Goal: Check status: Check status

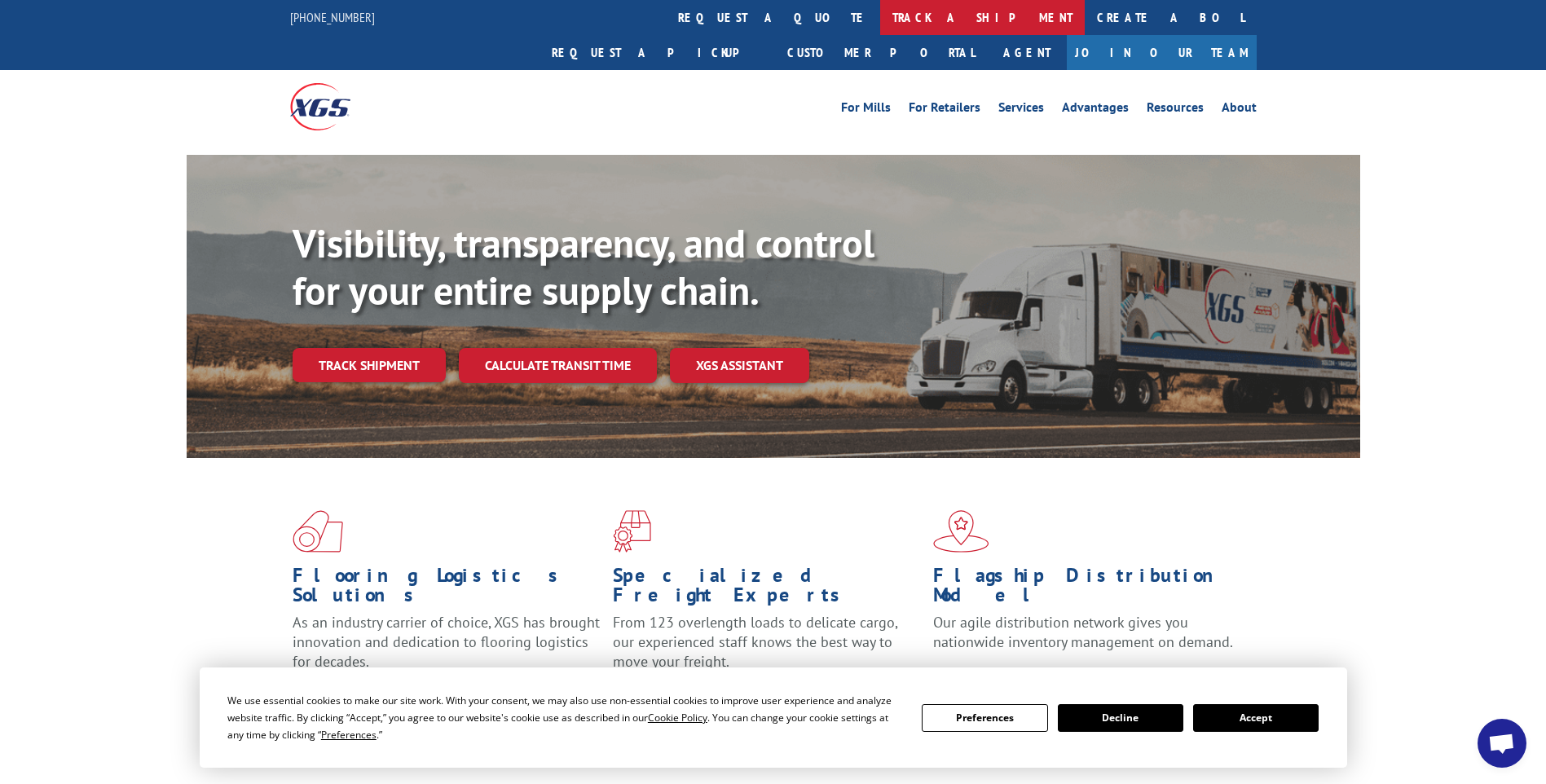
click at [880, 29] on link "track a shipment" at bounding box center [982, 18] width 205 height 35
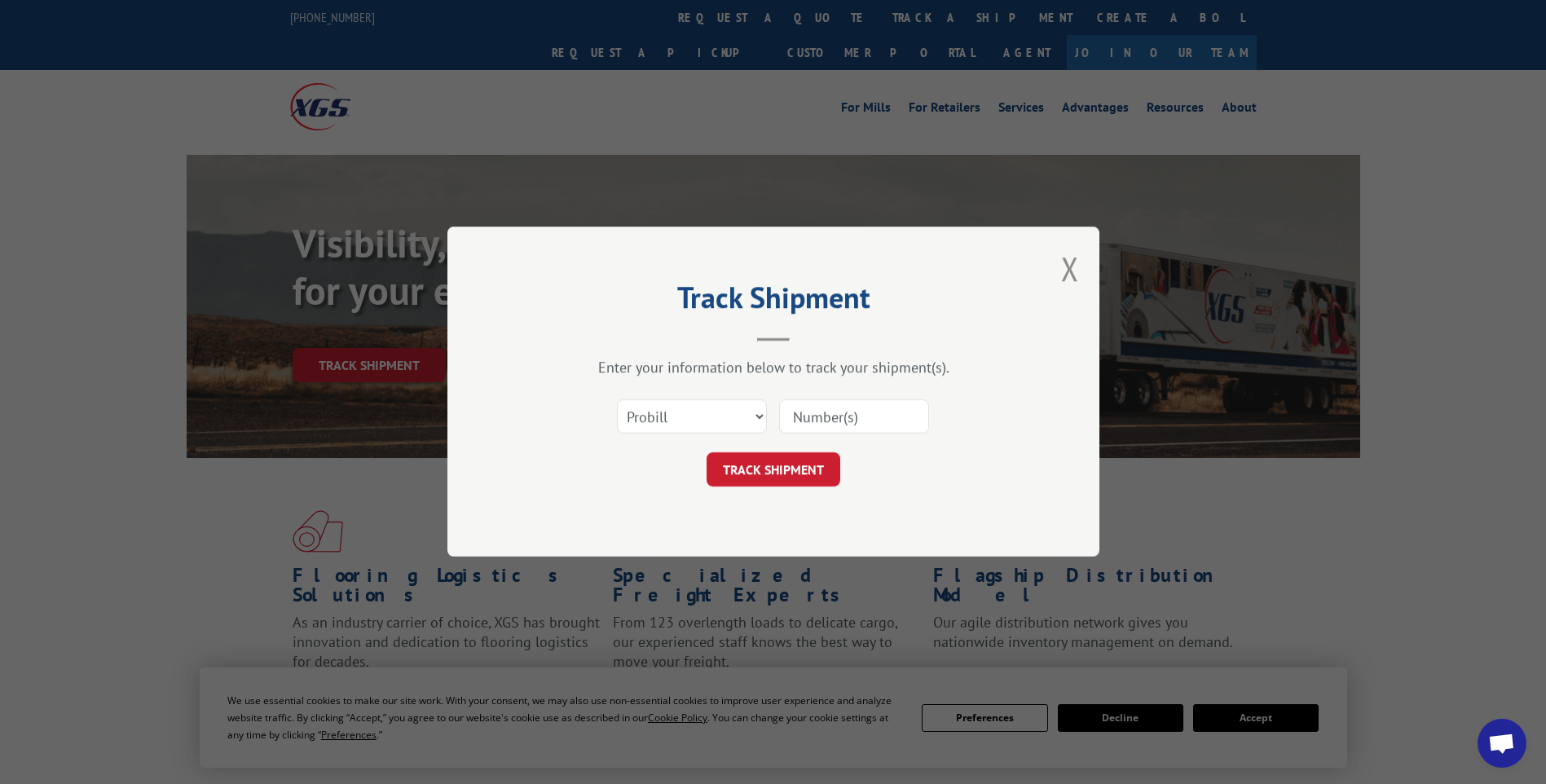
click at [860, 413] on input at bounding box center [854, 417] width 150 height 34
paste input "17014260"
type input "17014260"
click at [788, 474] on button "TRACK SHIPMENT" at bounding box center [773, 469] width 133 height 34
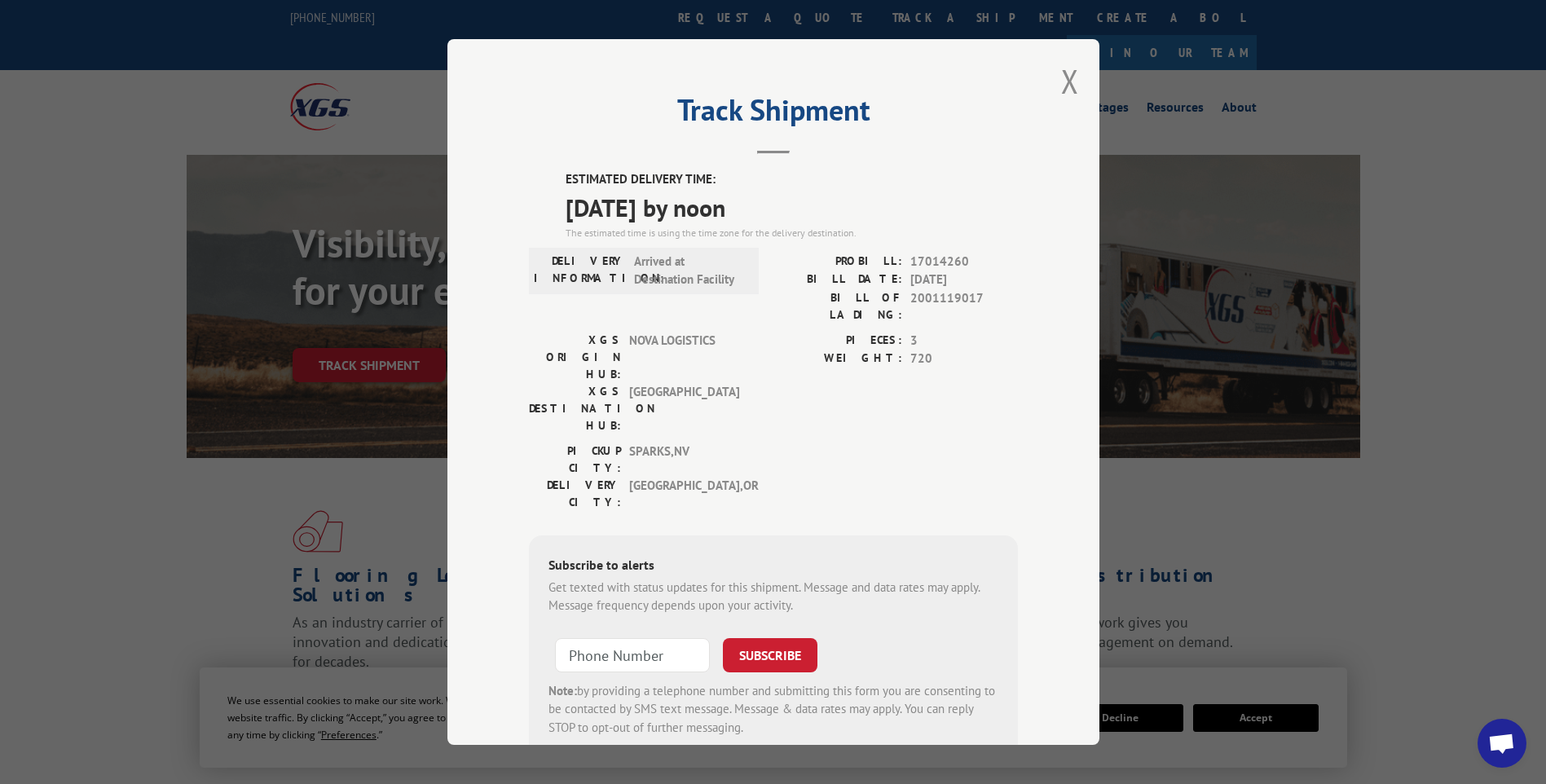
drag, startPoint x: 1070, startPoint y: 96, endPoint x: 954, endPoint y: 51, distance: 124.4
click at [1070, 96] on button "Close modal" at bounding box center [1069, 81] width 18 height 44
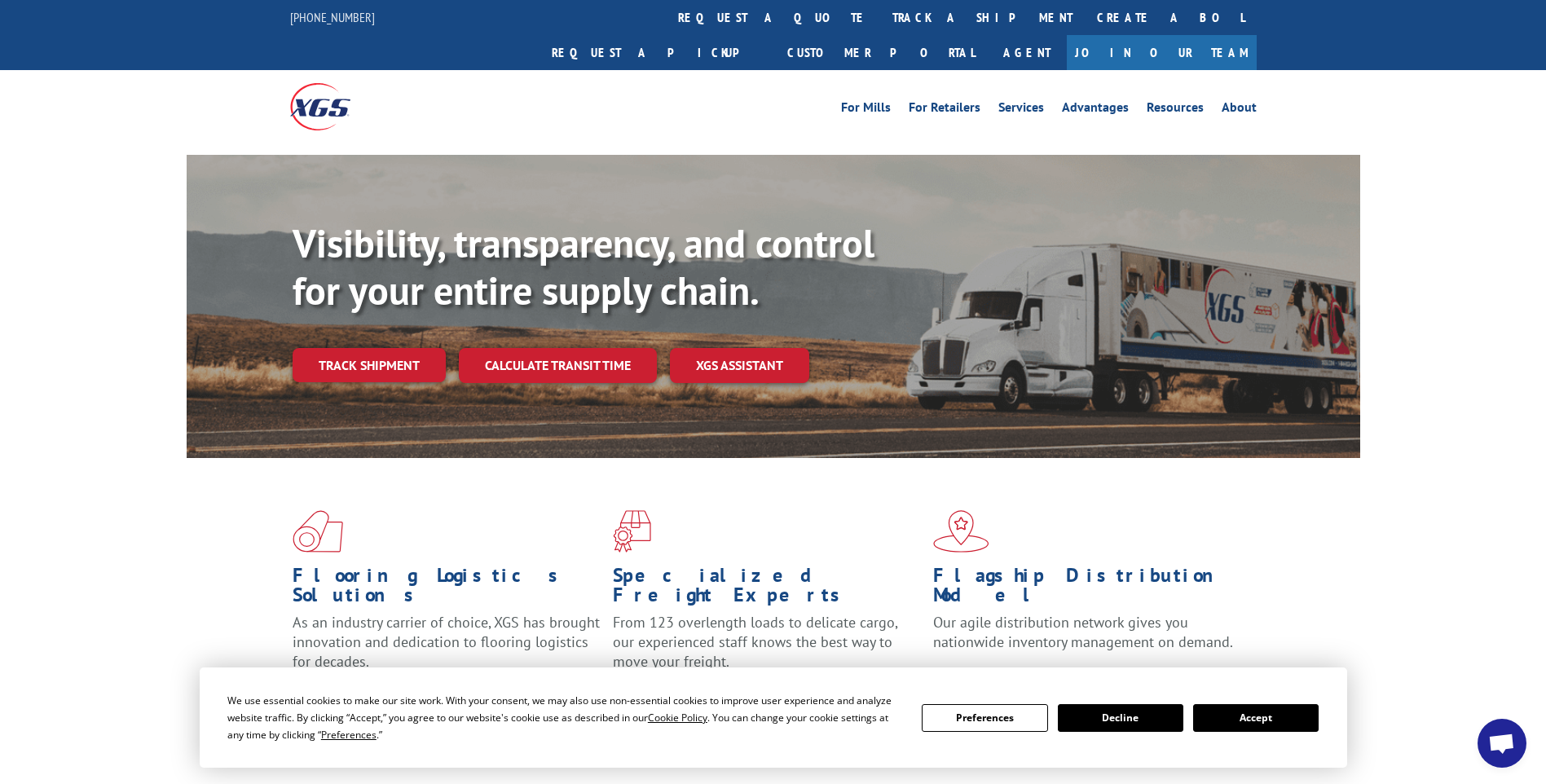
drag, startPoint x: 747, startPoint y: 6, endPoint x: 751, endPoint y: 13, distance: 8.1
click at [880, 6] on link "track a shipment" at bounding box center [982, 18] width 205 height 35
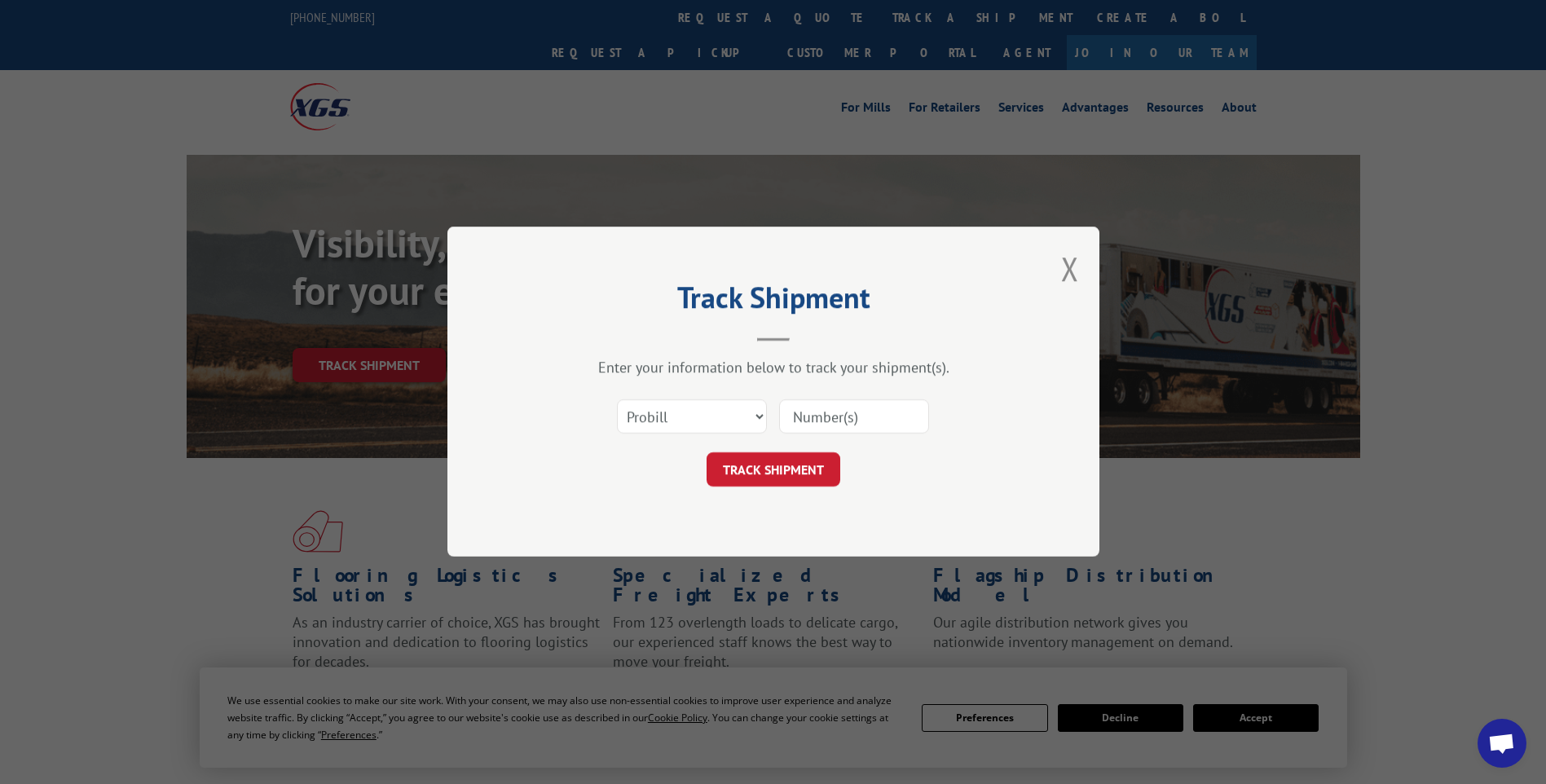
click at [833, 404] on input at bounding box center [854, 417] width 150 height 34
paste input "17014266"
type input "17014266"
click at [767, 475] on button "TRACK SHIPMENT" at bounding box center [773, 469] width 133 height 34
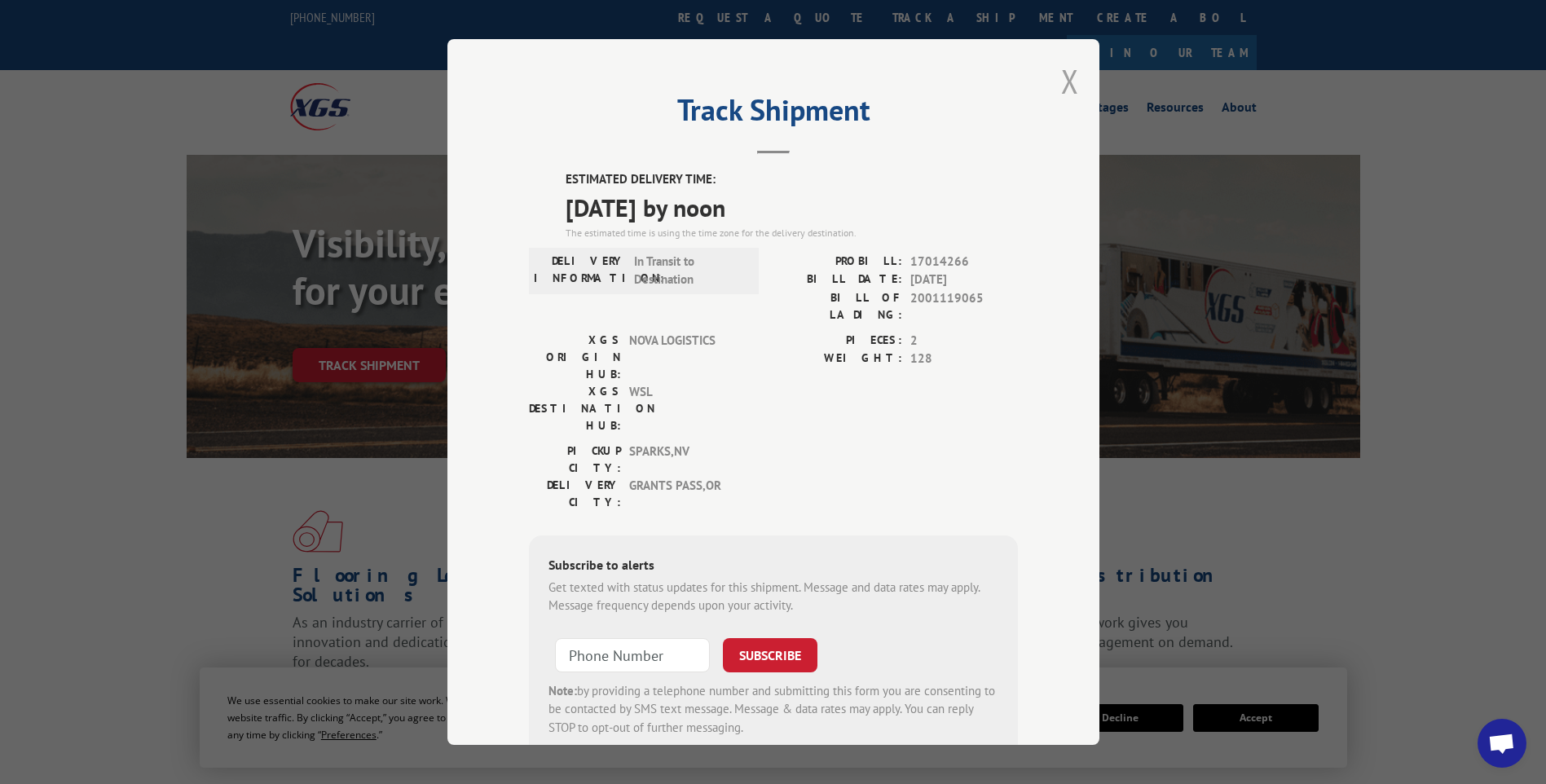
click at [1064, 89] on button "Close modal" at bounding box center [1069, 81] width 18 height 44
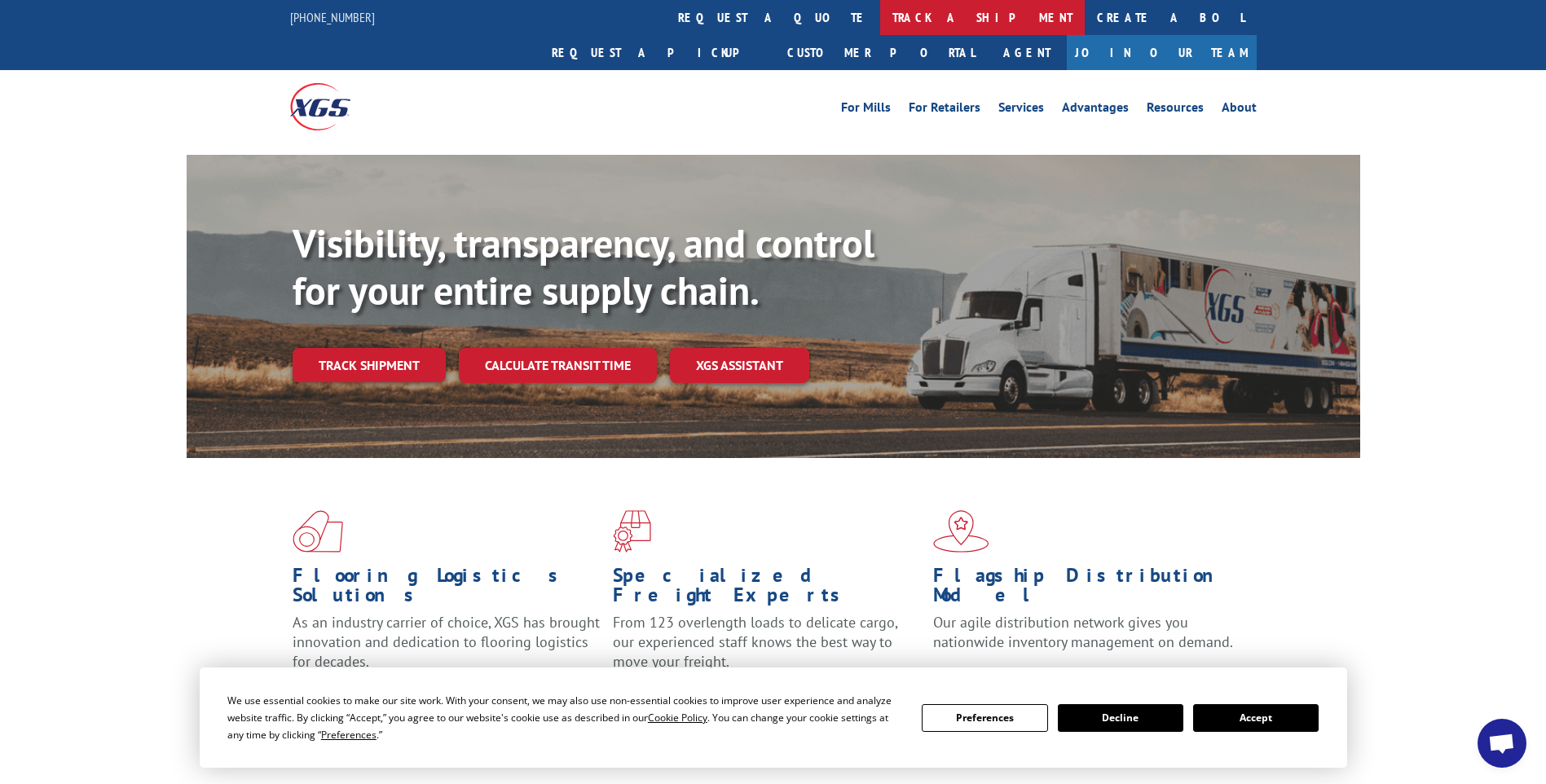
click at [880, 7] on link "track a shipment" at bounding box center [982, 18] width 205 height 35
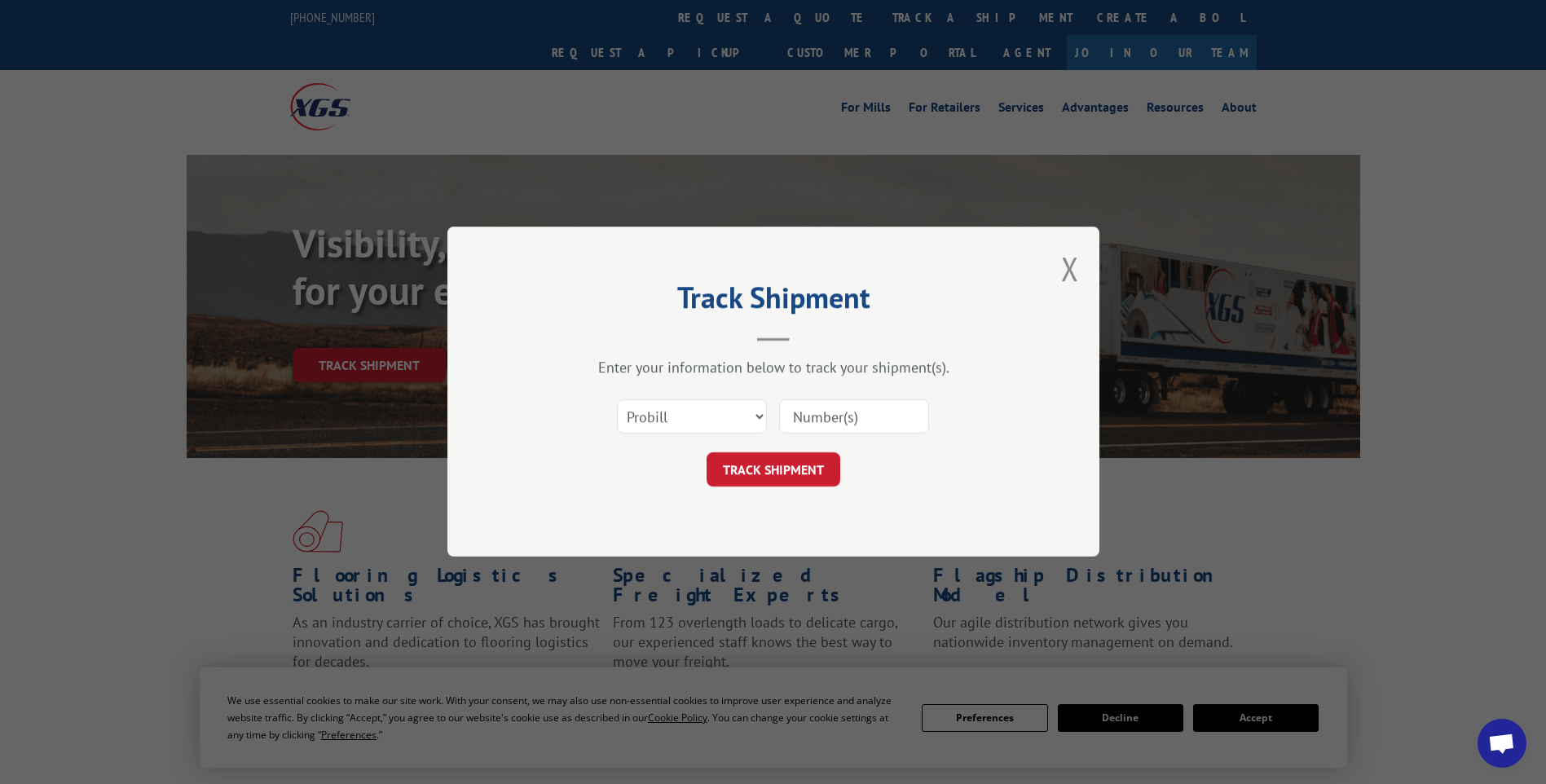
drag, startPoint x: 844, startPoint y: 425, endPoint x: 843, endPoint y: 413, distance: 12.0
click at [843, 425] on input at bounding box center [854, 417] width 150 height 34
paste input "17014265"
type input "17014265"
click at [796, 467] on button "TRACK SHIPMENT" at bounding box center [773, 469] width 133 height 34
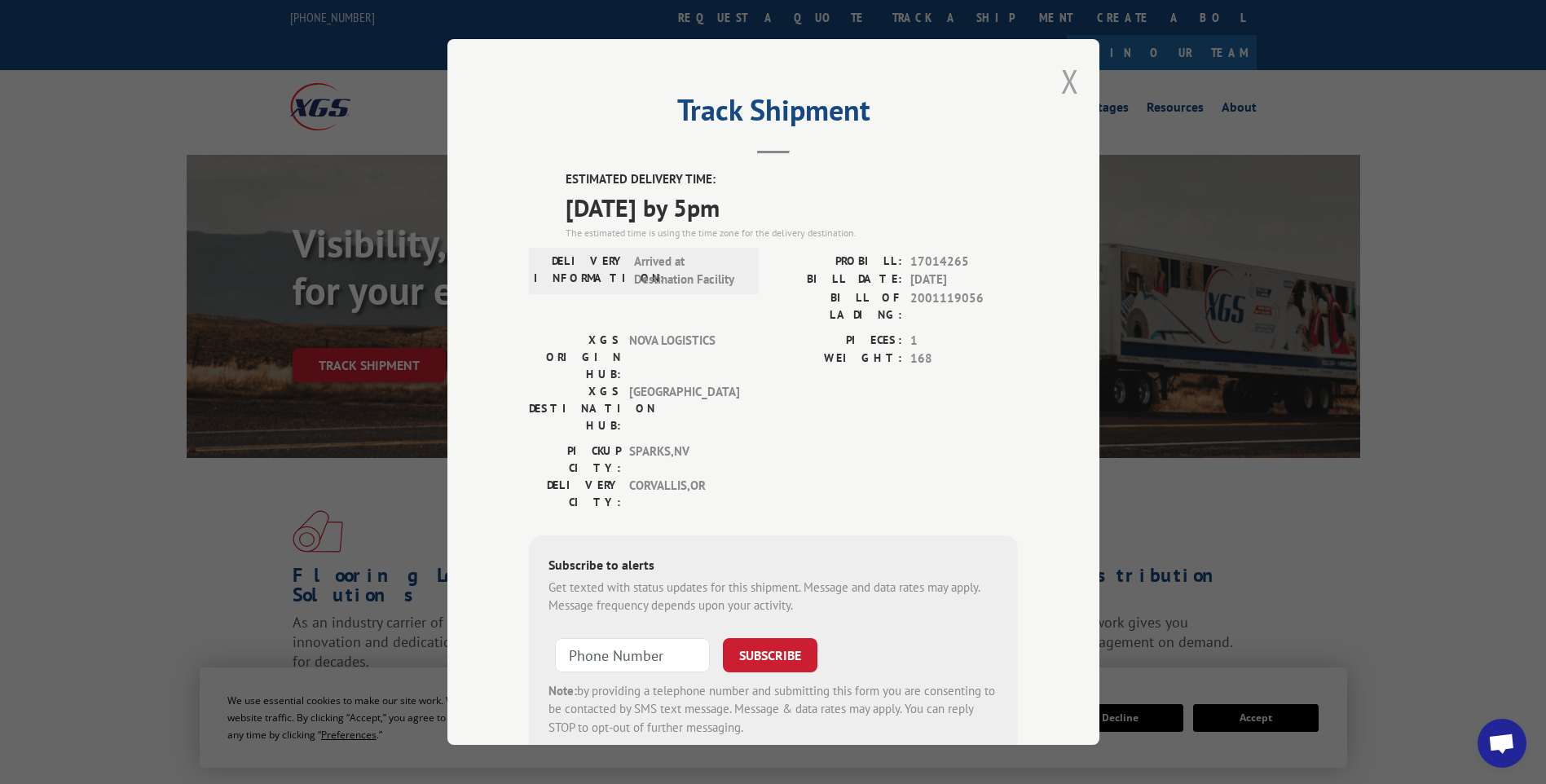
click at [1056, 88] on div "Track Shipment ESTIMATED DELIVERY TIME: [DATE] by 5pm The estimated time is usi…" at bounding box center [773, 392] width 652 height 705
click at [1080, 80] on div "Track Shipment ESTIMATED DELIVERY TIME: [DATE] by 5pm The estimated time is usi…" at bounding box center [773, 392] width 652 height 705
click at [1064, 79] on button "Close modal" at bounding box center [1069, 81] width 18 height 44
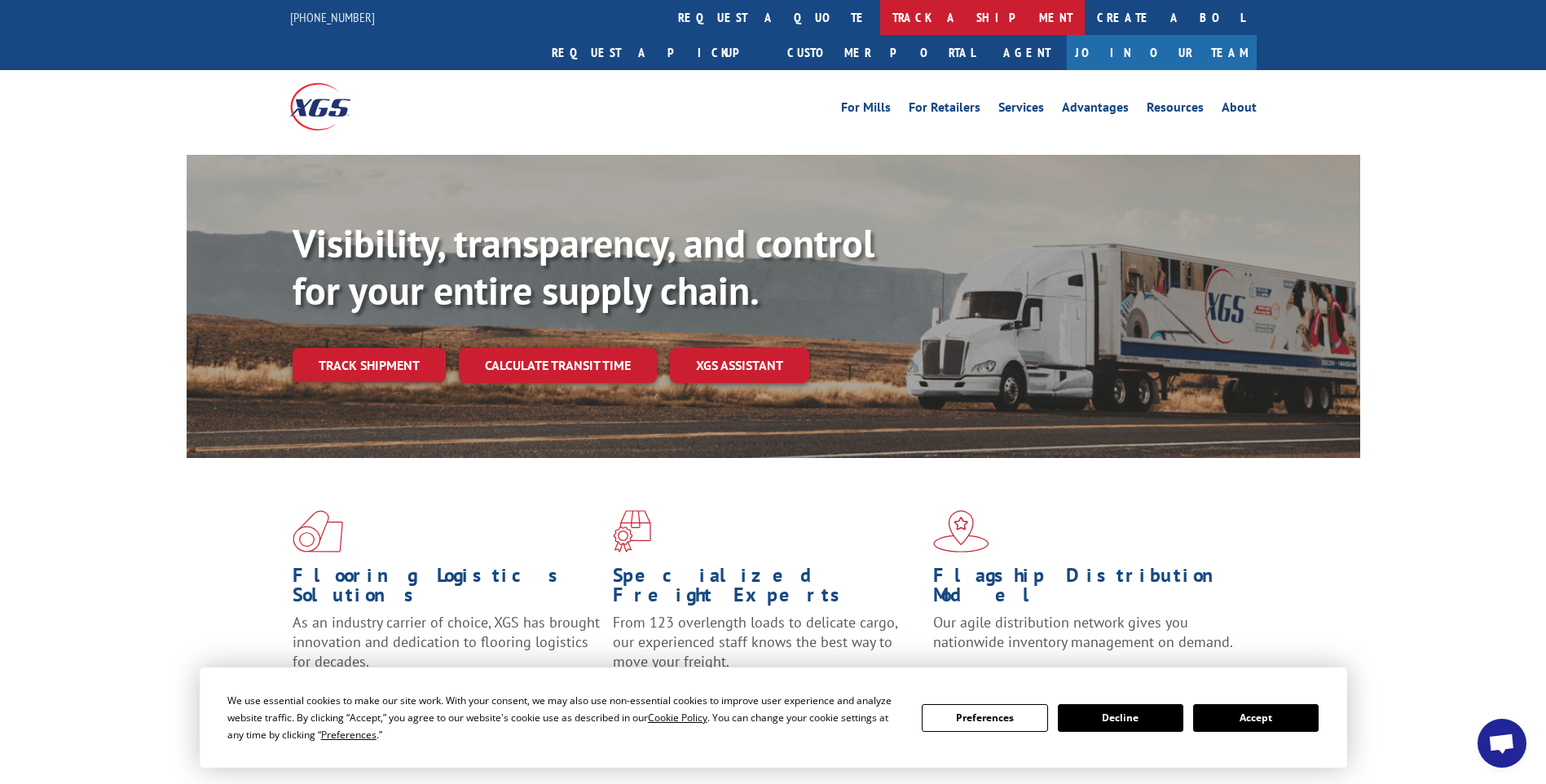
click at [880, 26] on link "track a shipment" at bounding box center [982, 18] width 205 height 35
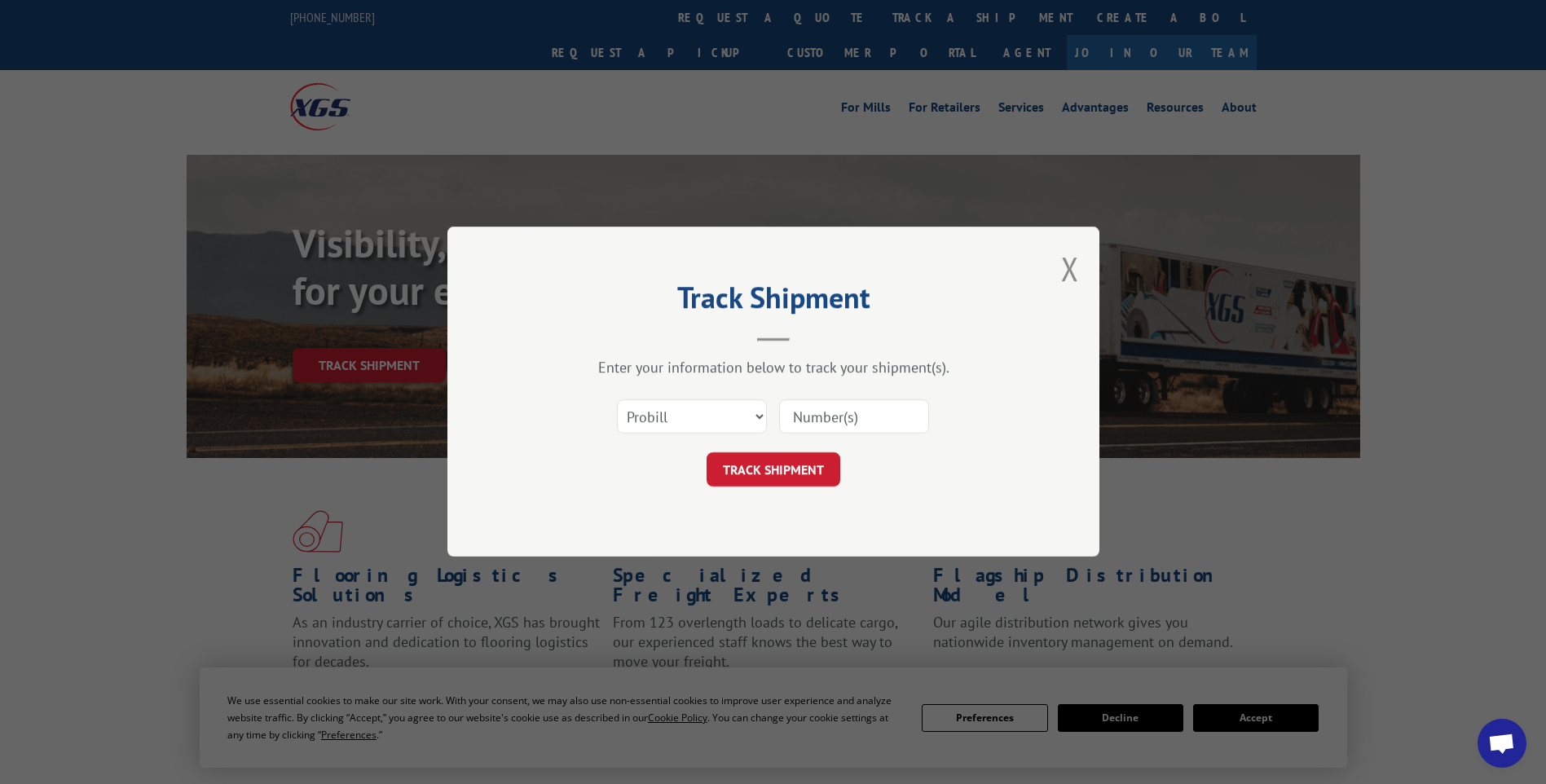
click at [809, 413] on input at bounding box center [854, 417] width 150 height 34
paste input "17014264"
type input "17014264"
click at [799, 459] on button "TRACK SHIPMENT" at bounding box center [773, 469] width 133 height 34
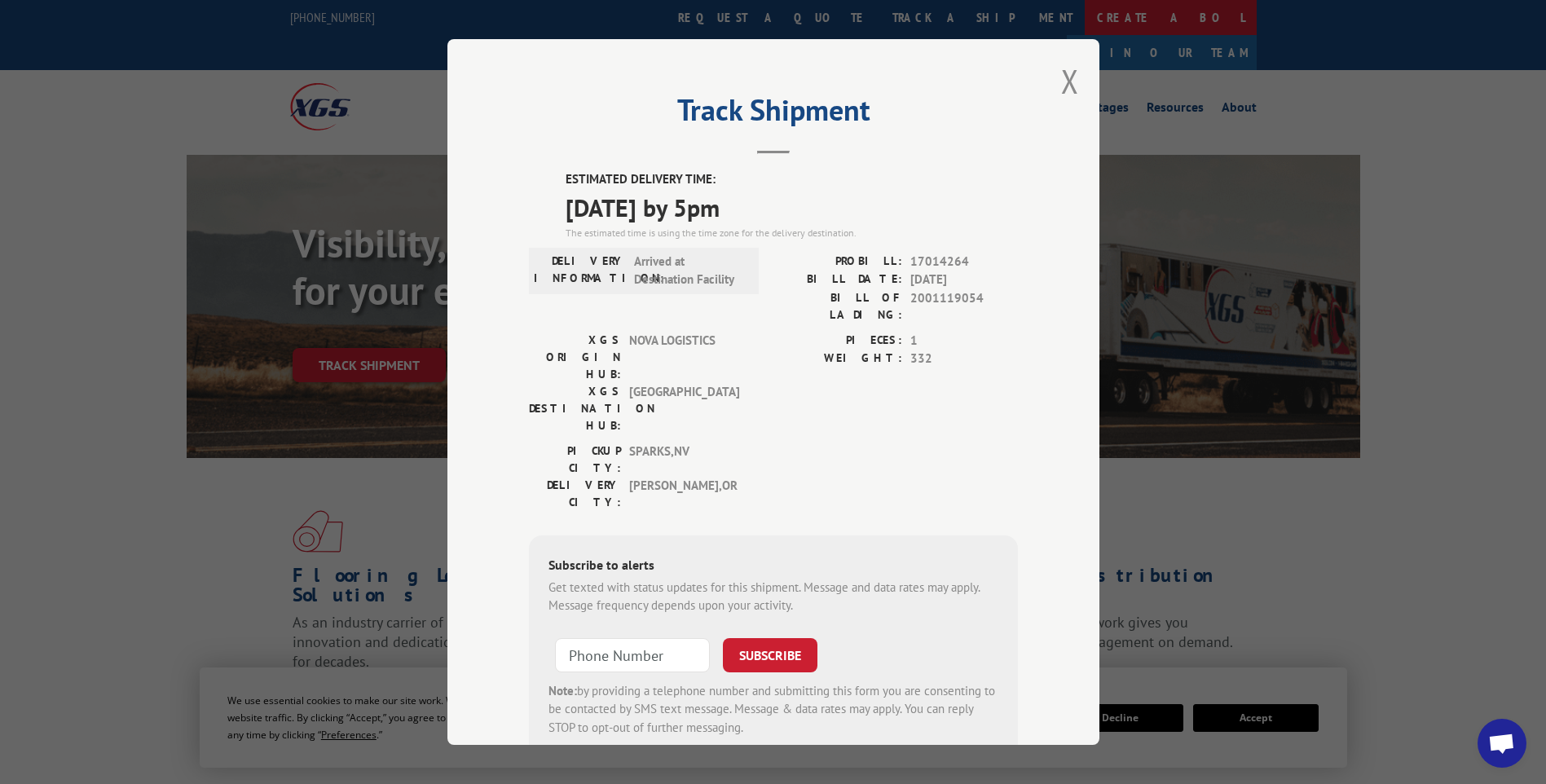
drag, startPoint x: 1066, startPoint y: 94, endPoint x: 866, endPoint y: 34, distance: 208.8
click at [1066, 94] on button "Close modal" at bounding box center [1069, 81] width 18 height 44
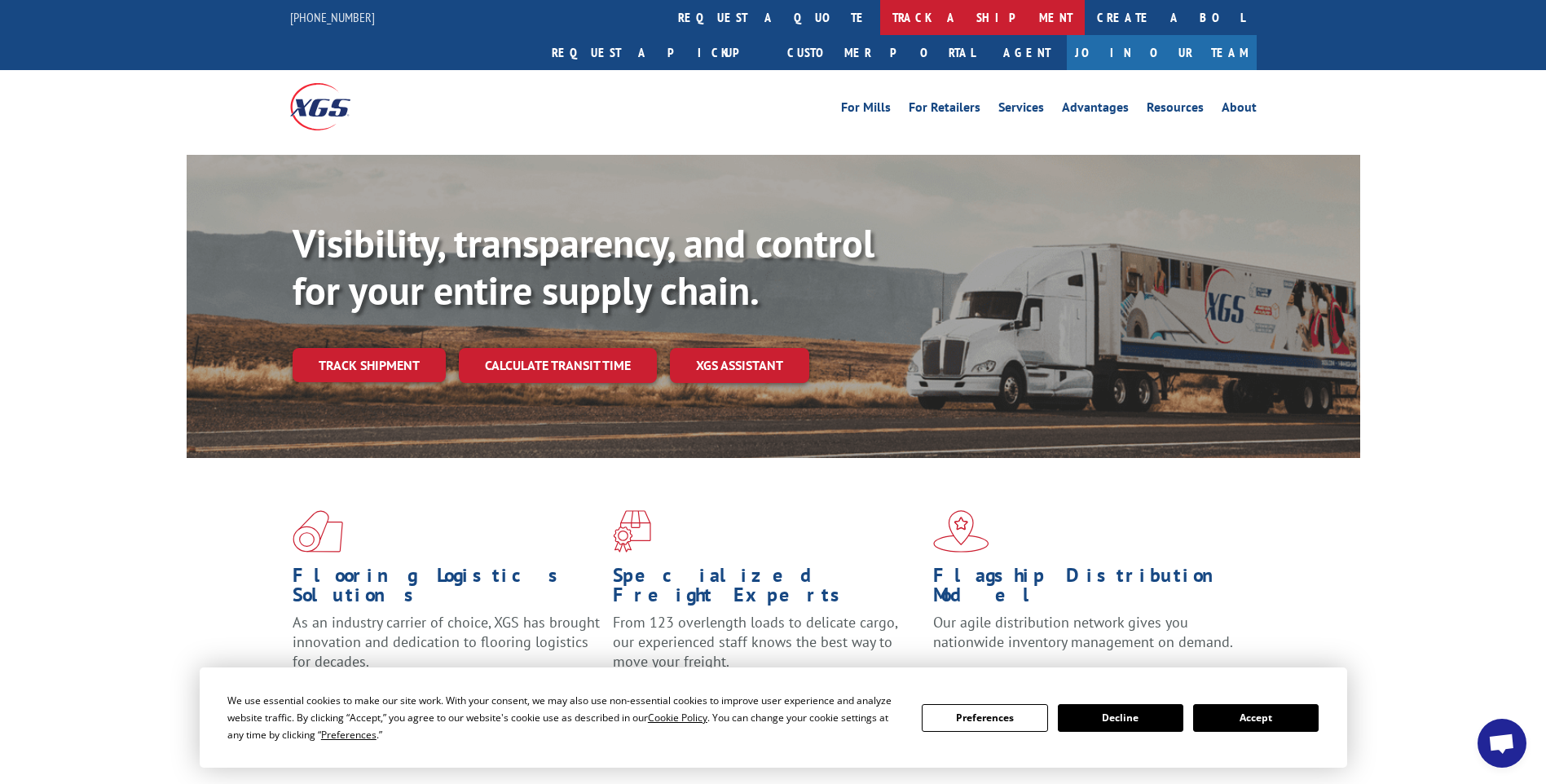
click at [880, 3] on link "track a shipment" at bounding box center [982, 18] width 205 height 35
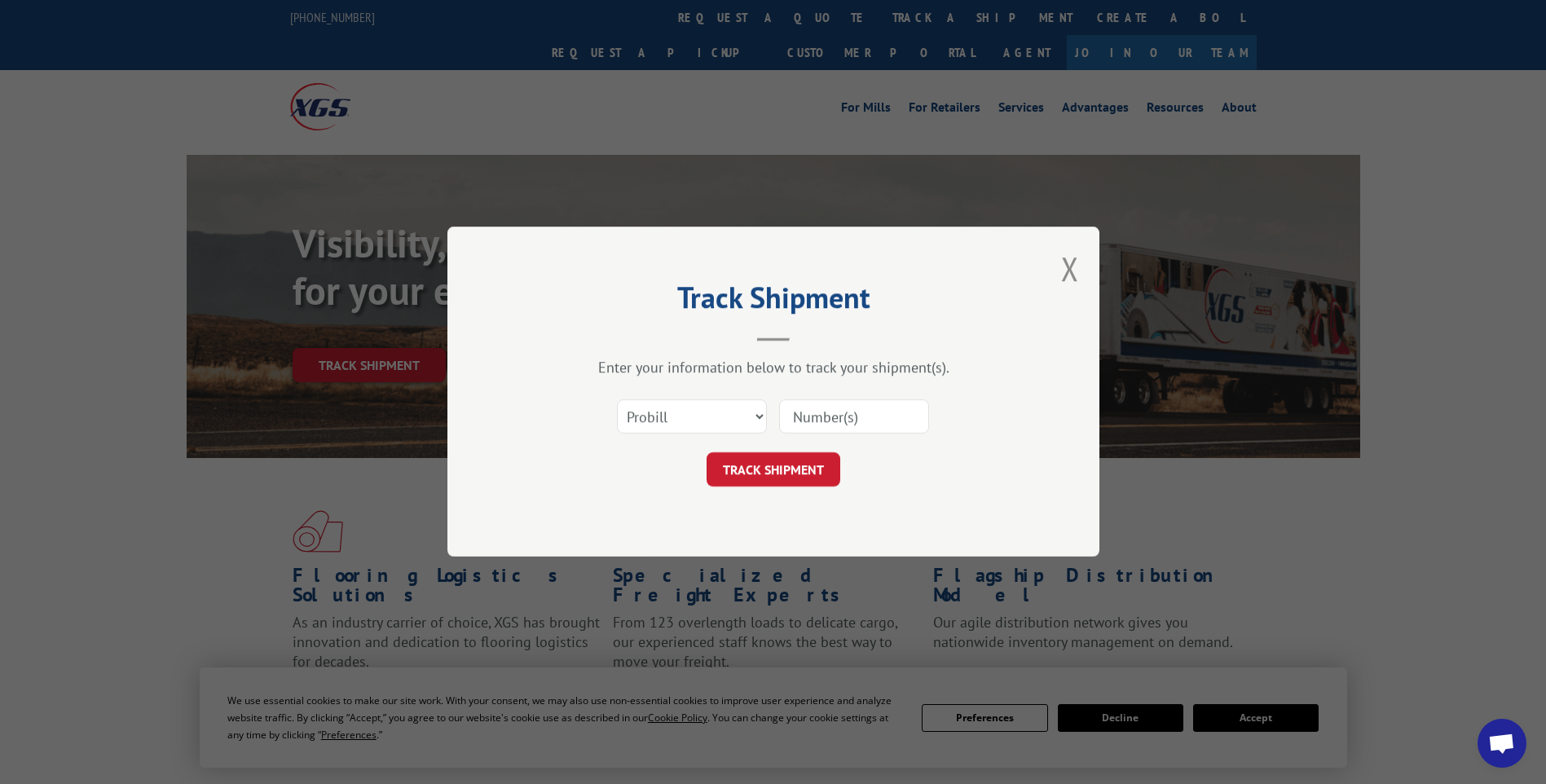
click at [815, 425] on input at bounding box center [854, 417] width 150 height 34
paste input "17014263"
type input "17014263"
drag, startPoint x: 798, startPoint y: 499, endPoint x: 781, endPoint y: 476, distance: 28.6
click at [792, 498] on div "Track Shipment Enter your information below to track your shipment(s). Select c…" at bounding box center [773, 392] width 652 height 330
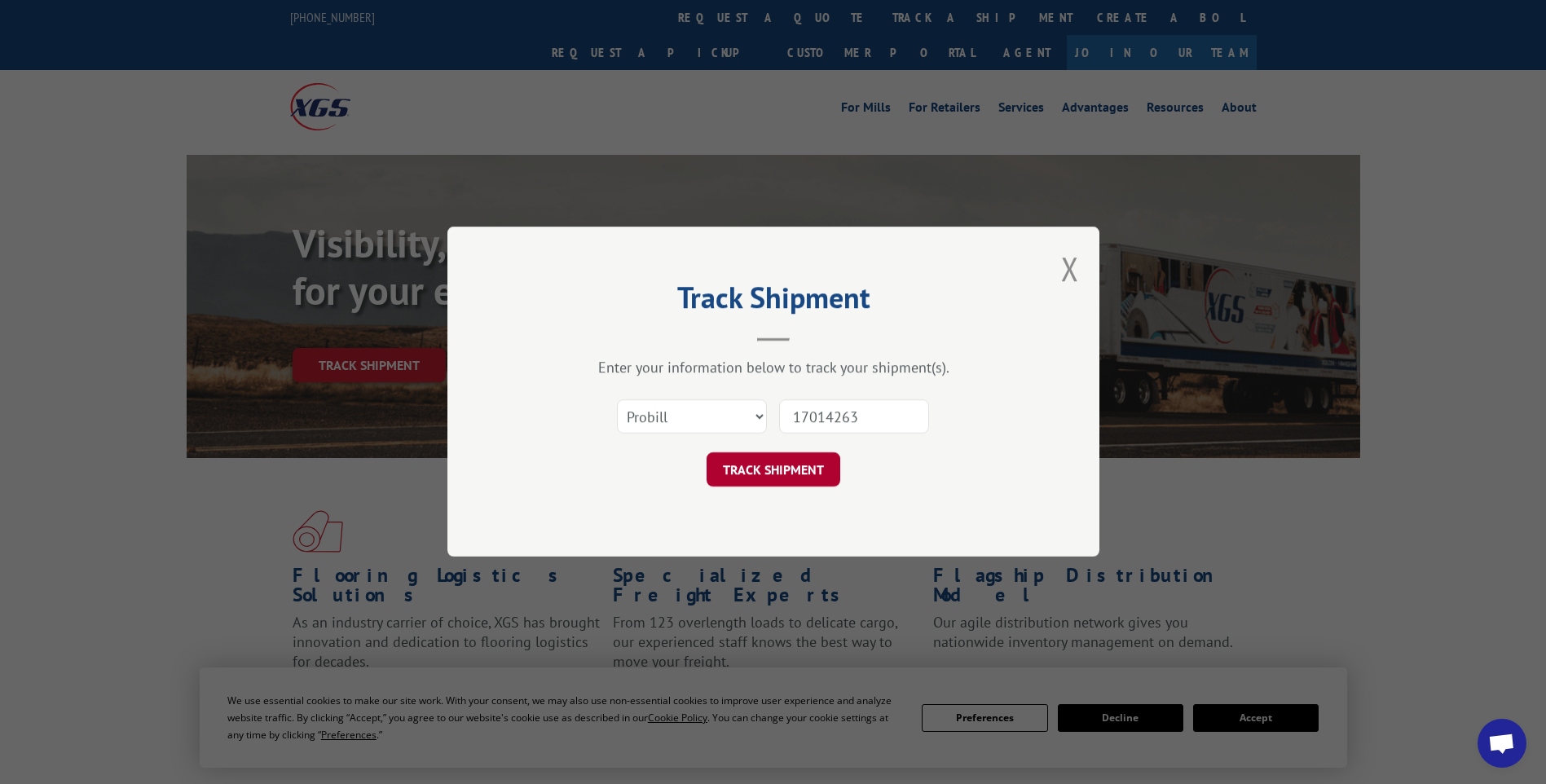
click at [781, 476] on button "TRACK SHIPMENT" at bounding box center [773, 469] width 133 height 34
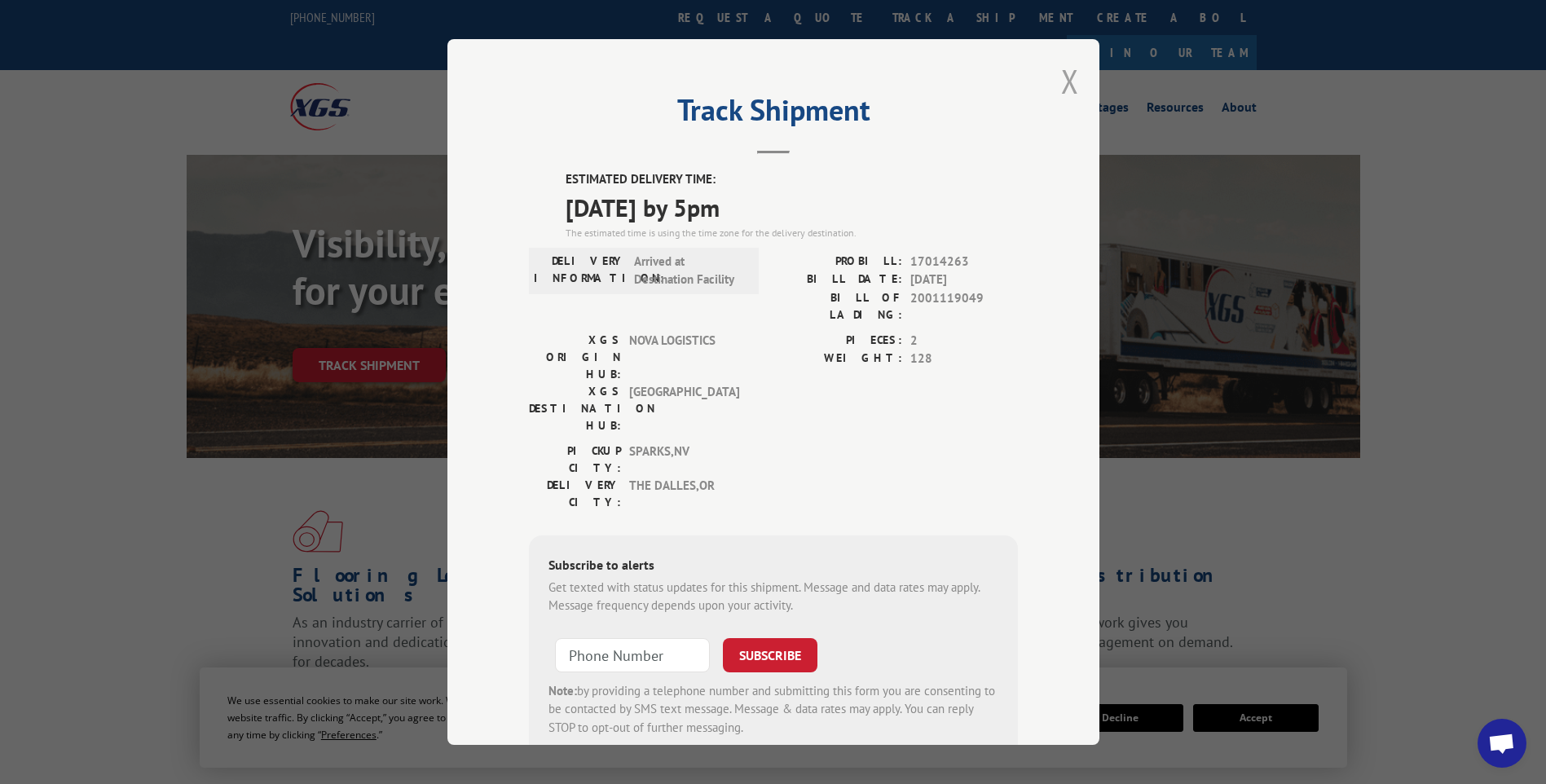
click at [1064, 83] on button "Close modal" at bounding box center [1069, 81] width 18 height 44
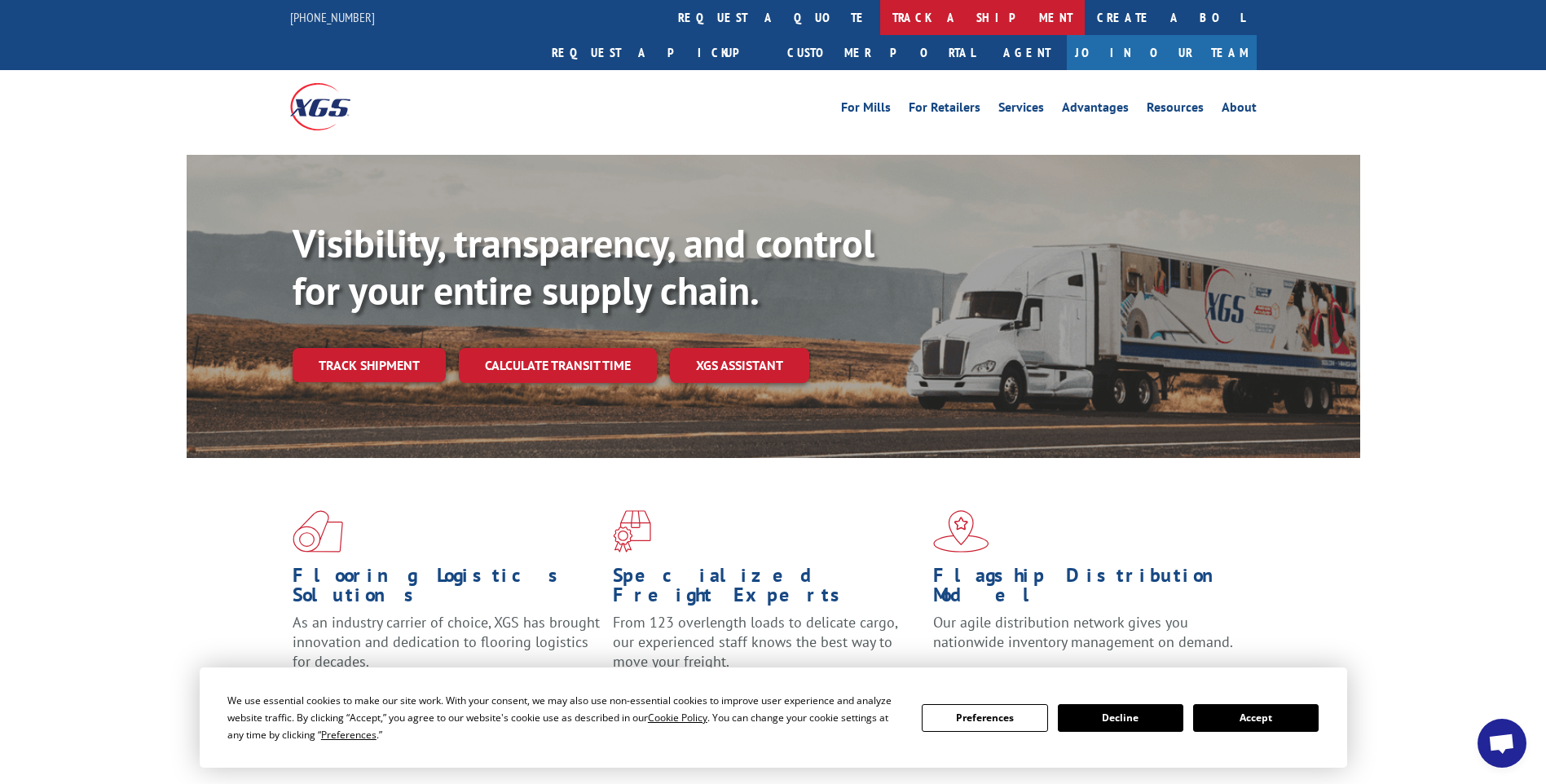
click at [880, 11] on link "track a shipment" at bounding box center [982, 18] width 205 height 35
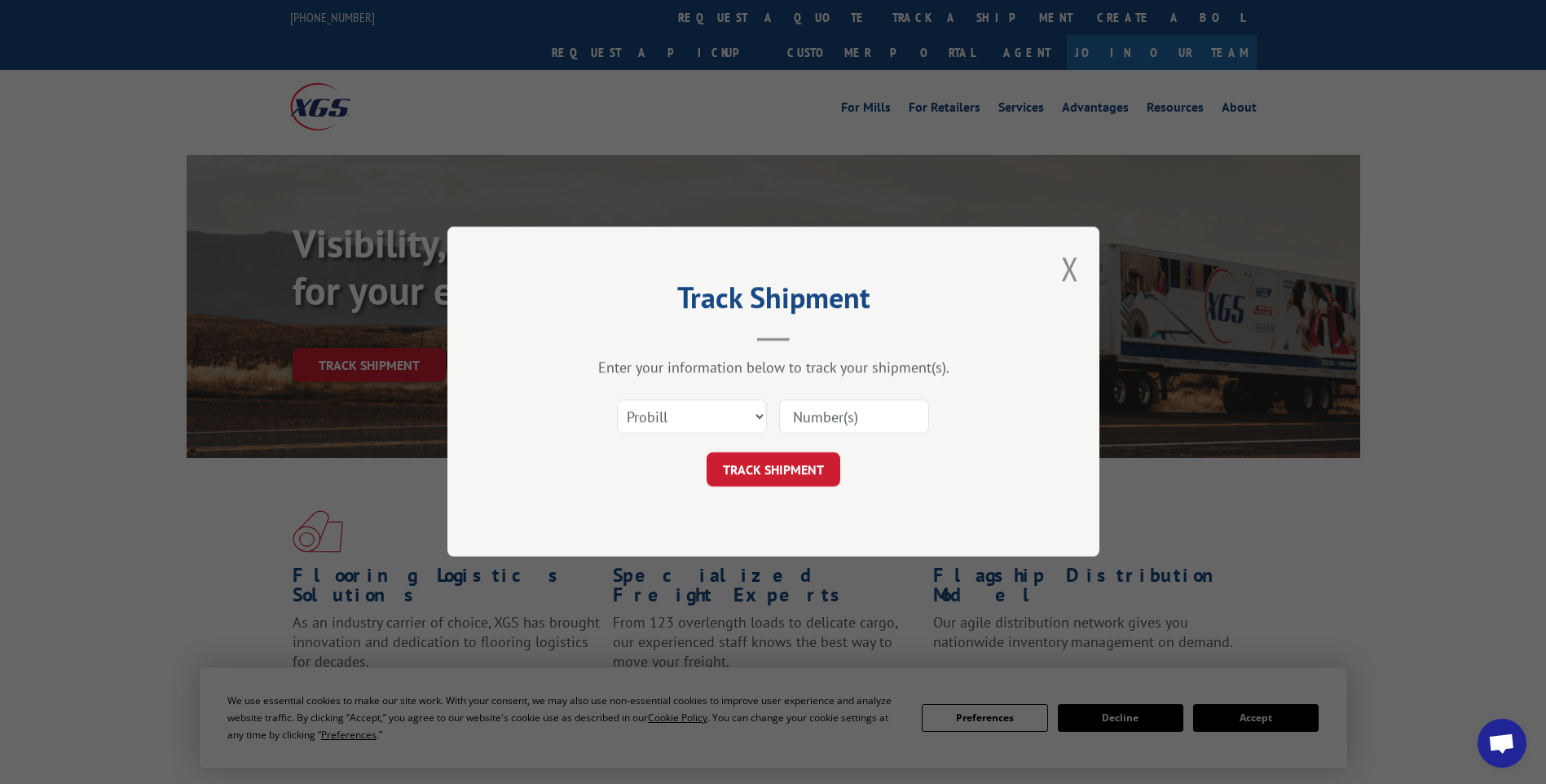
click at [804, 422] on input at bounding box center [854, 417] width 150 height 34
paste input "17014267"
type input "17014267"
click at [812, 467] on button "TRACK SHIPMENT" at bounding box center [773, 469] width 133 height 34
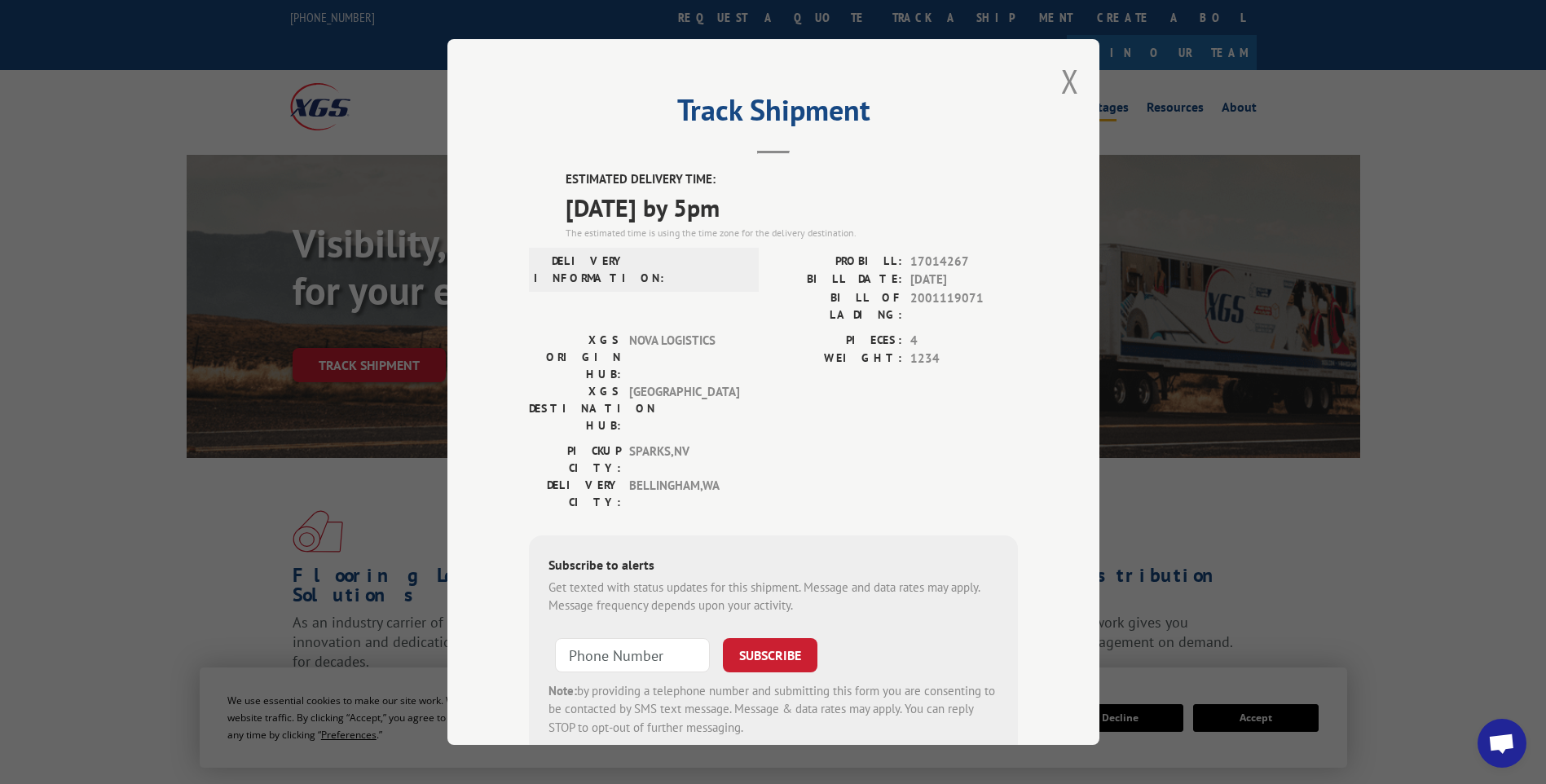
drag, startPoint x: 1066, startPoint y: 81, endPoint x: 1057, endPoint y: 81, distance: 9.0
click at [1066, 81] on button "Close modal" at bounding box center [1069, 81] width 18 height 44
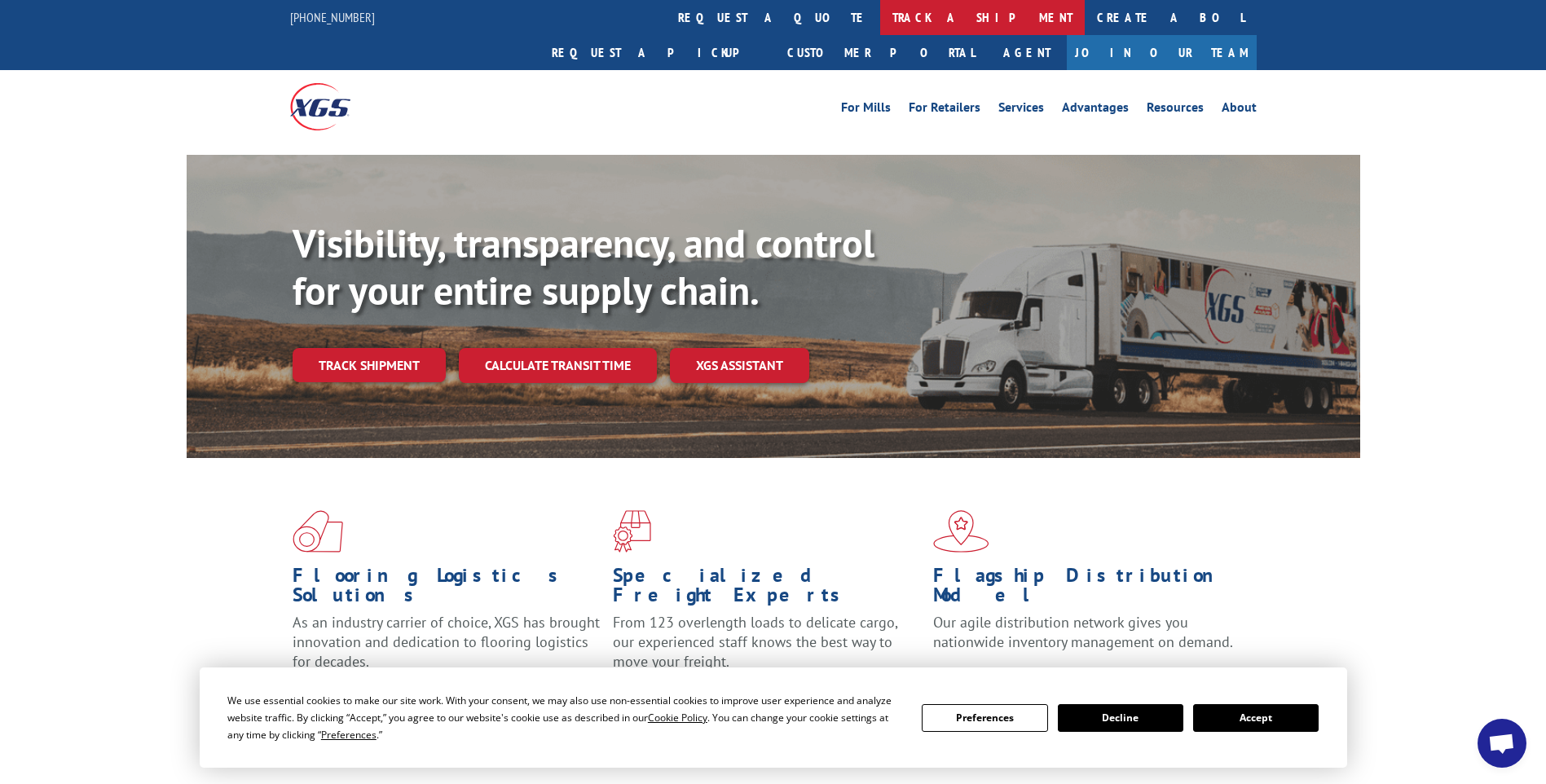
click at [880, 24] on link "track a shipment" at bounding box center [982, 18] width 205 height 35
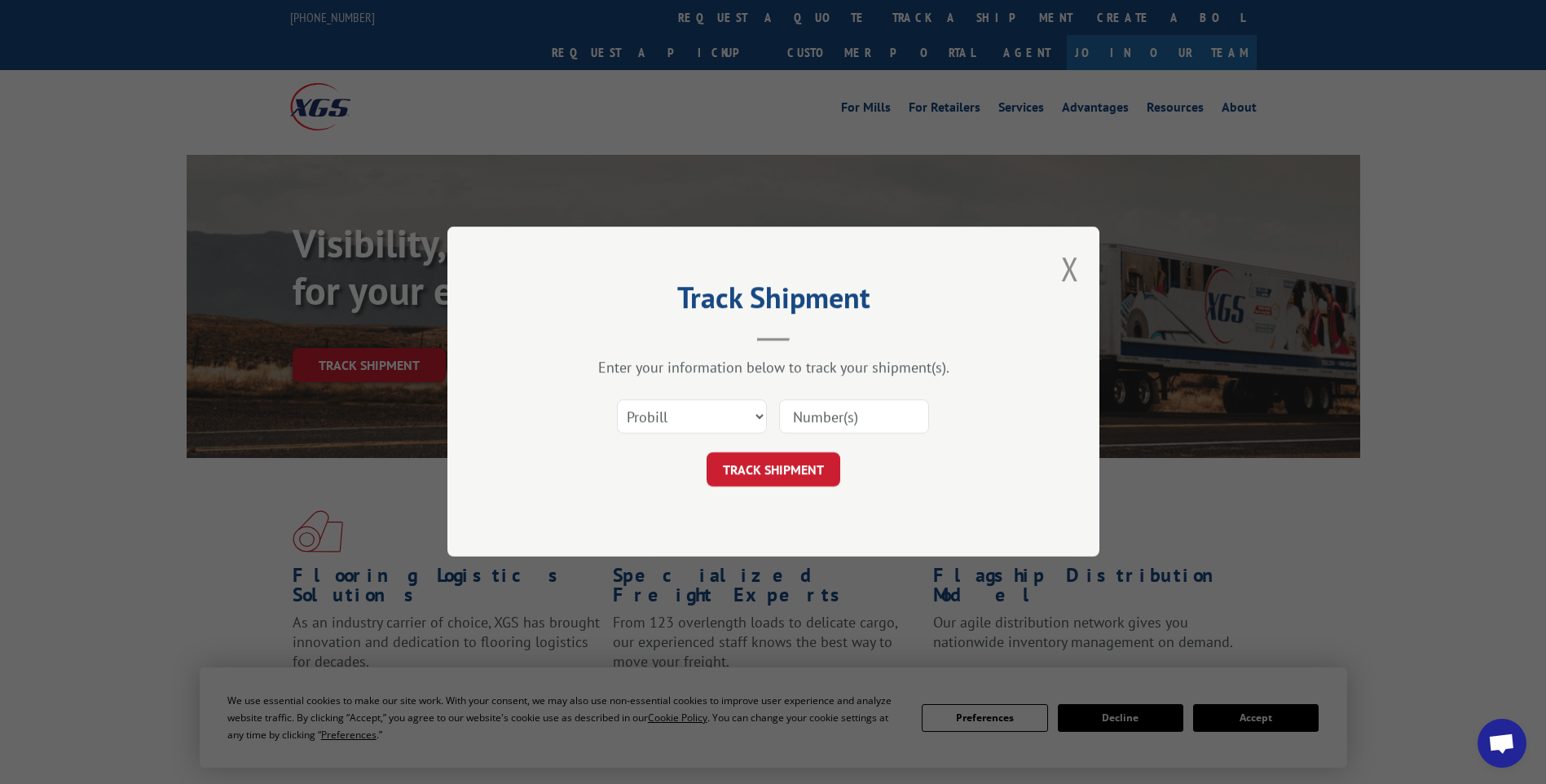
click at [816, 411] on input at bounding box center [854, 417] width 150 height 34
paste input "17014258"
type input "17014258"
click at [795, 470] on button "TRACK SHIPMENT" at bounding box center [773, 469] width 133 height 34
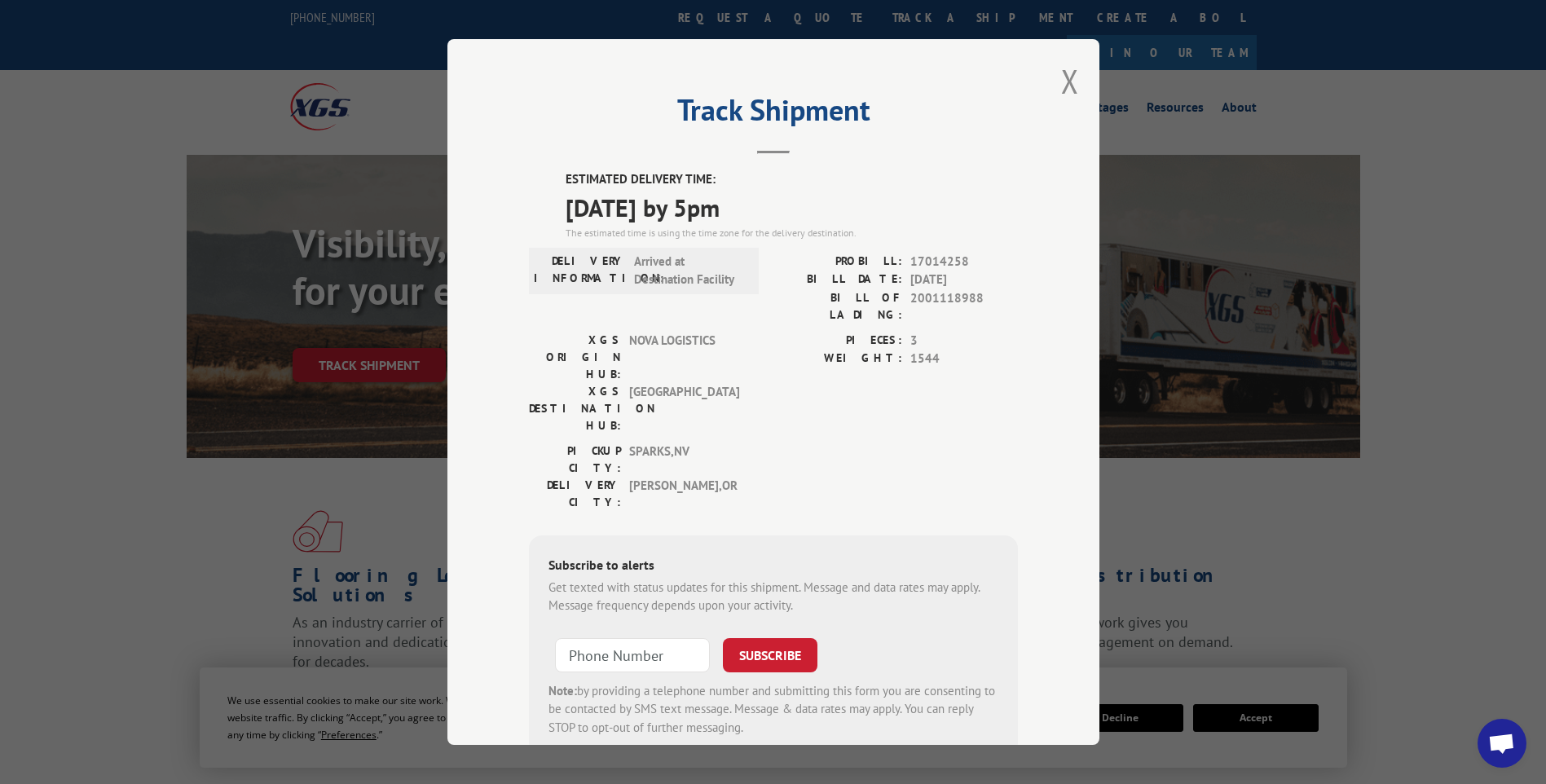
click at [1051, 74] on div "Track Shipment ESTIMATED DELIVERY TIME: [DATE] by 5pm The estimated time is usi…" at bounding box center [773, 392] width 652 height 705
click at [1062, 83] on button "Close modal" at bounding box center [1069, 81] width 18 height 44
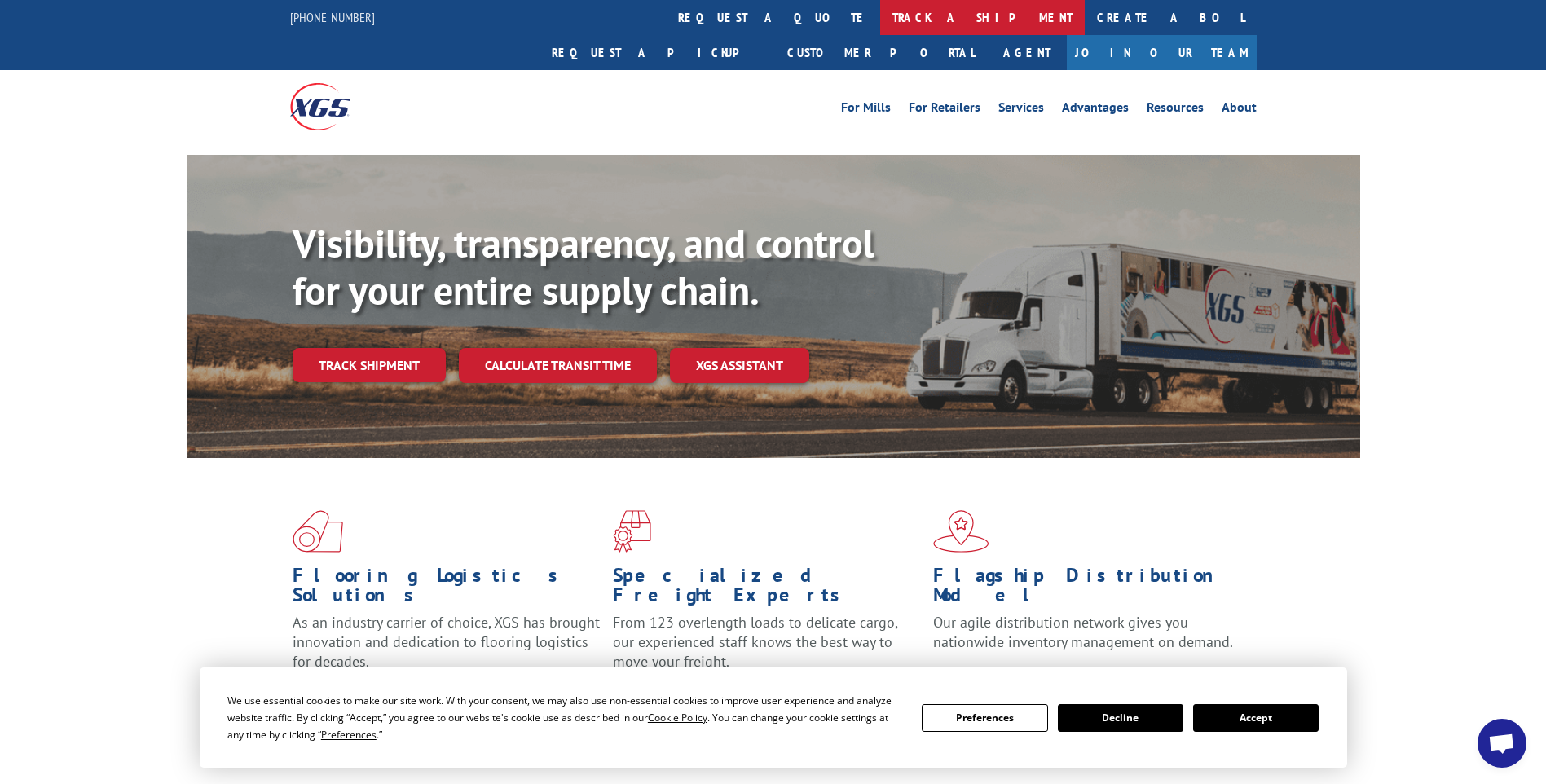
click at [880, 2] on link "track a shipment" at bounding box center [982, 18] width 205 height 35
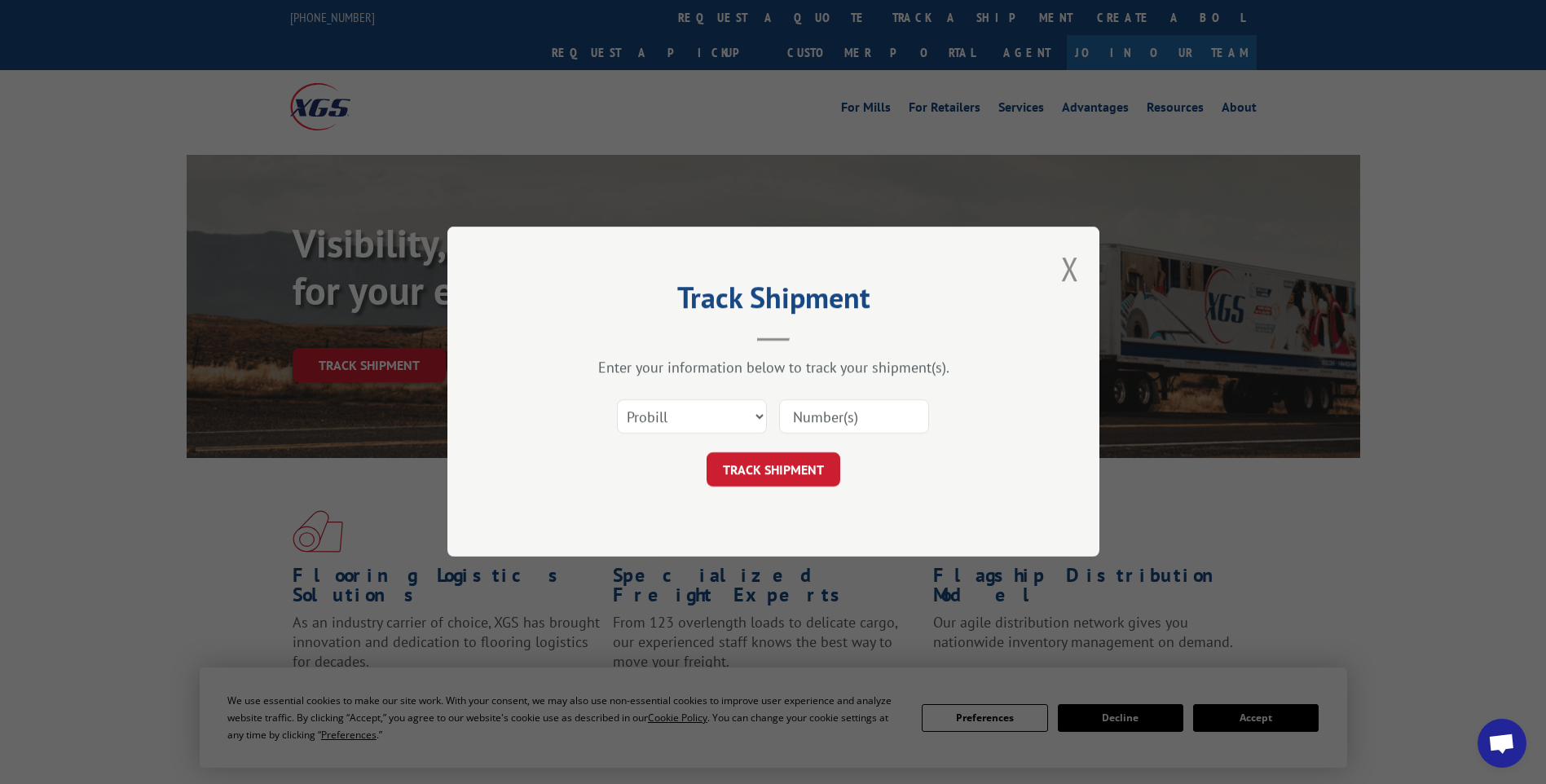
click at [891, 423] on input at bounding box center [854, 417] width 150 height 34
paste input "17014259"
type input "17014259"
click at [816, 479] on button "TRACK SHIPMENT" at bounding box center [773, 469] width 133 height 34
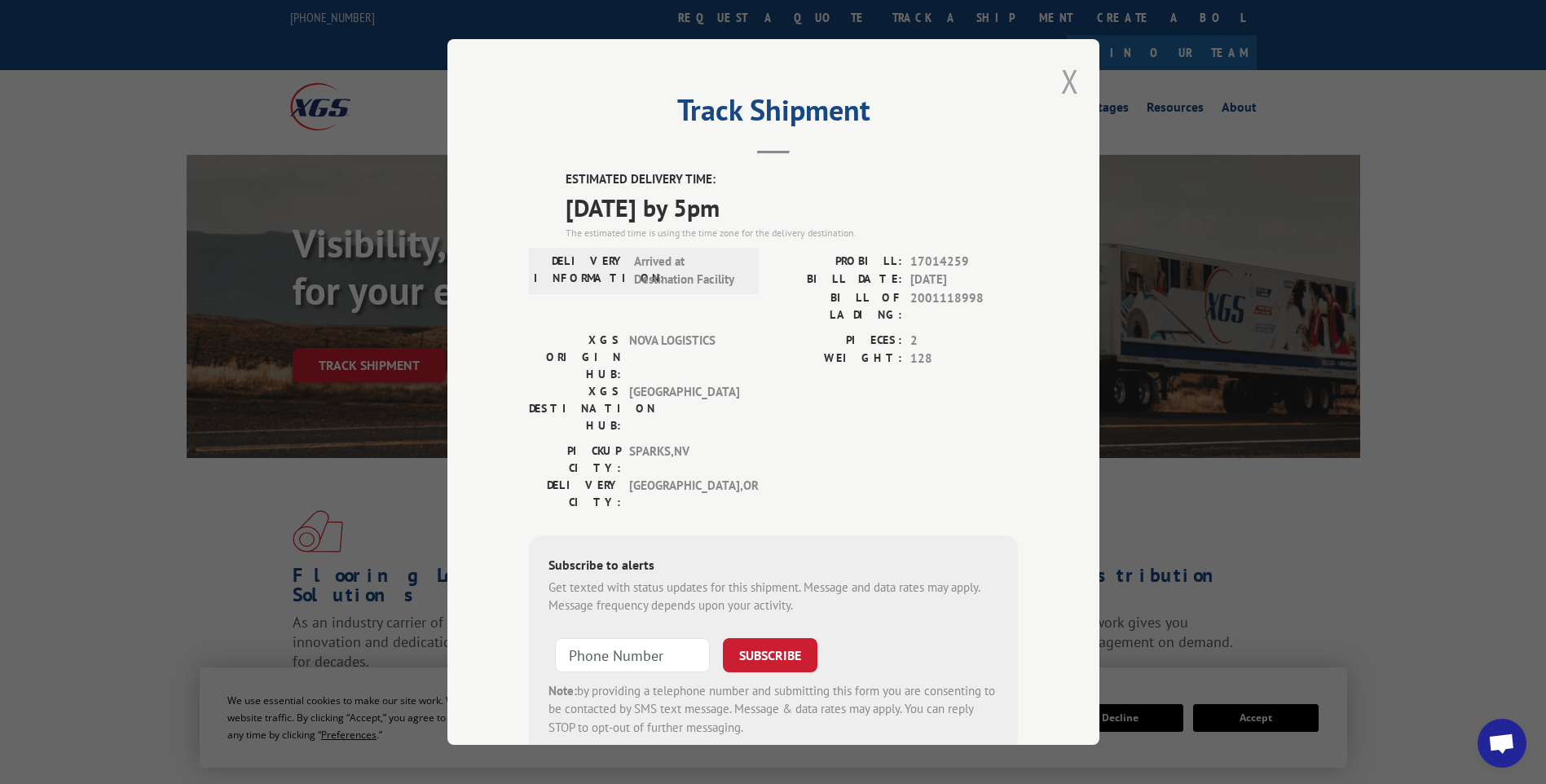
click at [1062, 88] on button "Close modal" at bounding box center [1069, 81] width 18 height 44
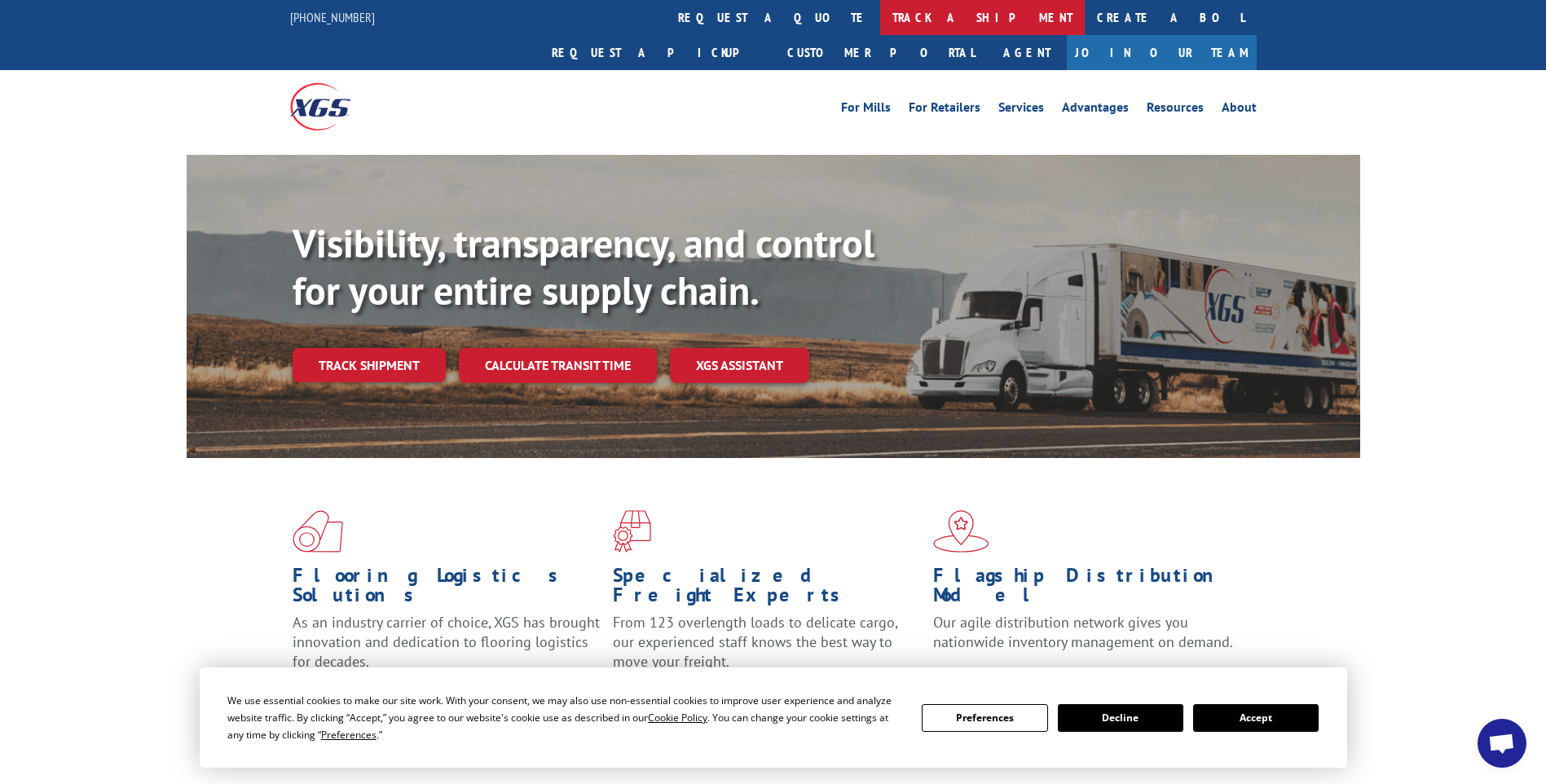
click at [880, 10] on link "track a shipment" at bounding box center [982, 18] width 205 height 35
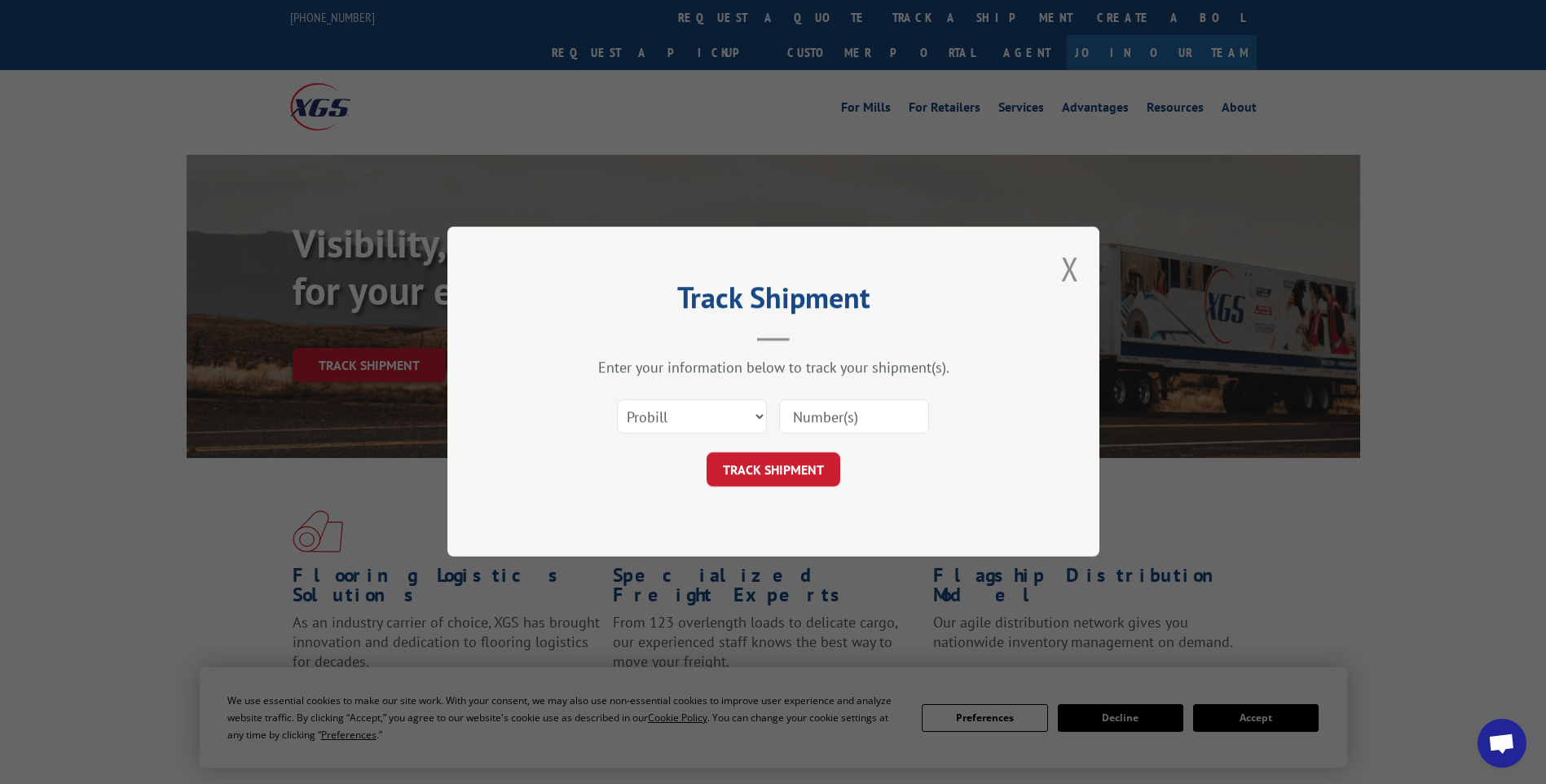
click at [801, 412] on input at bounding box center [854, 417] width 150 height 34
paste input "17014262"
type input "17014262"
click at [763, 472] on button "TRACK SHIPMENT" at bounding box center [773, 469] width 133 height 34
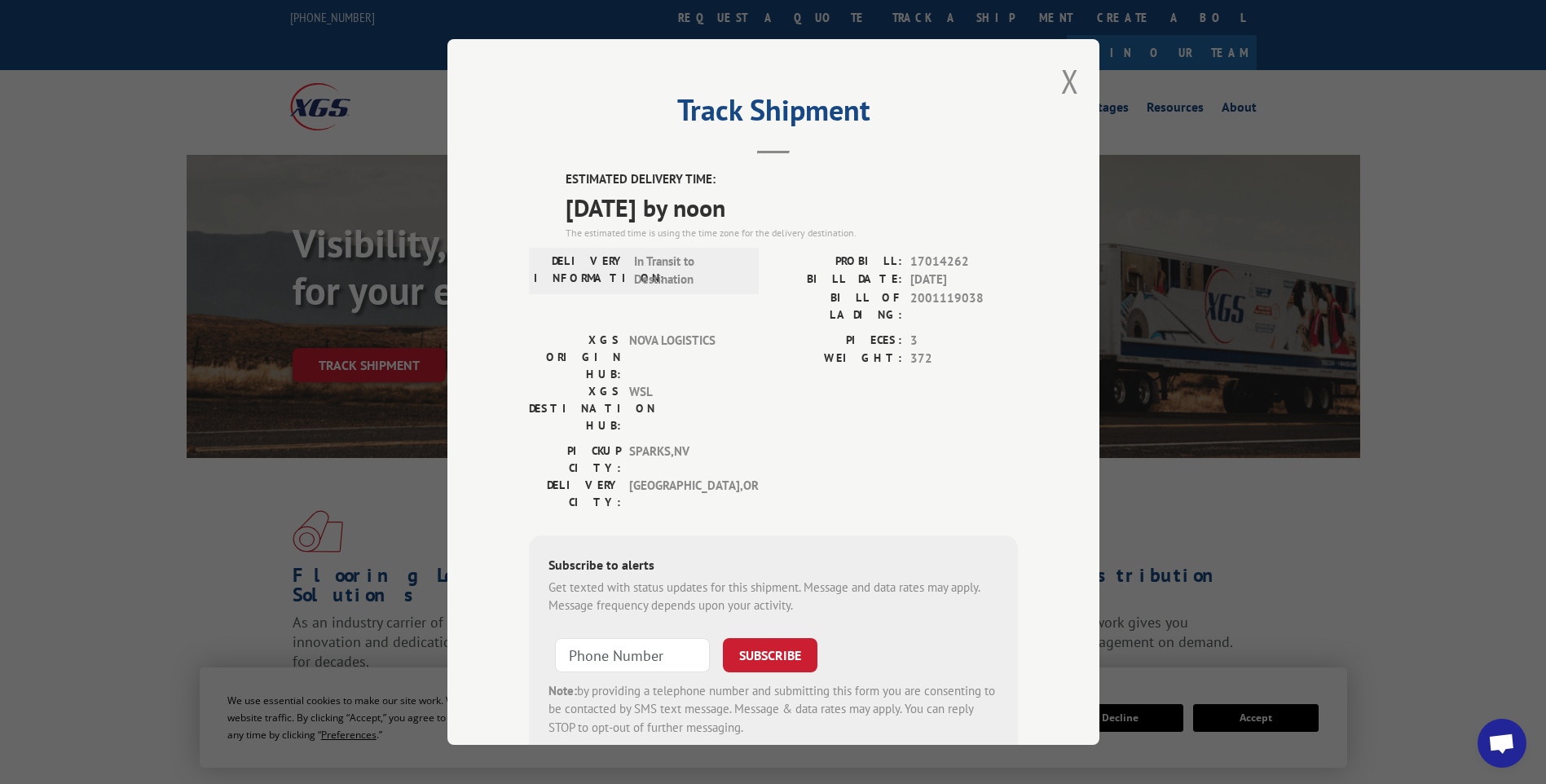
click at [1061, 86] on button "Close modal" at bounding box center [1069, 81] width 18 height 44
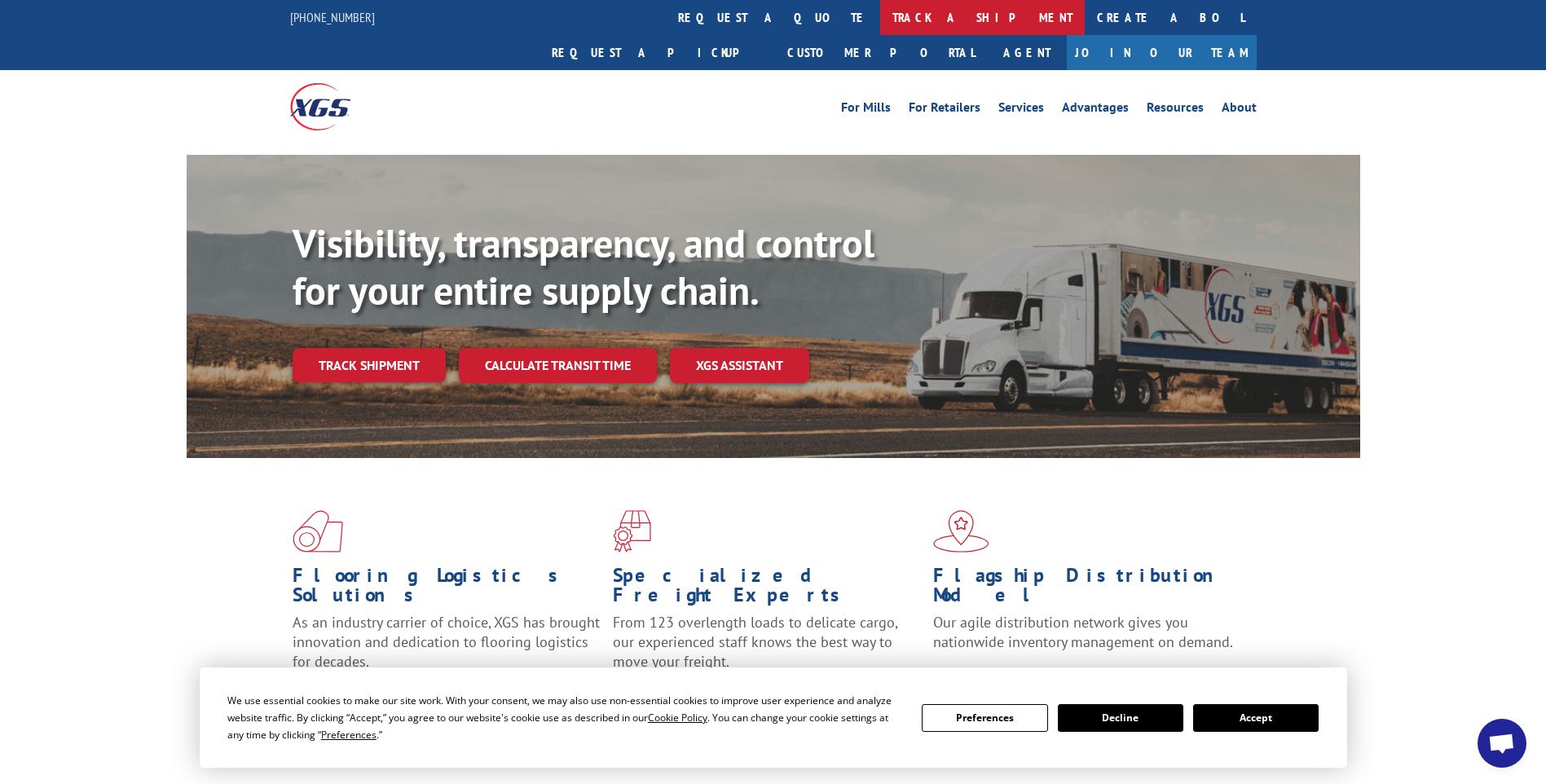
click at [880, 28] on link "track a shipment" at bounding box center [982, 18] width 205 height 35
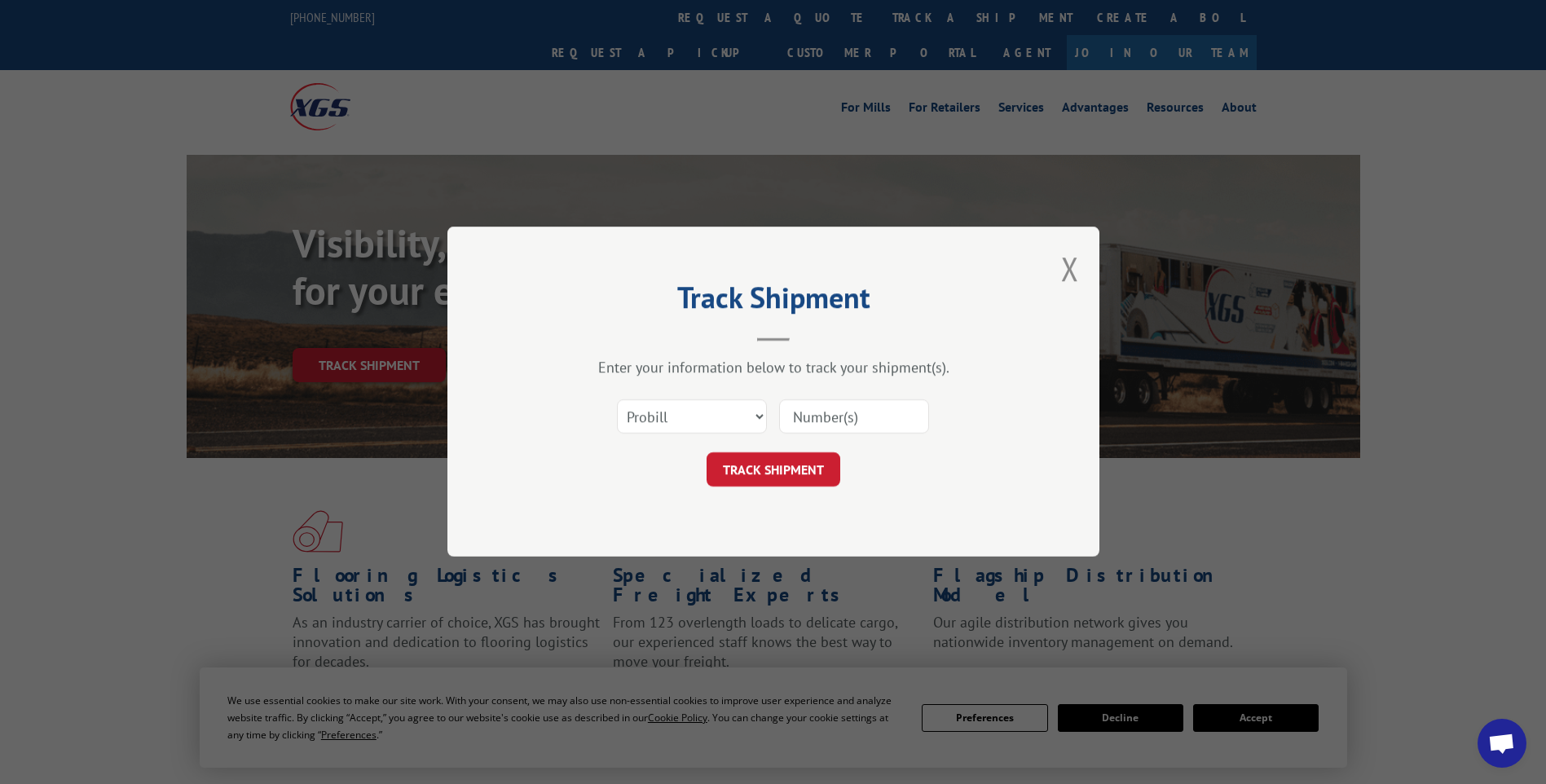
drag, startPoint x: 823, startPoint y: 397, endPoint x: 822, endPoint y: 408, distance: 11.0
click at [823, 399] on div at bounding box center [854, 417] width 150 height 37
click at [822, 408] on input at bounding box center [854, 417] width 150 height 34
paste input "17014257"
type input "17014257"
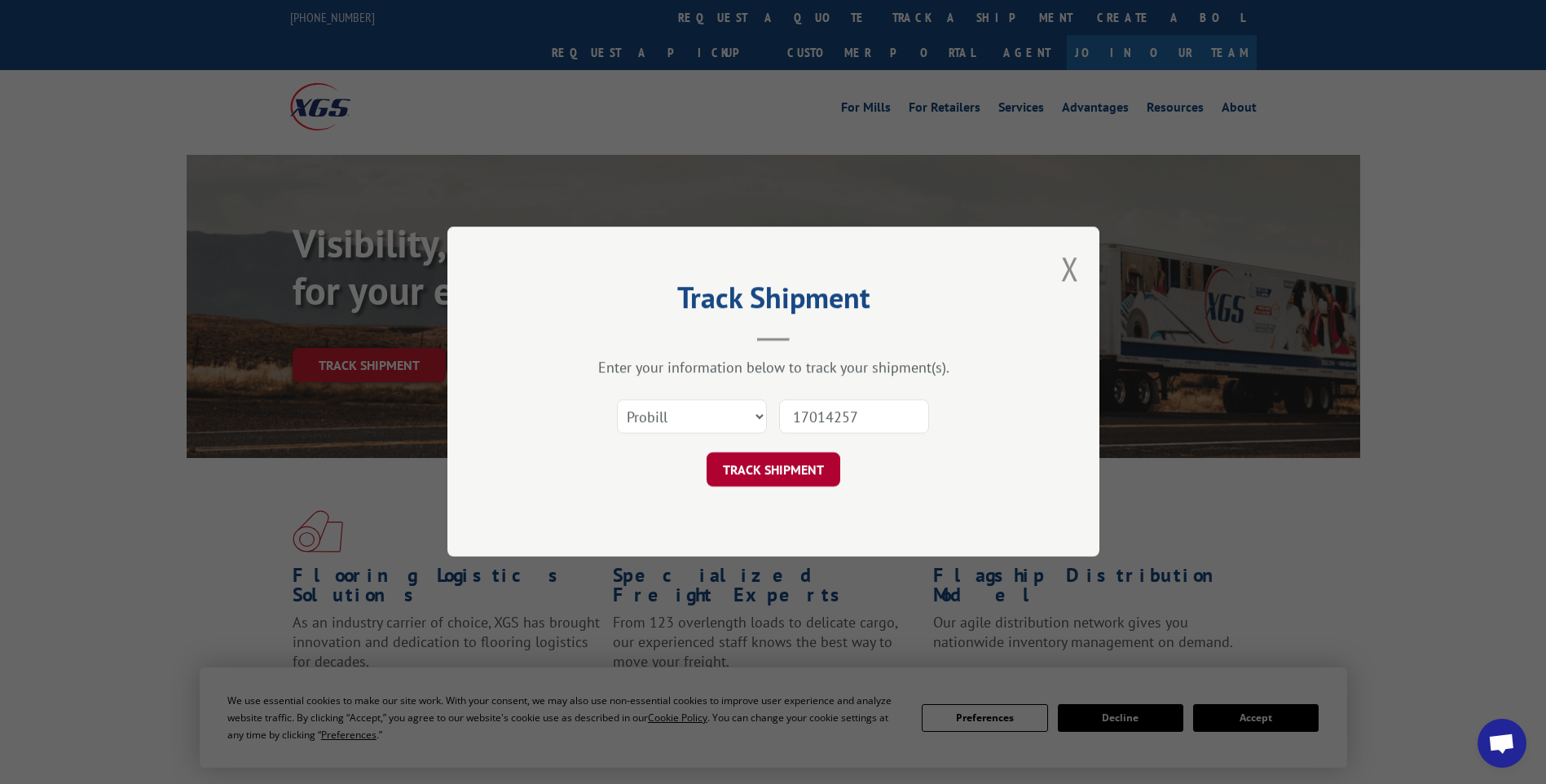
click at [786, 466] on button "TRACK SHIPMENT" at bounding box center [773, 469] width 133 height 34
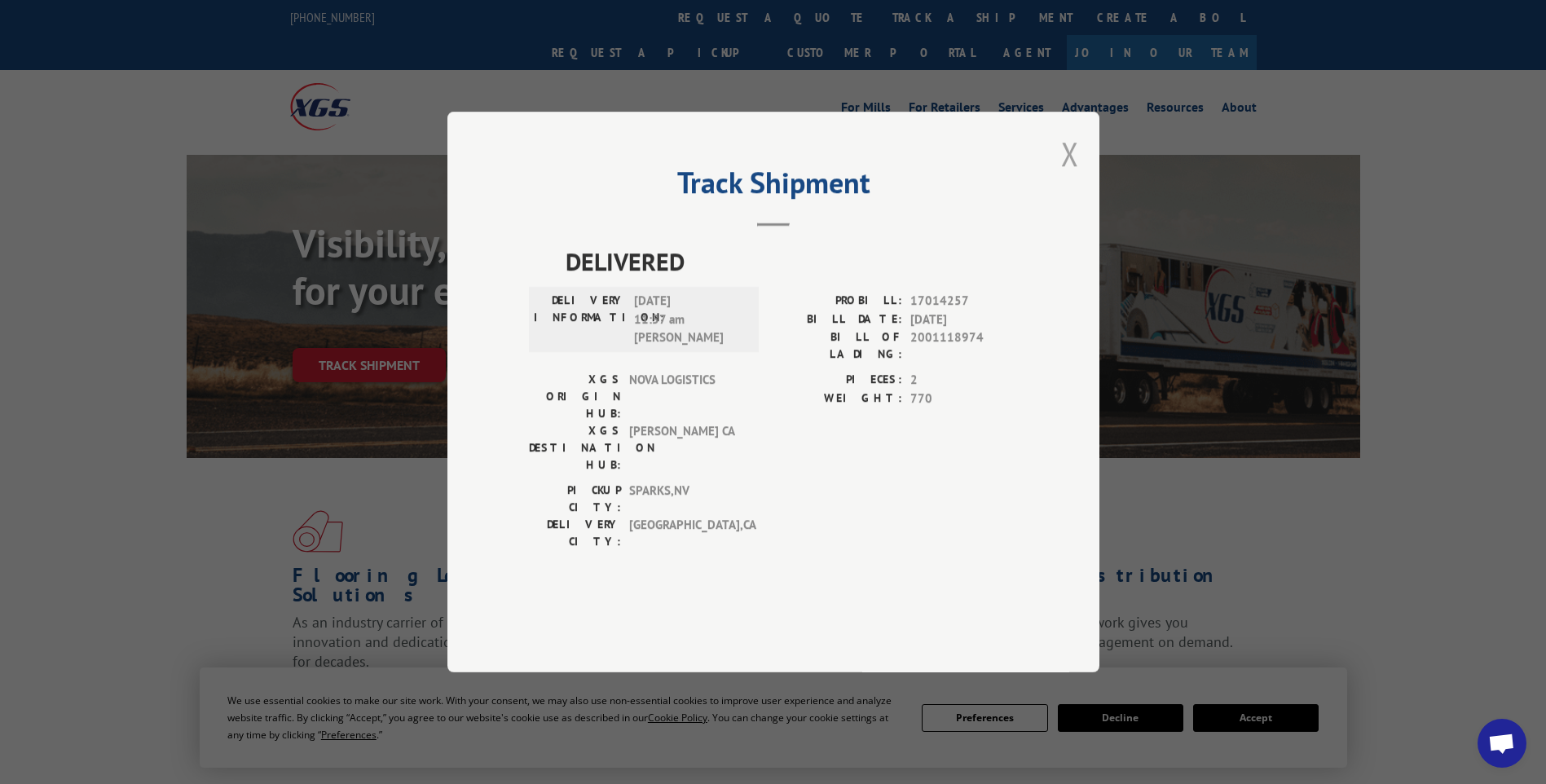
click at [1077, 175] on button "Close modal" at bounding box center [1069, 154] width 18 height 44
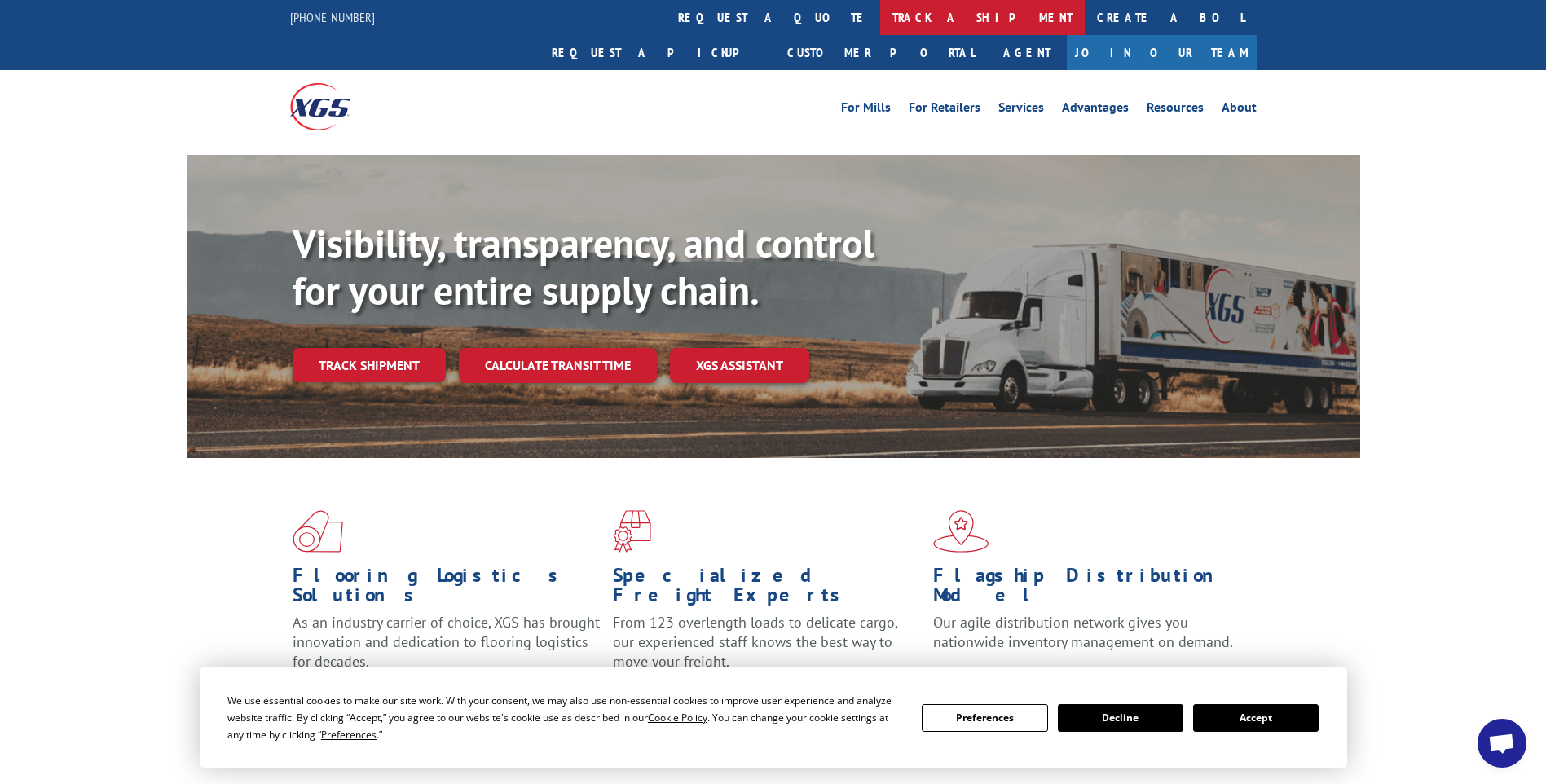
click at [880, 22] on link "track a shipment" at bounding box center [982, 18] width 205 height 35
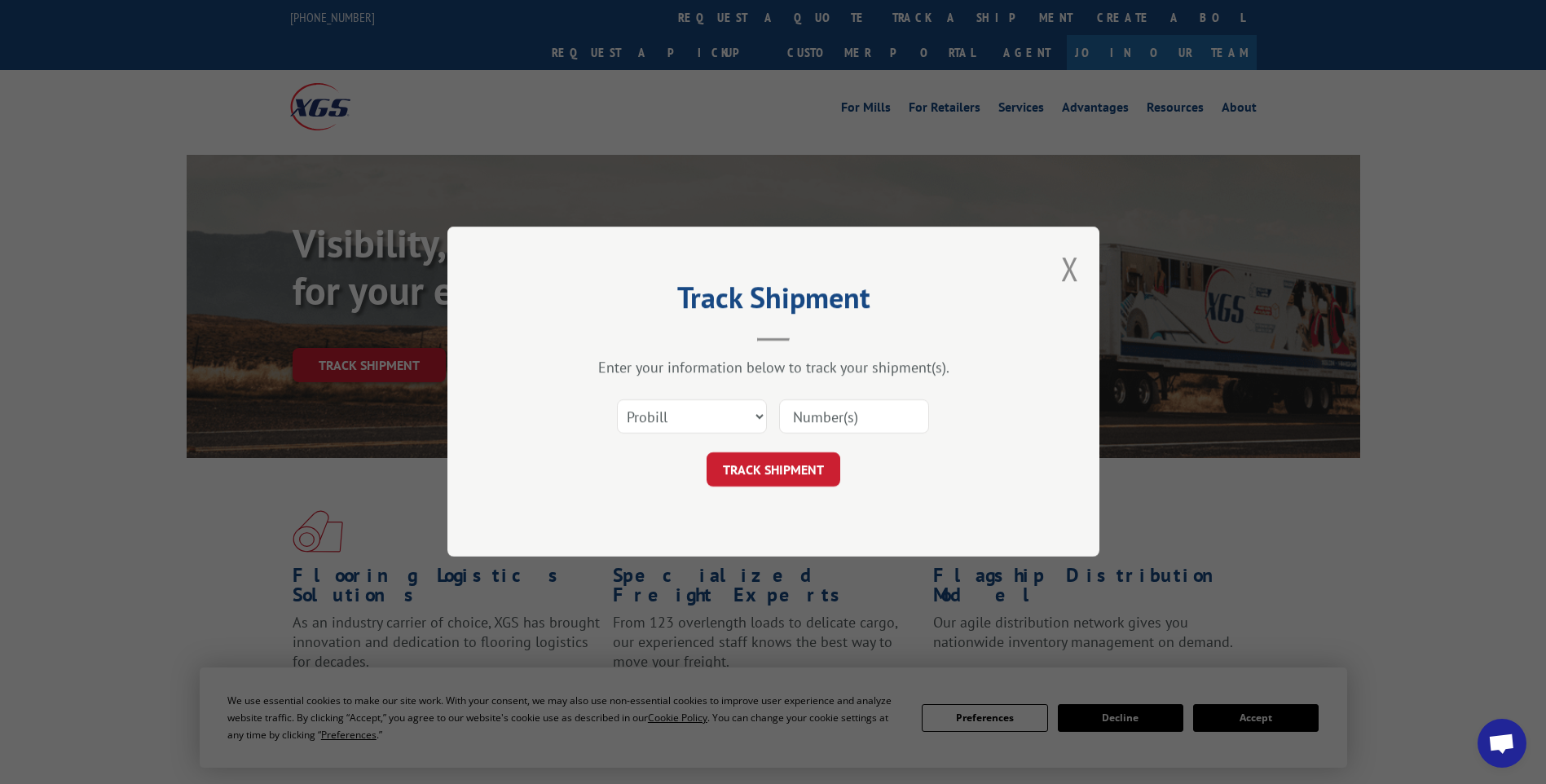
click at [861, 416] on input at bounding box center [854, 417] width 150 height 34
paste input "17014268"
type input "17014268"
click at [796, 472] on button "TRACK SHIPMENT" at bounding box center [773, 469] width 133 height 34
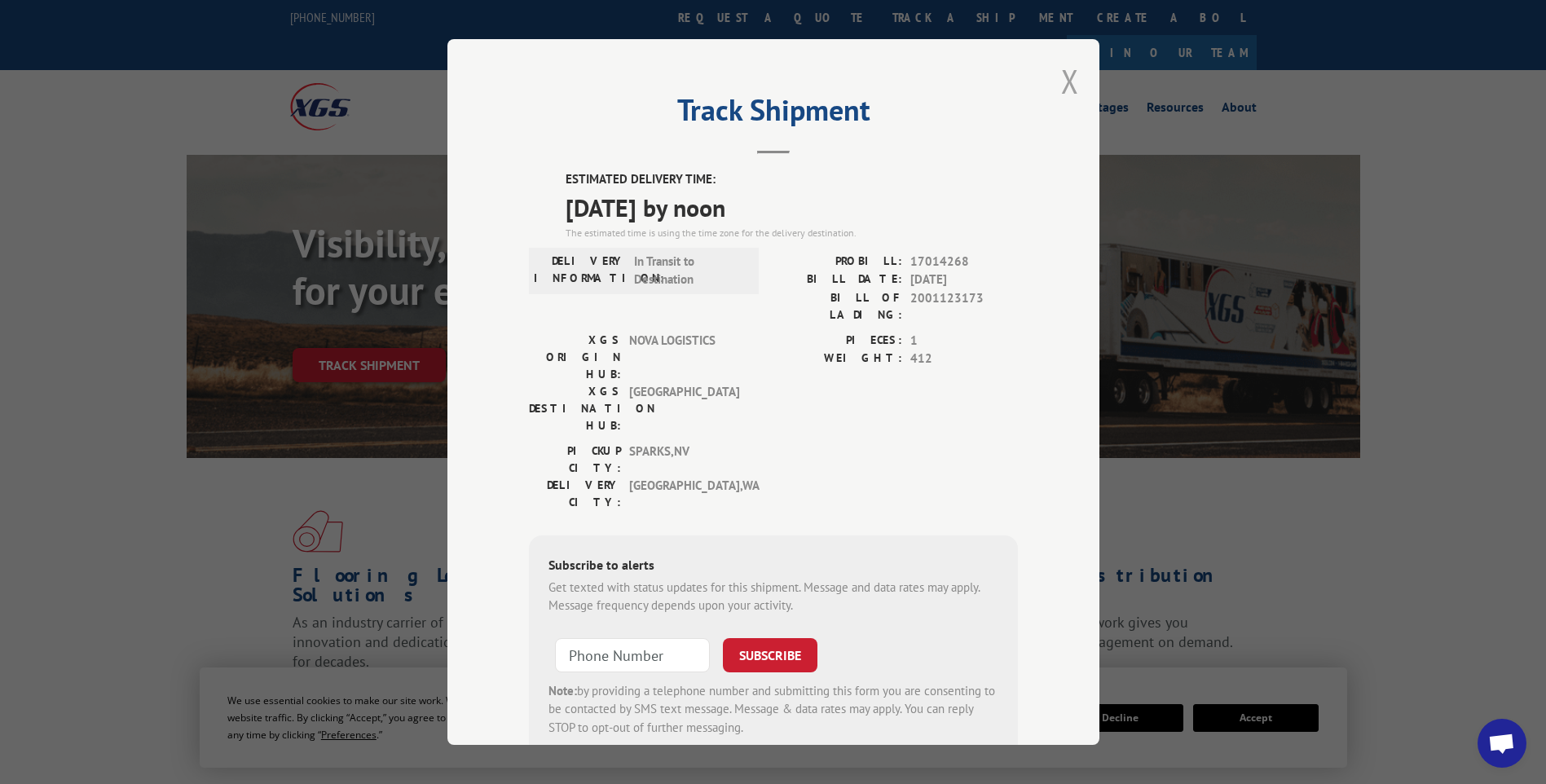
click at [1061, 85] on button "Close modal" at bounding box center [1069, 81] width 18 height 44
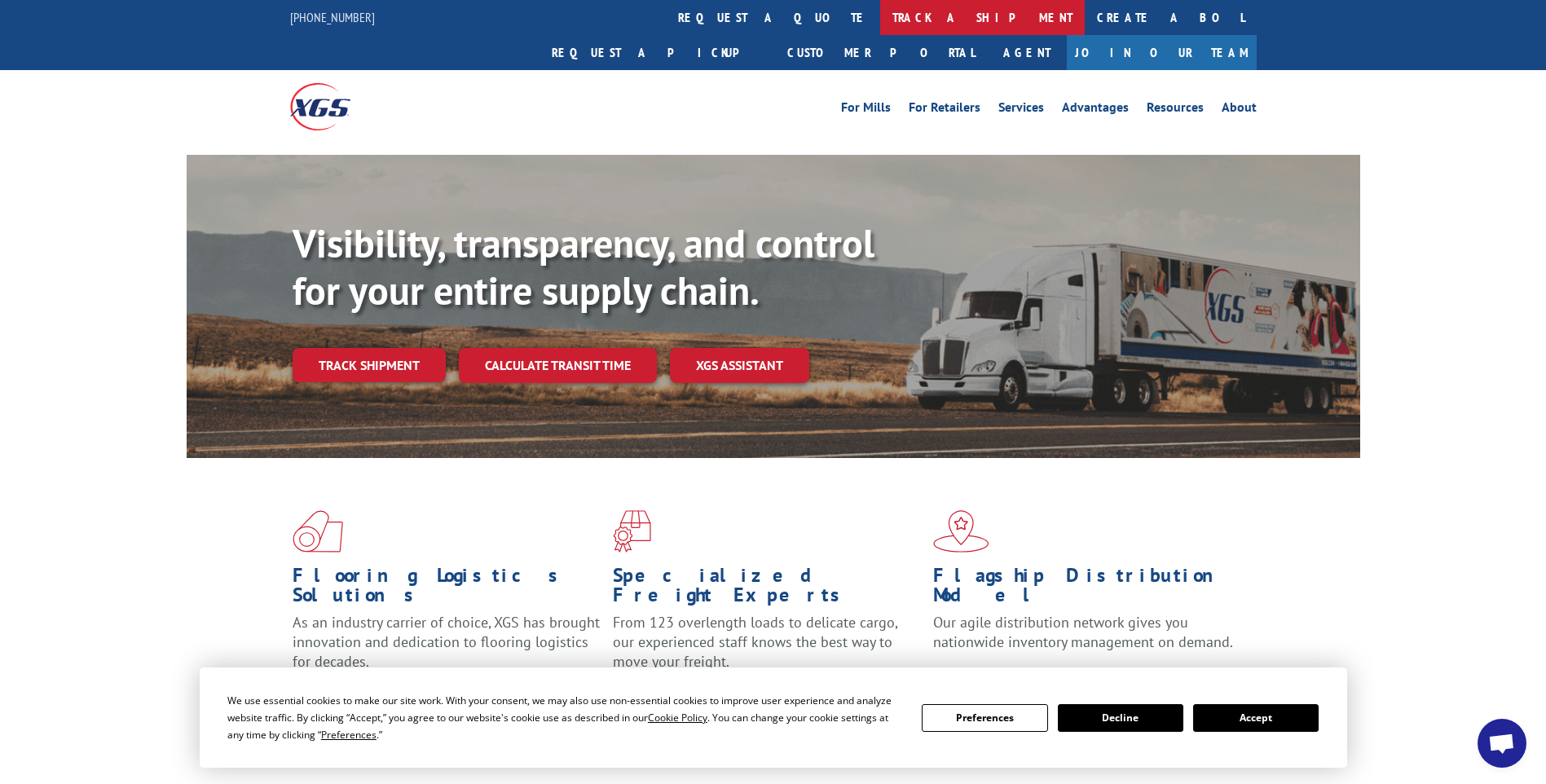
click at [880, 10] on link "track a shipment" at bounding box center [982, 18] width 205 height 35
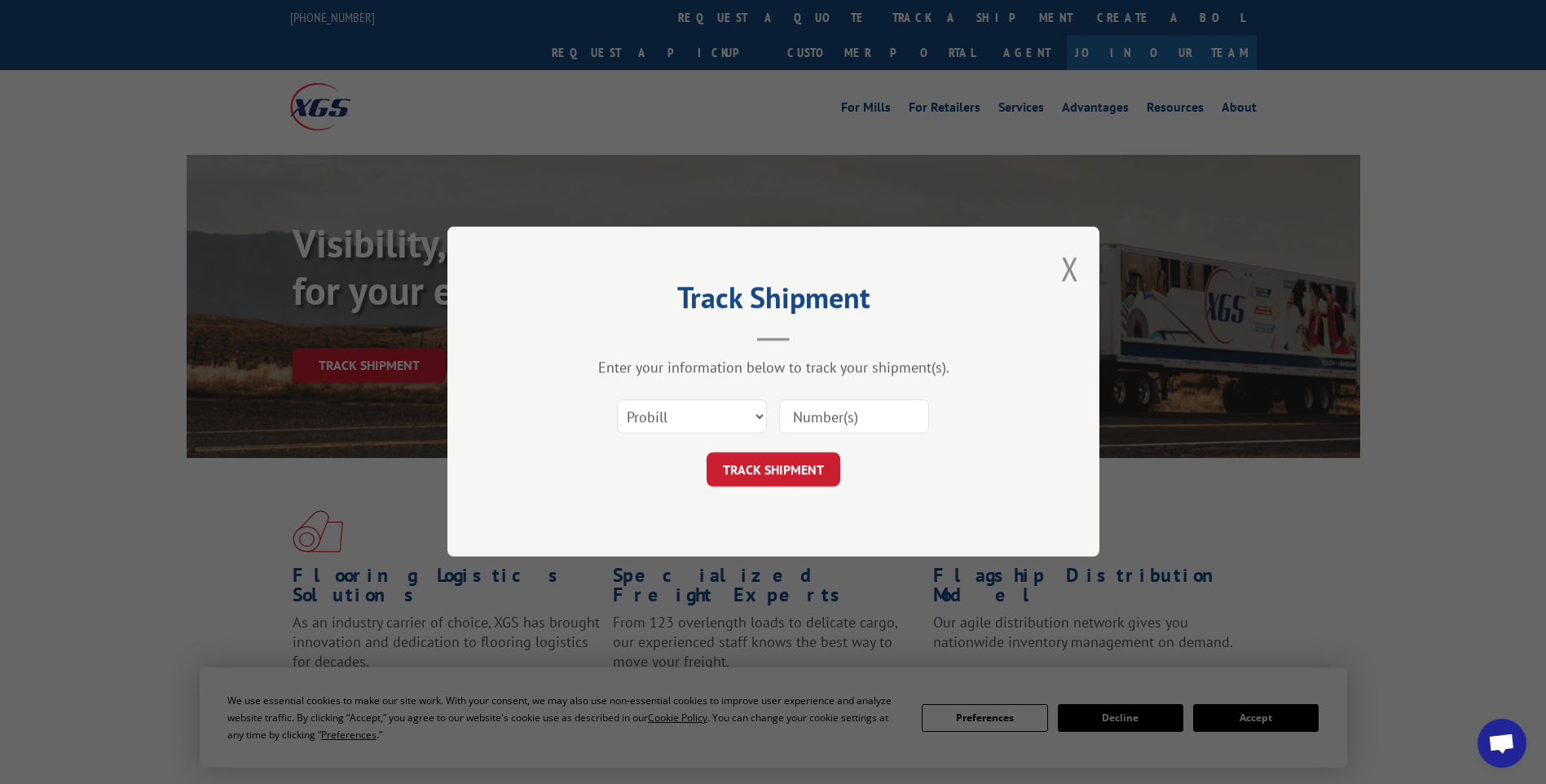
click at [848, 403] on input at bounding box center [854, 417] width 150 height 34
paste input "17014273"
type input "17014273"
click at [812, 477] on button "TRACK SHIPMENT" at bounding box center [773, 469] width 133 height 34
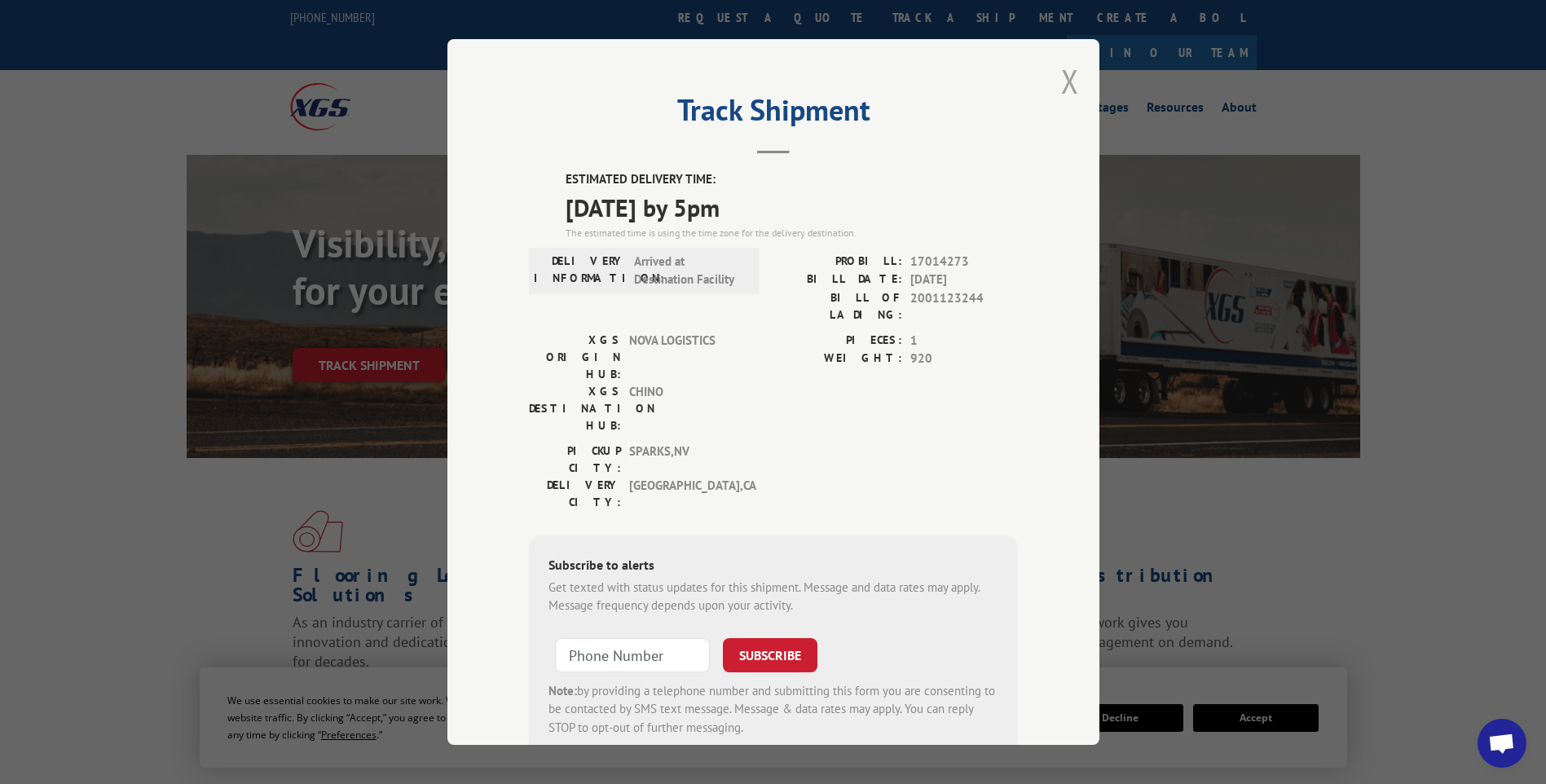
click at [1069, 88] on button "Close modal" at bounding box center [1069, 81] width 18 height 44
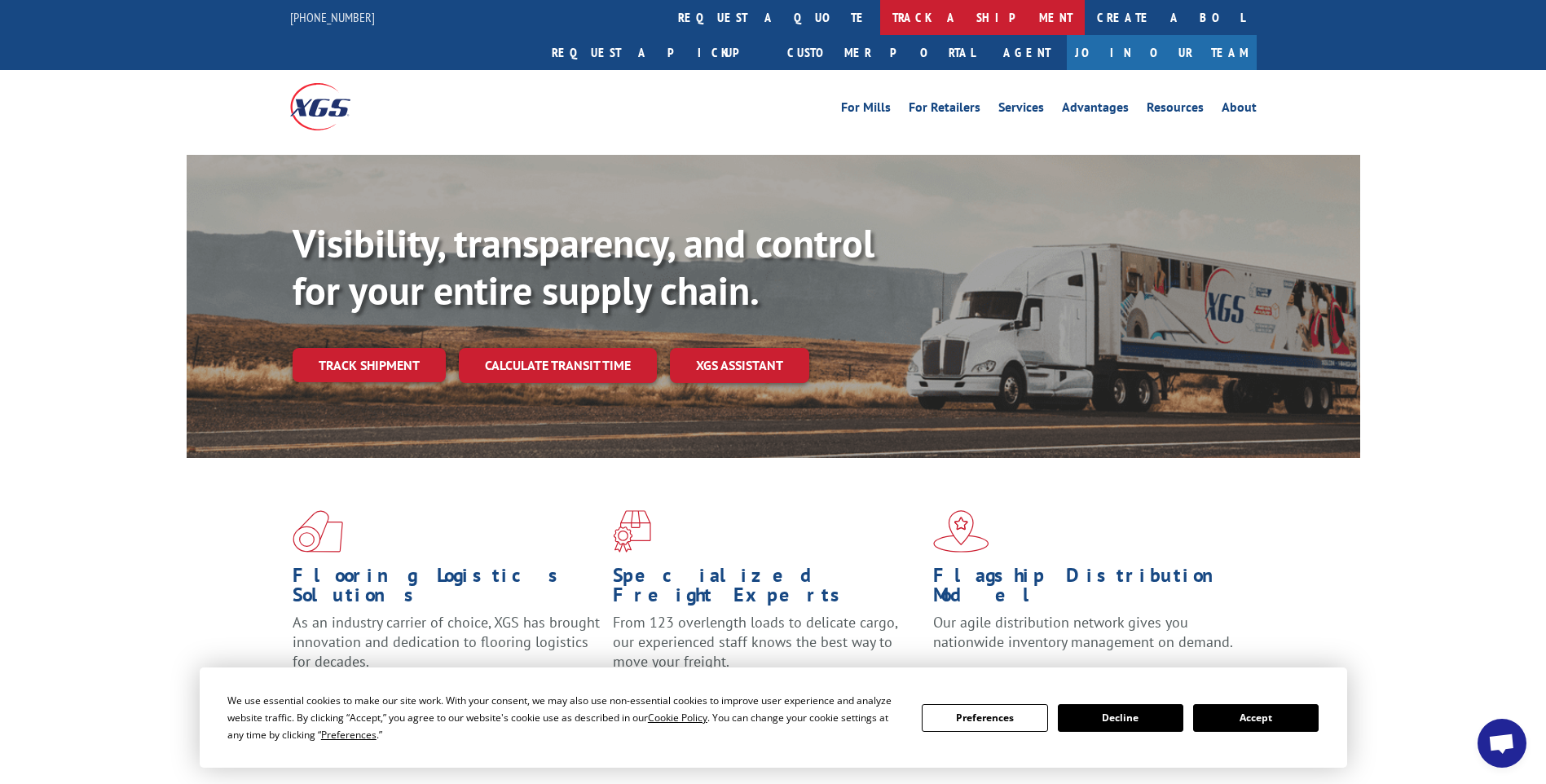
click at [880, 12] on link "track a shipment" at bounding box center [982, 18] width 205 height 35
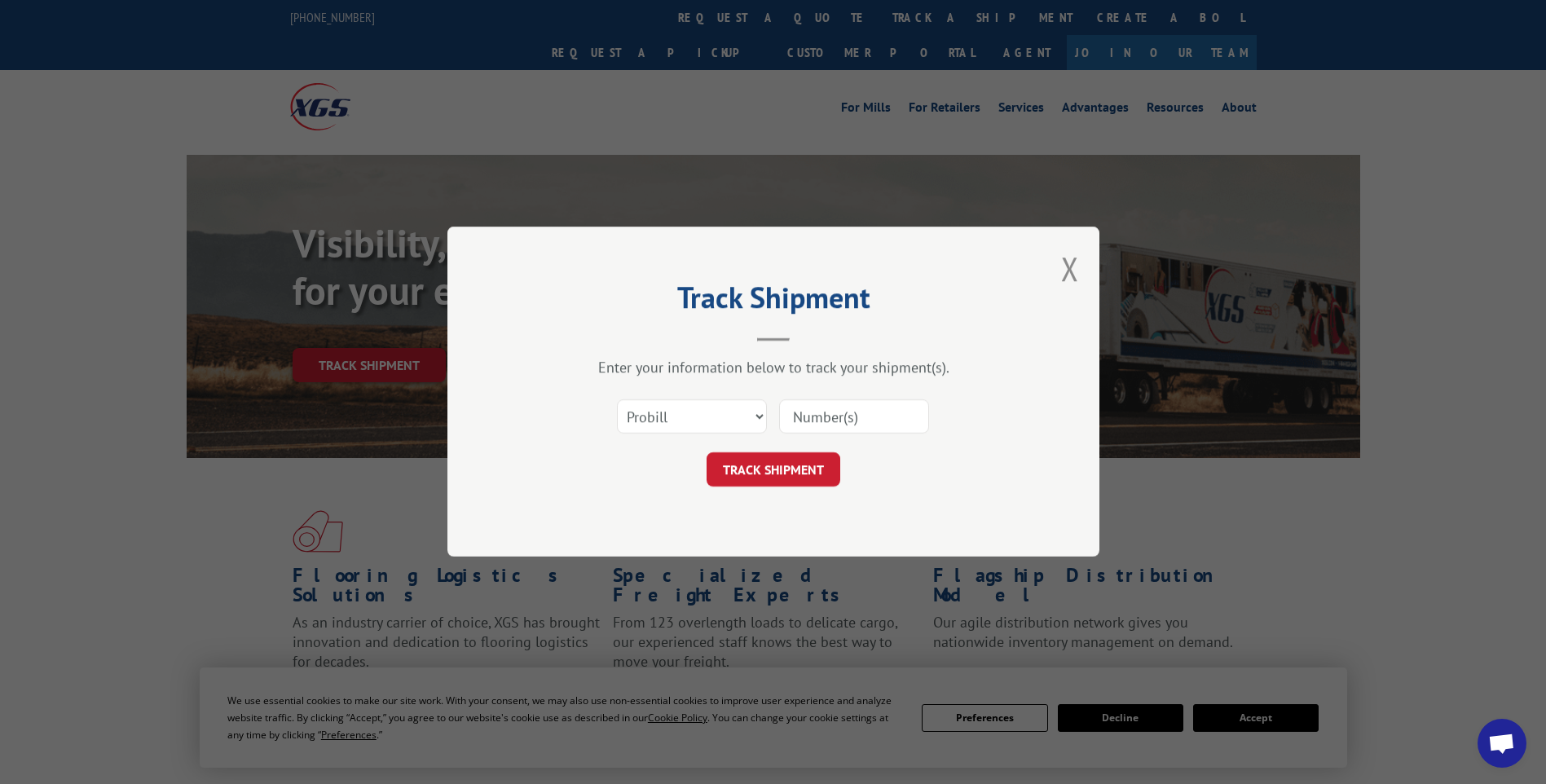
click at [812, 408] on input at bounding box center [854, 417] width 150 height 34
paste input "17014274"
type input "17014274"
click at [782, 479] on button "TRACK SHIPMENT" at bounding box center [773, 469] width 133 height 34
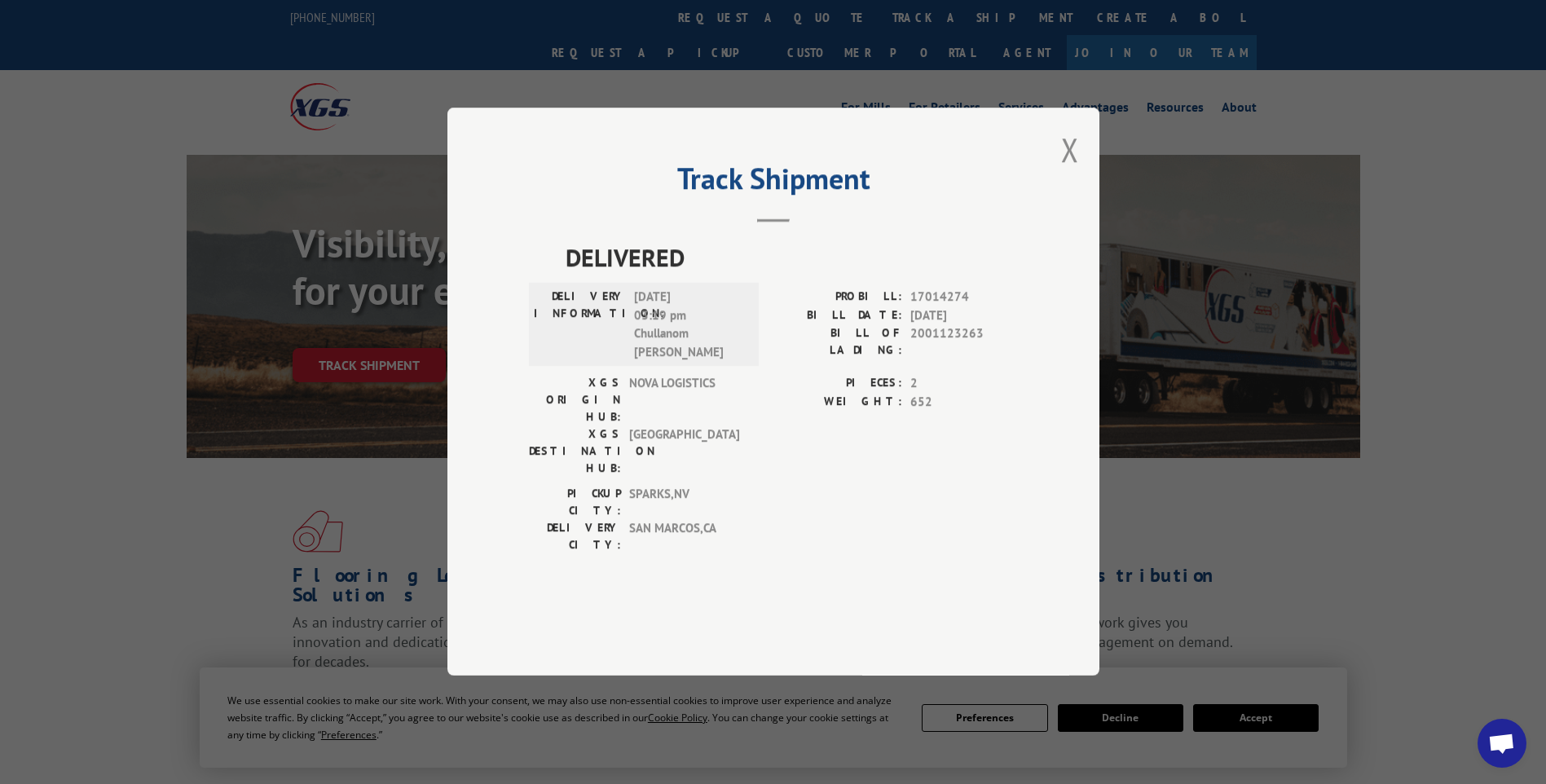
click at [1058, 201] on div "Track Shipment DELIVERED DELIVERY INFORMATION: [DATE] 03:19 pm Chullanom [PERSO…" at bounding box center [773, 391] width 652 height 567
click at [1063, 171] on button "Close modal" at bounding box center [1069, 149] width 18 height 44
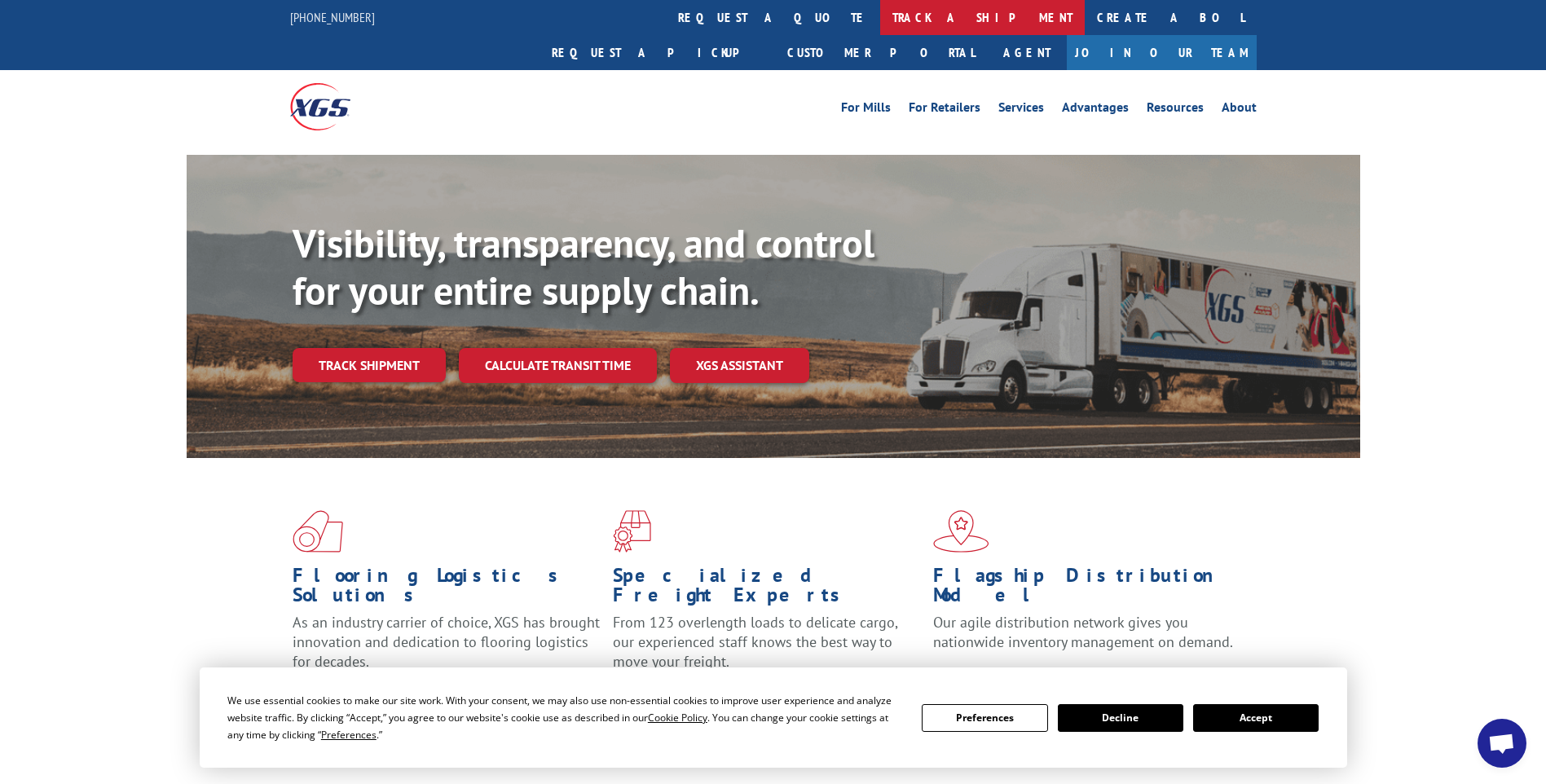
click at [880, 8] on link "track a shipment" at bounding box center [982, 18] width 205 height 35
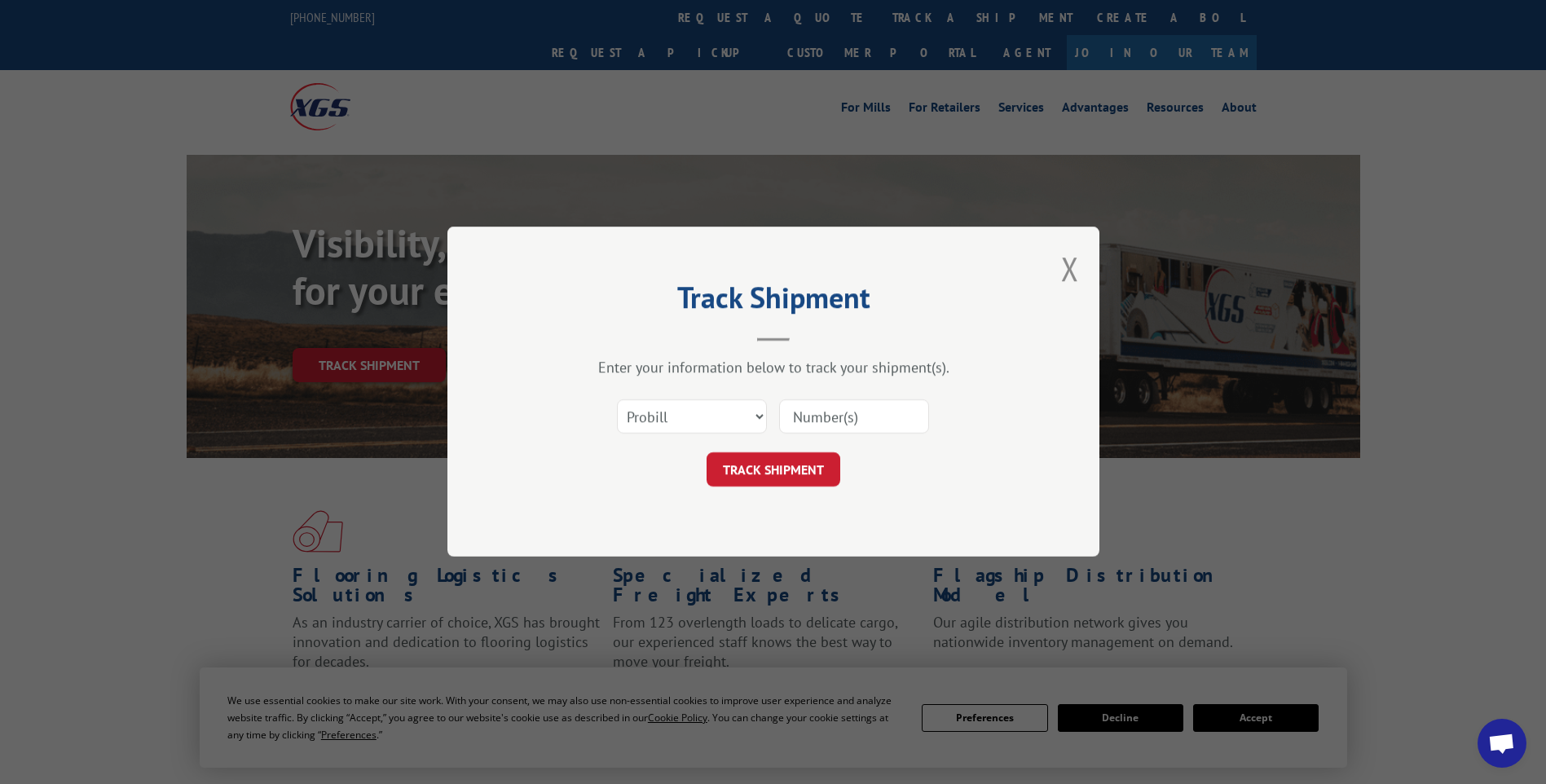
drag, startPoint x: 823, startPoint y: 399, endPoint x: 815, endPoint y: 408, distance: 12.0
click at [823, 400] on input at bounding box center [854, 417] width 150 height 34
paste input "17014275"
type input "17014275"
click at [802, 470] on button "TRACK SHIPMENT" at bounding box center [773, 469] width 133 height 34
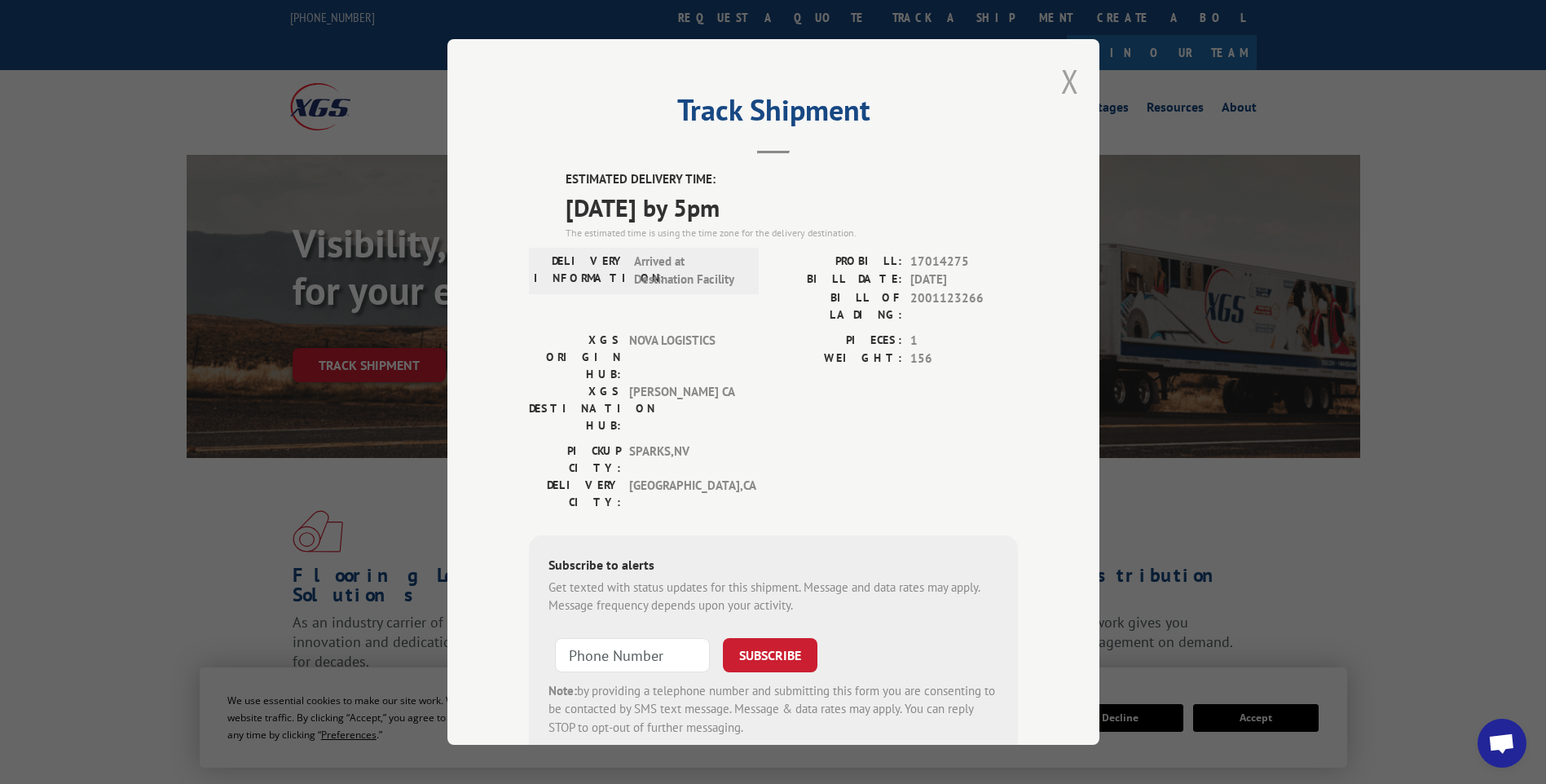
click at [1070, 78] on button "Close modal" at bounding box center [1069, 81] width 18 height 44
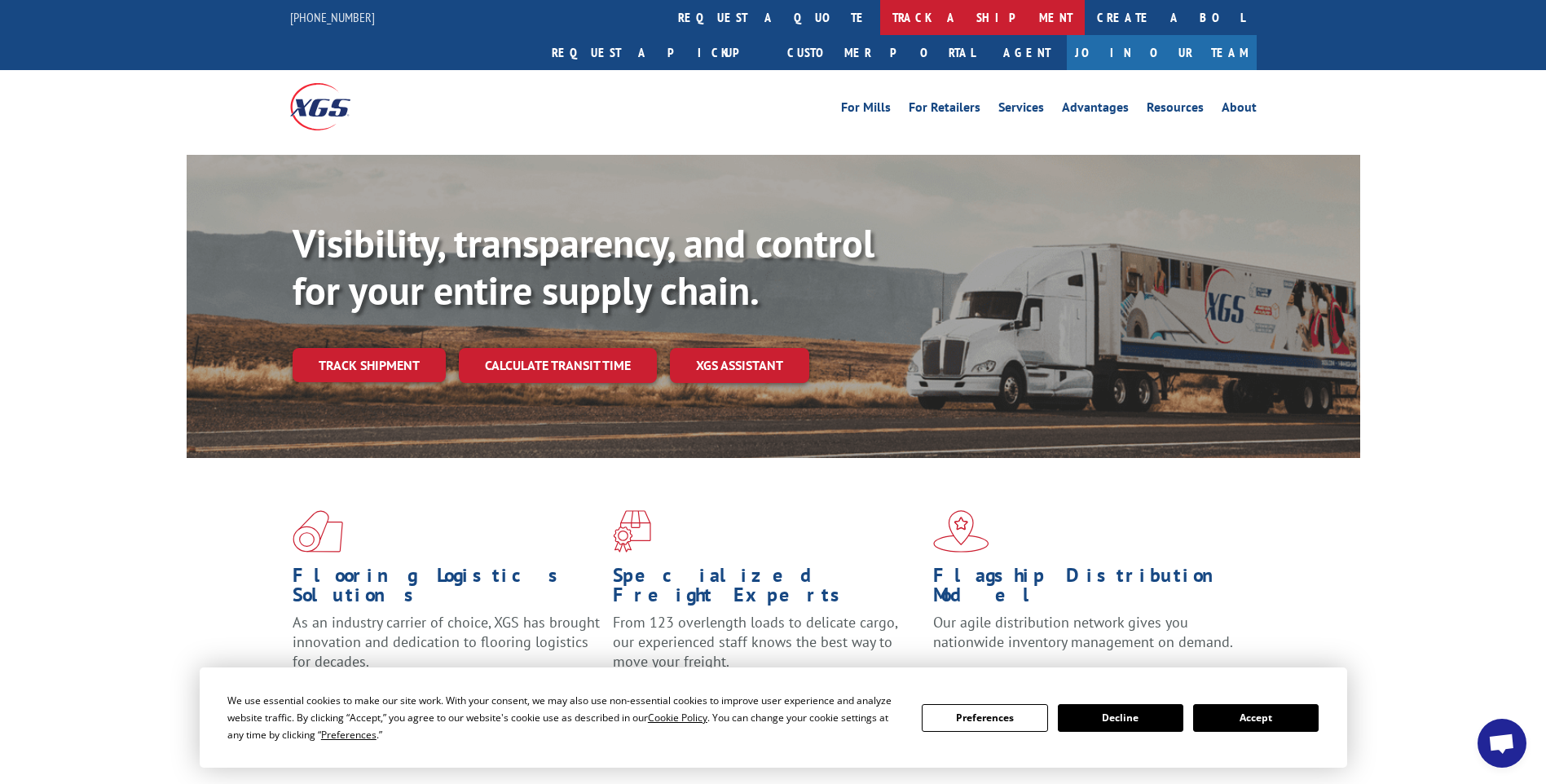
click at [880, 14] on link "track a shipment" at bounding box center [982, 18] width 205 height 35
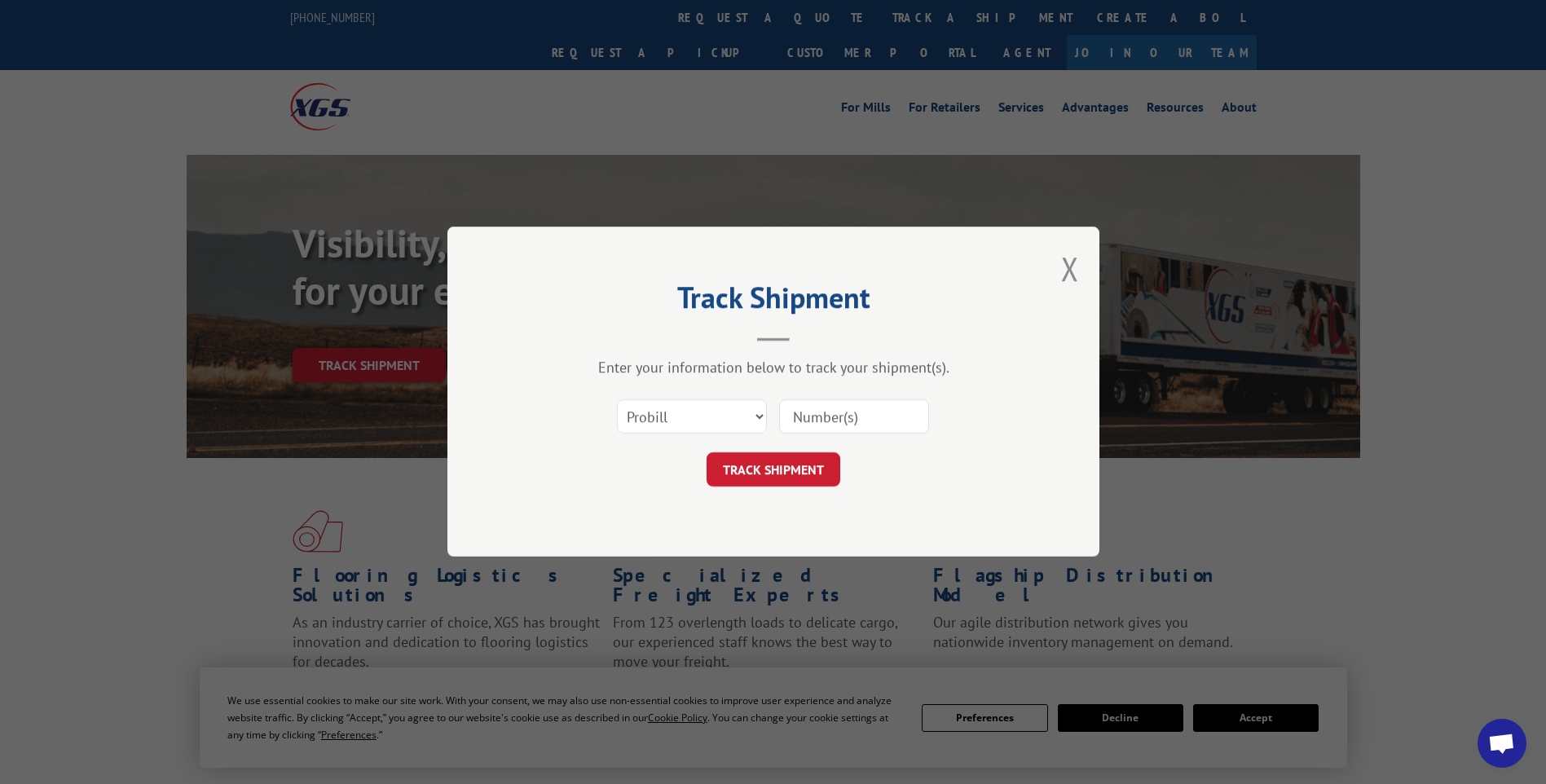
click at [813, 423] on input at bounding box center [854, 417] width 150 height 34
paste input "17014277"
type input "17014277"
click at [790, 468] on button "TRACK SHIPMENT" at bounding box center [773, 469] width 133 height 34
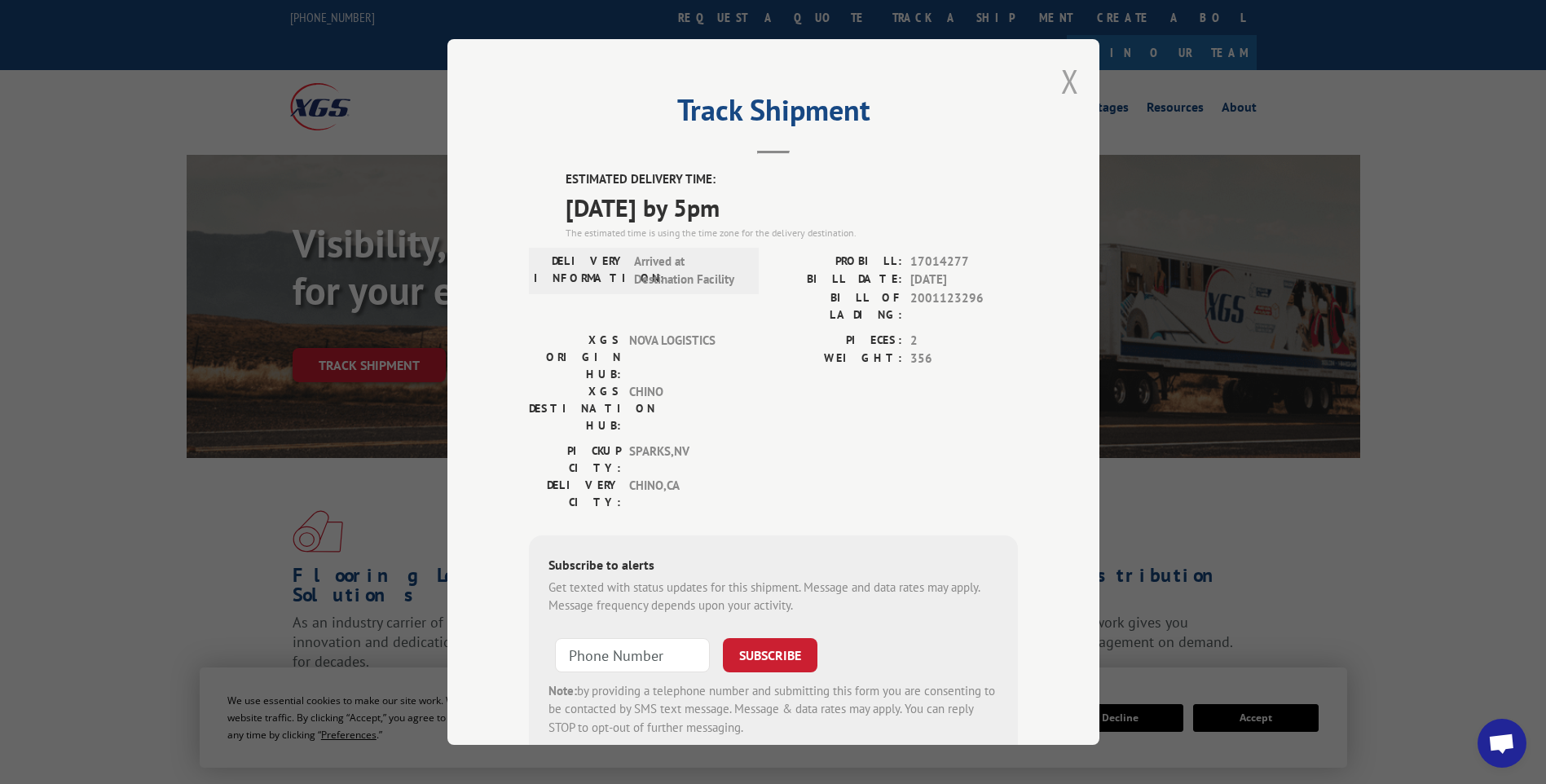
click at [1064, 79] on button "Close modal" at bounding box center [1069, 81] width 18 height 44
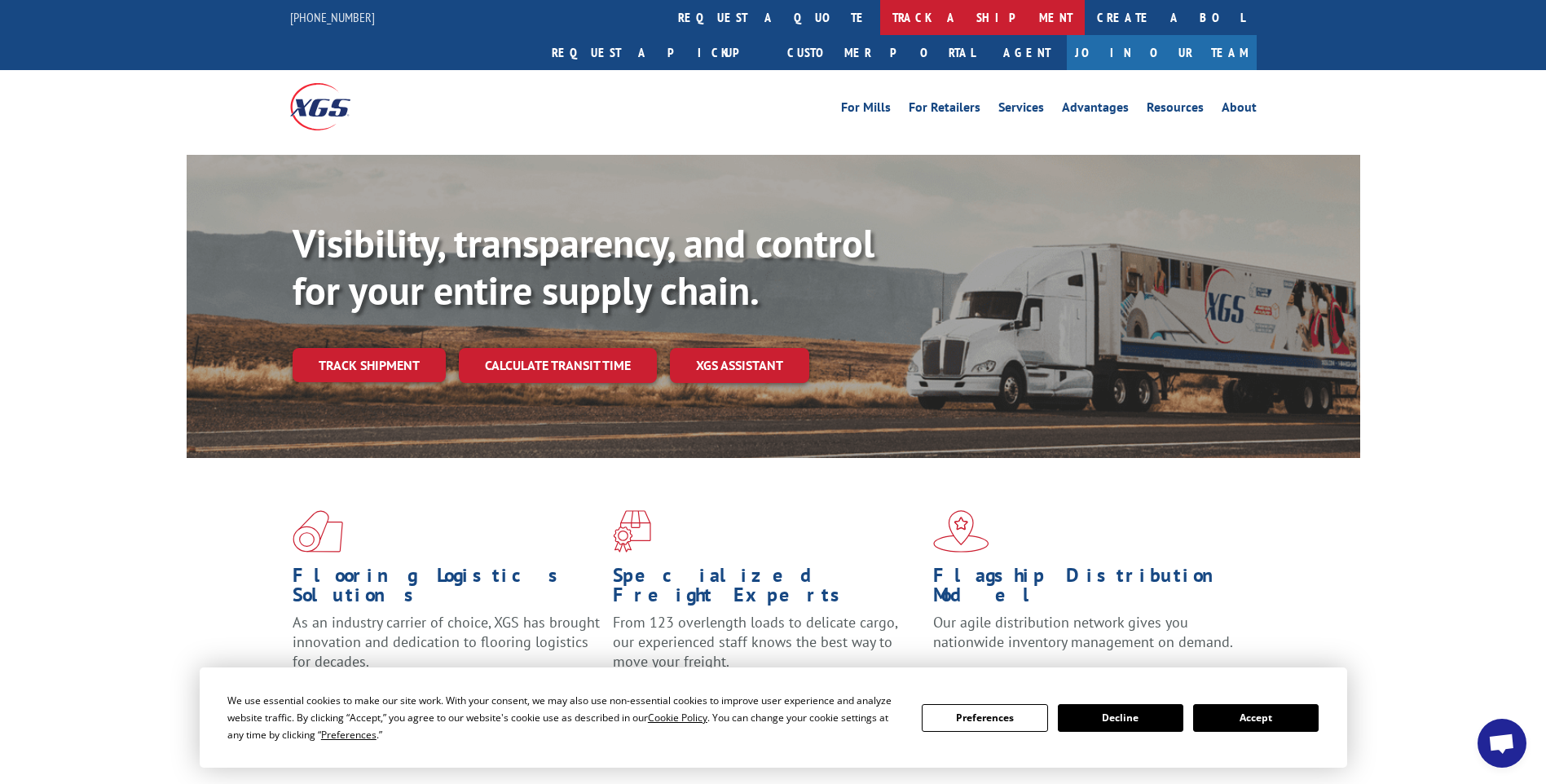
click at [880, 16] on link "track a shipment" at bounding box center [982, 18] width 205 height 35
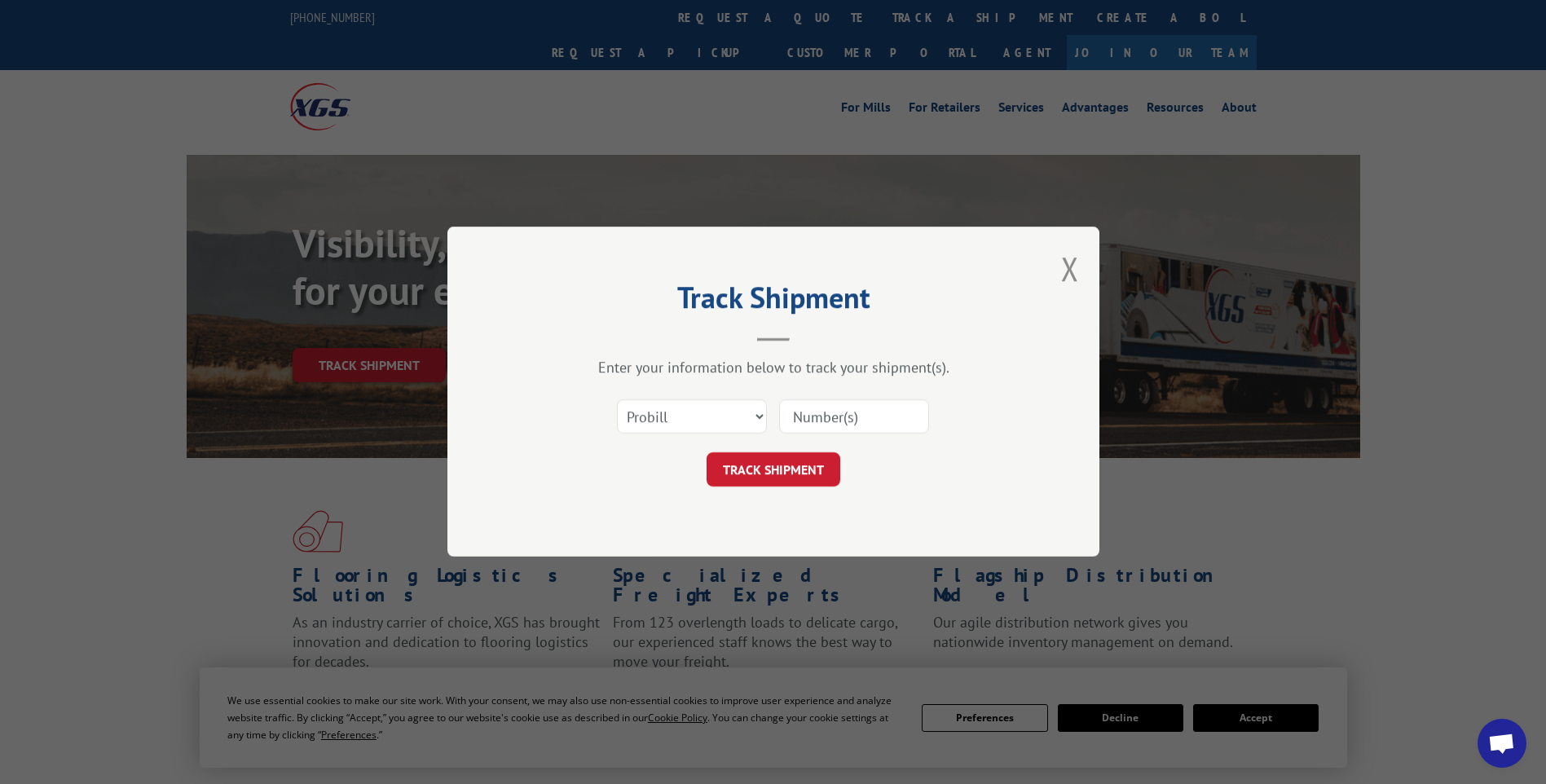
click at [862, 411] on input at bounding box center [854, 417] width 150 height 34
paste input "17014270"
type input "17014270"
click at [819, 474] on button "TRACK SHIPMENT" at bounding box center [773, 469] width 133 height 34
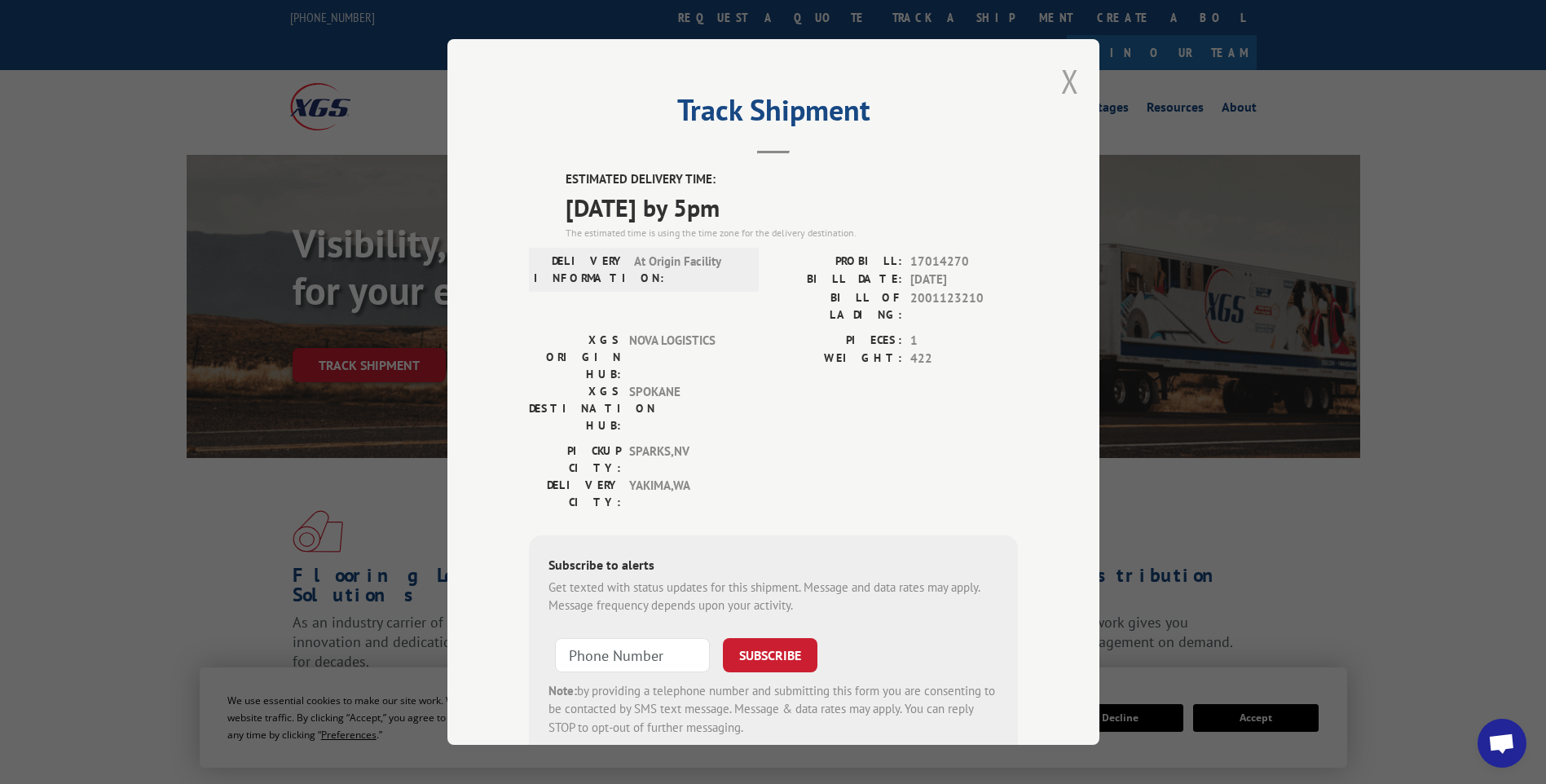
drag, startPoint x: 1074, startPoint y: 86, endPoint x: 1057, endPoint y: 86, distance: 17.0
click at [1074, 86] on div "Track Shipment ESTIMATED DELIVERY TIME: [DATE] by 5pm The estimated time is usi…" at bounding box center [773, 392] width 652 height 705
click at [1067, 92] on button "Close modal" at bounding box center [1069, 81] width 18 height 44
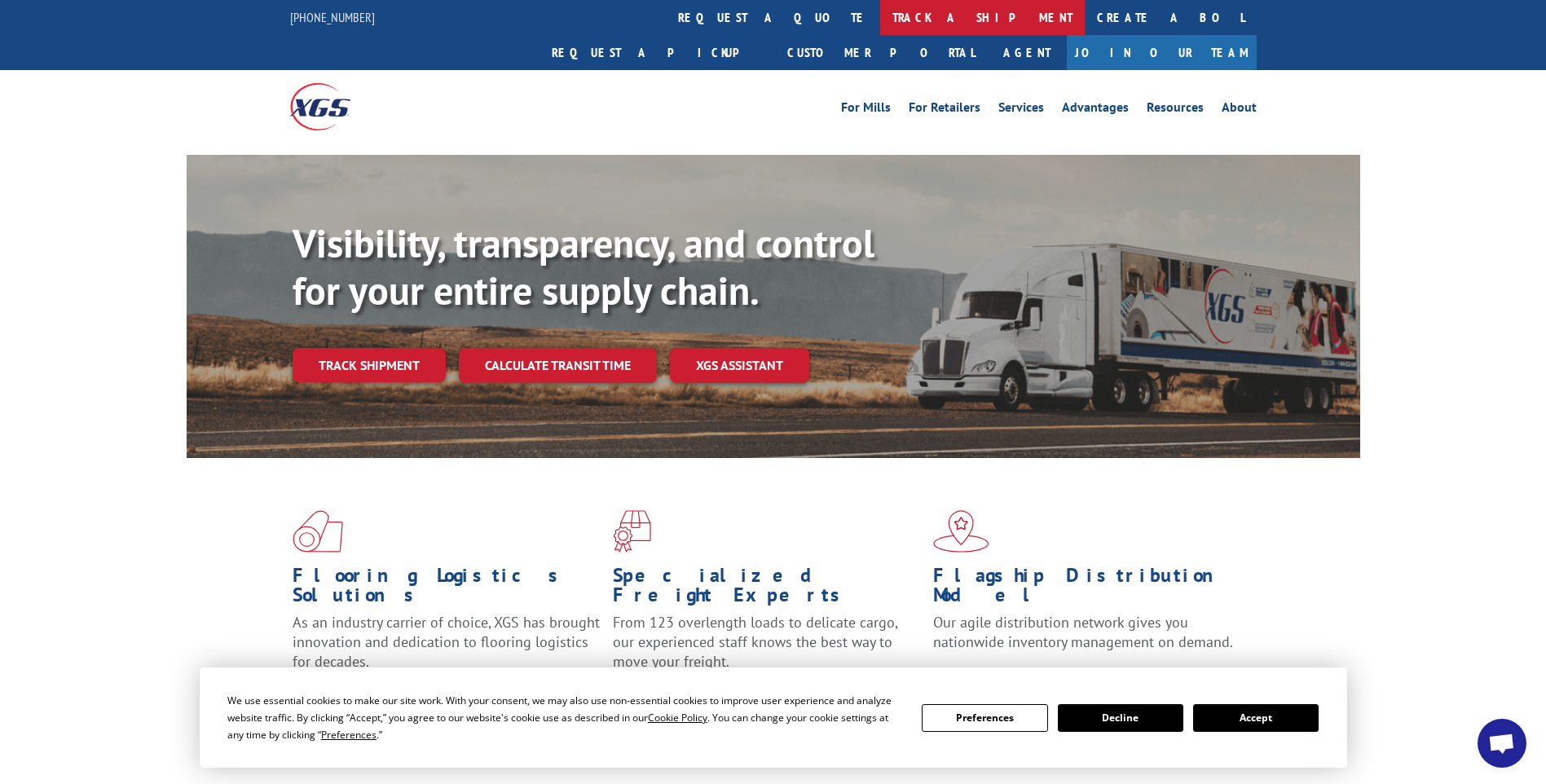
click at [880, 26] on link "track a shipment" at bounding box center [982, 18] width 205 height 35
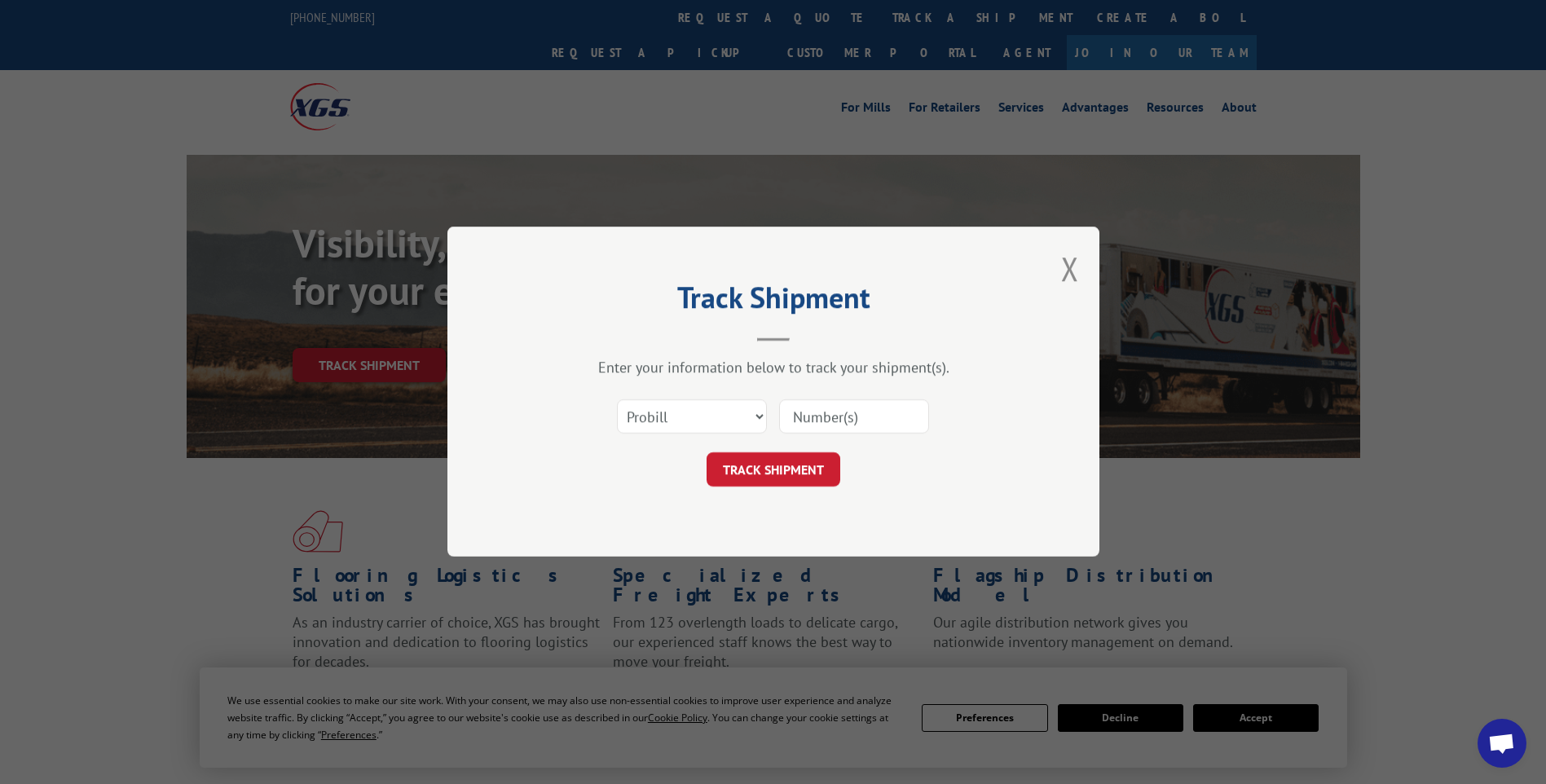
click at [860, 409] on input at bounding box center [854, 417] width 150 height 34
paste input "17014272"
type input "17014272"
click at [779, 473] on button "TRACK SHIPMENT" at bounding box center [773, 469] width 133 height 34
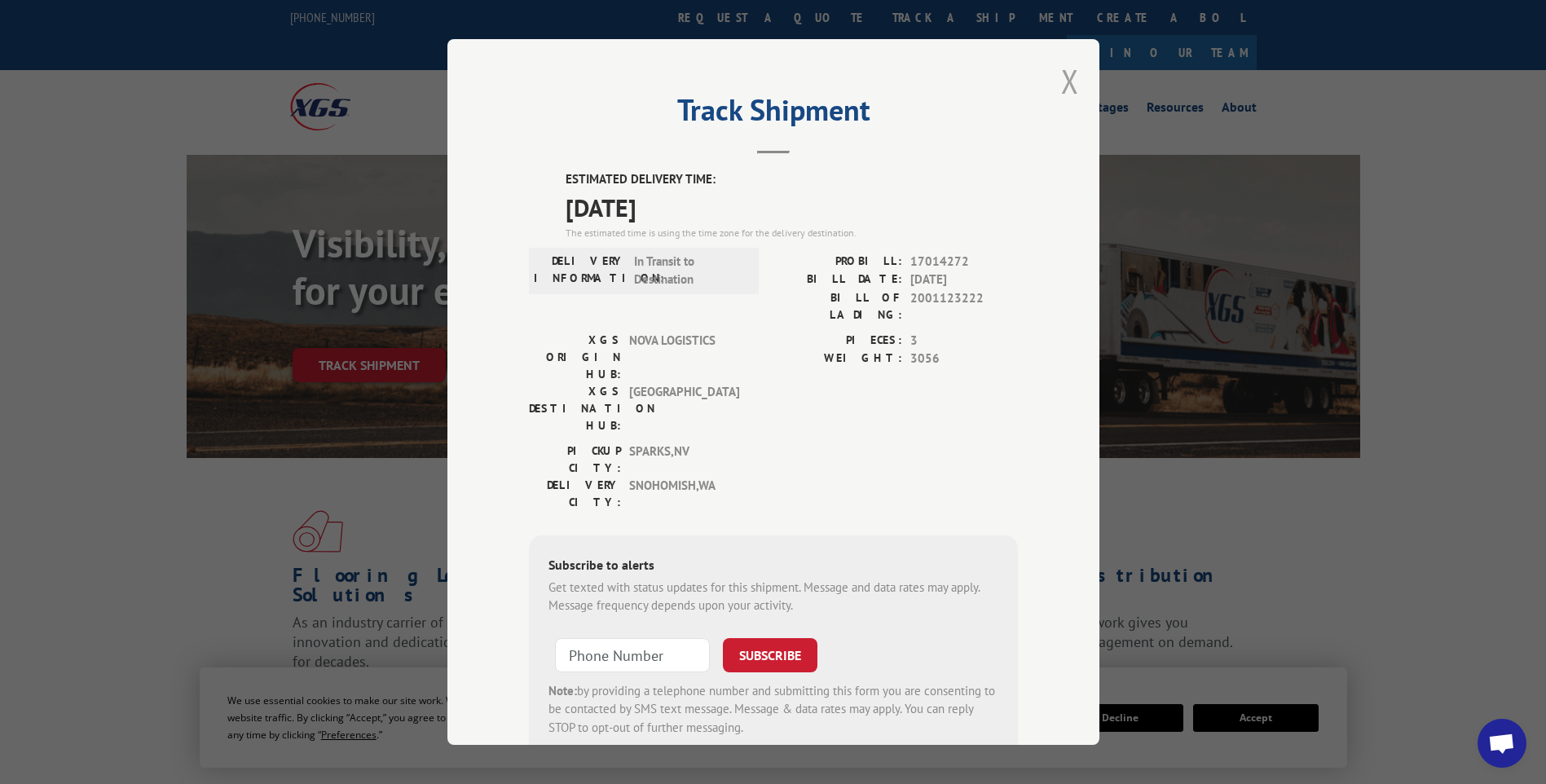
click at [1061, 91] on button "Close modal" at bounding box center [1069, 81] width 18 height 44
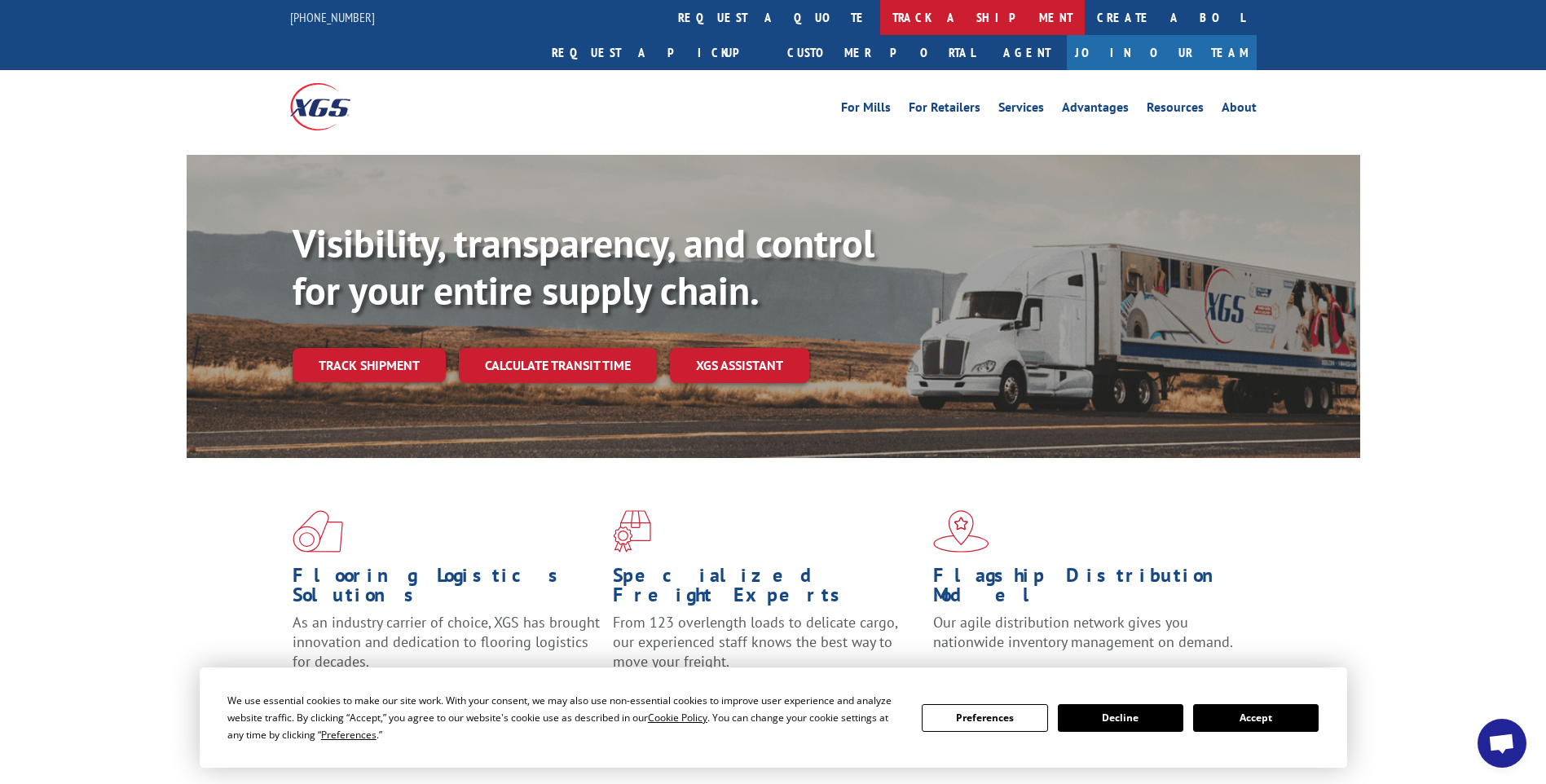
click at [880, 23] on link "track a shipment" at bounding box center [982, 18] width 205 height 35
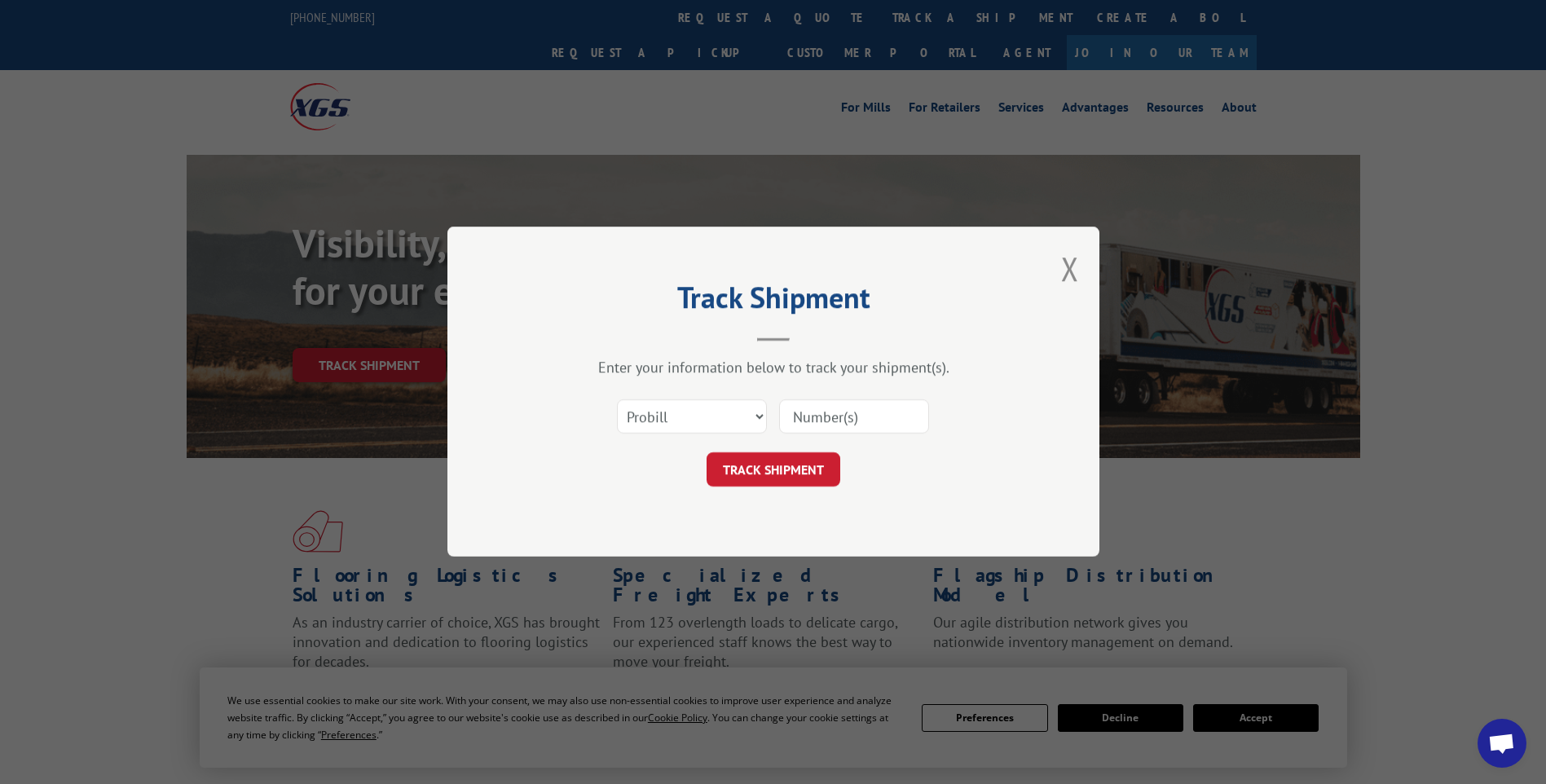
click at [835, 411] on input at bounding box center [854, 417] width 150 height 34
paste input "17014271"
type input "17014271"
drag, startPoint x: 785, startPoint y: 468, endPoint x: 805, endPoint y: 471, distance: 20.2
click at [784, 467] on button "TRACK SHIPMENT" at bounding box center [773, 469] width 133 height 34
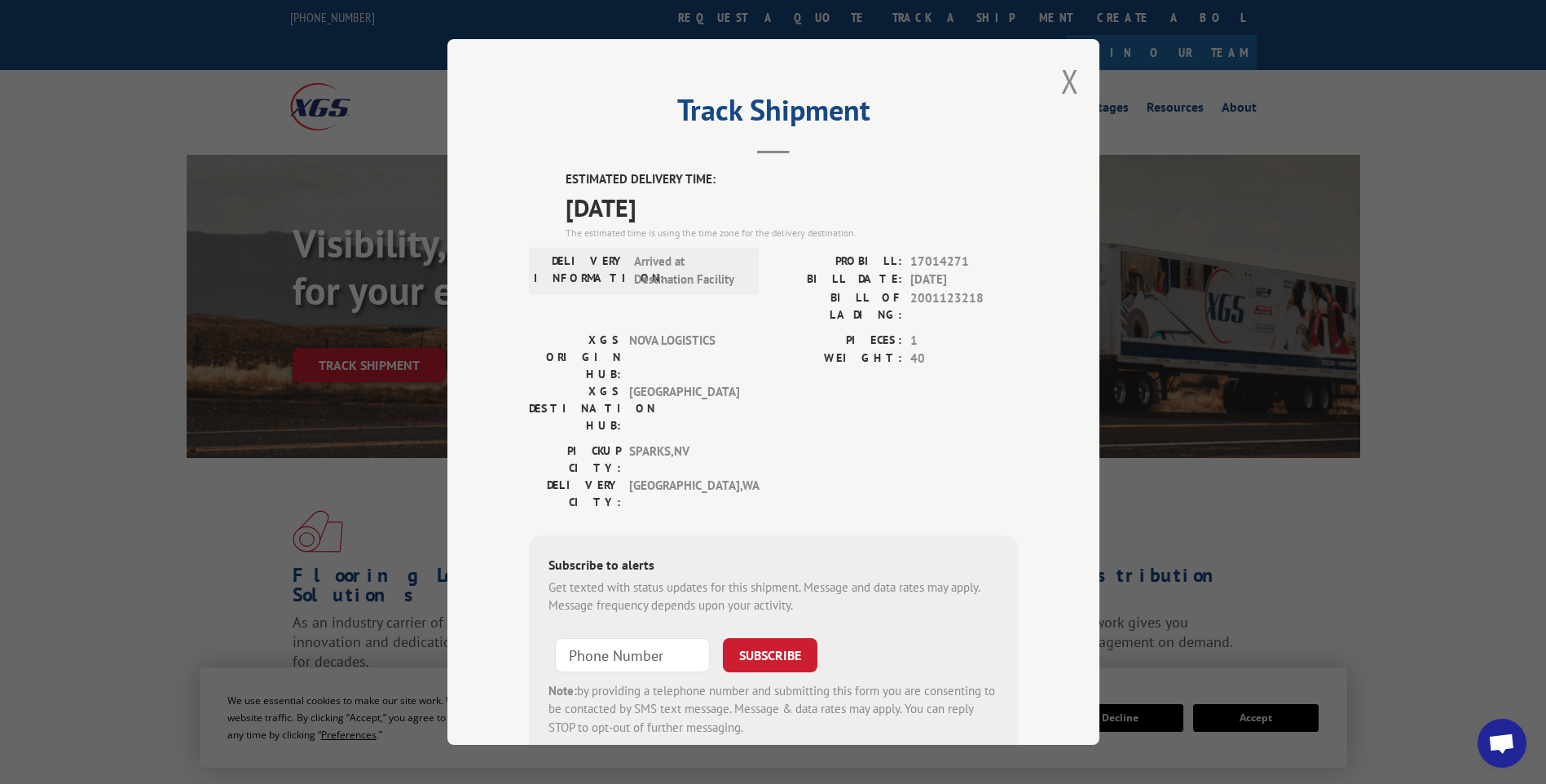
click at [1051, 86] on div "Track Shipment ESTIMATED DELIVERY TIME: [DATE] The estimated time is using the …" at bounding box center [773, 392] width 652 height 705
click at [1061, 86] on button "Close modal" at bounding box center [1069, 81] width 18 height 44
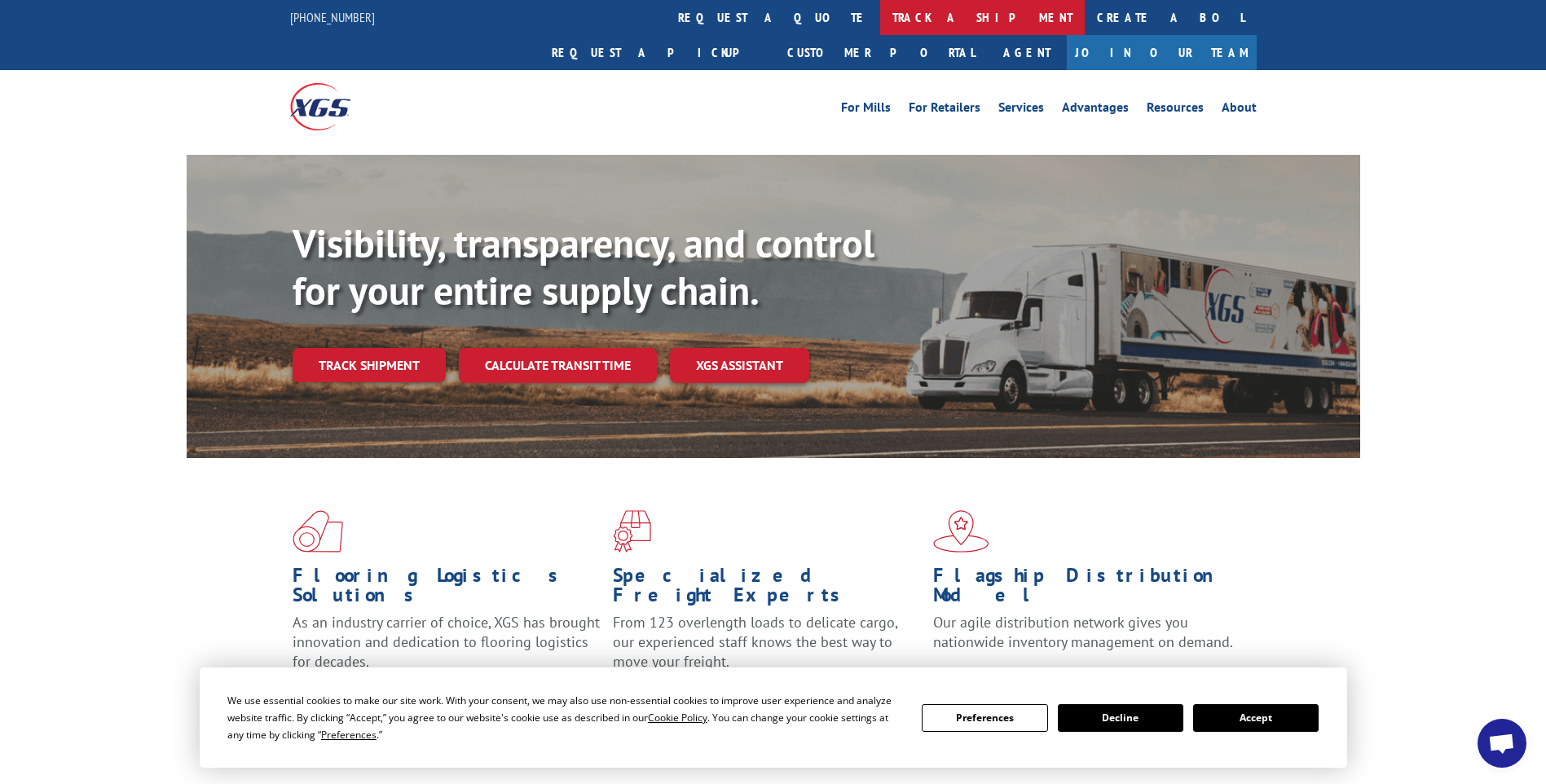
click at [880, 24] on link "track a shipment" at bounding box center [982, 18] width 205 height 35
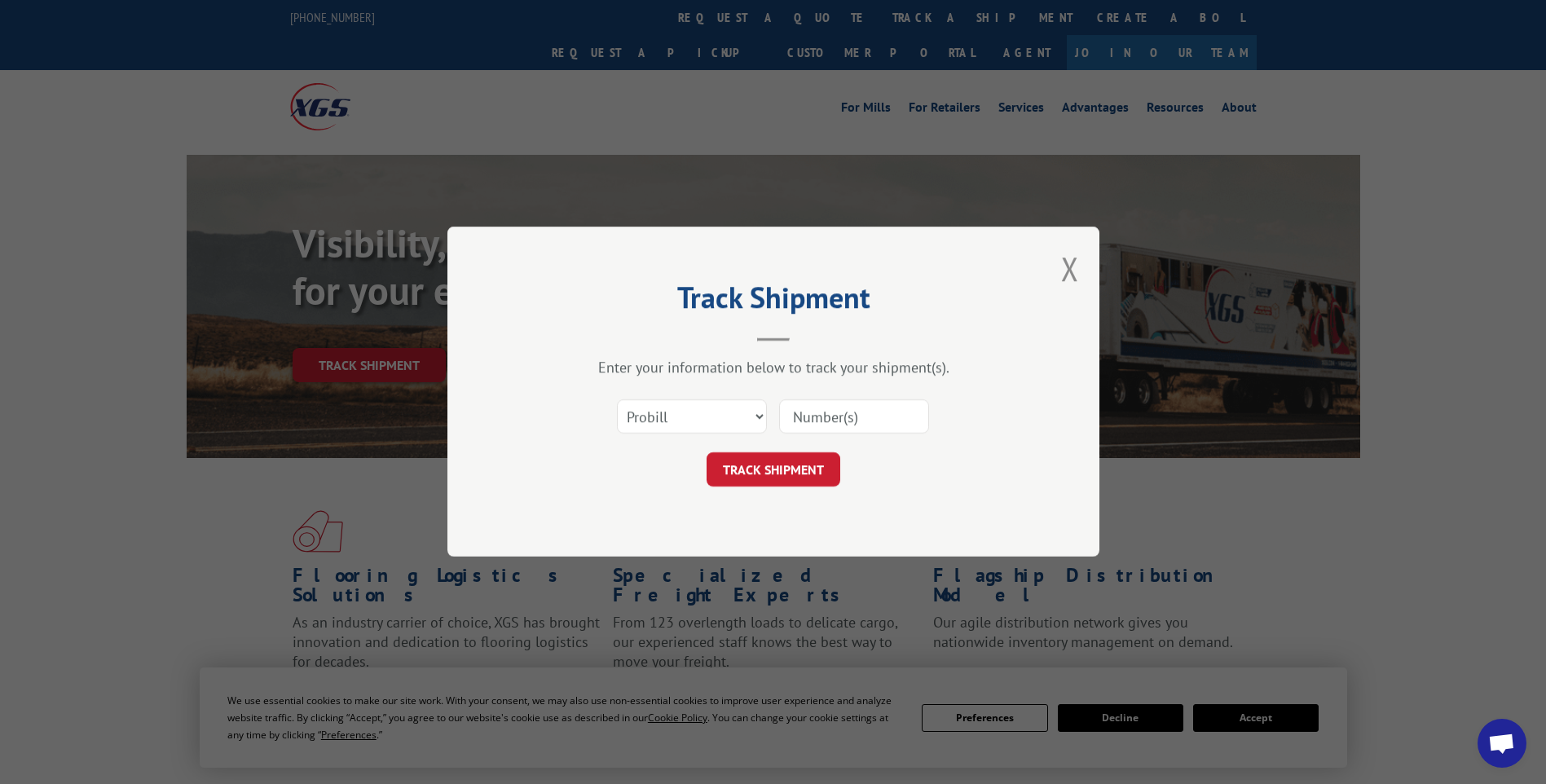
click at [810, 407] on input at bounding box center [854, 417] width 150 height 34
paste input "17014276"
type input "17014276"
click at [794, 460] on button "TRACK SHIPMENT" at bounding box center [773, 469] width 133 height 34
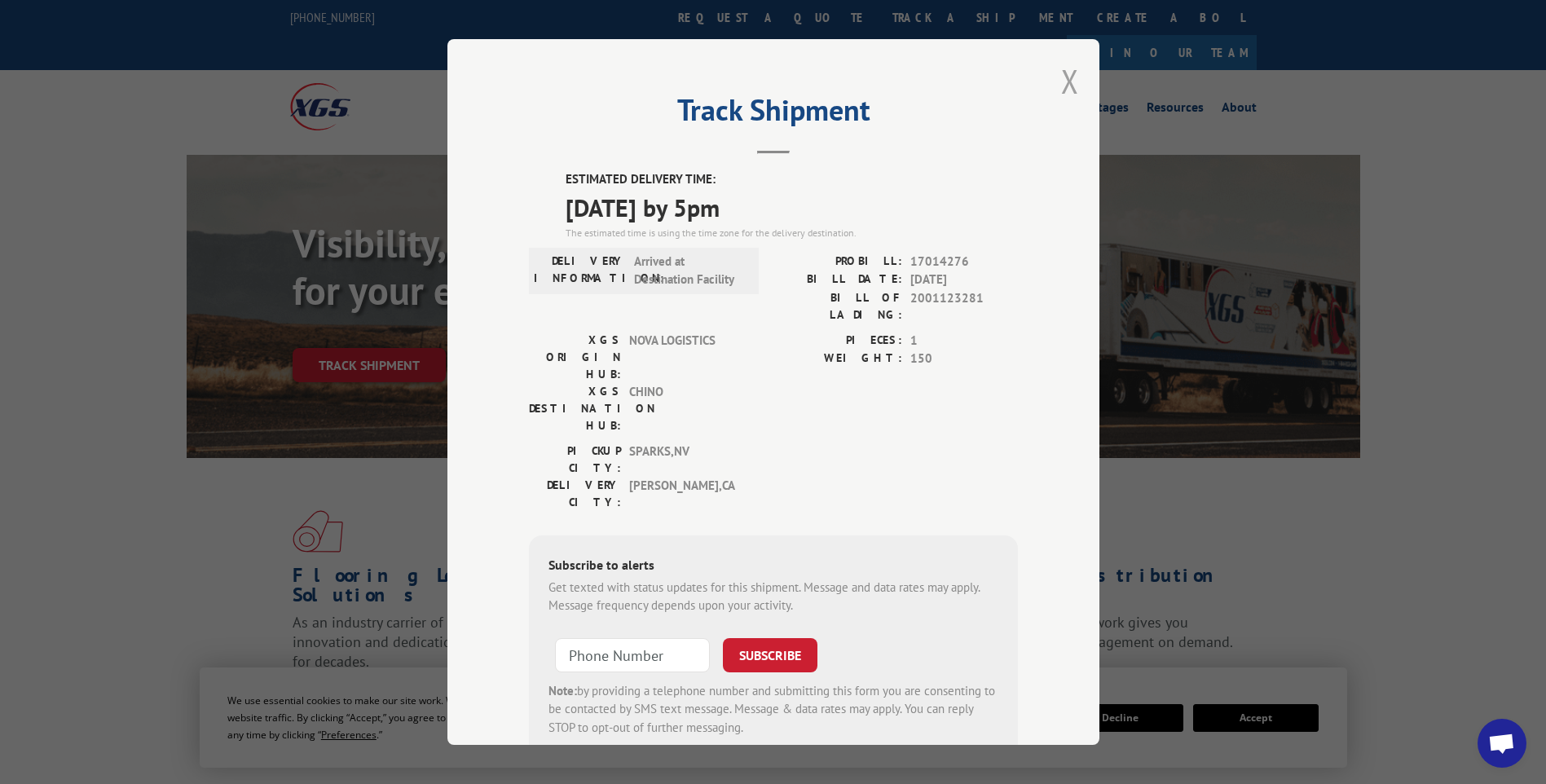
click at [1061, 87] on button "Close modal" at bounding box center [1069, 81] width 18 height 44
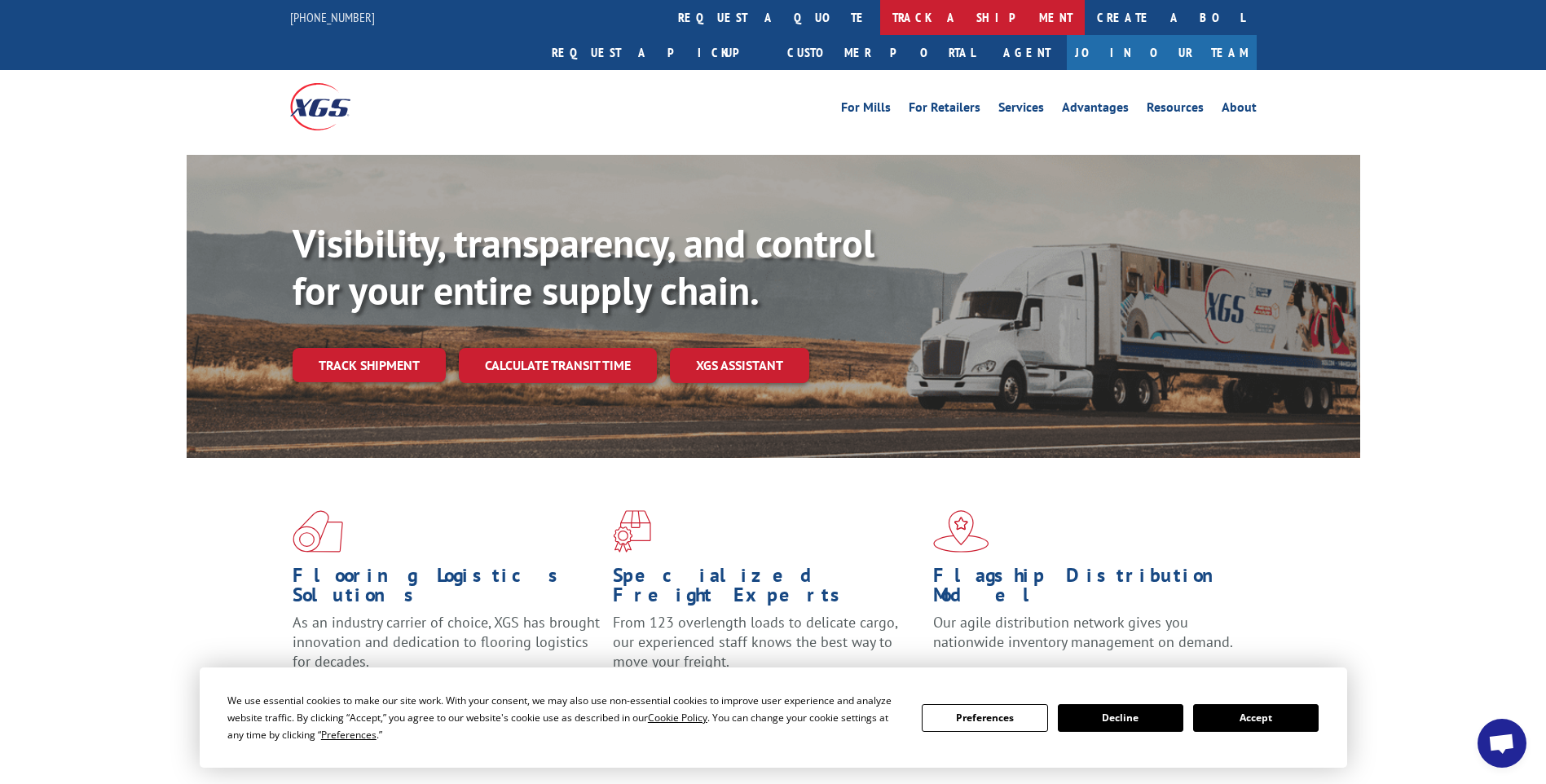
click at [880, 20] on link "track a shipment" at bounding box center [982, 18] width 205 height 35
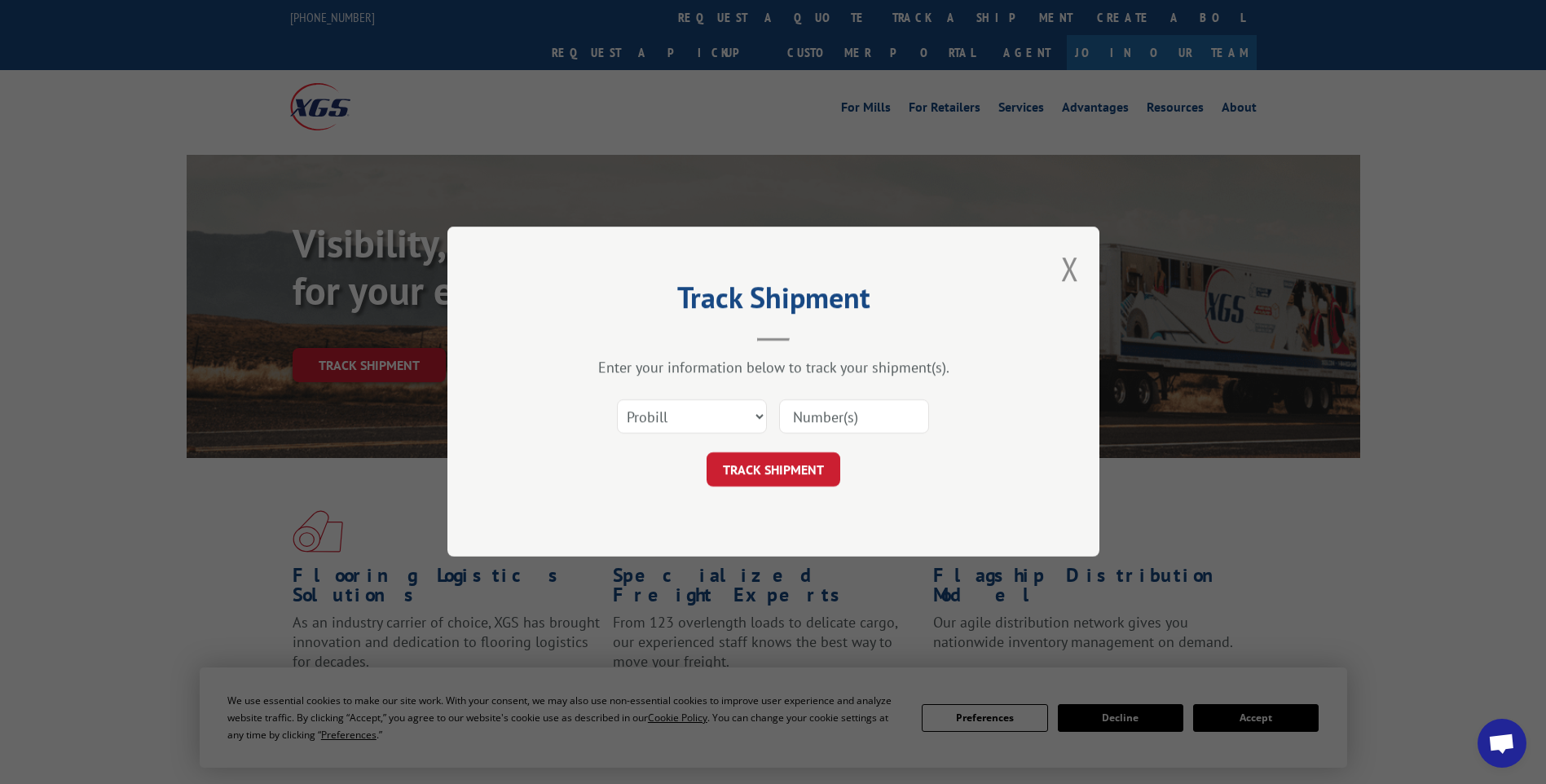
click at [854, 415] on input at bounding box center [854, 417] width 150 height 34
paste input "17014269"
type input "17014269"
click at [805, 469] on button "TRACK SHIPMENT" at bounding box center [773, 469] width 133 height 34
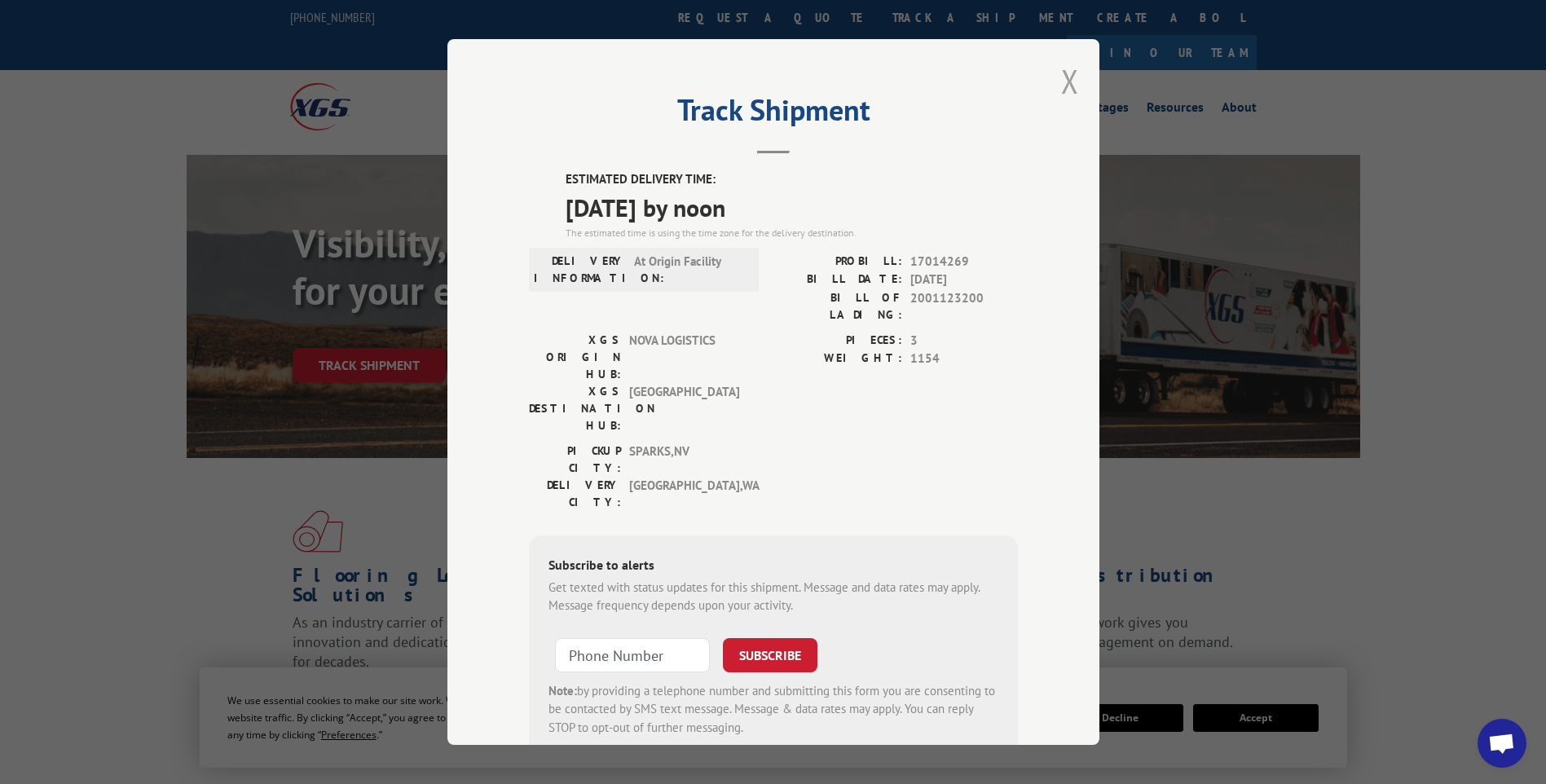
click at [1062, 93] on button "Close modal" at bounding box center [1069, 81] width 18 height 44
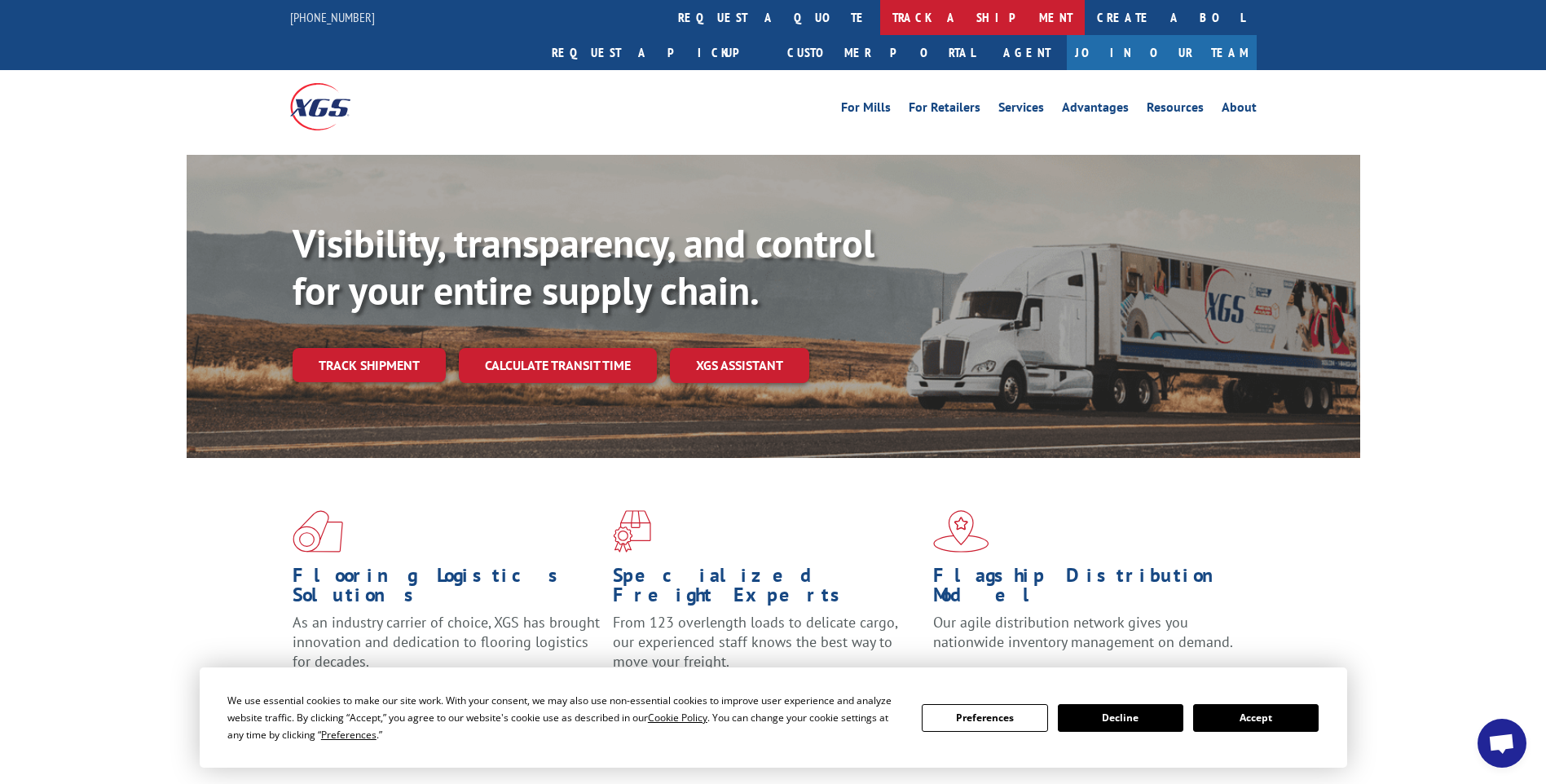
click at [880, 19] on link "track a shipment" at bounding box center [982, 18] width 205 height 35
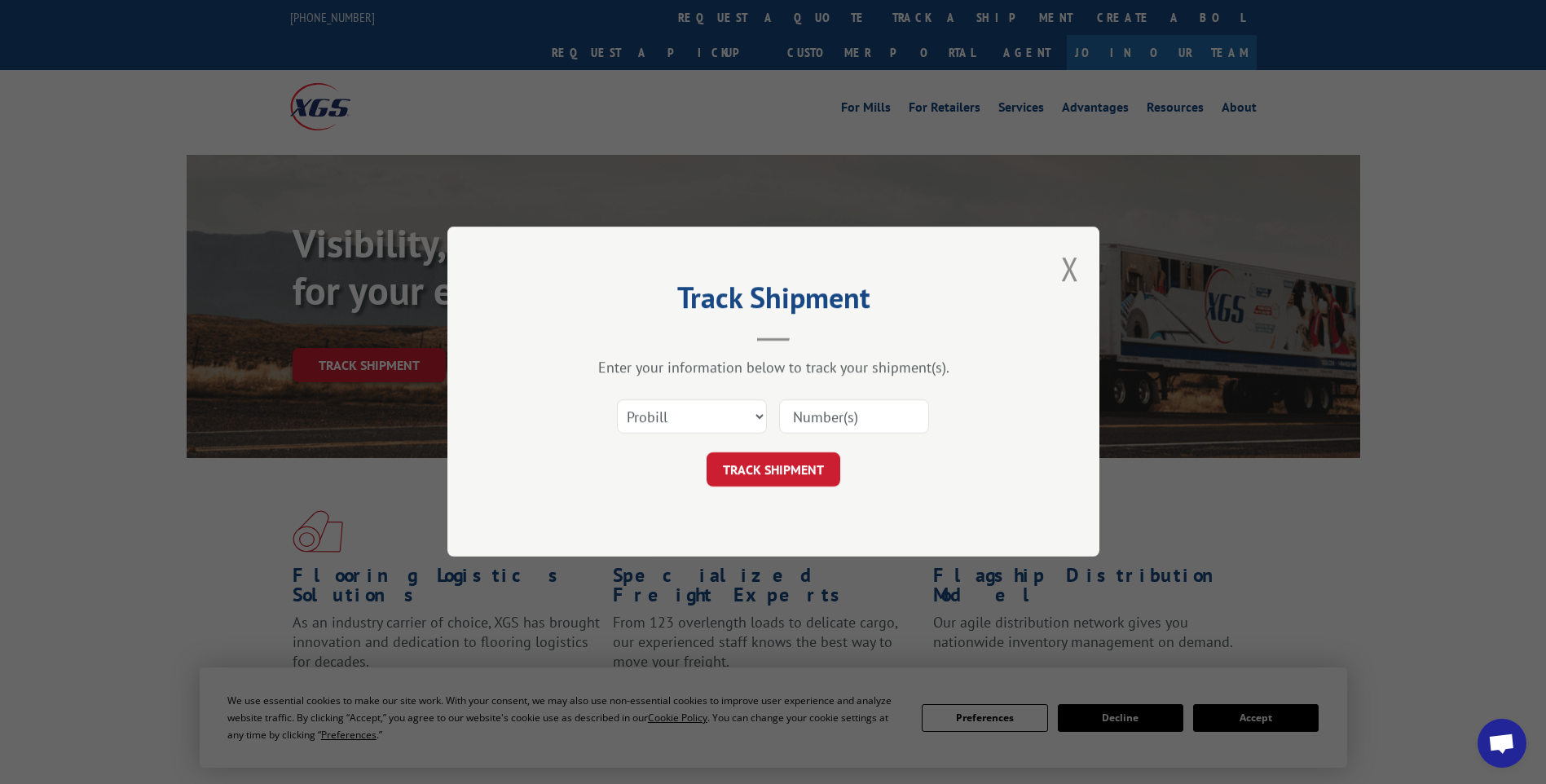
click at [854, 415] on input at bounding box center [854, 417] width 150 height 34
paste input "17014304"
type input "17014304"
click at [809, 471] on button "TRACK SHIPMENT" at bounding box center [773, 469] width 133 height 34
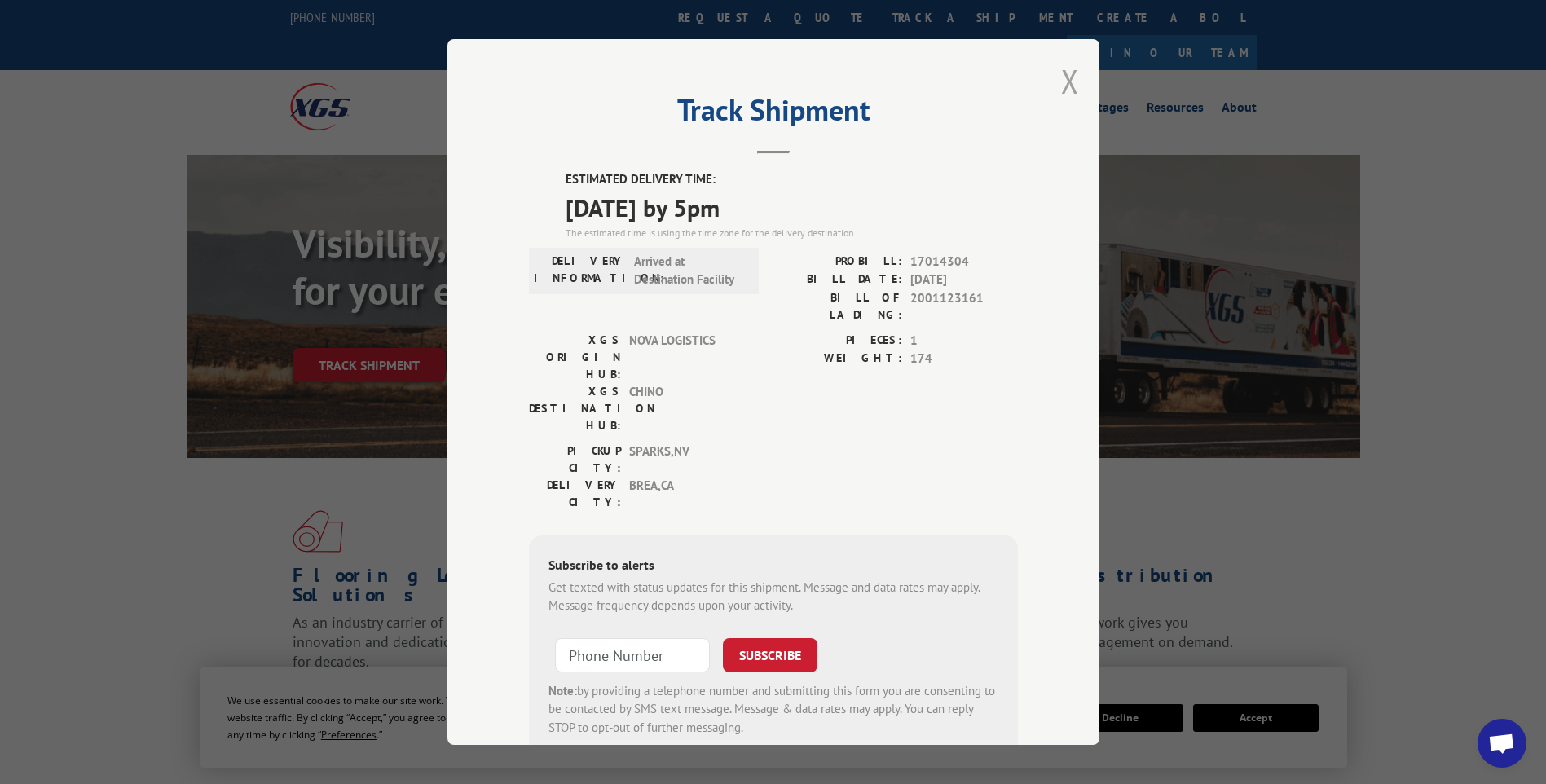
click at [1061, 89] on button "Close modal" at bounding box center [1069, 81] width 18 height 44
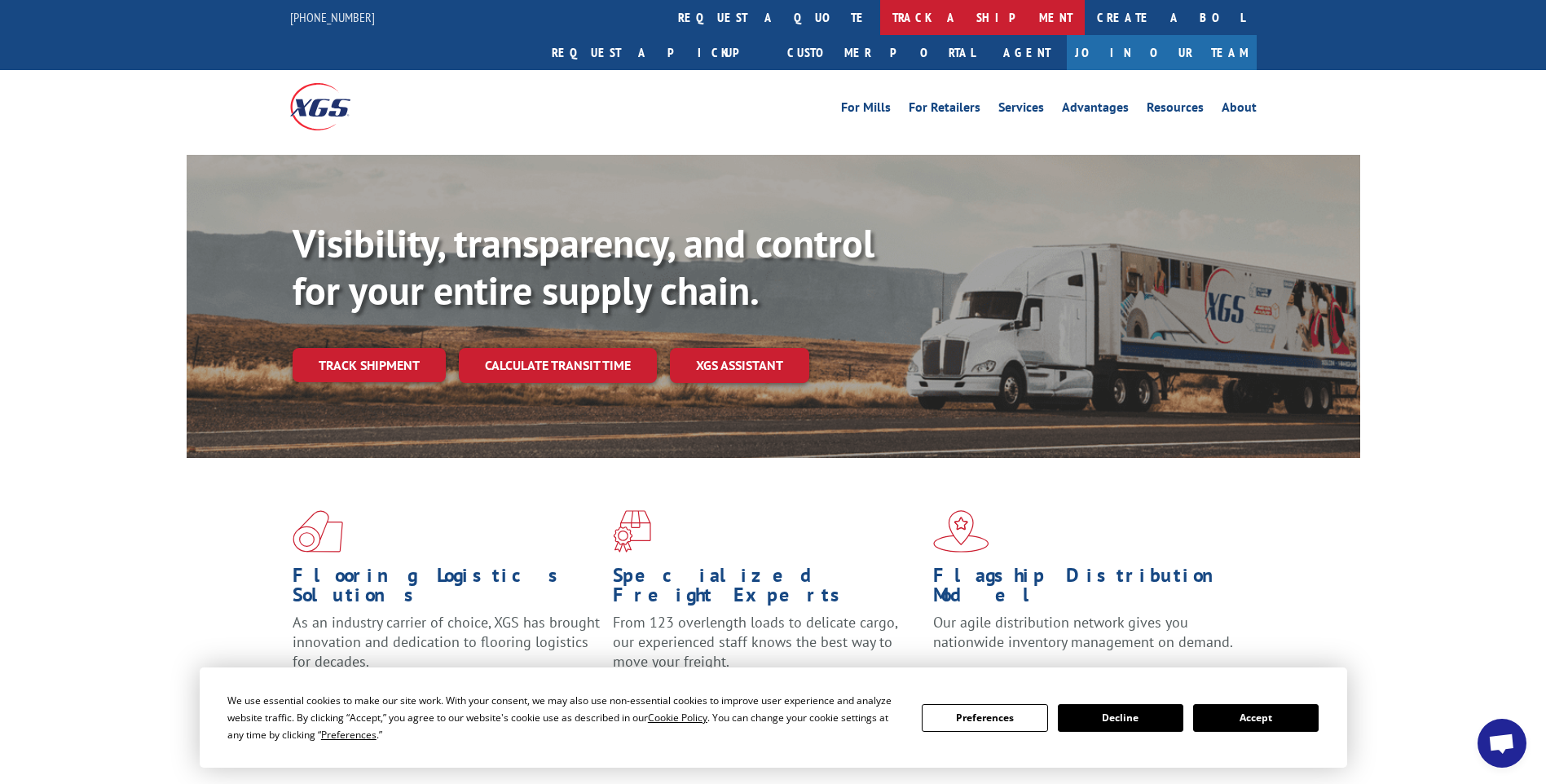
click at [880, 19] on link "track a shipment" at bounding box center [982, 18] width 205 height 35
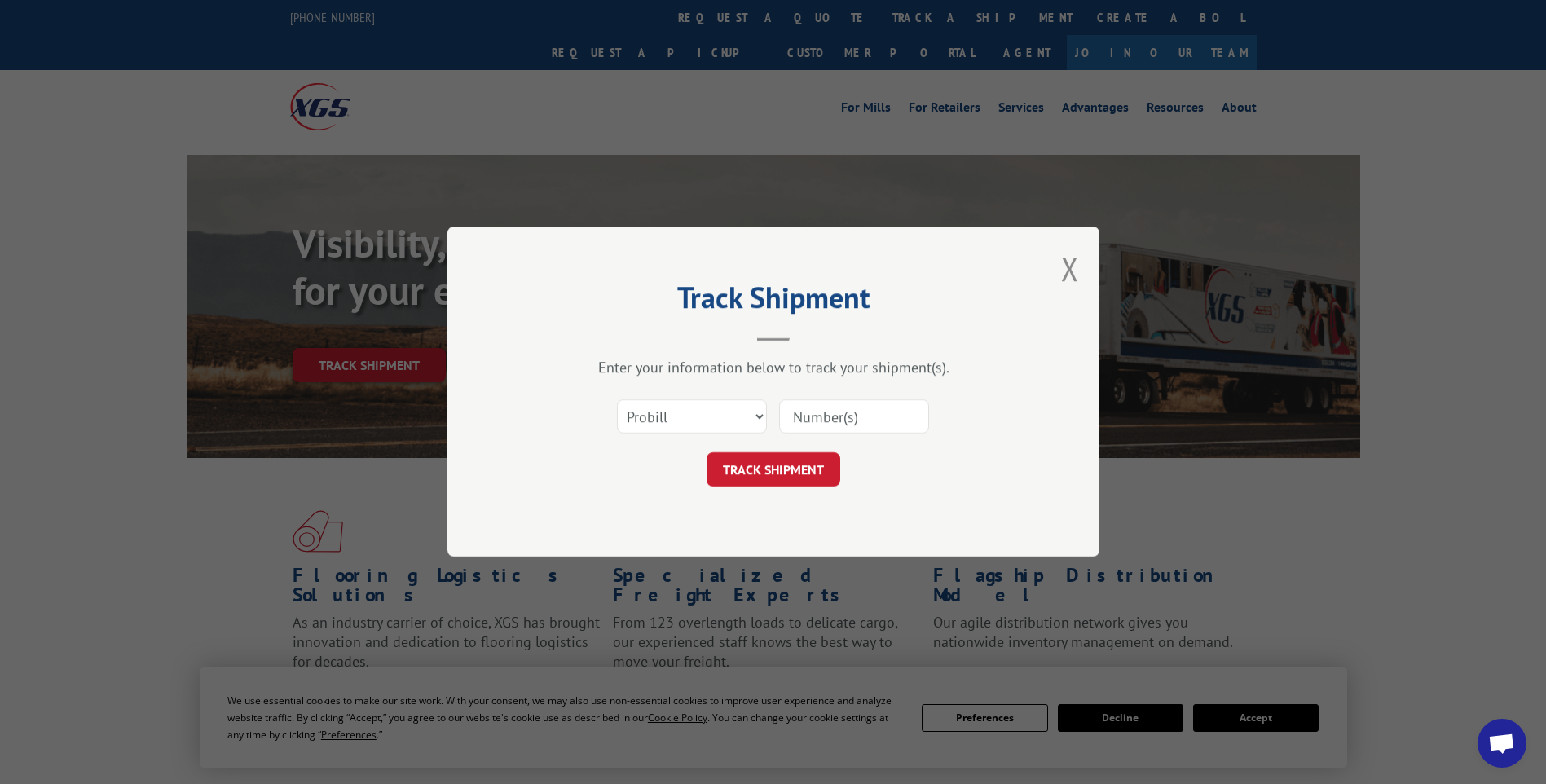
drag, startPoint x: 850, startPoint y: 429, endPoint x: 835, endPoint y: 416, distance: 19.8
click at [850, 429] on input at bounding box center [854, 417] width 150 height 34
paste input "17014289"
type input "17014289"
click at [807, 475] on button "TRACK SHIPMENT" at bounding box center [773, 469] width 133 height 34
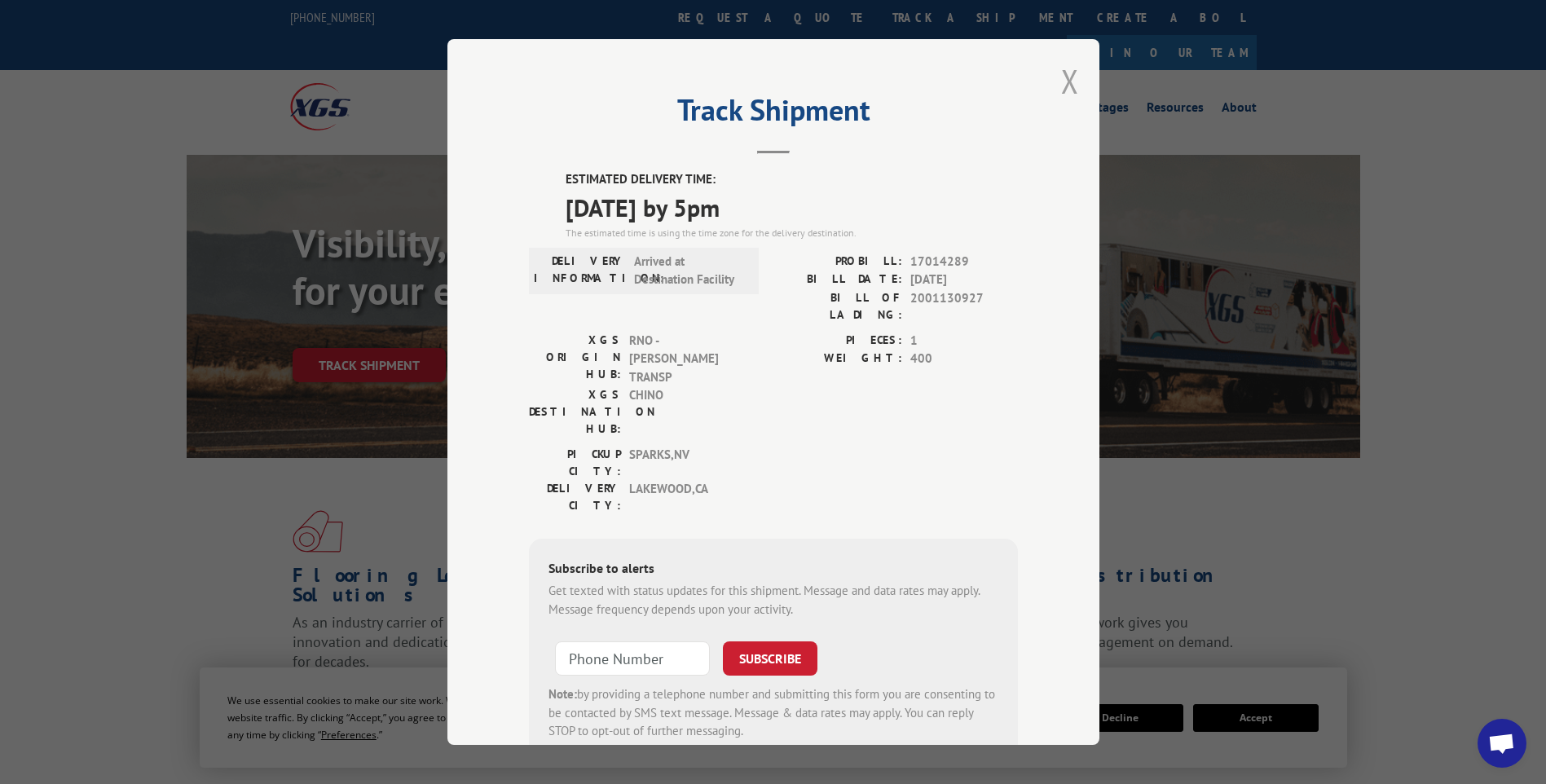
click at [1061, 96] on button "Close modal" at bounding box center [1069, 81] width 18 height 44
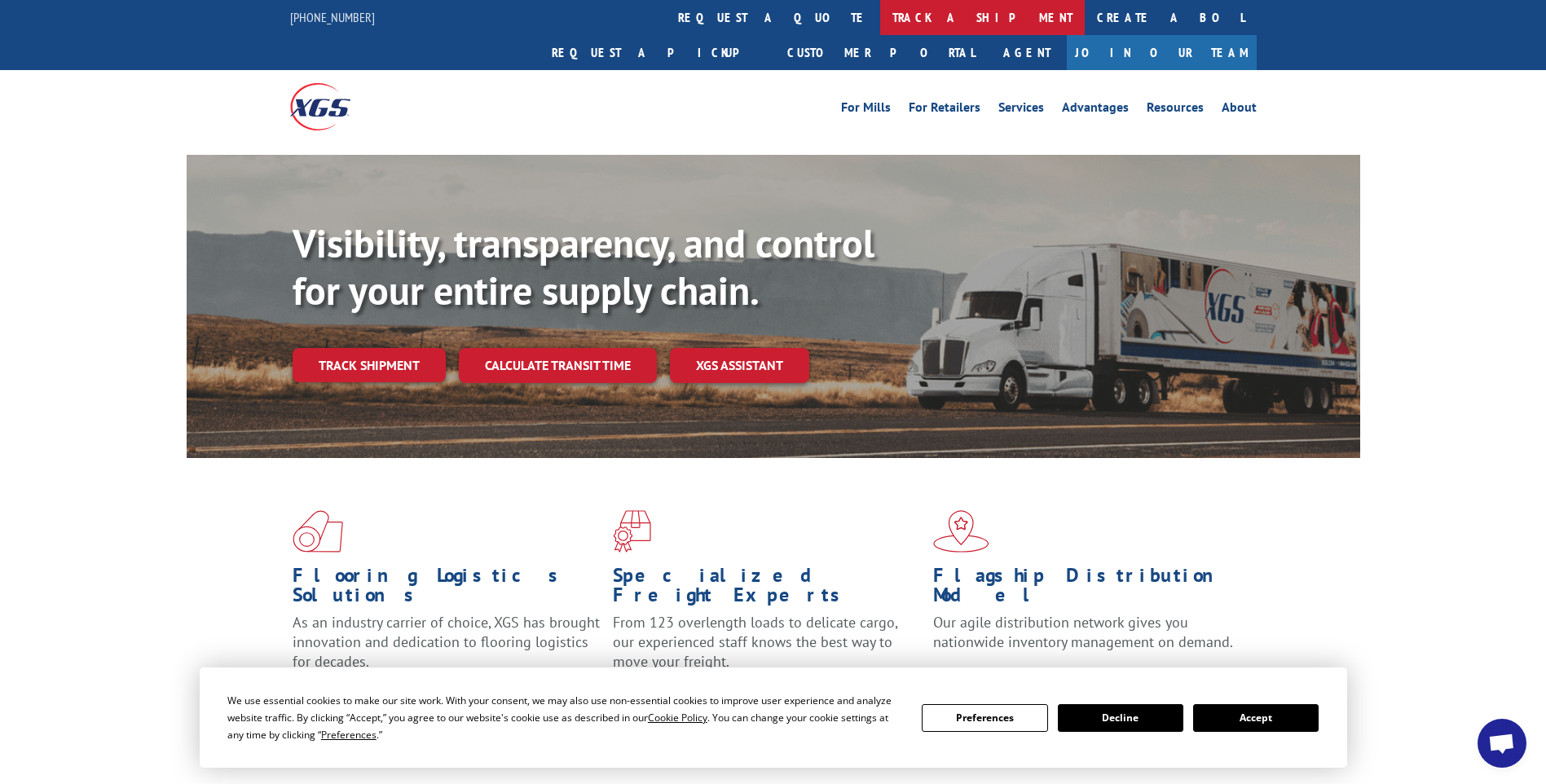
click at [880, 21] on link "track a shipment" at bounding box center [982, 18] width 205 height 35
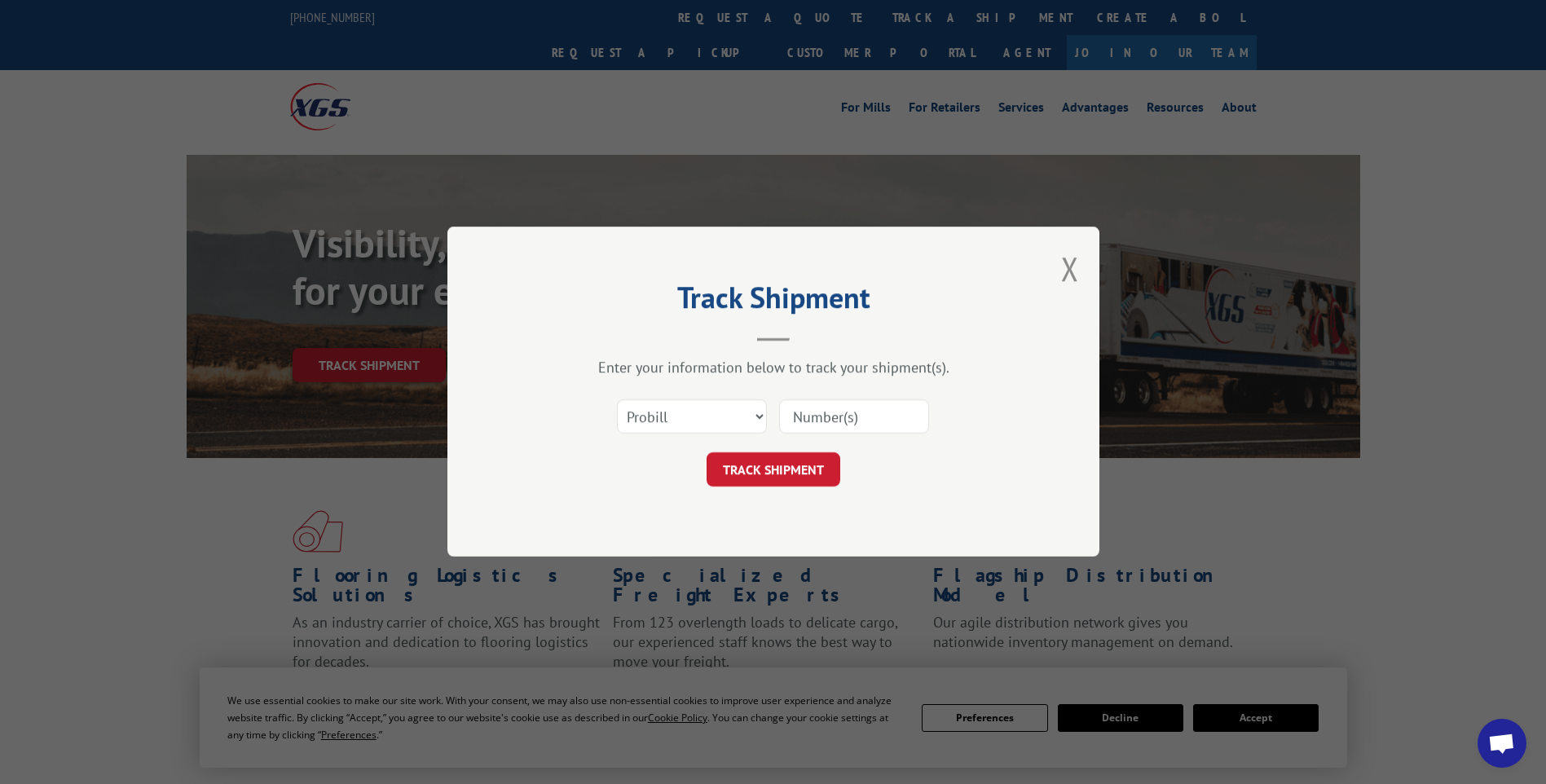
click at [889, 419] on input at bounding box center [854, 417] width 150 height 34
paste input "17014292"
type input "17014292"
click at [826, 470] on button "TRACK SHIPMENT" at bounding box center [773, 469] width 133 height 34
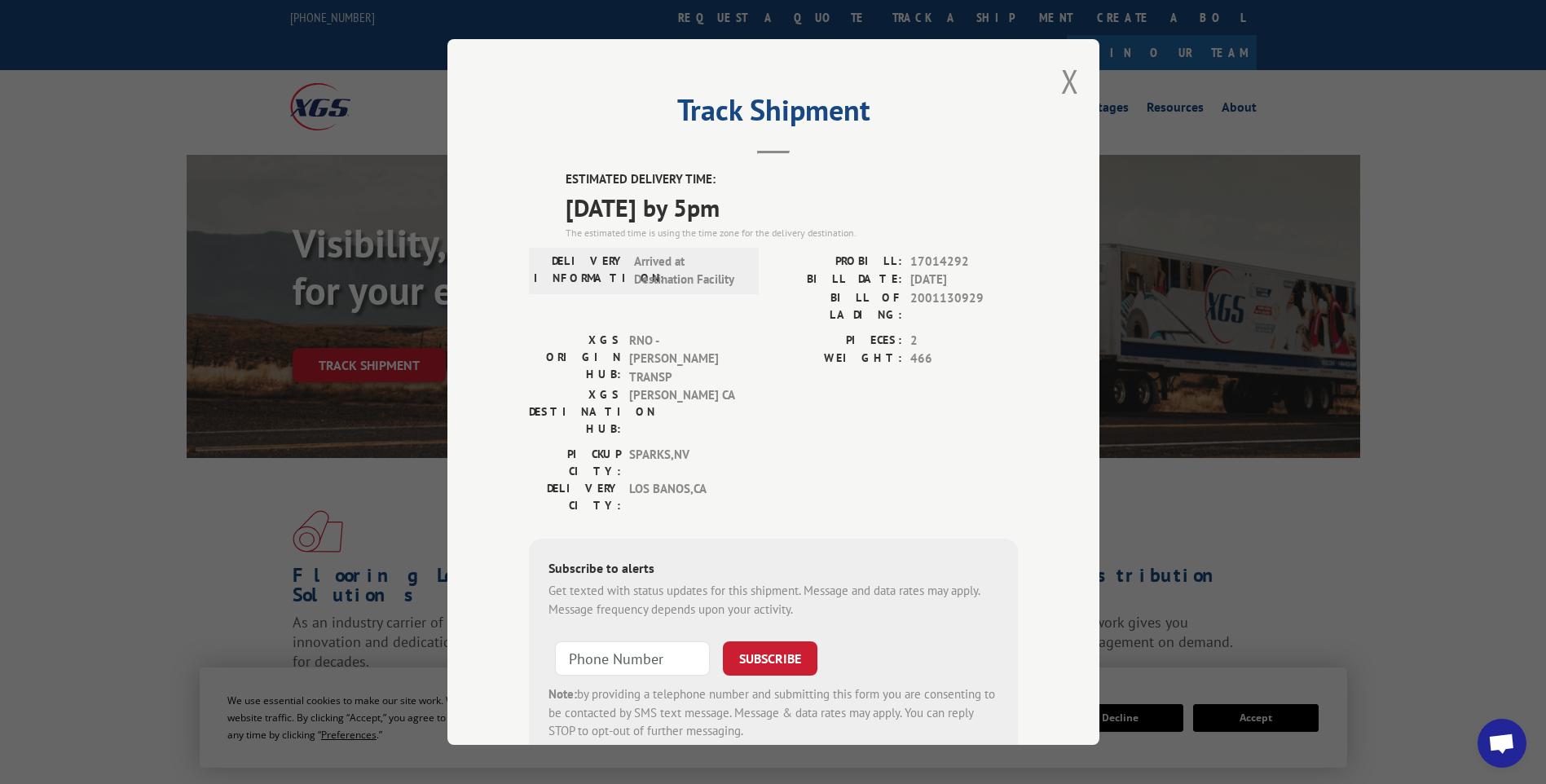
drag, startPoint x: 1066, startPoint y: 82, endPoint x: 894, endPoint y: 262, distance: 249.0
click at [1066, 82] on button "Close modal" at bounding box center [1069, 81] width 18 height 44
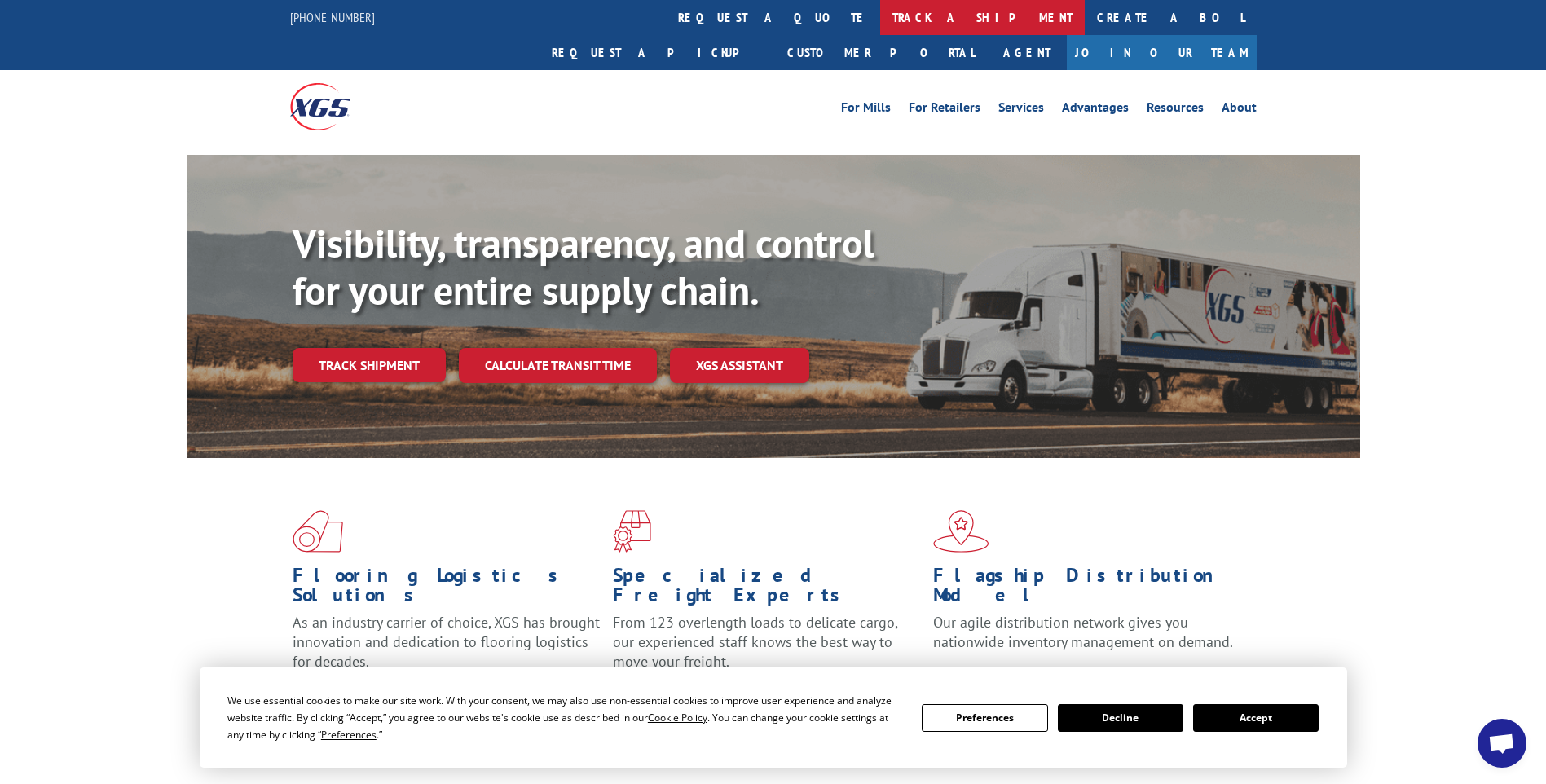
click at [880, 19] on link "track a shipment" at bounding box center [982, 18] width 205 height 35
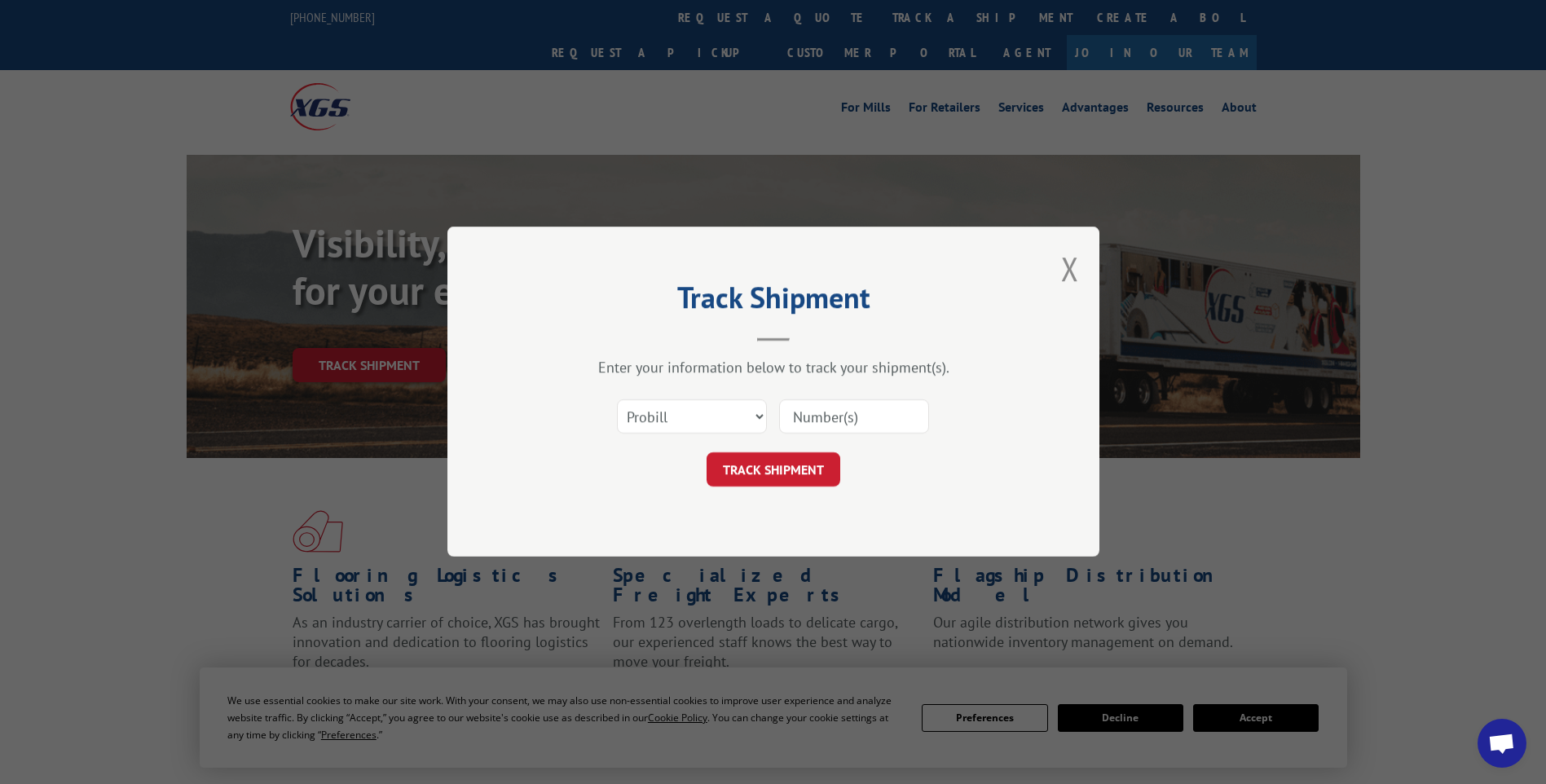
click at [871, 410] on input at bounding box center [854, 417] width 150 height 34
paste input "17014290"
type input "17014290"
click at [798, 475] on button "TRACK SHIPMENT" at bounding box center [773, 469] width 133 height 34
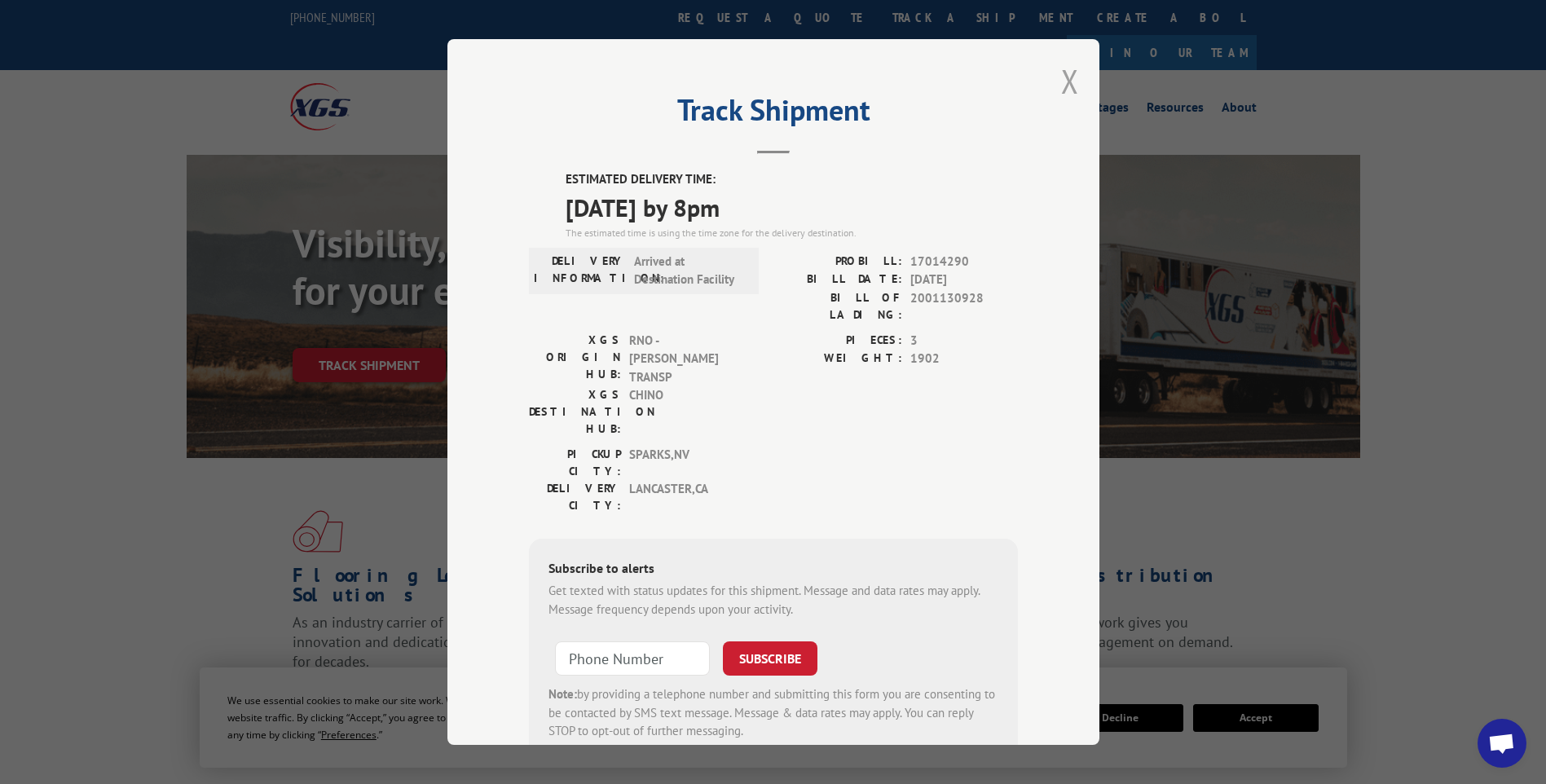
click at [1066, 89] on button "Close modal" at bounding box center [1069, 81] width 18 height 44
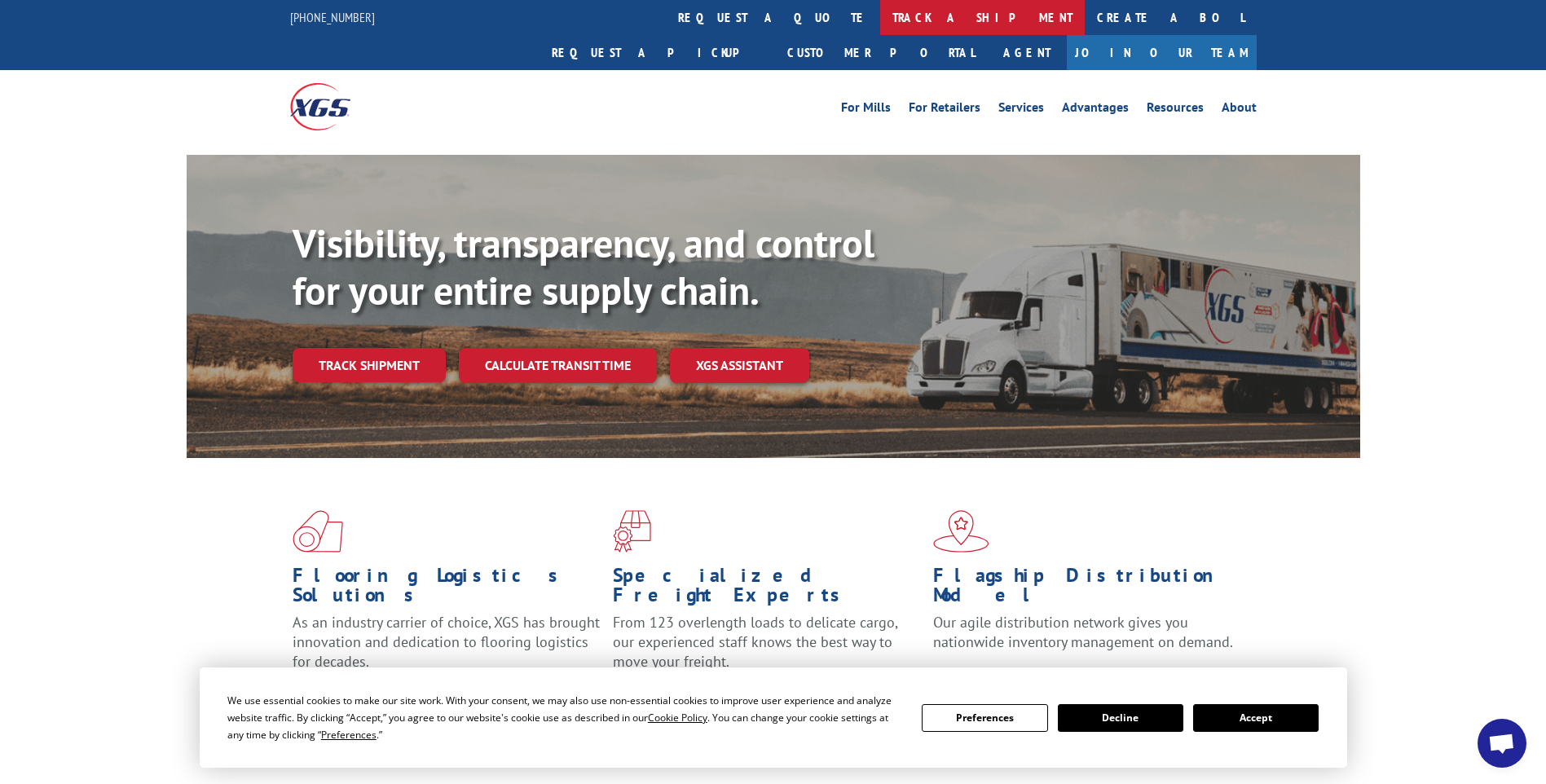
click at [880, 19] on link "track a shipment" at bounding box center [982, 18] width 205 height 35
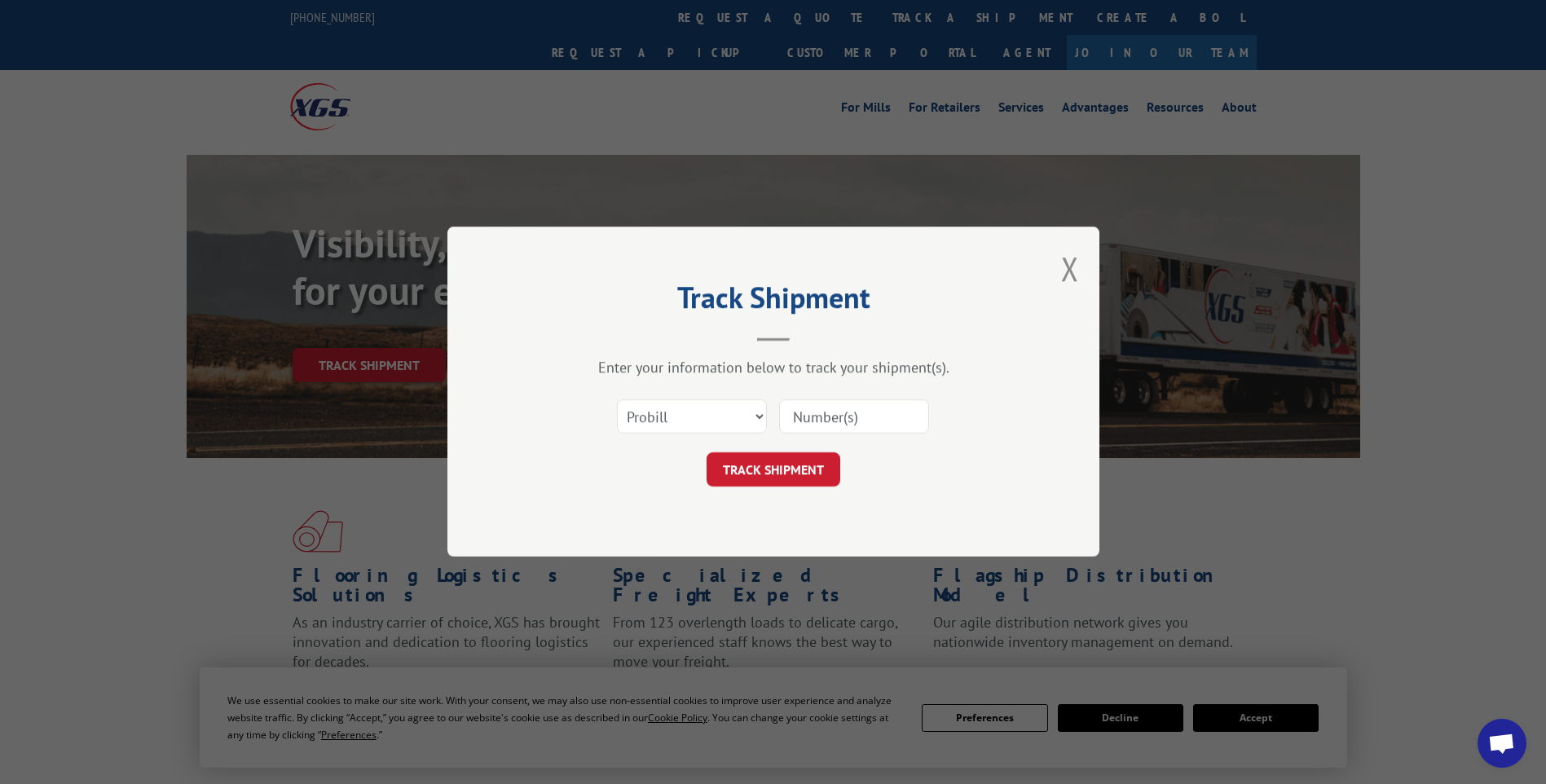
click at [875, 411] on input at bounding box center [854, 417] width 150 height 34
paste input "17014296"
type input "17014296"
click at [802, 478] on button "TRACK SHIPMENT" at bounding box center [773, 469] width 133 height 34
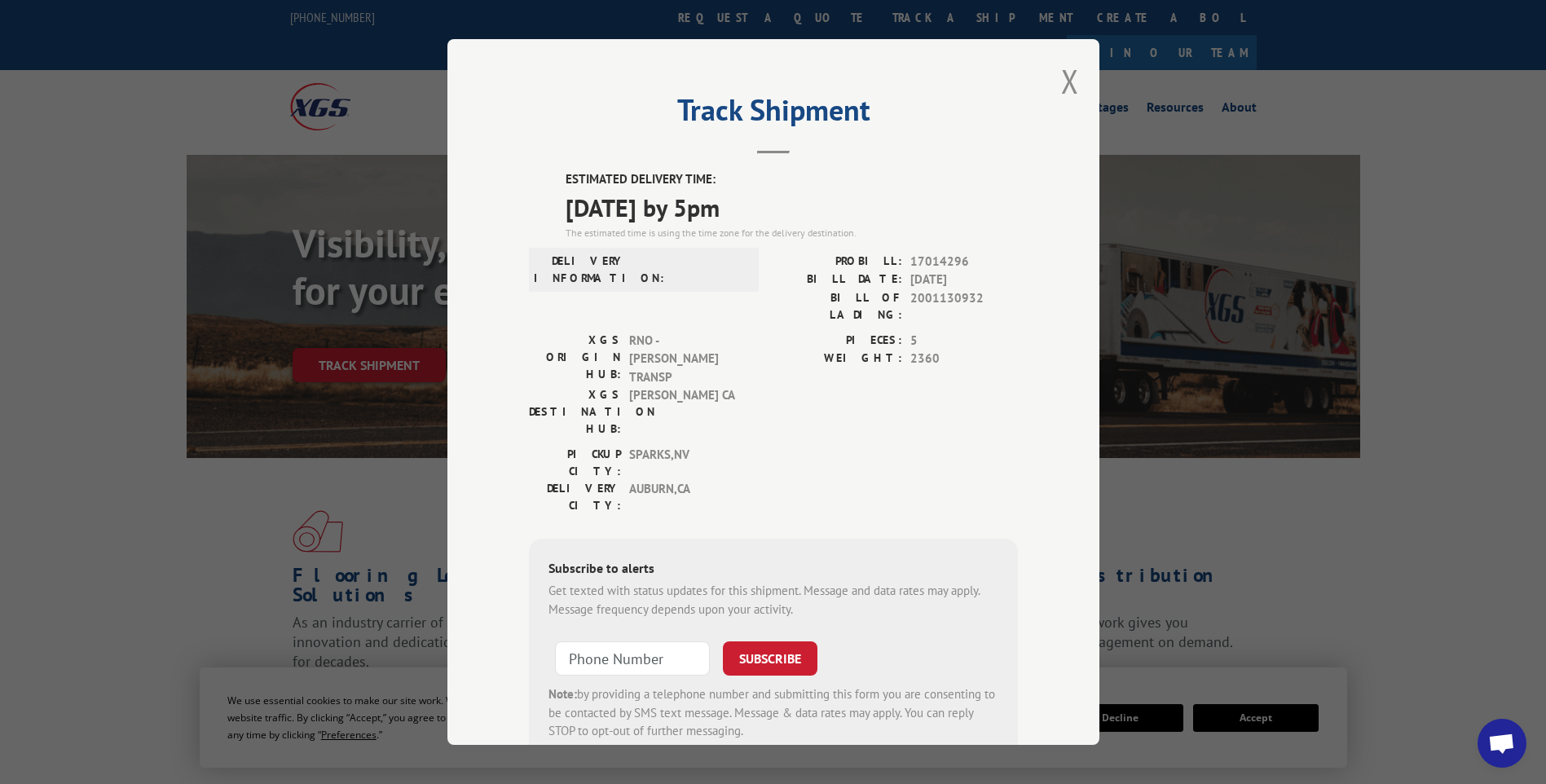
drag, startPoint x: 1070, startPoint y: 86, endPoint x: 937, endPoint y: 71, distance: 133.8
click at [1070, 86] on button "Close modal" at bounding box center [1069, 81] width 18 height 44
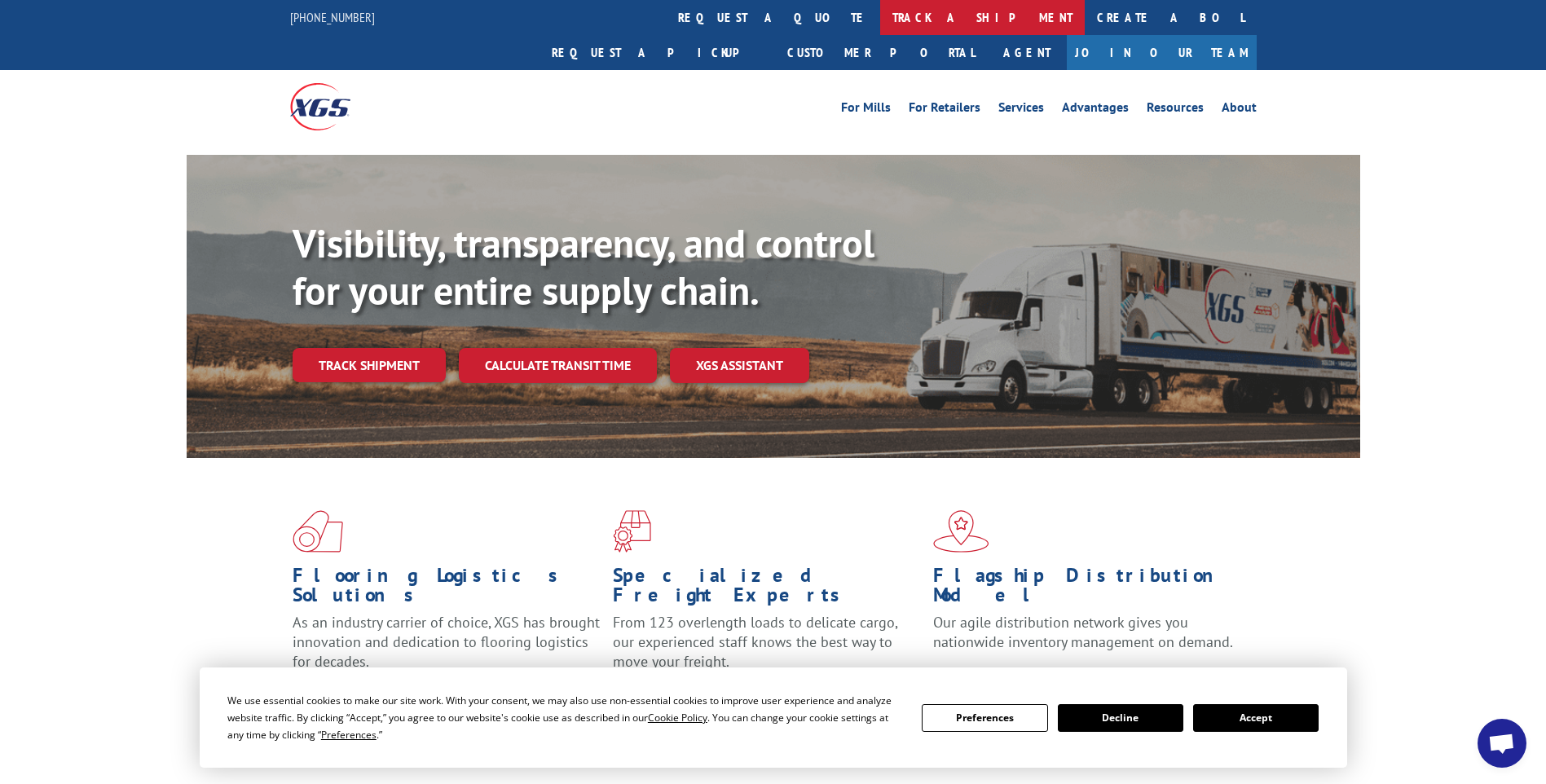
click at [880, 19] on link "track a shipment" at bounding box center [982, 18] width 205 height 35
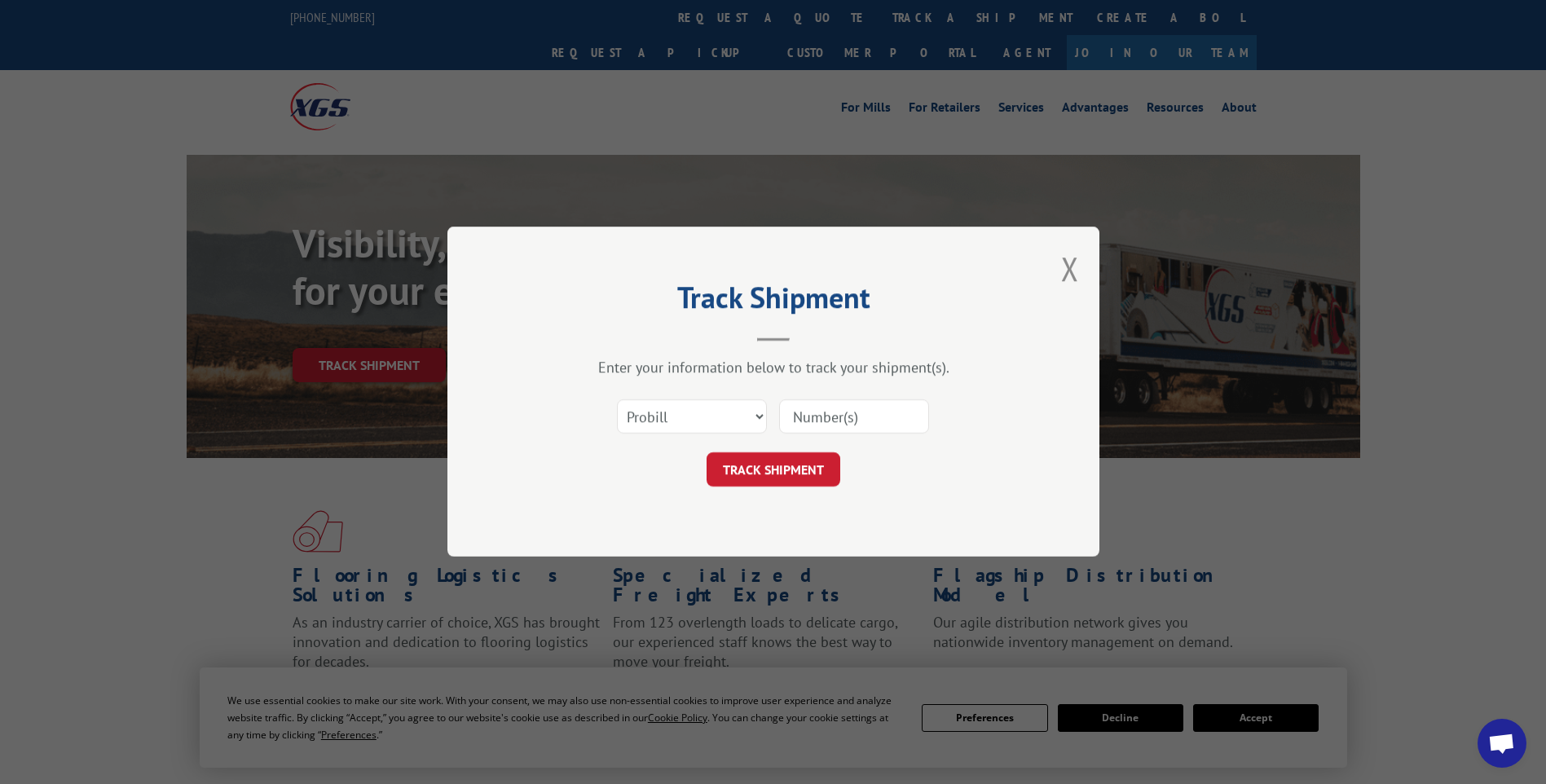
click at [884, 419] on input at bounding box center [854, 417] width 150 height 34
paste input "17014282"
type input "17014282"
click at [800, 476] on button "TRACK SHIPMENT" at bounding box center [773, 469] width 133 height 34
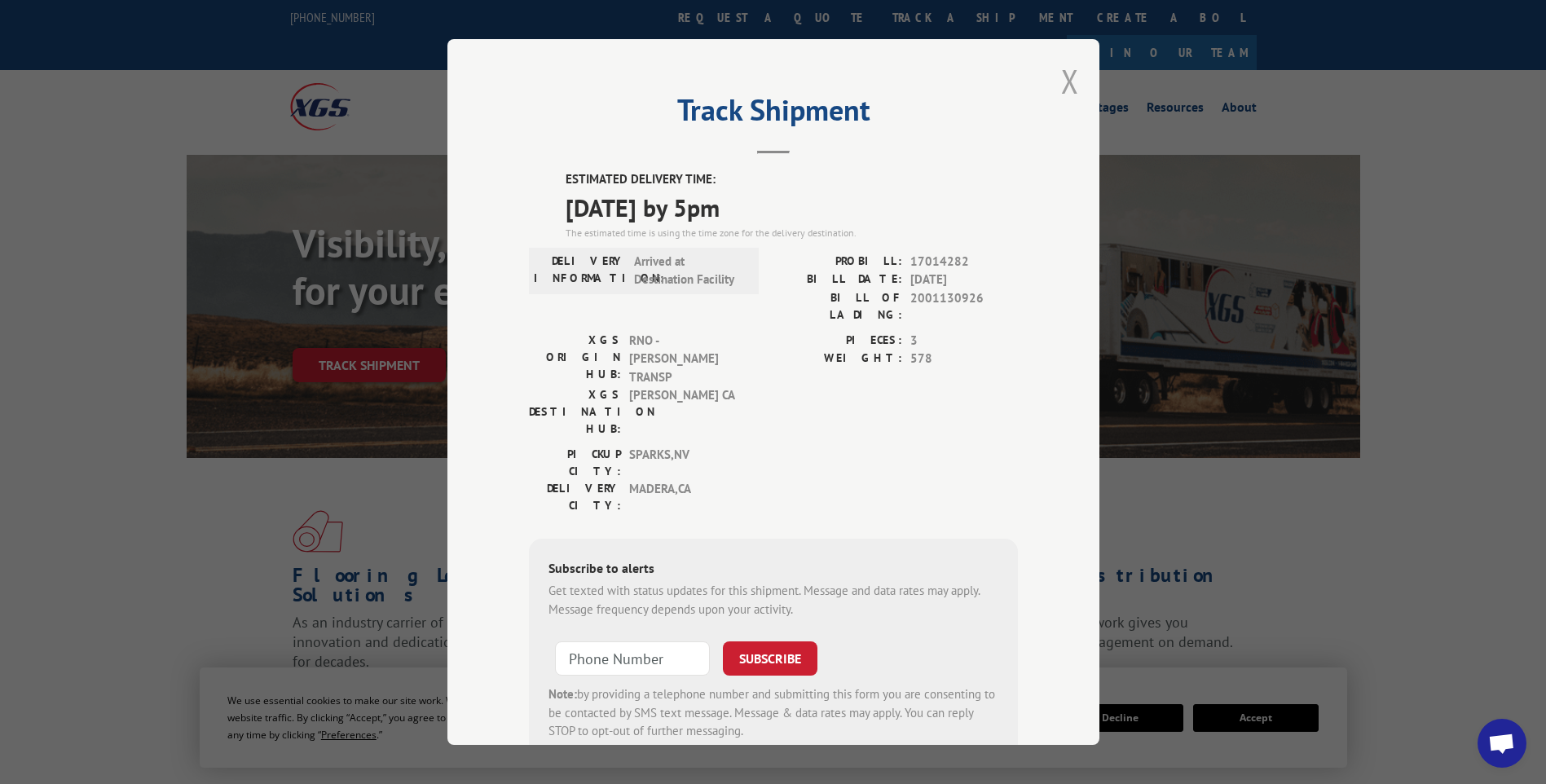
click at [1061, 89] on button "Close modal" at bounding box center [1069, 81] width 18 height 44
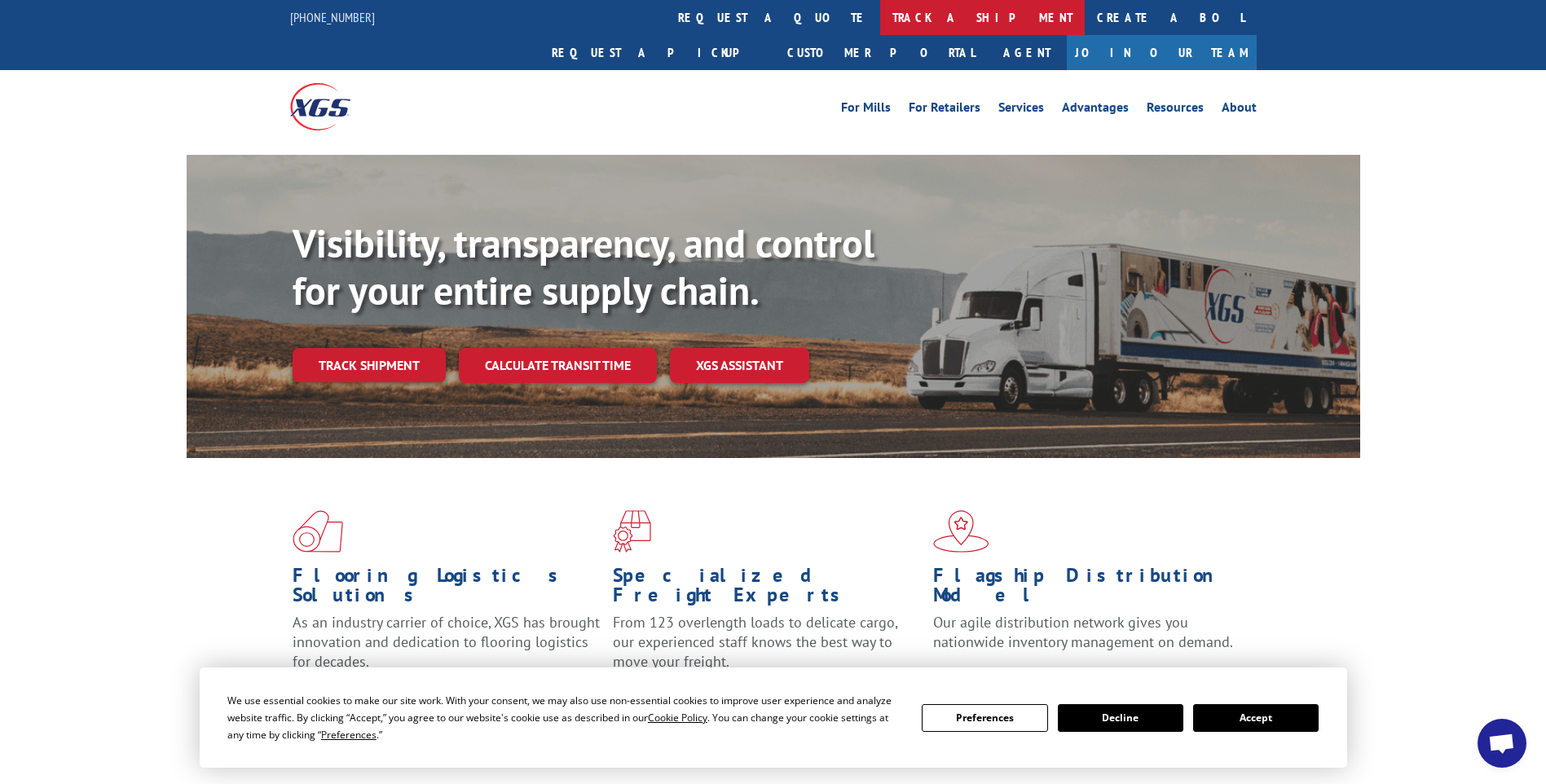
click at [880, 11] on link "track a shipment" at bounding box center [982, 18] width 205 height 35
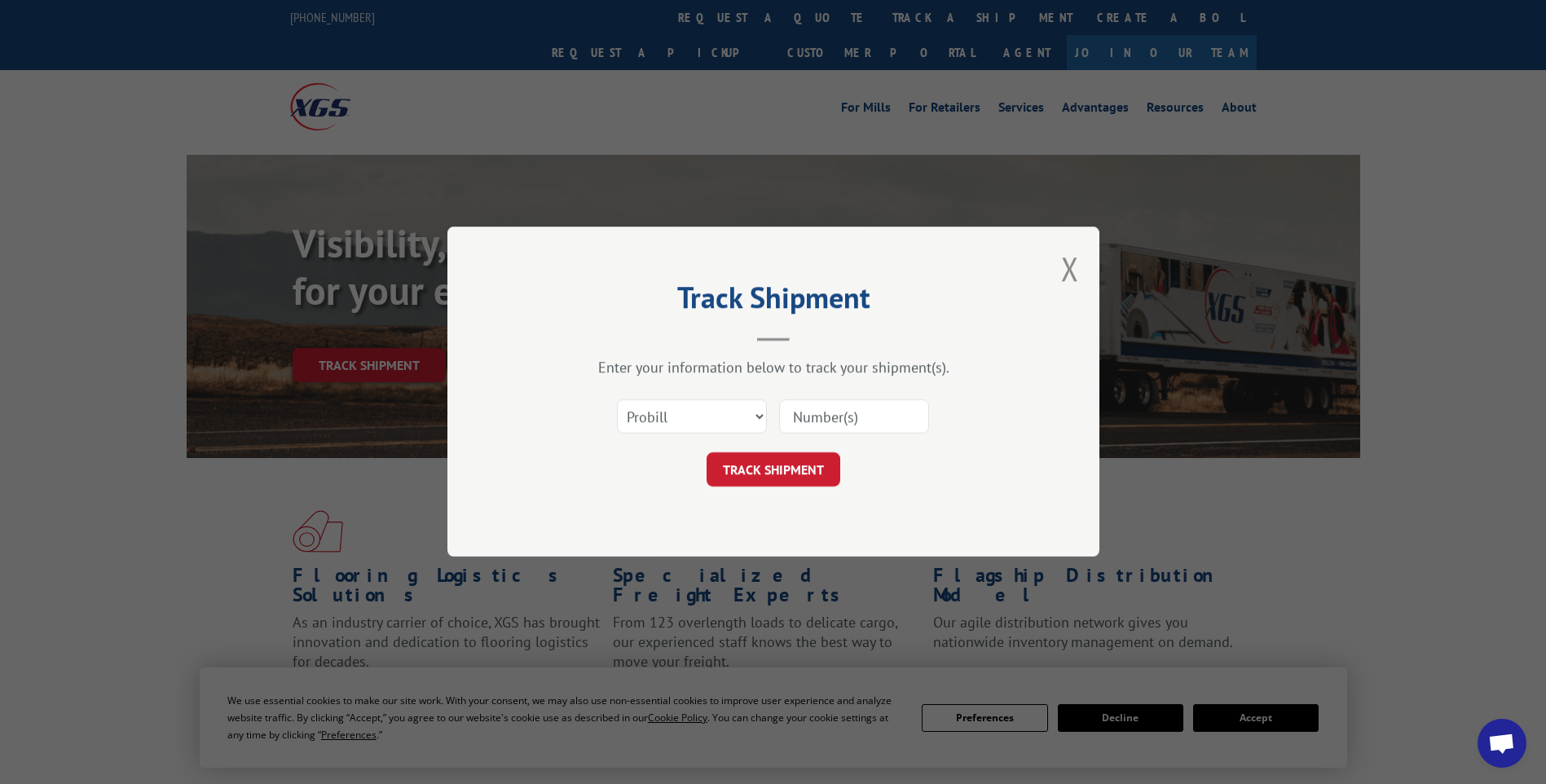
click at [823, 422] on input at bounding box center [854, 417] width 150 height 34
paste input "17014294"
type input "17014294"
click at [794, 486] on button "TRACK SHIPMENT" at bounding box center [773, 469] width 133 height 34
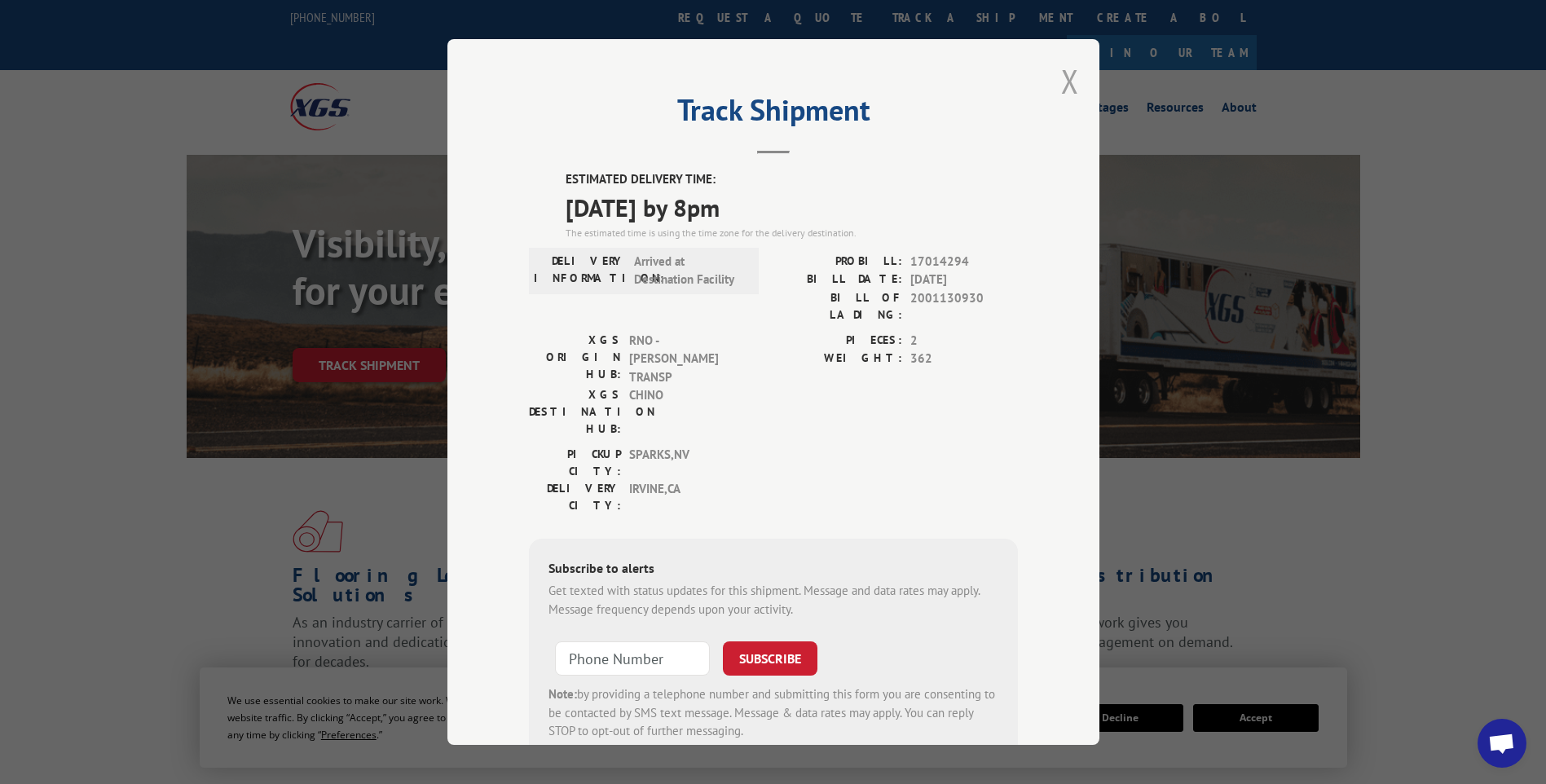
click at [1067, 98] on button "Close modal" at bounding box center [1069, 81] width 18 height 44
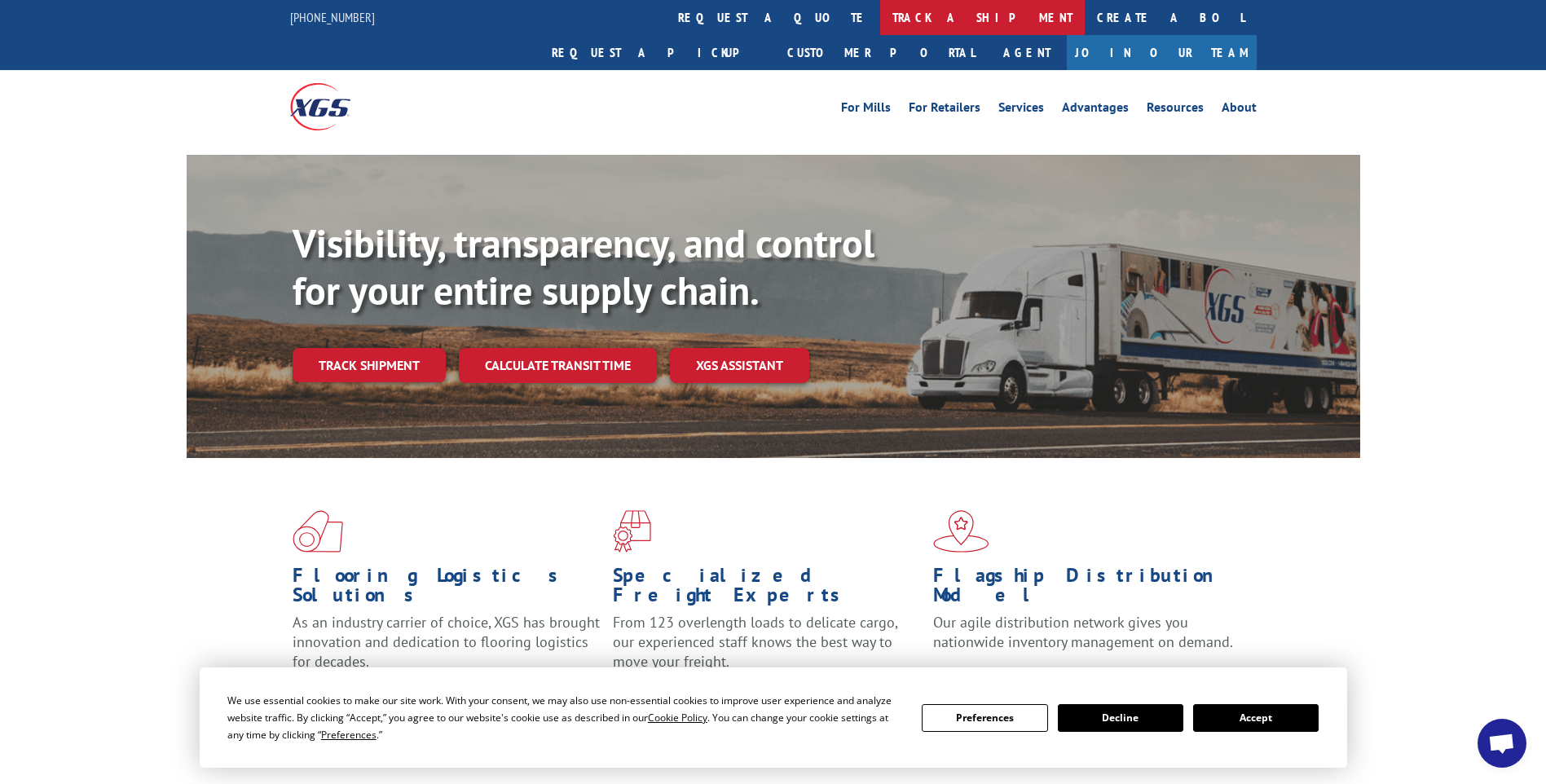
click at [880, 13] on link "track a shipment" at bounding box center [982, 18] width 205 height 35
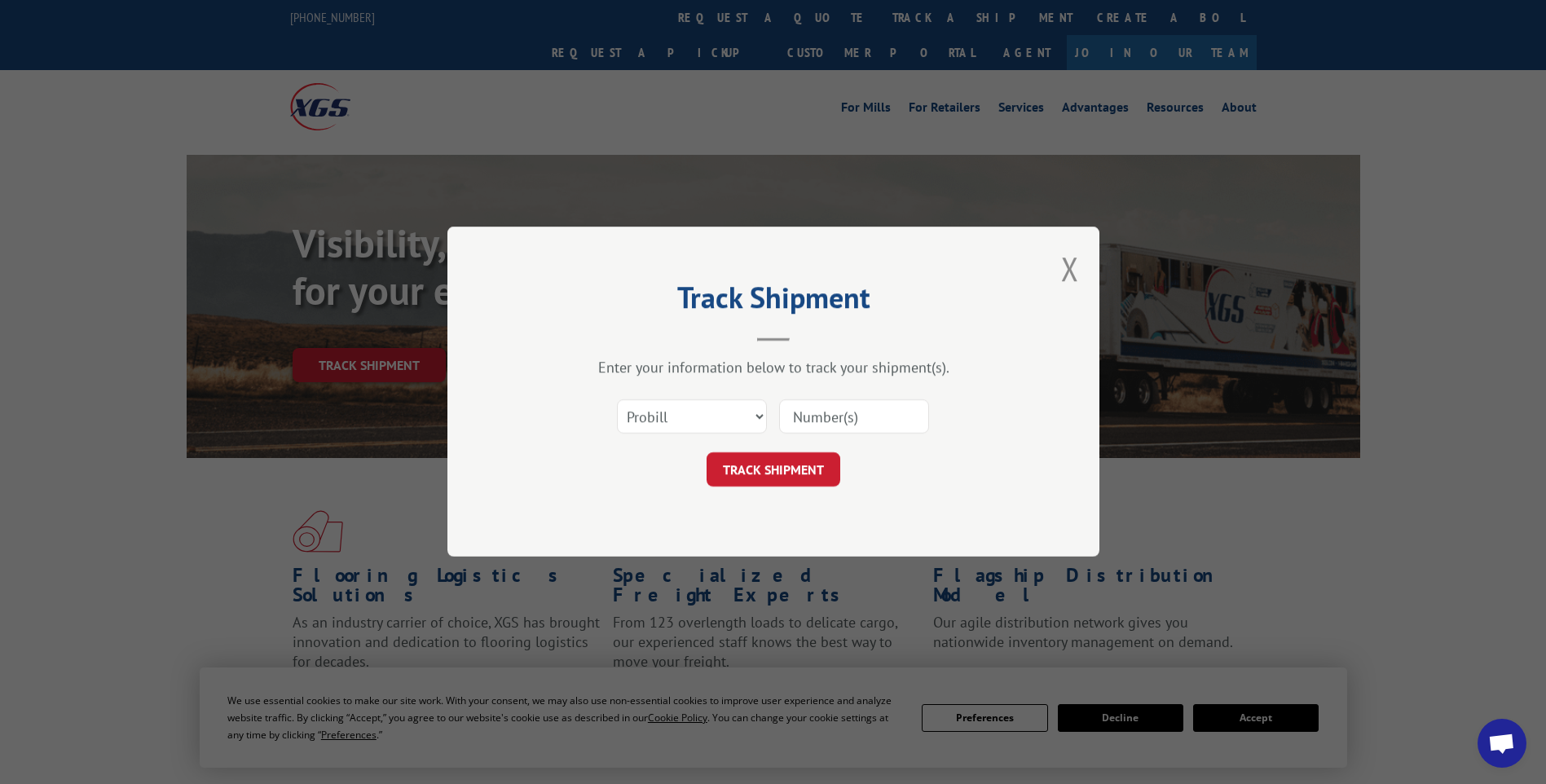
click at [853, 407] on input at bounding box center [854, 417] width 150 height 34
paste input "17014295"
type input "17014295"
click at [901, 551] on div "Track Shipment Enter your information below to track your shipment(s). Select c…" at bounding box center [773, 392] width 652 height 330
click at [779, 459] on button "TRACK SHIPMENT" at bounding box center [773, 469] width 133 height 34
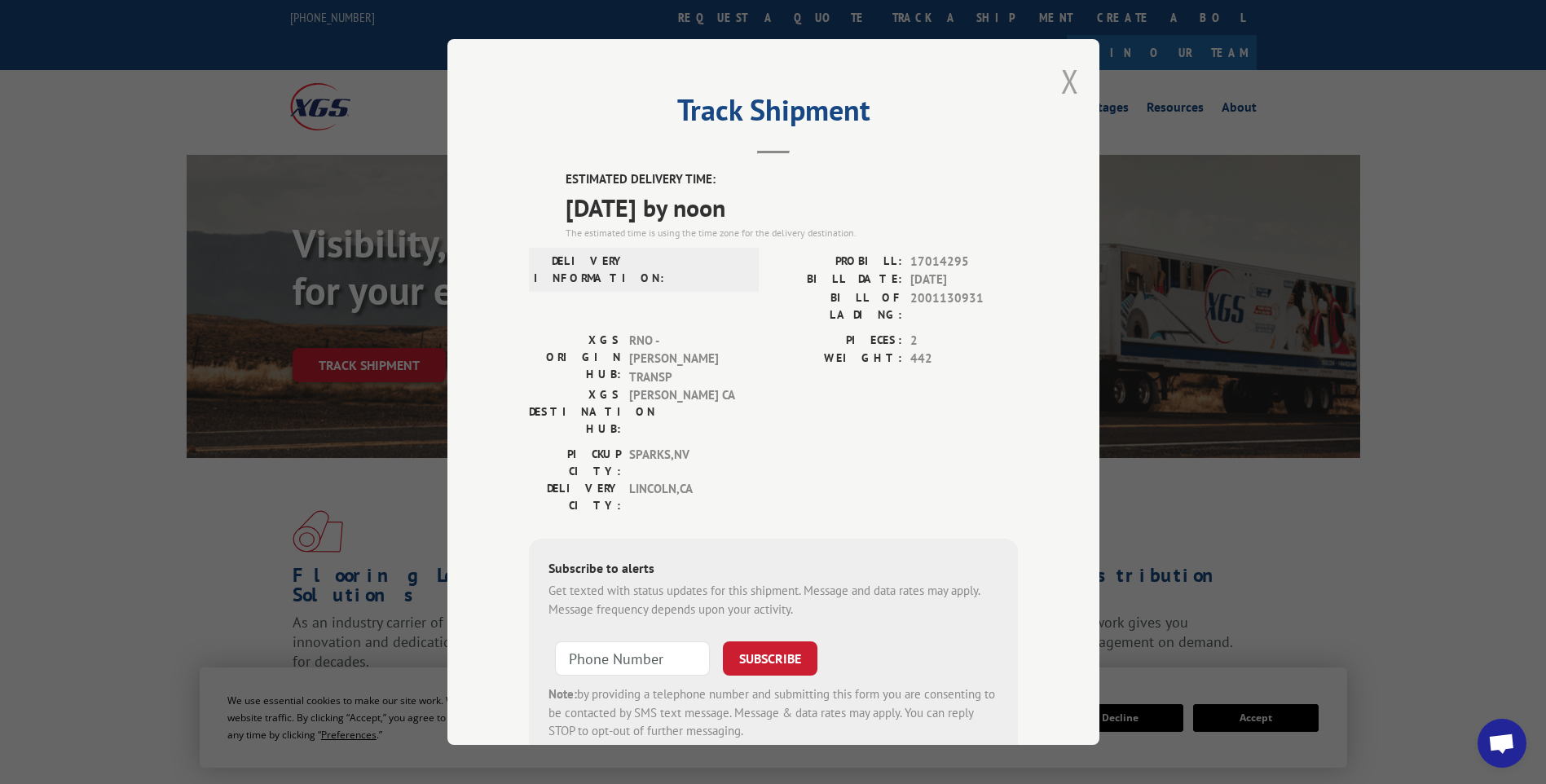
click at [1070, 82] on button "Close modal" at bounding box center [1069, 81] width 18 height 44
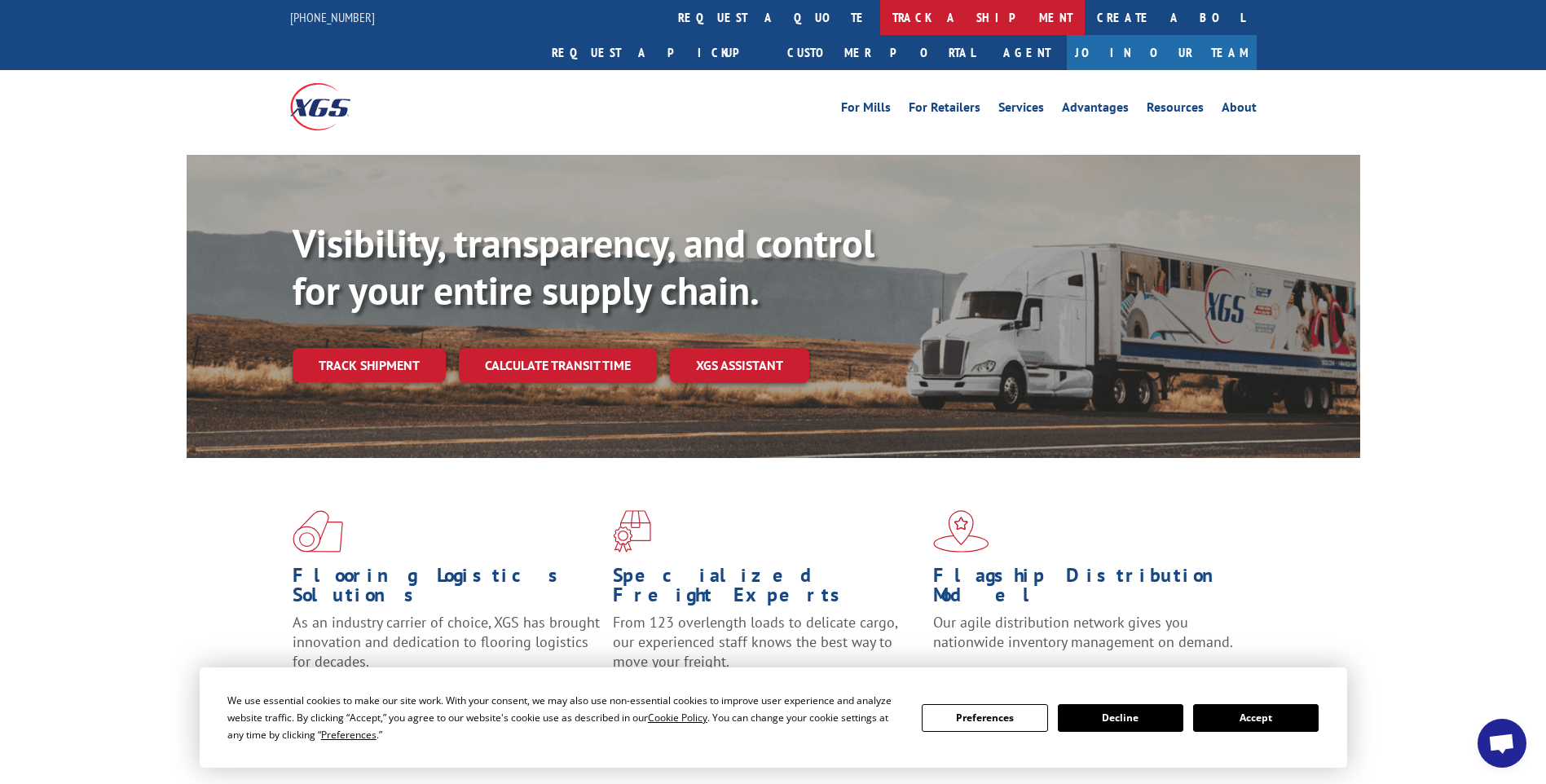
click at [880, 16] on link "track a shipment" at bounding box center [982, 18] width 205 height 35
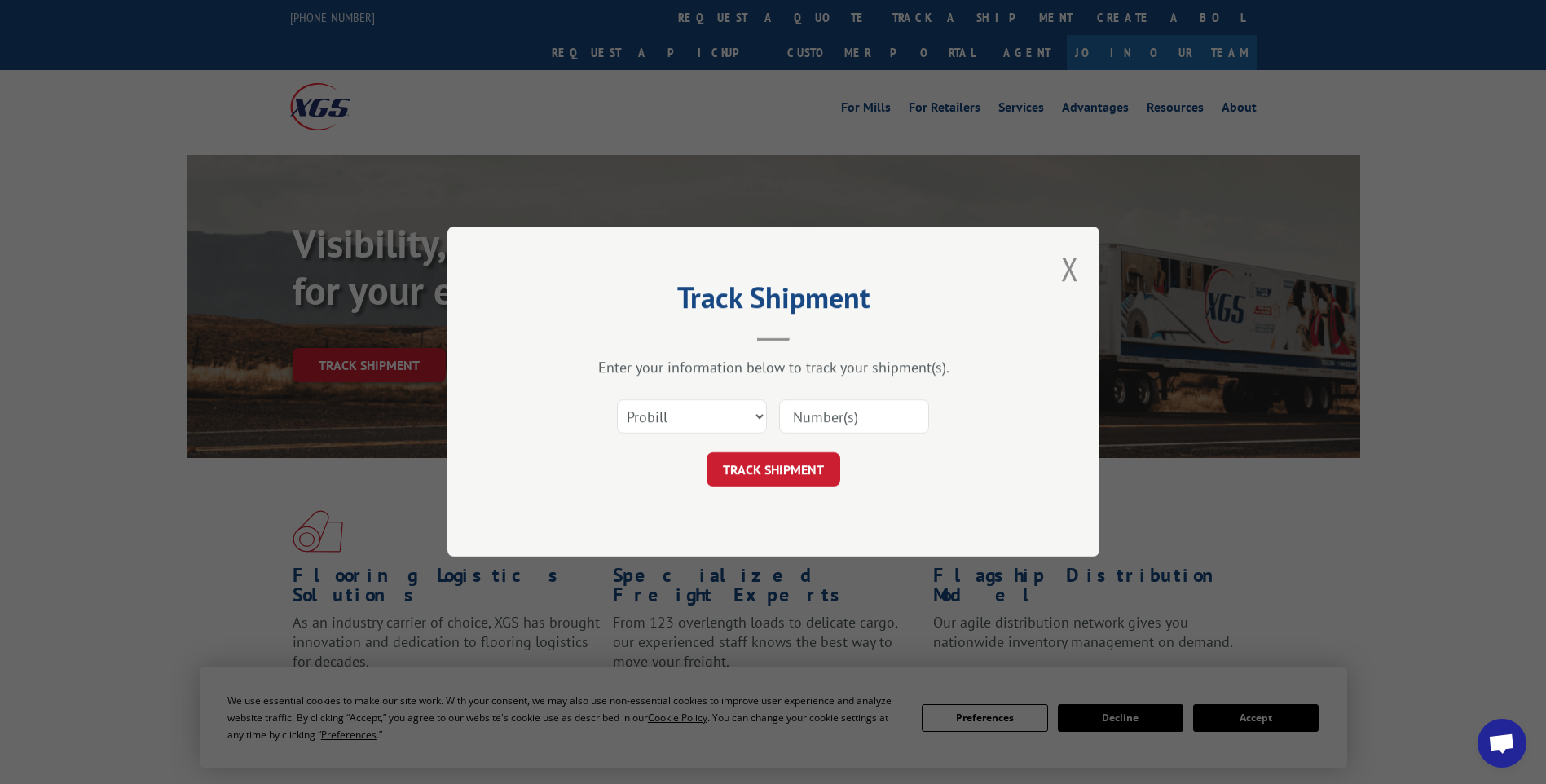
click at [807, 409] on input at bounding box center [854, 417] width 150 height 34
paste input "17014280"
type input "17014280"
click at [799, 460] on button "TRACK SHIPMENT" at bounding box center [773, 469] width 133 height 34
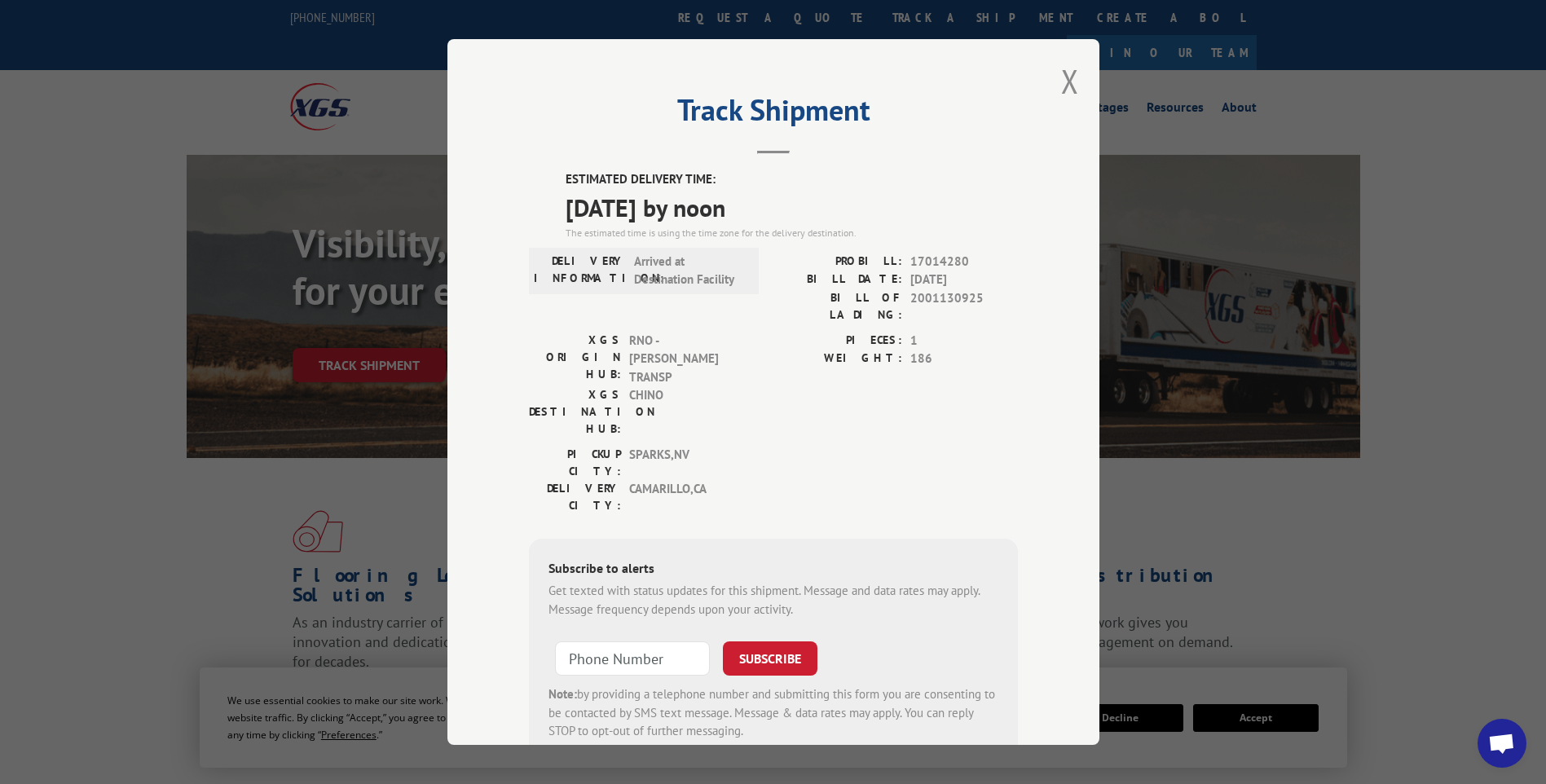
click at [1054, 81] on div "Track Shipment ESTIMATED DELIVERY TIME: [DATE] by noon The estimated time is us…" at bounding box center [773, 392] width 652 height 705
click at [1061, 82] on button "Close modal" at bounding box center [1069, 81] width 18 height 44
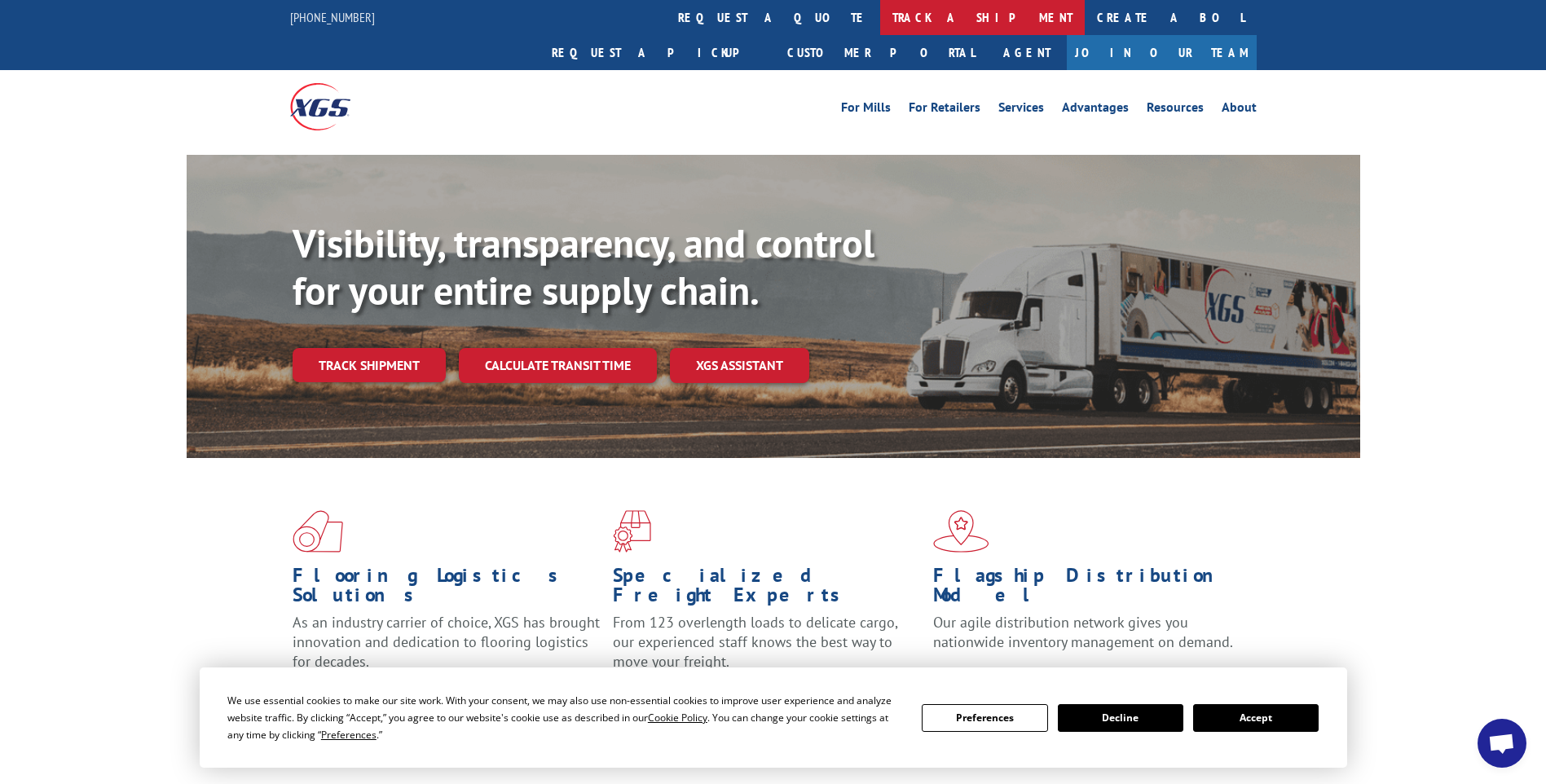
click at [880, 20] on link "track a shipment" at bounding box center [982, 18] width 205 height 35
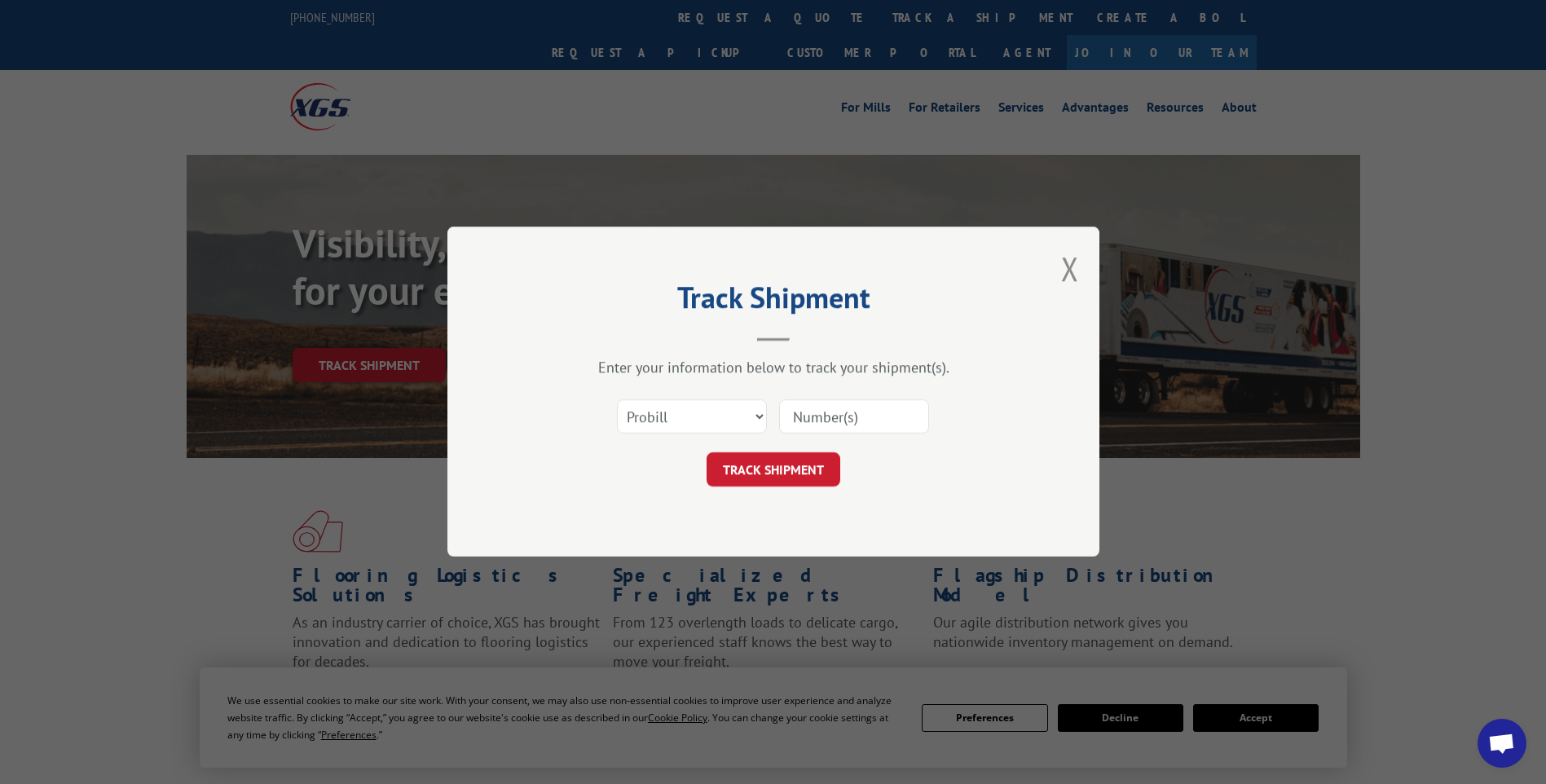
click at [820, 414] on input at bounding box center [854, 417] width 150 height 34
paste input "17014279"
type input "17014279"
click at [799, 476] on button "TRACK SHIPMENT" at bounding box center [773, 469] width 133 height 34
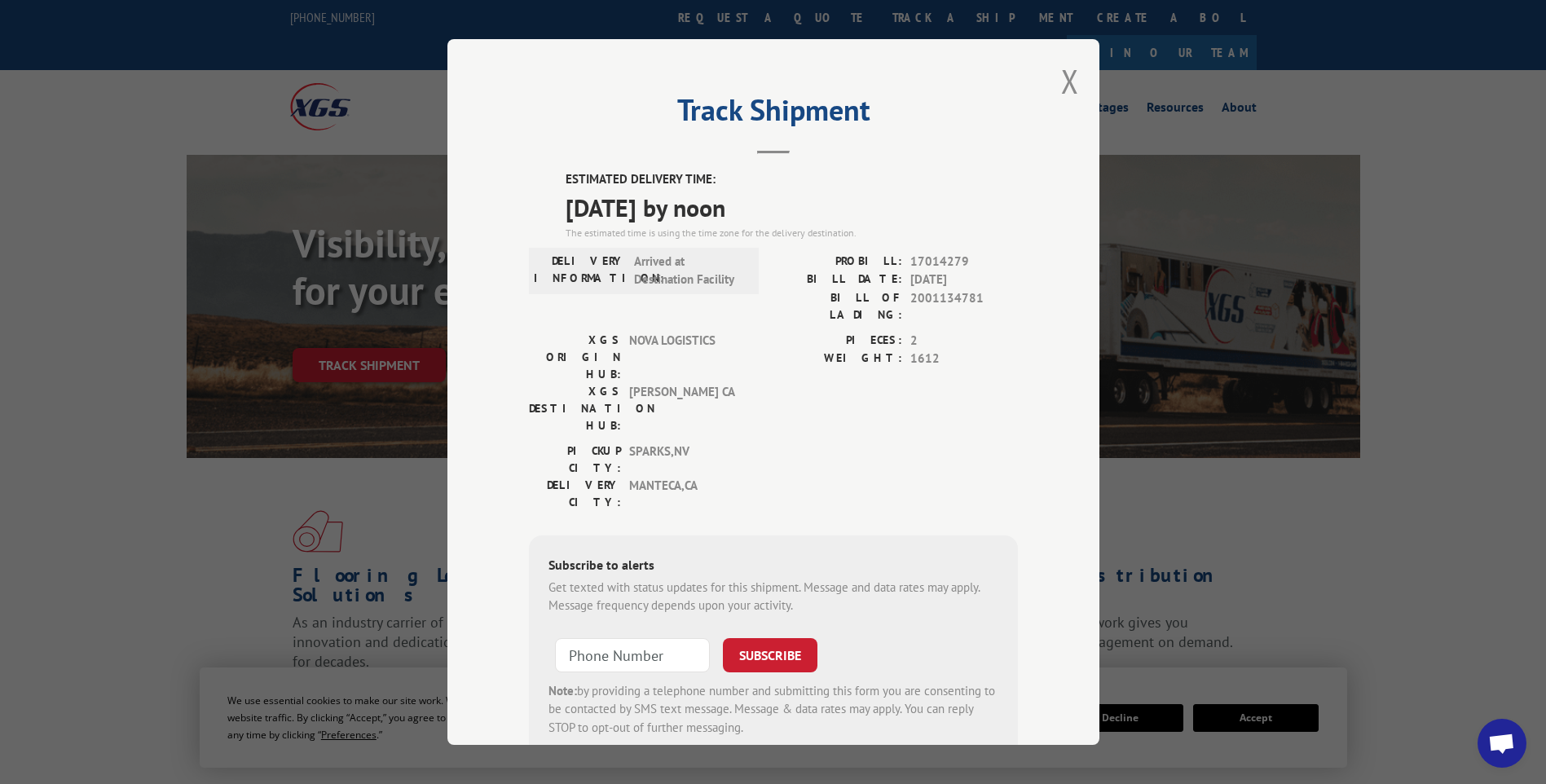
click at [1081, 85] on div "Track Shipment ESTIMATED DELIVERY TIME: [DATE] by noon The estimated time is us…" at bounding box center [773, 392] width 652 height 705
click at [1067, 82] on button "Close modal" at bounding box center [1069, 81] width 18 height 44
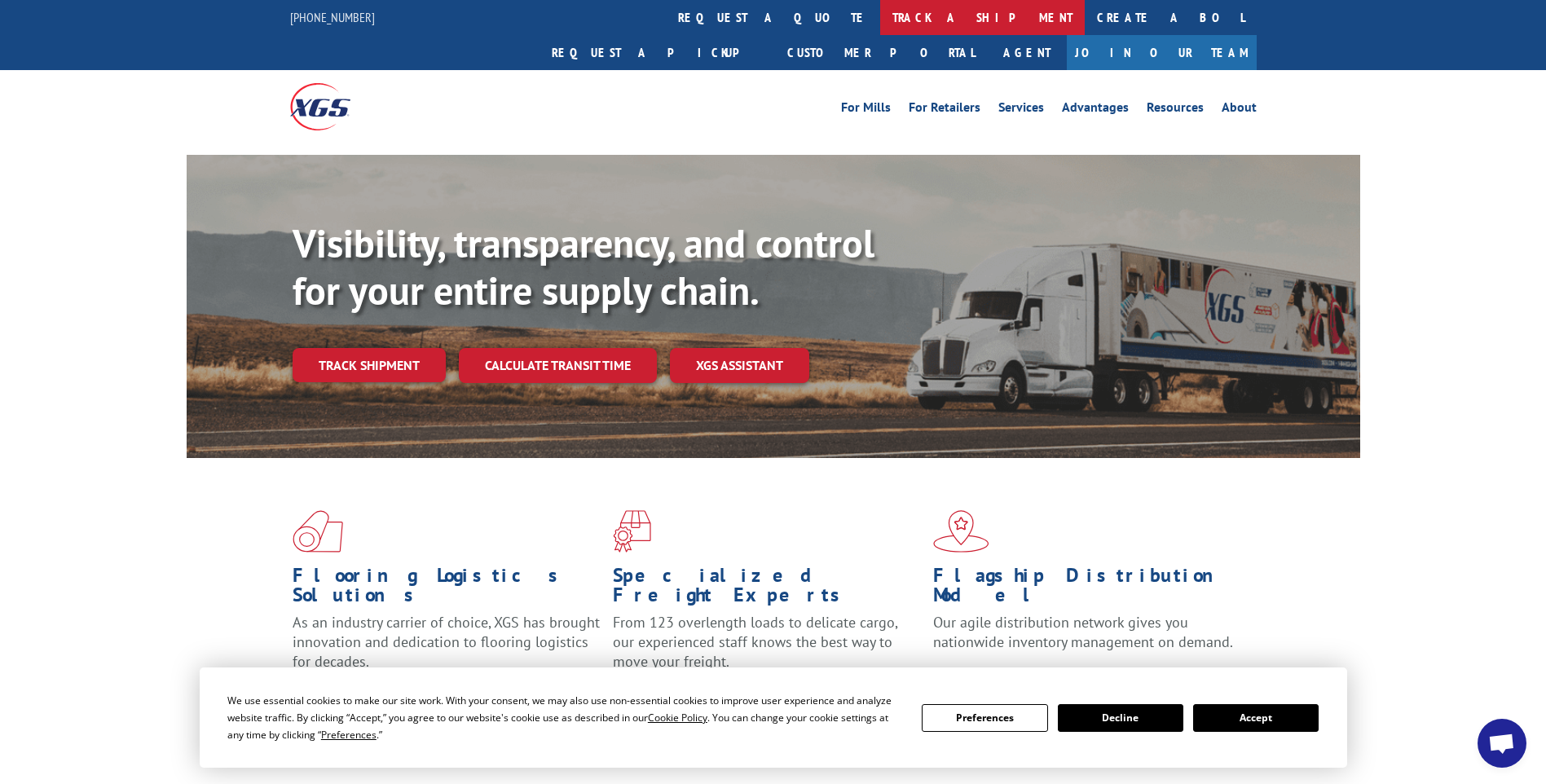
click at [880, 26] on link "track a shipment" at bounding box center [982, 18] width 205 height 35
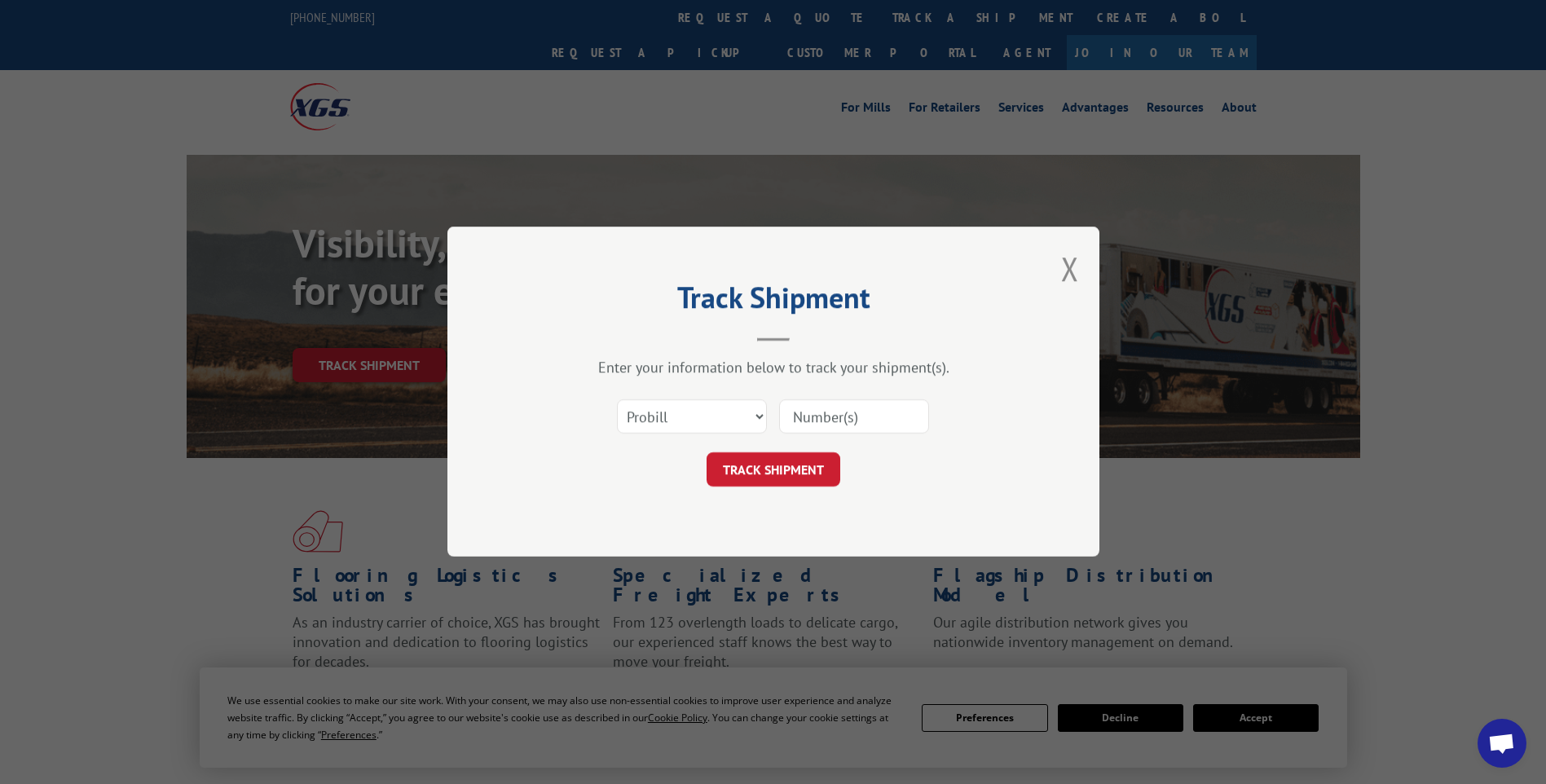
click at [795, 414] on input at bounding box center [854, 417] width 150 height 34
paste input "17014291"
type input "17014291"
click at [773, 483] on button "TRACK SHIPMENT" at bounding box center [773, 469] width 133 height 34
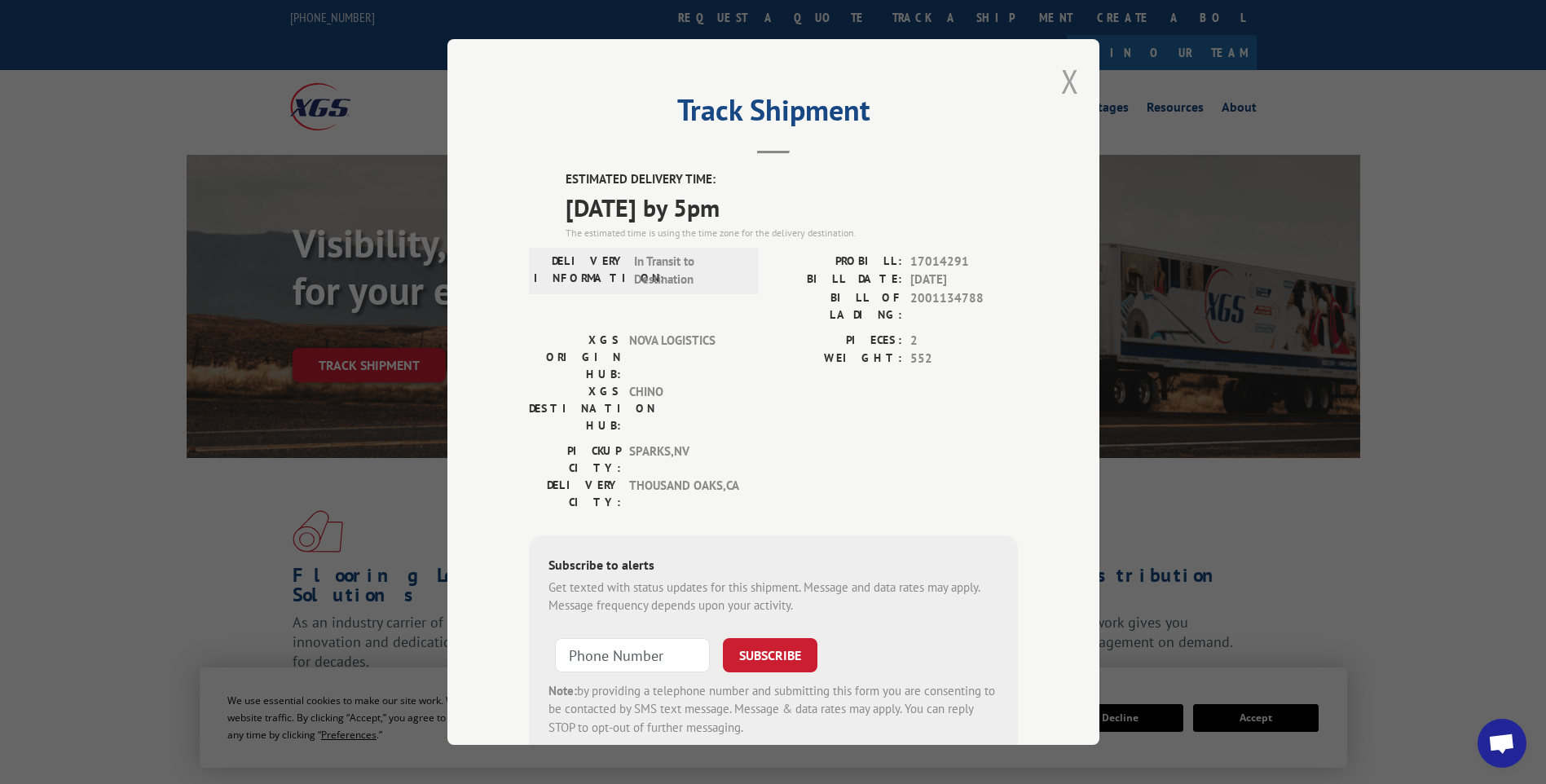
click at [1069, 86] on button "Close modal" at bounding box center [1069, 81] width 18 height 44
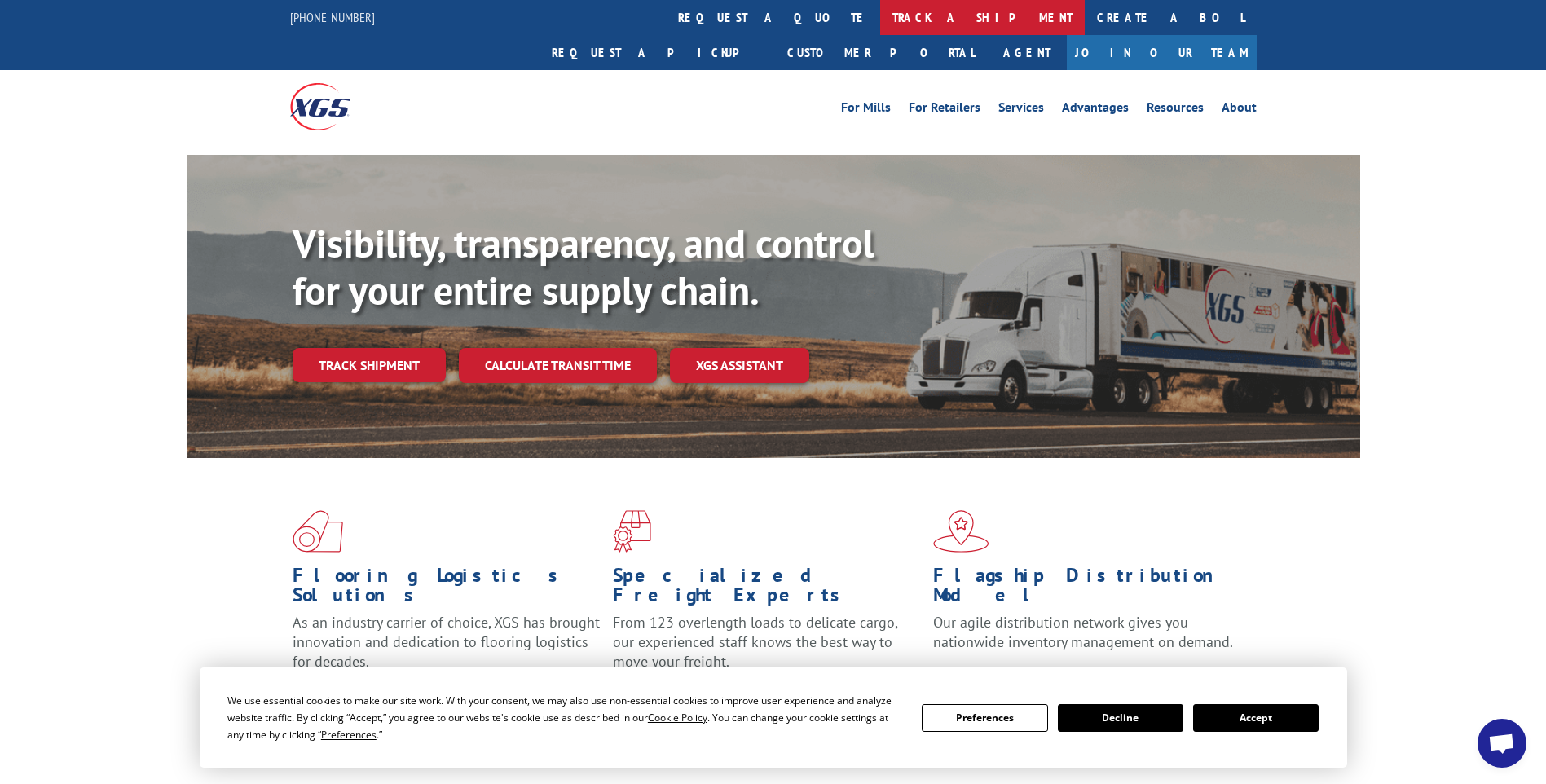
click at [880, 6] on link "track a shipment" at bounding box center [982, 18] width 205 height 35
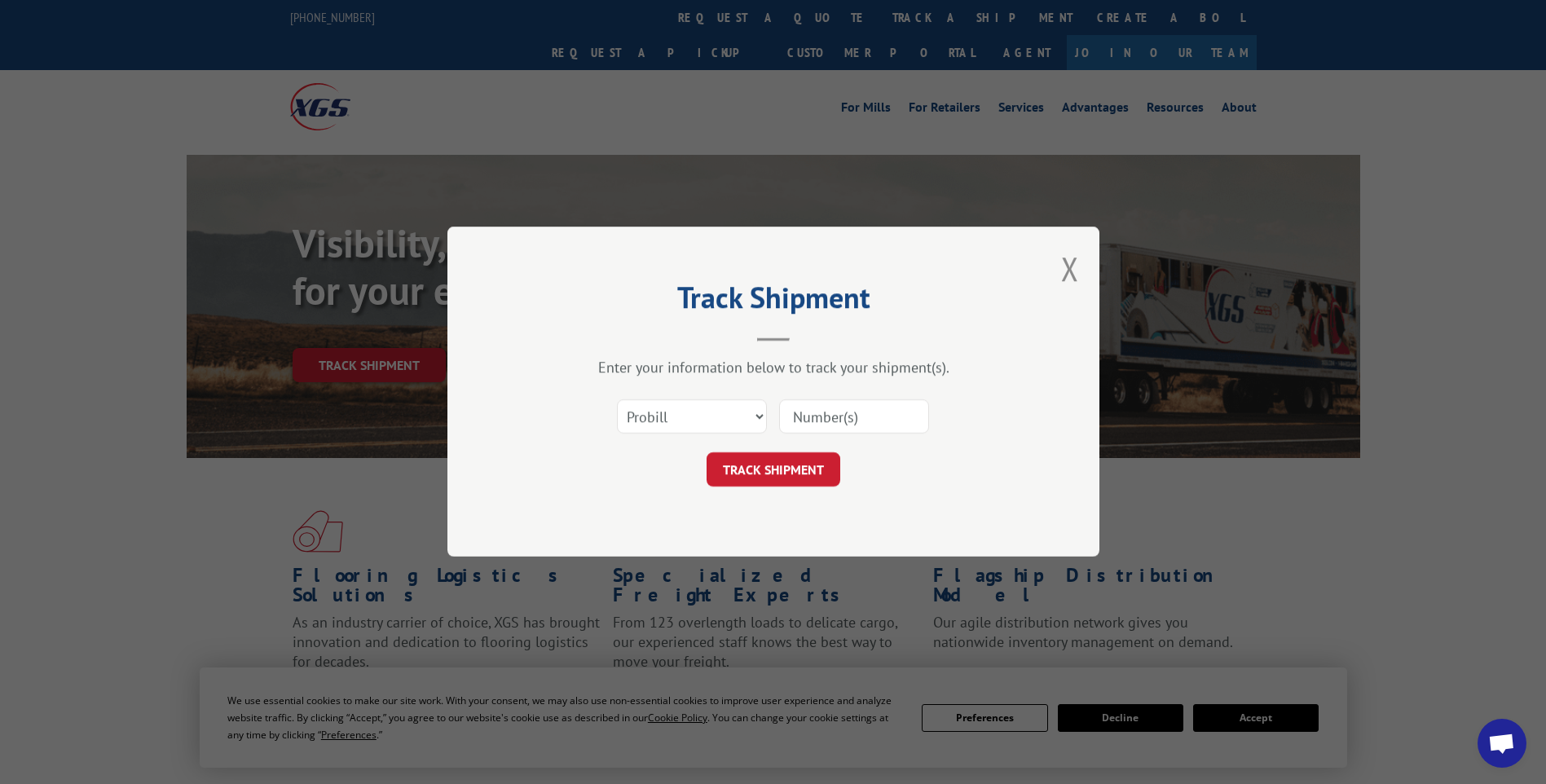
click at [874, 407] on input at bounding box center [854, 417] width 150 height 34
paste input "17014284"
type input "17014284"
click at [798, 470] on button "TRACK SHIPMENT" at bounding box center [773, 469] width 133 height 34
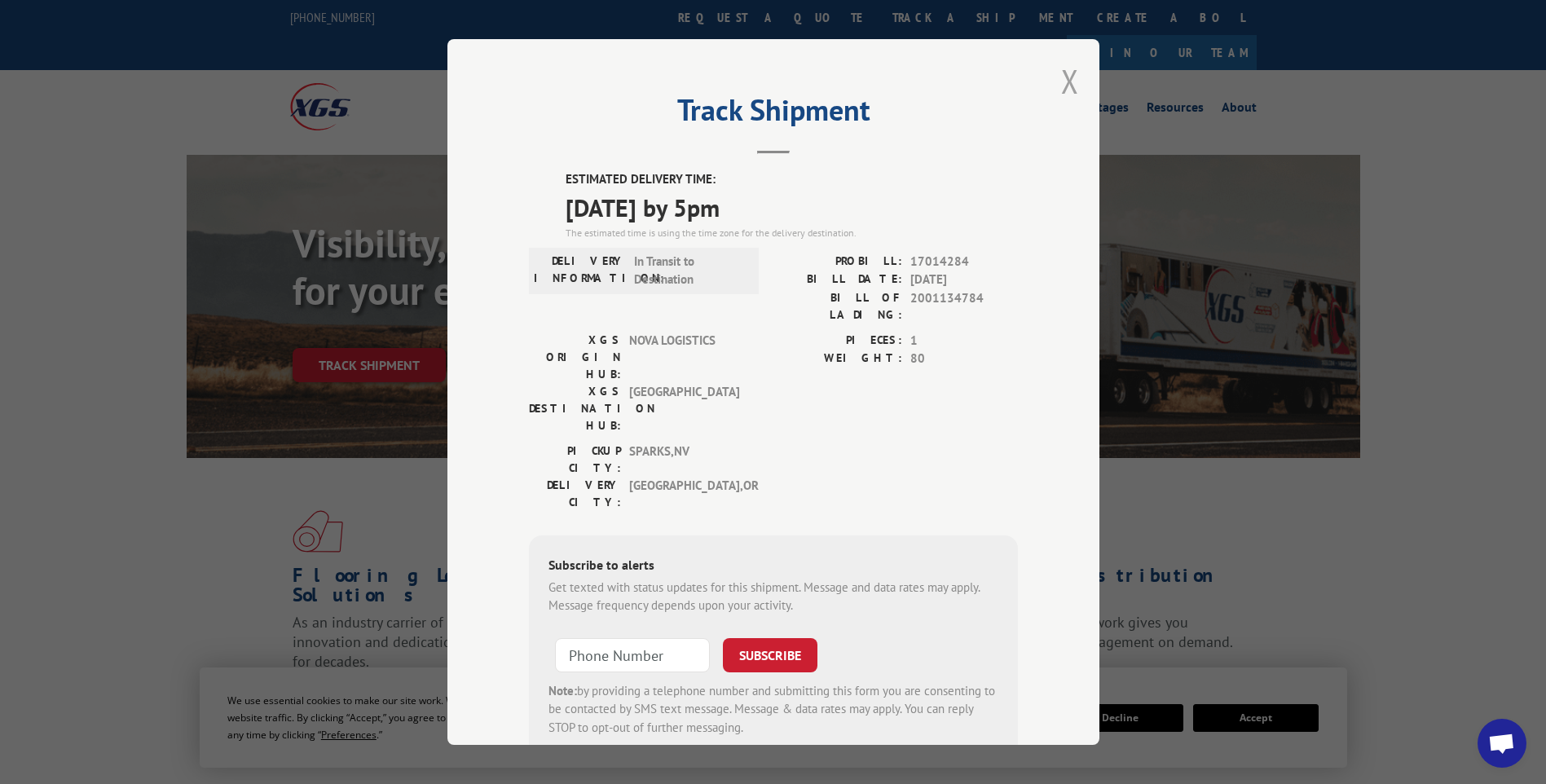
click at [1070, 88] on button "Close modal" at bounding box center [1069, 81] width 18 height 44
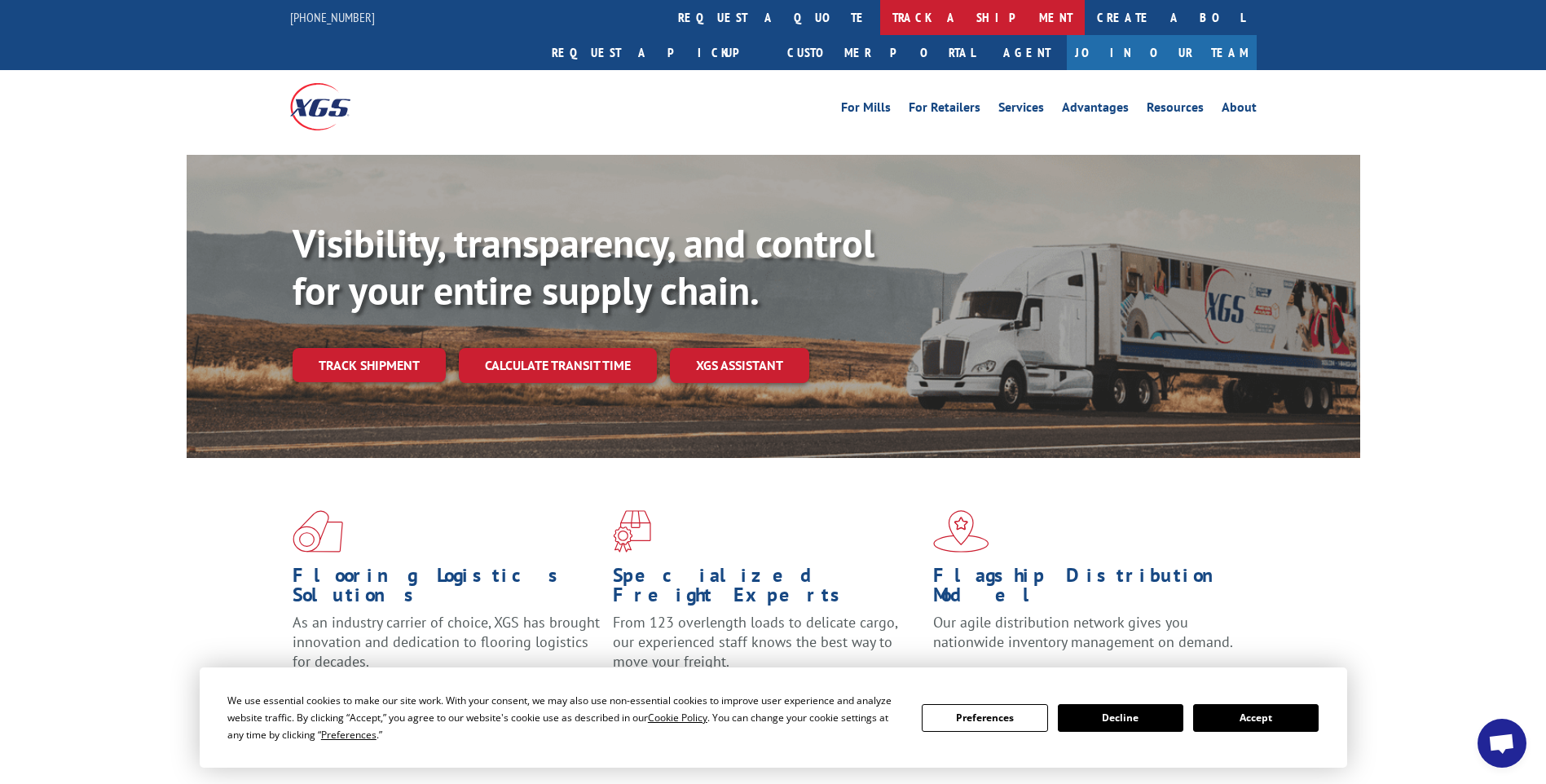
click at [880, 13] on link "track a shipment" at bounding box center [982, 18] width 205 height 35
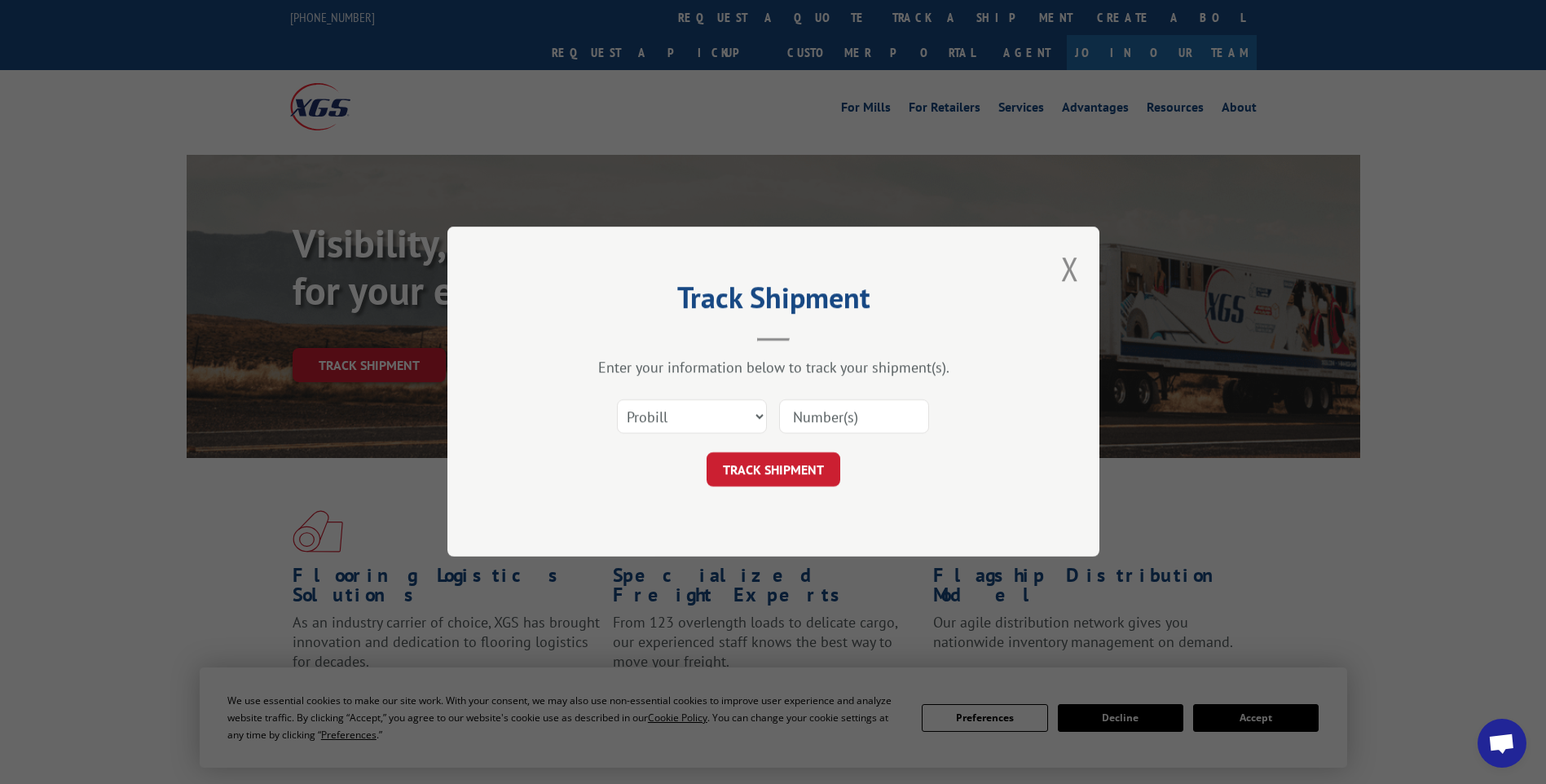
click at [837, 412] on input at bounding box center [854, 417] width 150 height 34
paste input "17014283"
type input "17014283"
click at [805, 472] on button "TRACK SHIPMENT" at bounding box center [773, 469] width 133 height 34
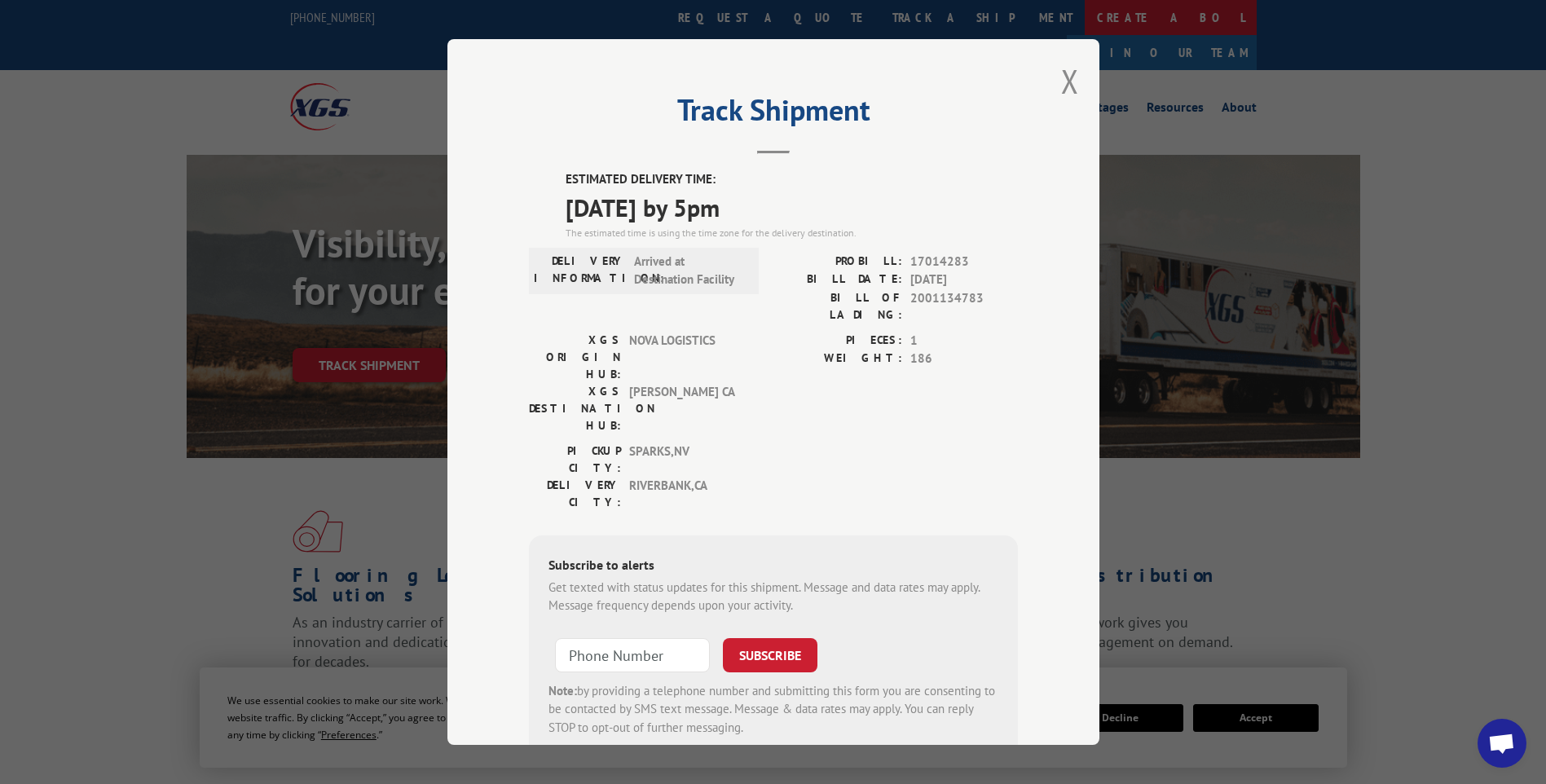
drag, startPoint x: 1058, startPoint y: 78, endPoint x: 848, endPoint y: 27, distance: 216.1
click at [1061, 78] on button "Close modal" at bounding box center [1069, 81] width 18 height 44
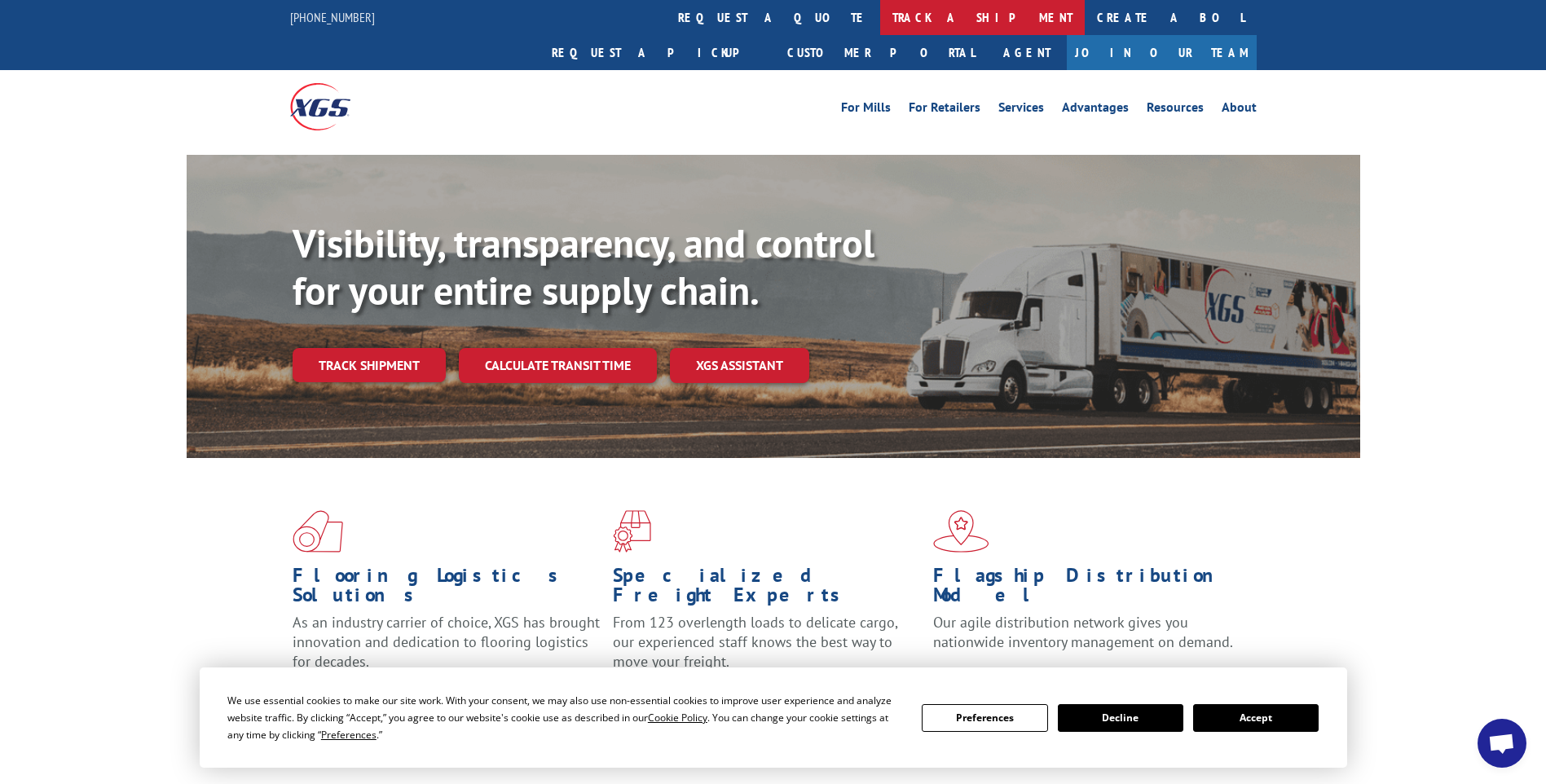
click at [880, 14] on link "track a shipment" at bounding box center [982, 18] width 205 height 35
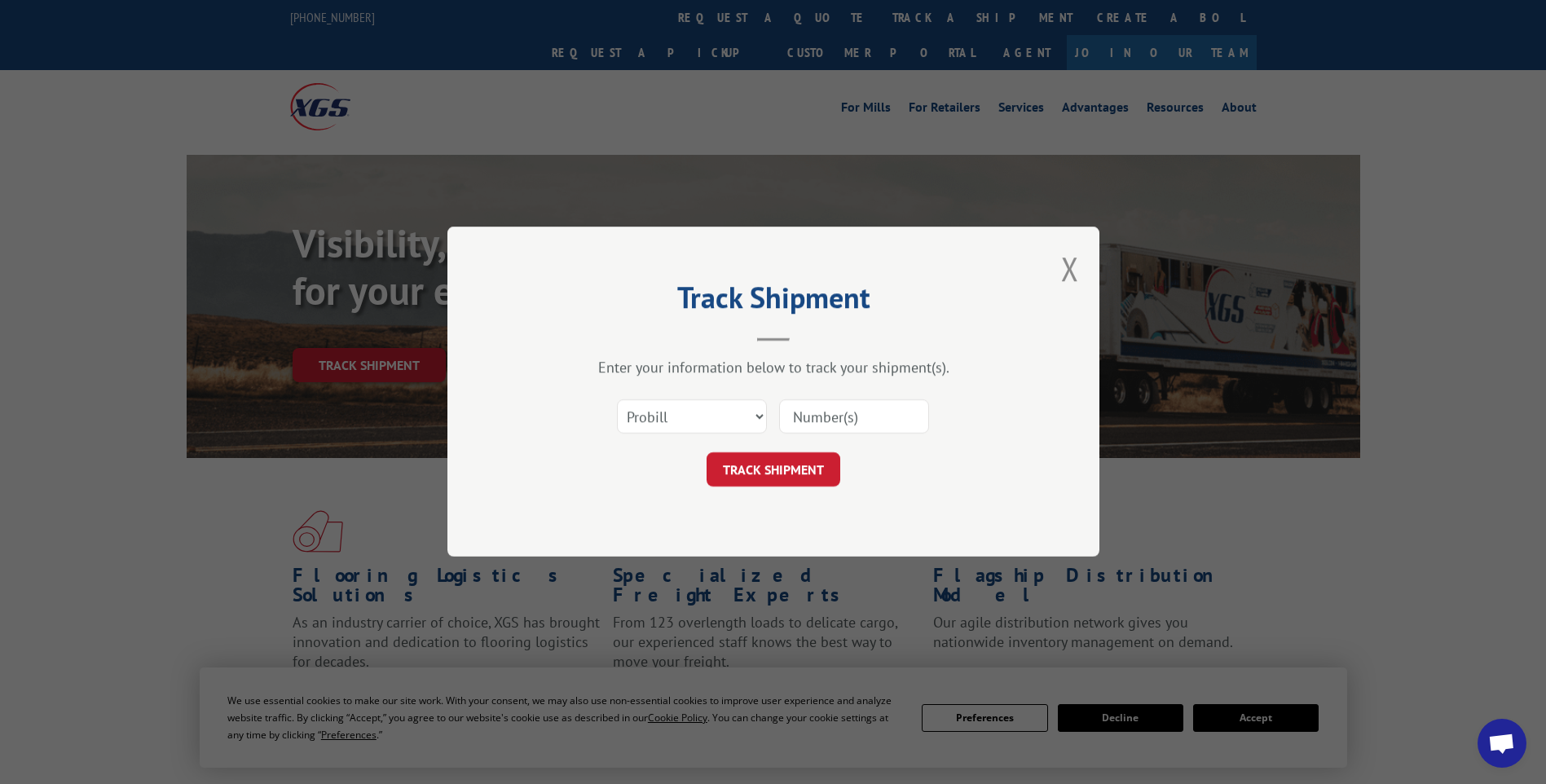
click at [865, 417] on input at bounding box center [854, 417] width 150 height 34
paste input "17014285"
type input "17014285"
click at [820, 470] on button "TRACK SHIPMENT" at bounding box center [773, 469] width 133 height 34
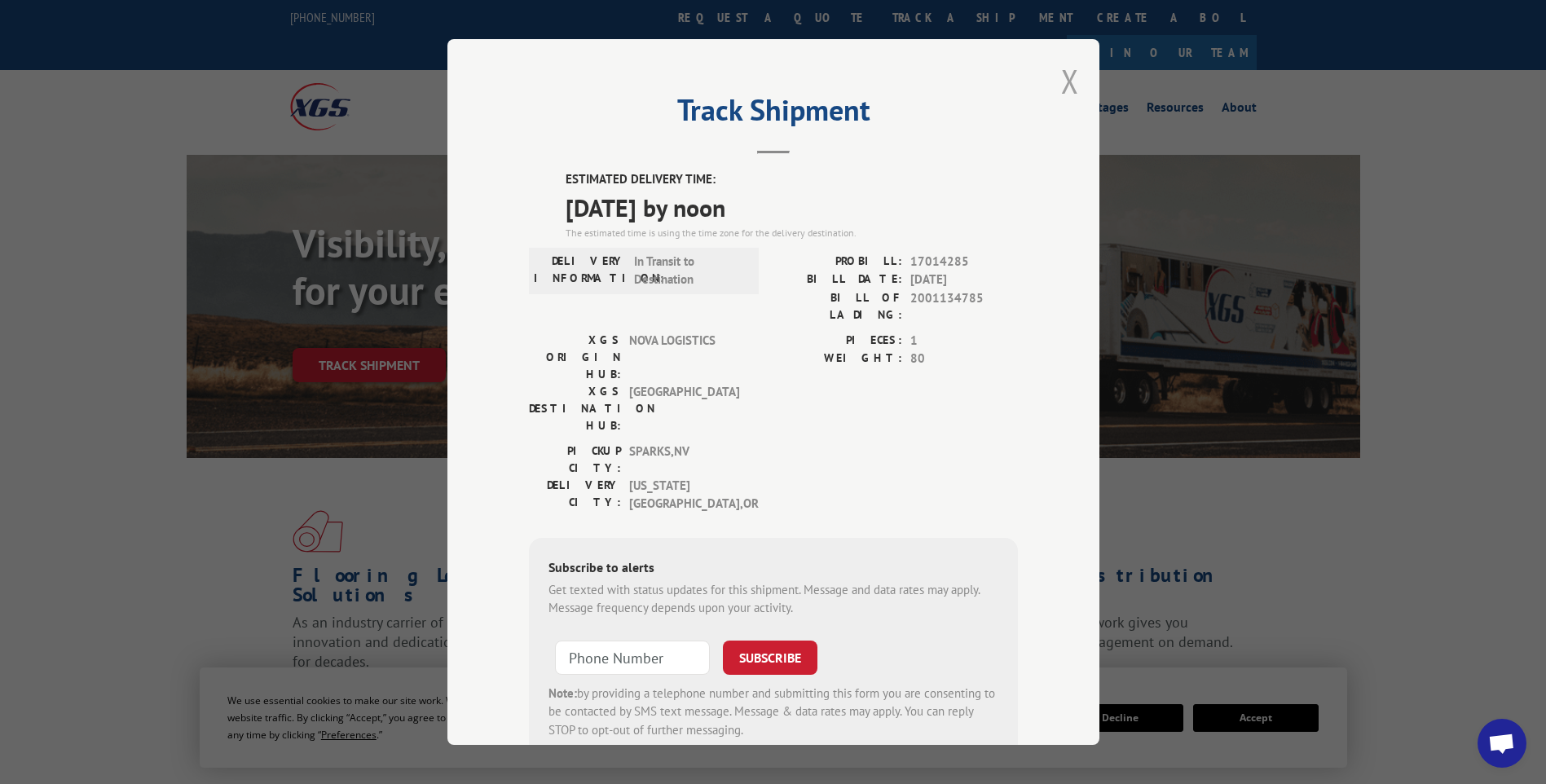
click at [1061, 83] on button "Close modal" at bounding box center [1069, 81] width 18 height 44
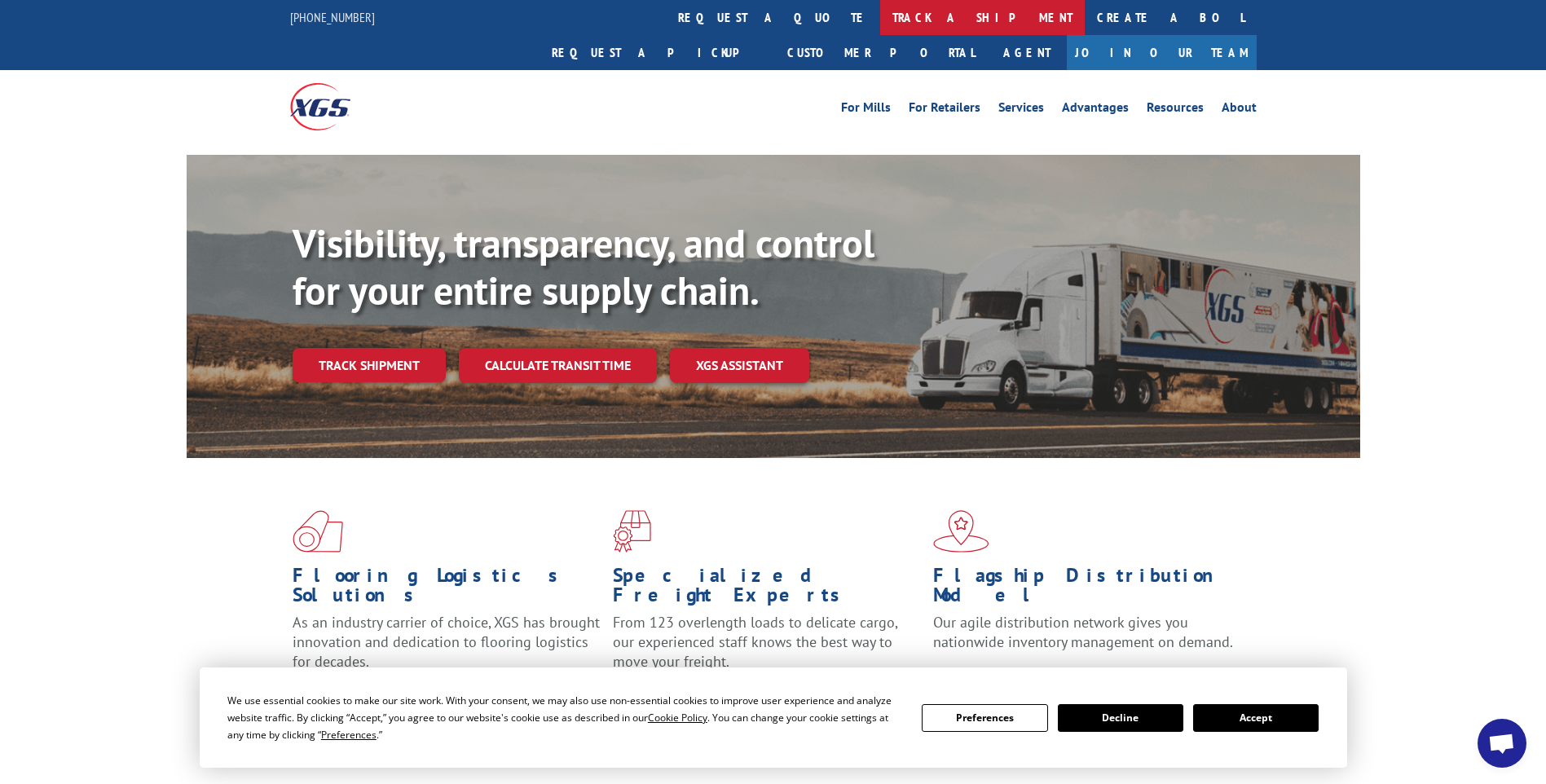
click at [880, 8] on link "track a shipment" at bounding box center [982, 18] width 205 height 35
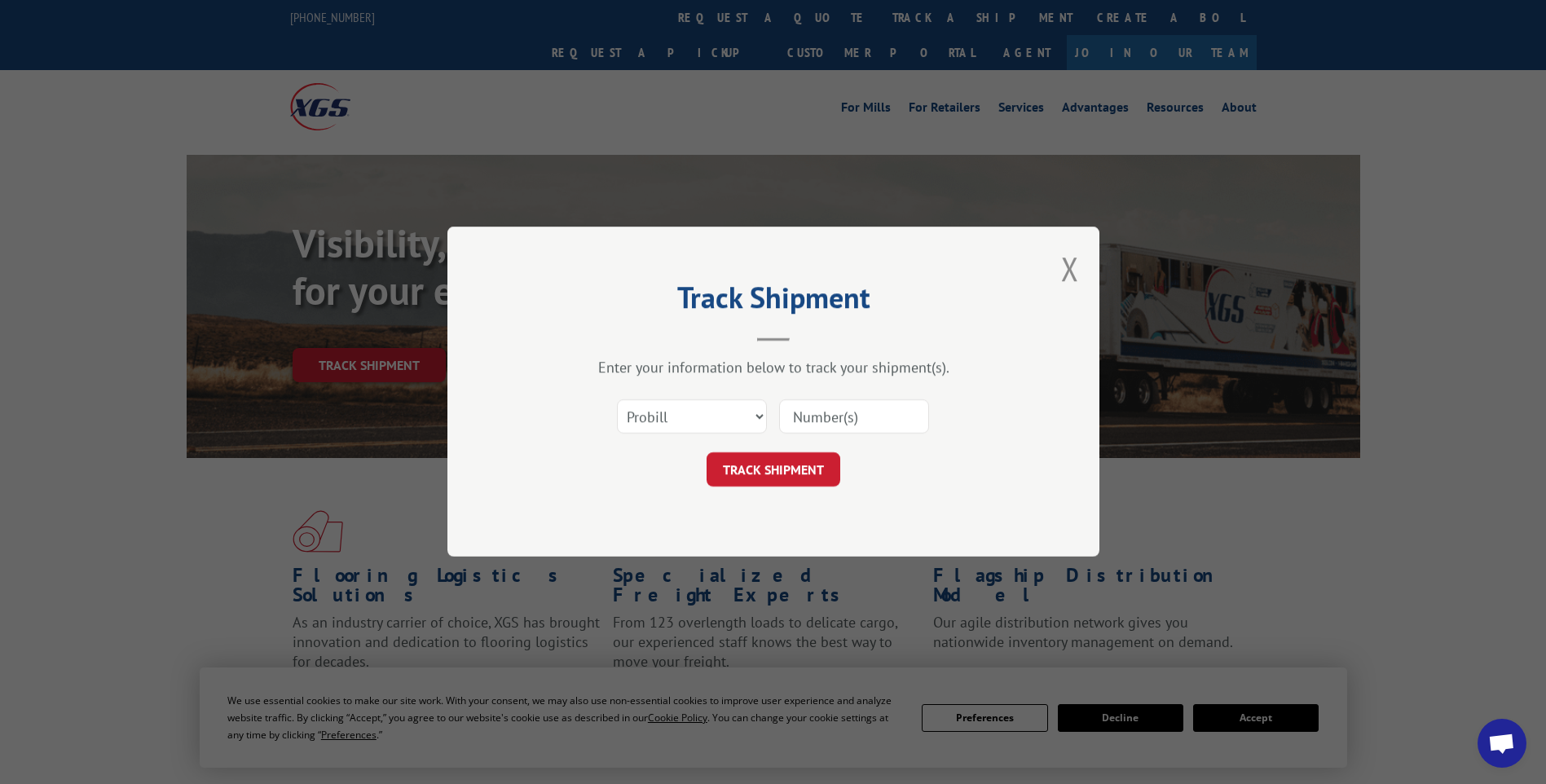
click at [854, 398] on div at bounding box center [854, 417] width 150 height 37
drag, startPoint x: 851, startPoint y: 404, endPoint x: 840, endPoint y: 410, distance: 12.5
click at [840, 410] on input at bounding box center [854, 417] width 150 height 34
paste input "17014297"
type input "17014297"
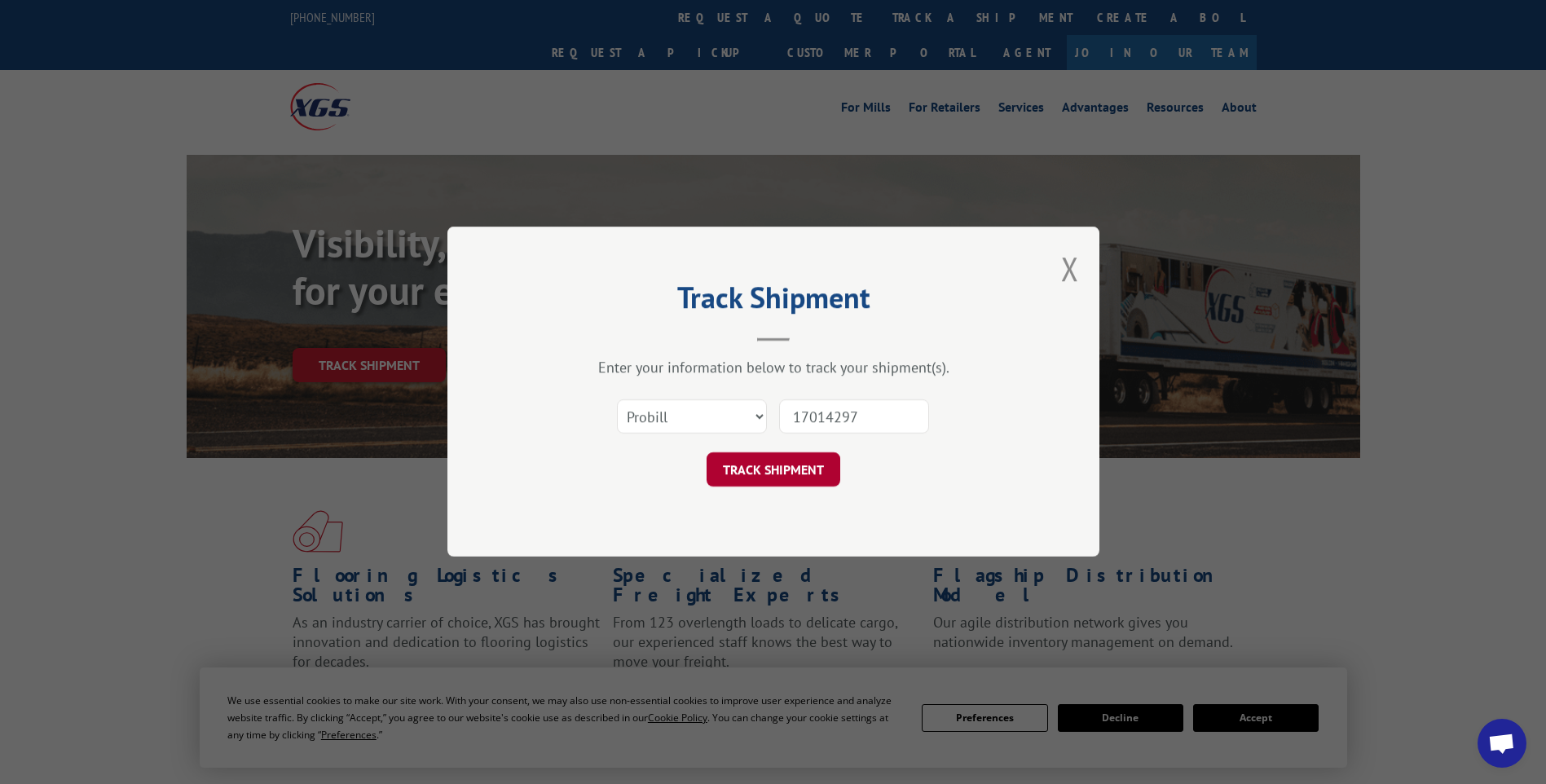
click at [783, 476] on button "TRACK SHIPMENT" at bounding box center [773, 469] width 133 height 34
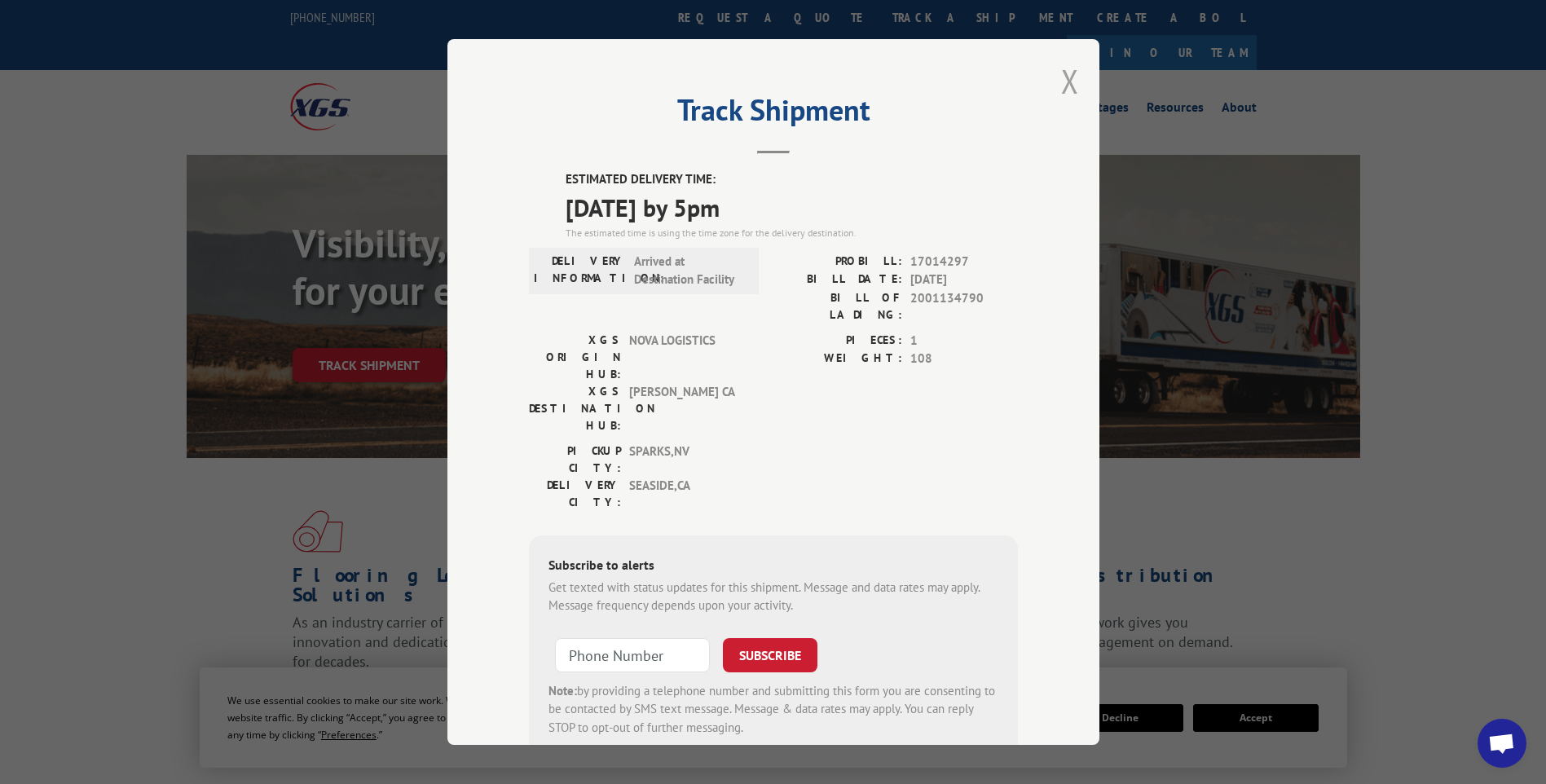
click at [1071, 90] on div "Track Shipment ESTIMATED DELIVERY TIME: [DATE] by 5pm The estimated time is usi…" at bounding box center [773, 392] width 652 height 705
drag, startPoint x: 1071, startPoint y: 90, endPoint x: 1064, endPoint y: 85, distance: 8.6
click at [1064, 85] on button "Close modal" at bounding box center [1069, 81] width 18 height 44
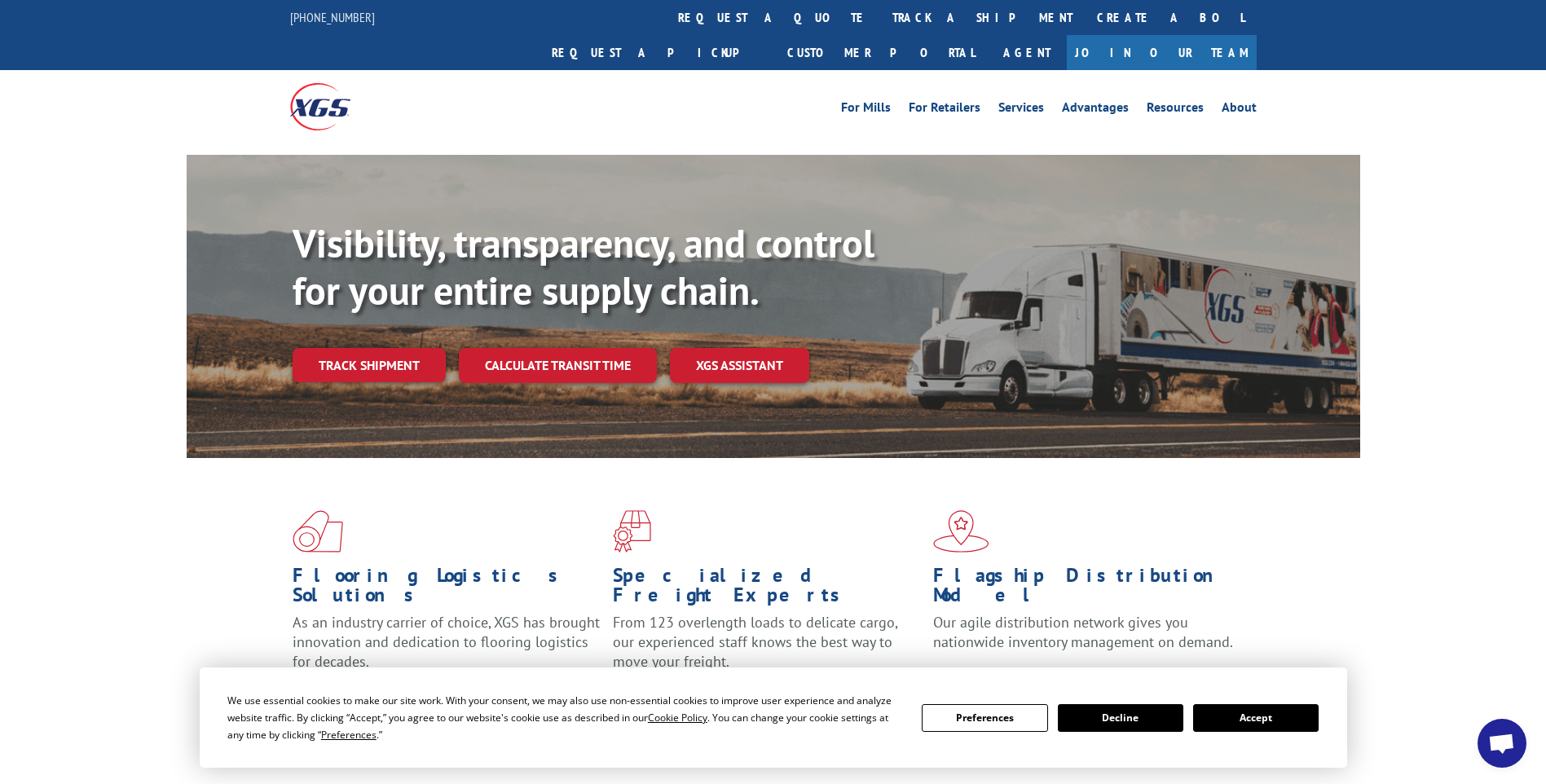
click at [880, 24] on link "track a shipment" at bounding box center [982, 18] width 205 height 35
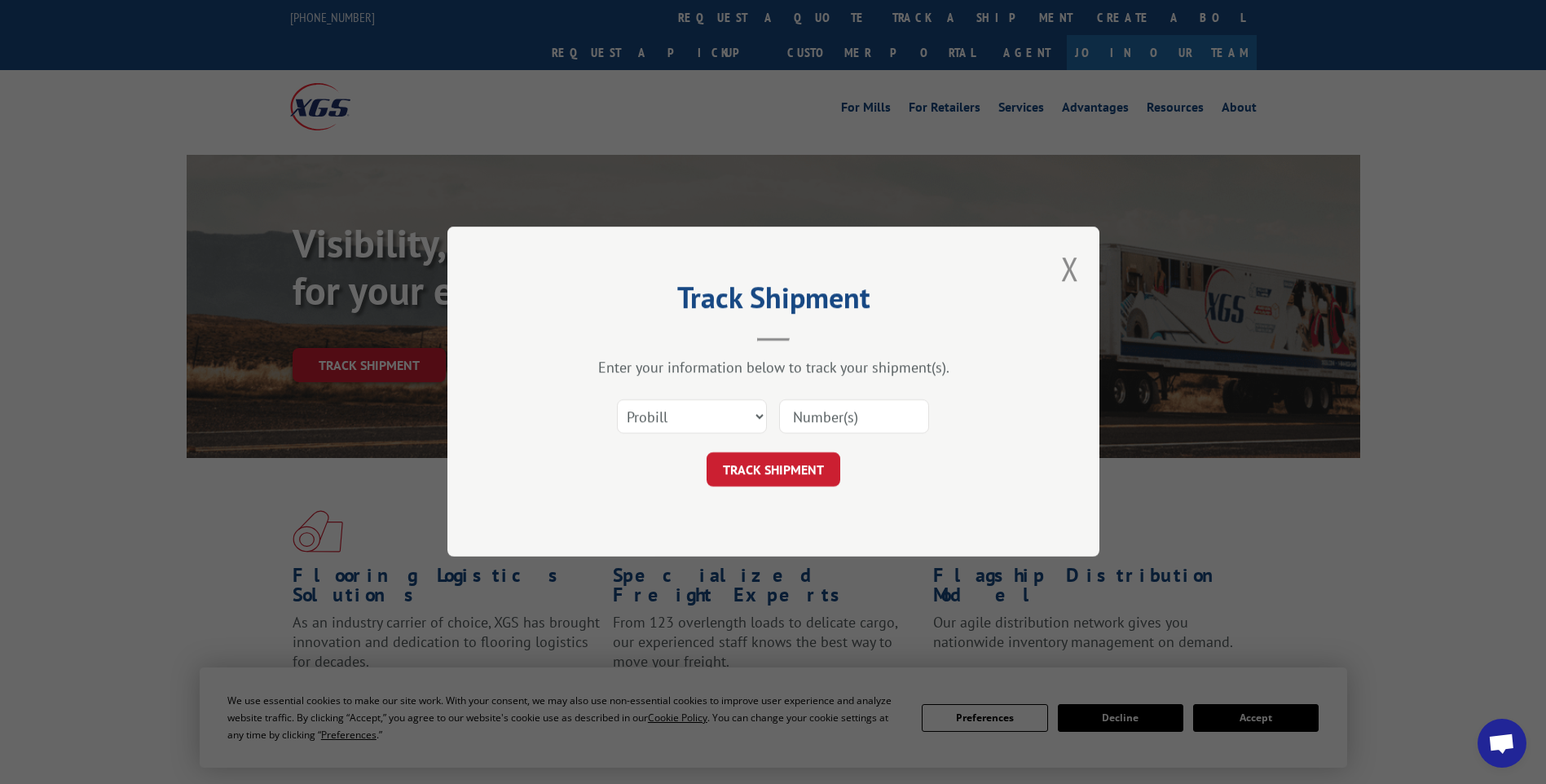
click at [832, 415] on input at bounding box center [854, 417] width 150 height 34
paste input "17014288"
type input "17014288"
click at [799, 484] on button "TRACK SHIPMENT" at bounding box center [773, 469] width 133 height 34
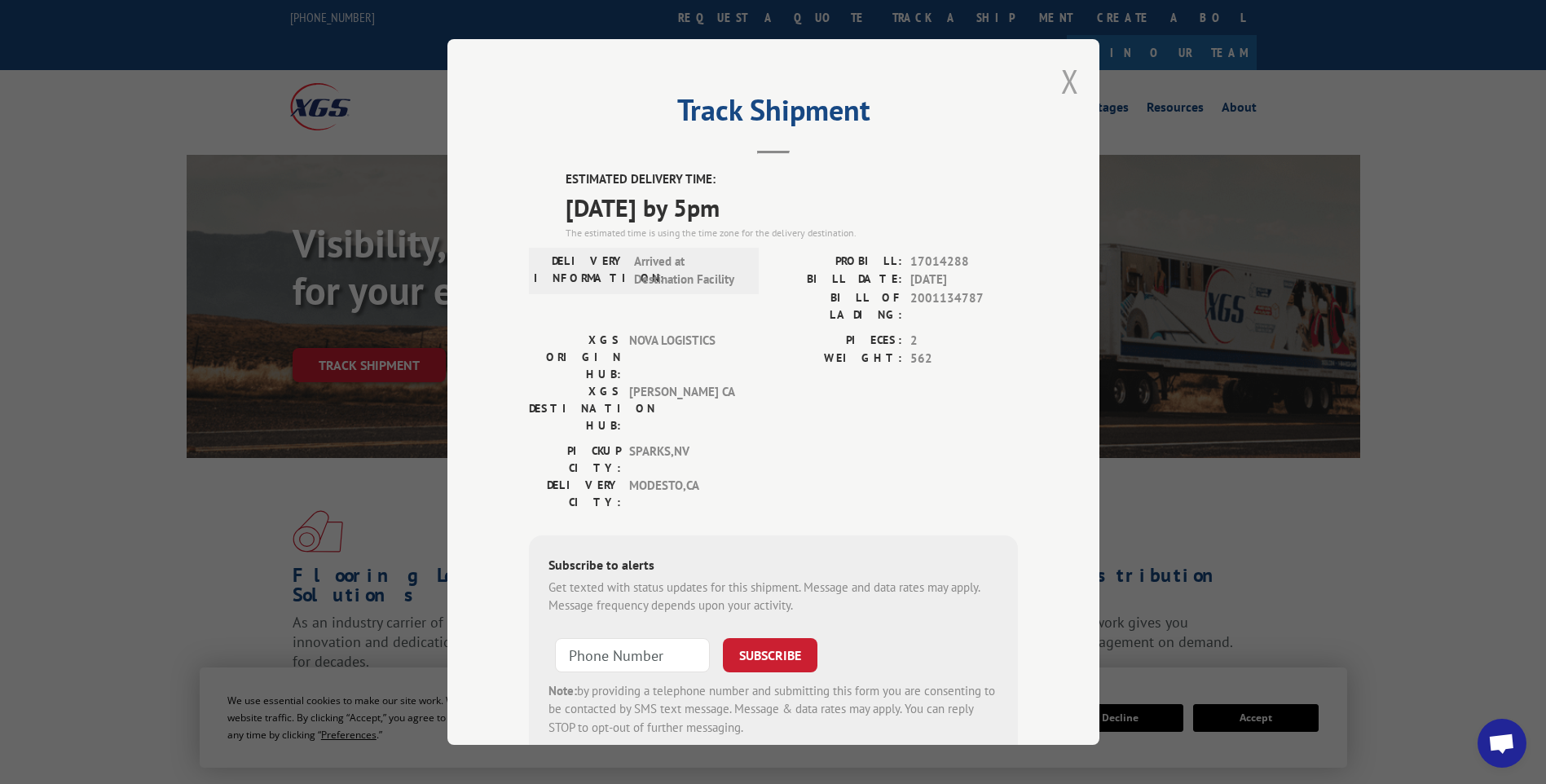
click at [1070, 91] on button "Close modal" at bounding box center [1069, 81] width 18 height 44
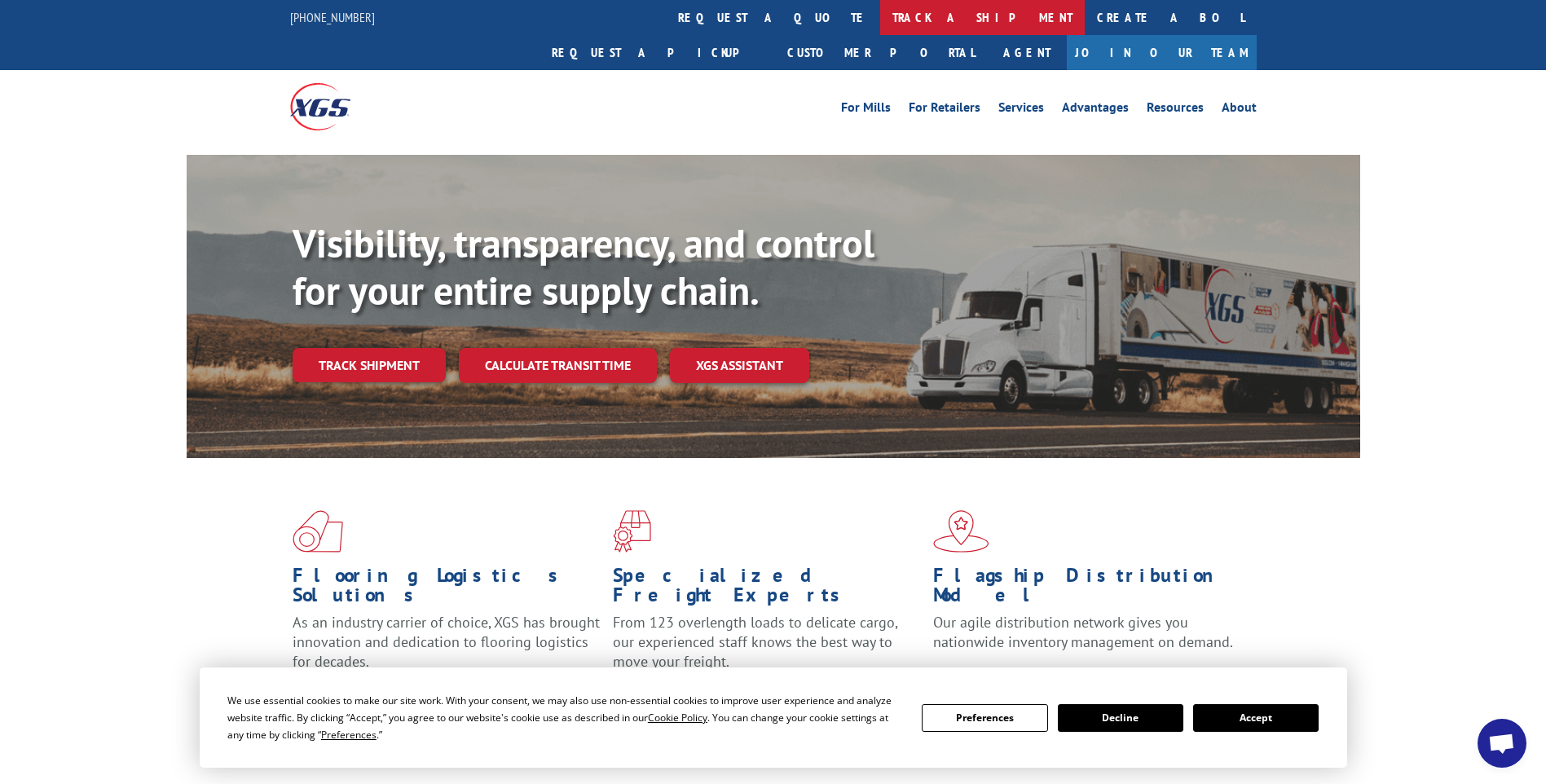
click at [880, 19] on link "track a shipment" at bounding box center [982, 18] width 205 height 35
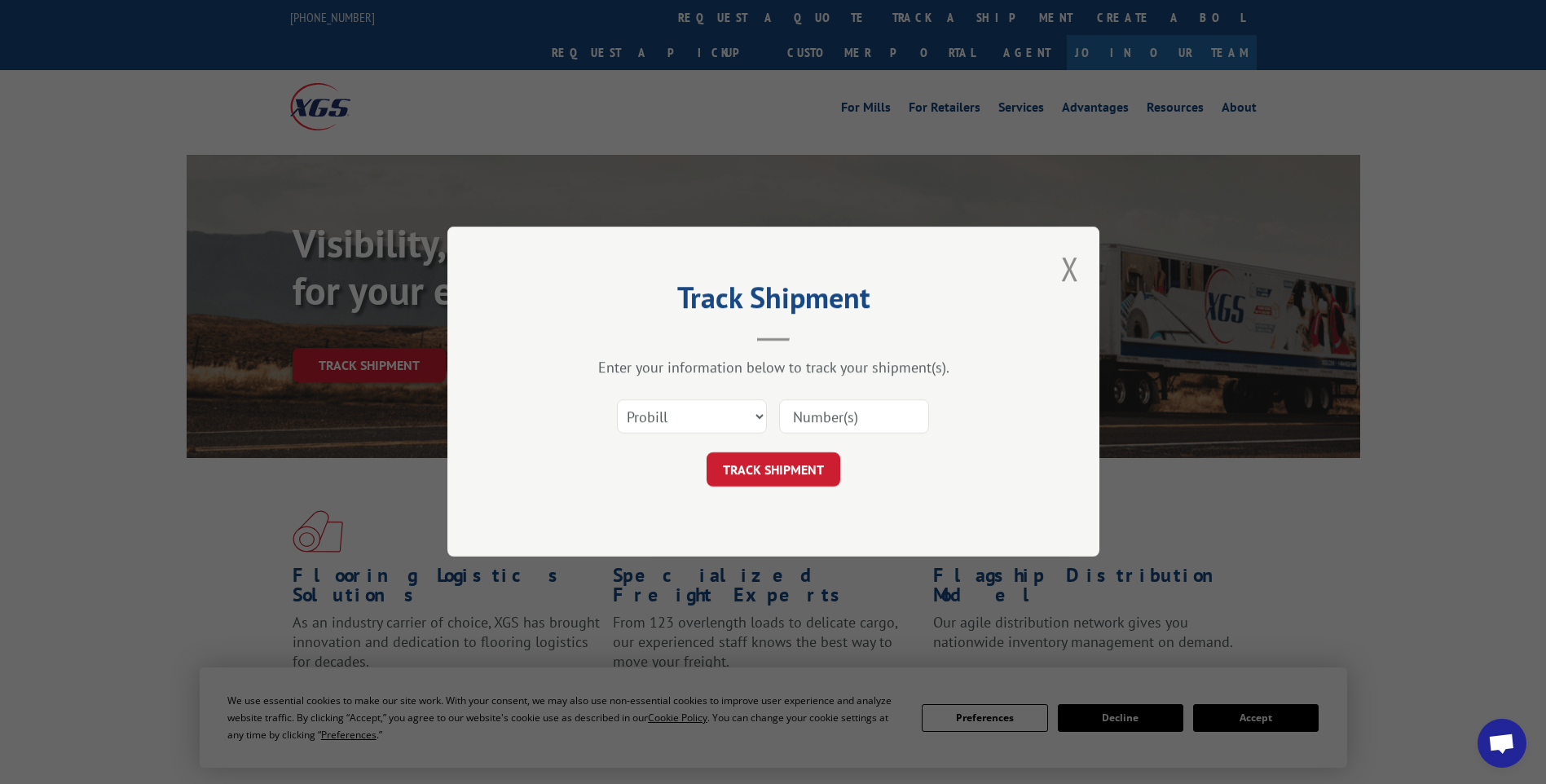
click at [826, 431] on input at bounding box center [854, 417] width 150 height 34
paste input "17014278"
type input "17014278"
click at [805, 478] on button "TRACK SHIPMENT" at bounding box center [773, 469] width 133 height 34
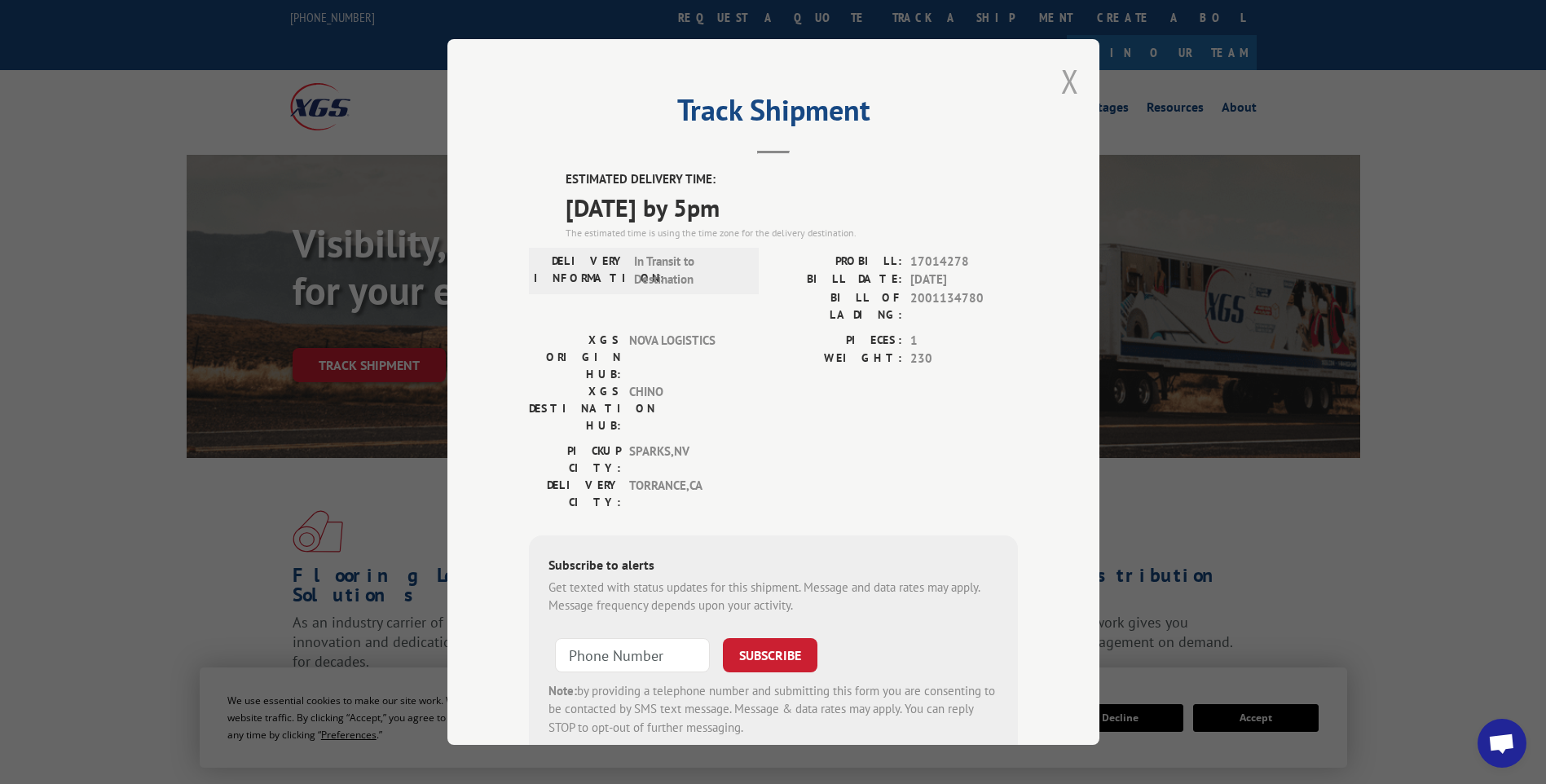
click at [1066, 83] on button "Close modal" at bounding box center [1069, 81] width 18 height 44
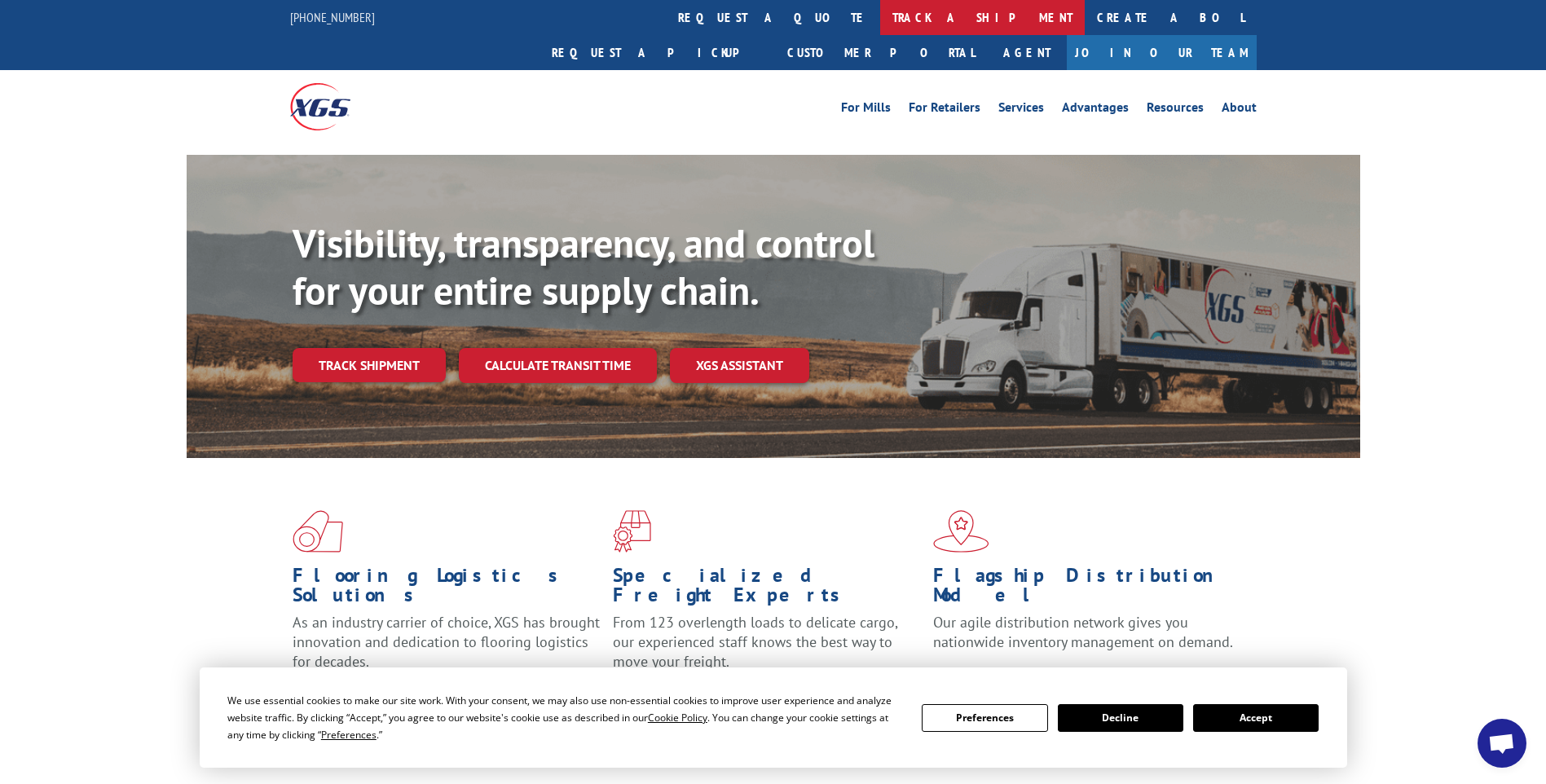
click at [880, 24] on link "track a shipment" at bounding box center [982, 18] width 205 height 35
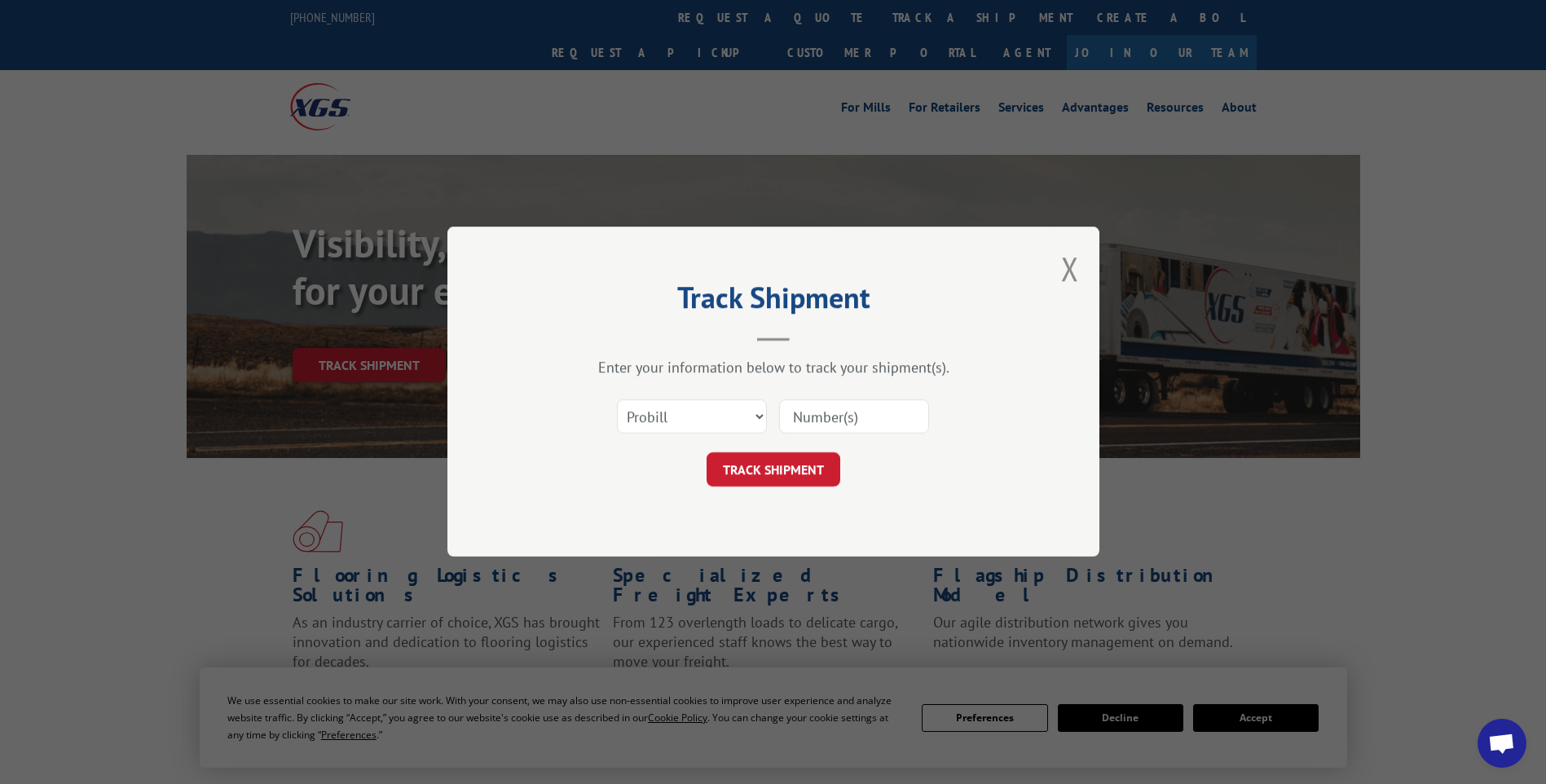
click at [854, 416] on input at bounding box center [854, 417] width 150 height 34
paste input "17014293"
type input "17014293"
click at [816, 475] on button "TRACK SHIPMENT" at bounding box center [773, 469] width 133 height 34
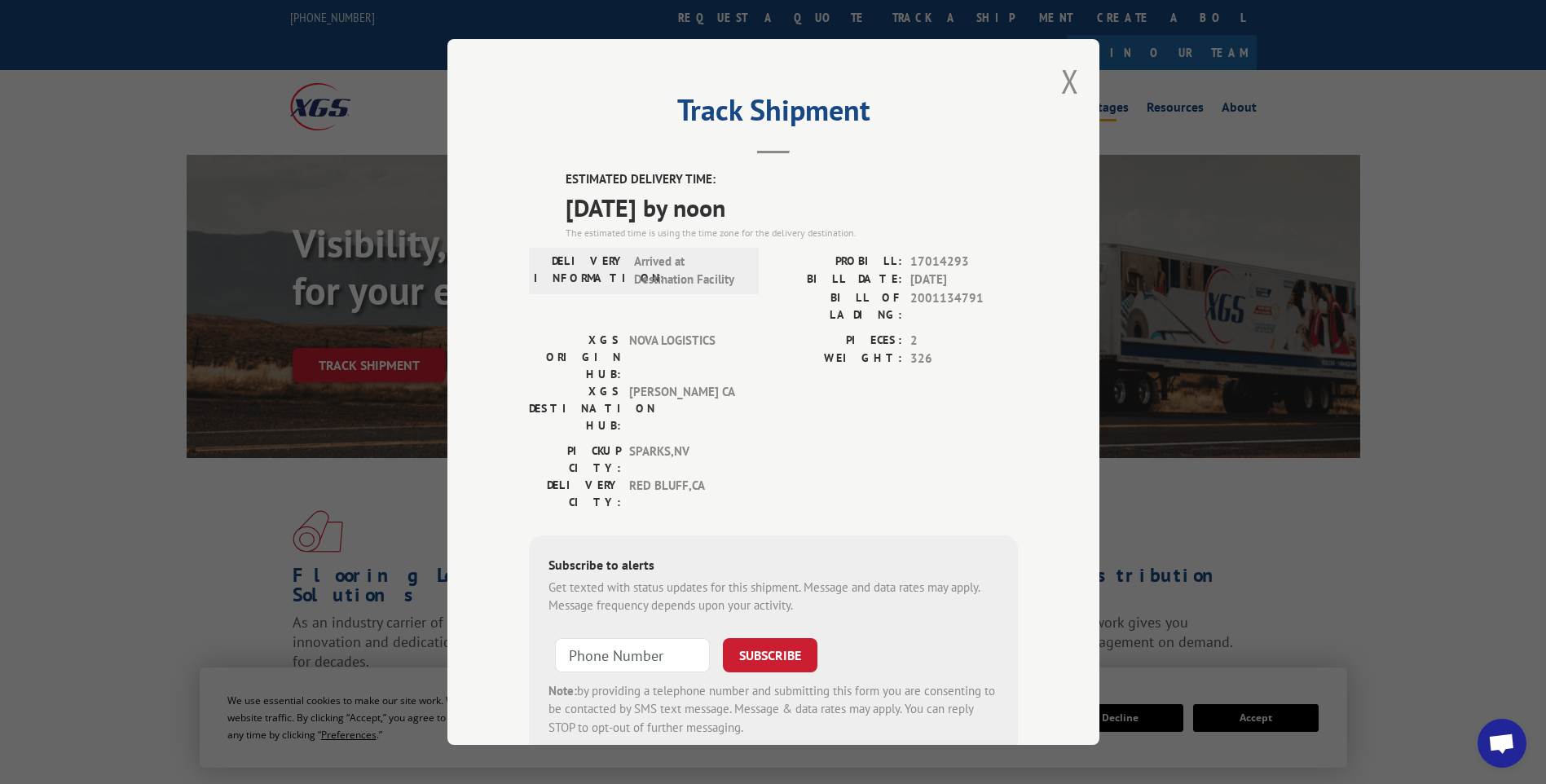
click at [1061, 79] on button "Close modal" at bounding box center [1069, 81] width 18 height 44
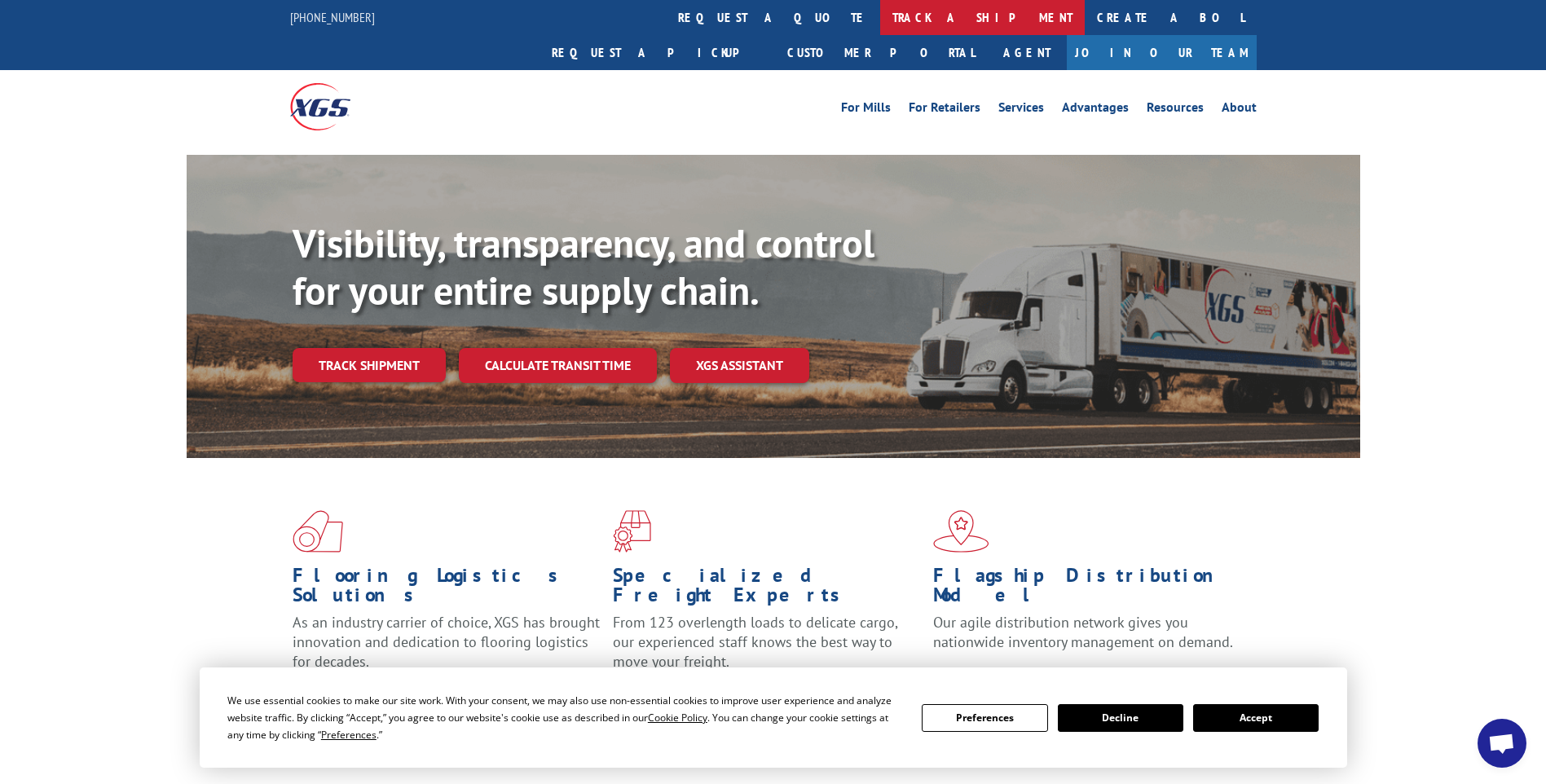
click at [880, 19] on link "track a shipment" at bounding box center [982, 18] width 205 height 35
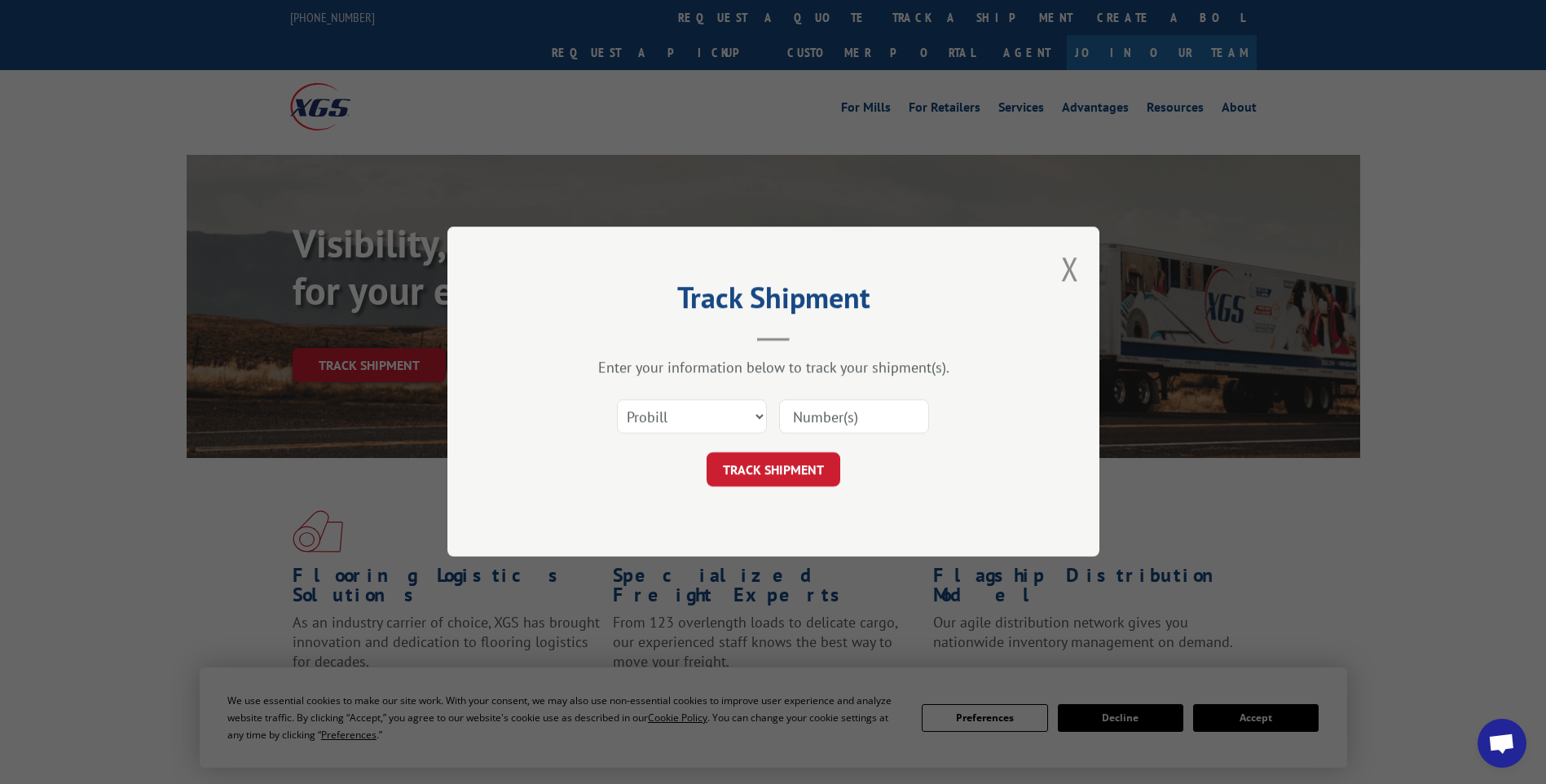
click at [840, 405] on input at bounding box center [854, 417] width 150 height 34
paste input "17014287"
type input "17014287"
click at [805, 479] on button "TRACK SHIPMENT" at bounding box center [773, 469] width 133 height 34
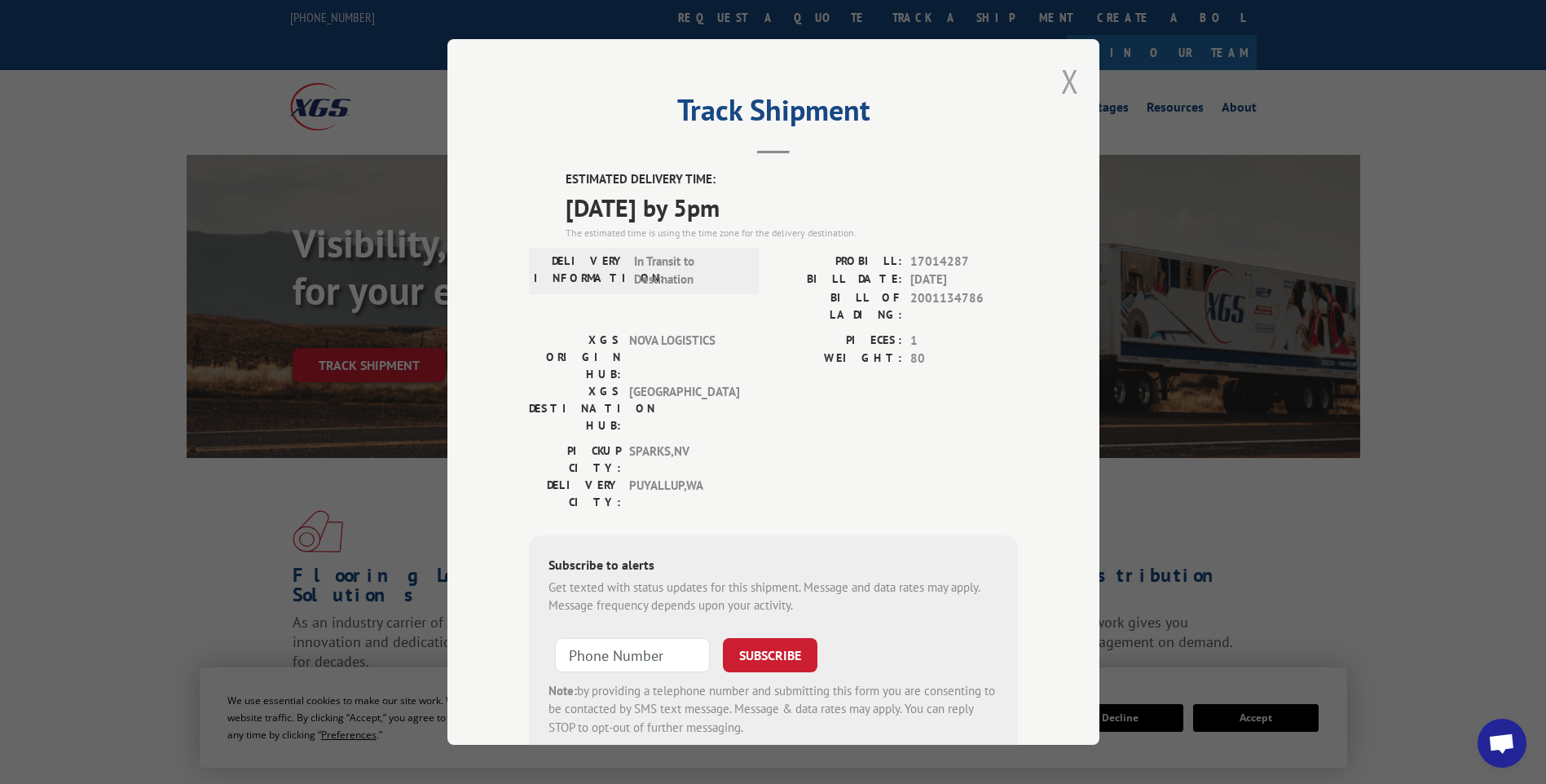
click at [1064, 93] on button "Close modal" at bounding box center [1069, 81] width 18 height 44
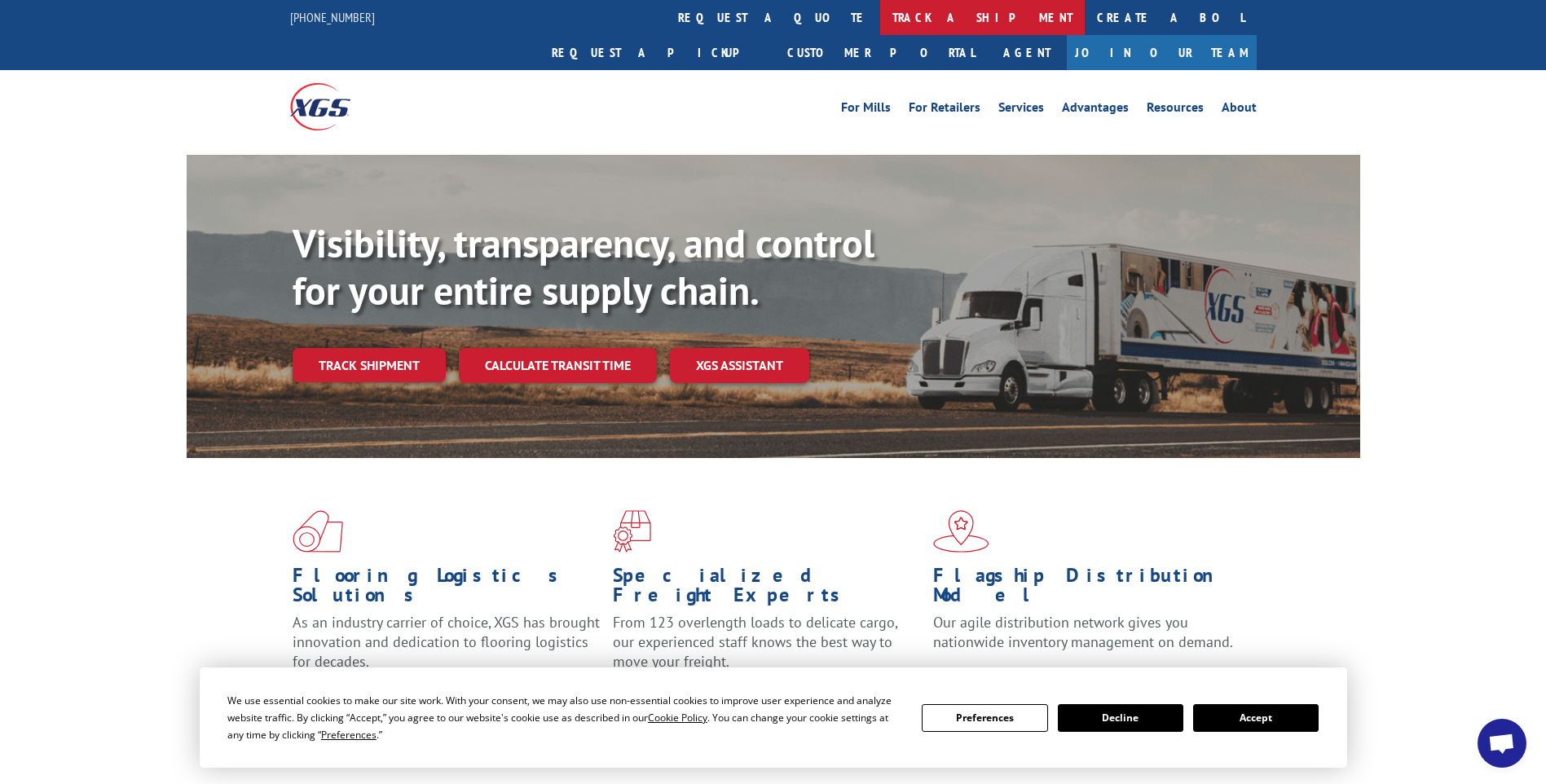
click at [880, 12] on link "track a shipment" at bounding box center [982, 18] width 205 height 35
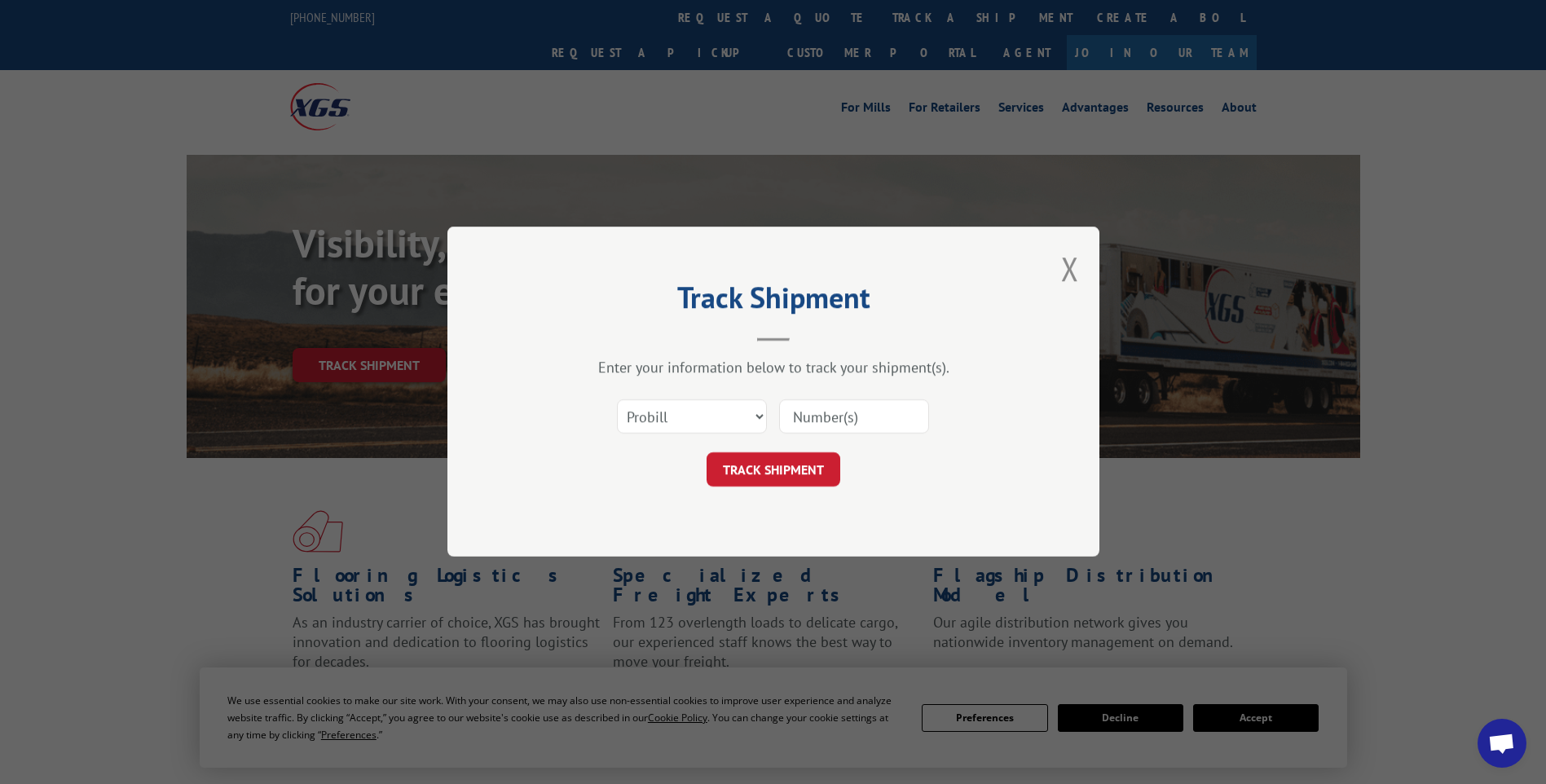
click at [864, 408] on input at bounding box center [854, 417] width 150 height 34
paste input "17014298"
type input "17014298"
click at [797, 464] on button "TRACK SHIPMENT" at bounding box center [773, 469] width 133 height 34
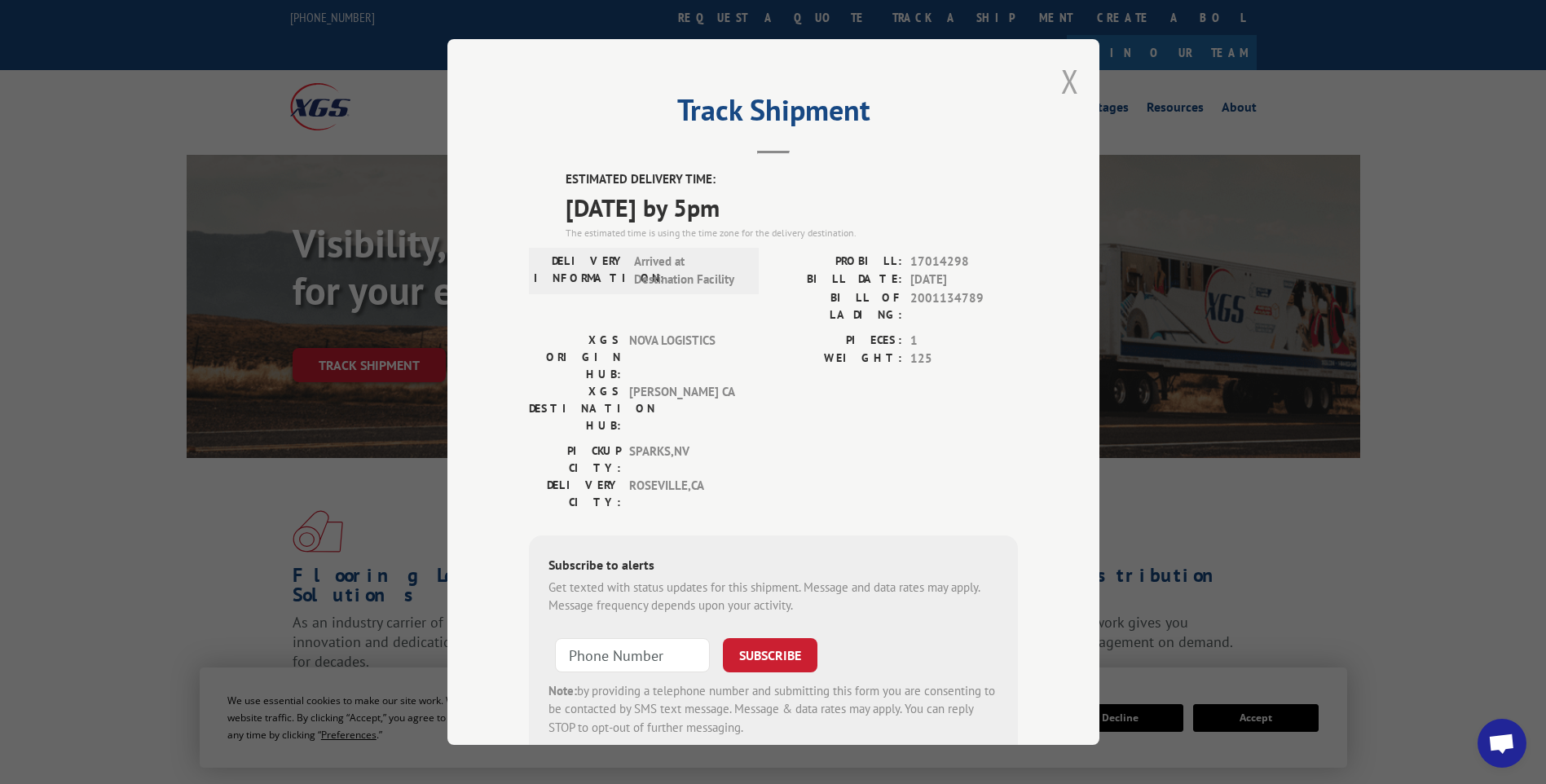
click at [1061, 88] on button "Close modal" at bounding box center [1069, 81] width 18 height 44
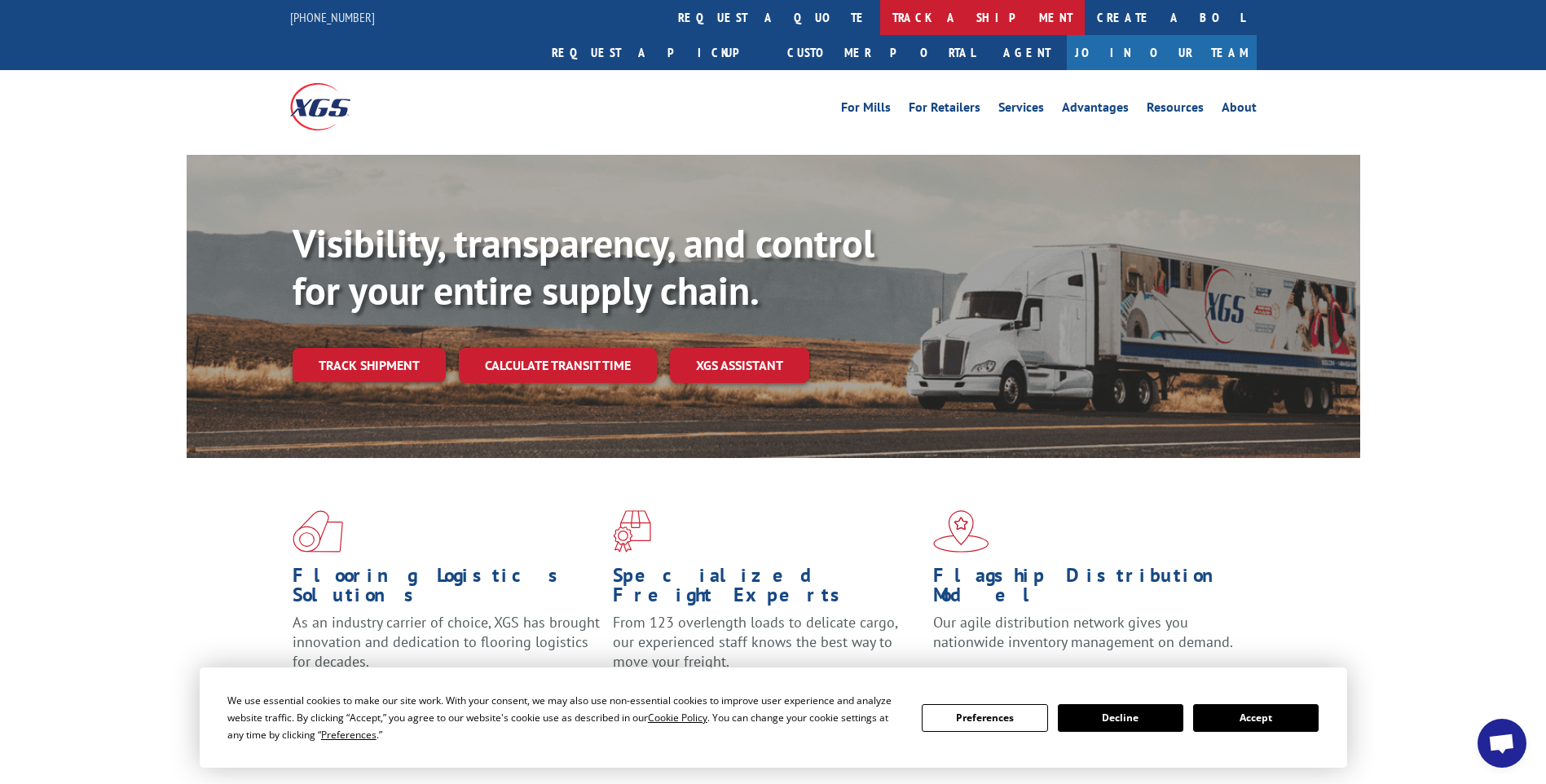
click at [880, 9] on link "track a shipment" at bounding box center [982, 18] width 205 height 35
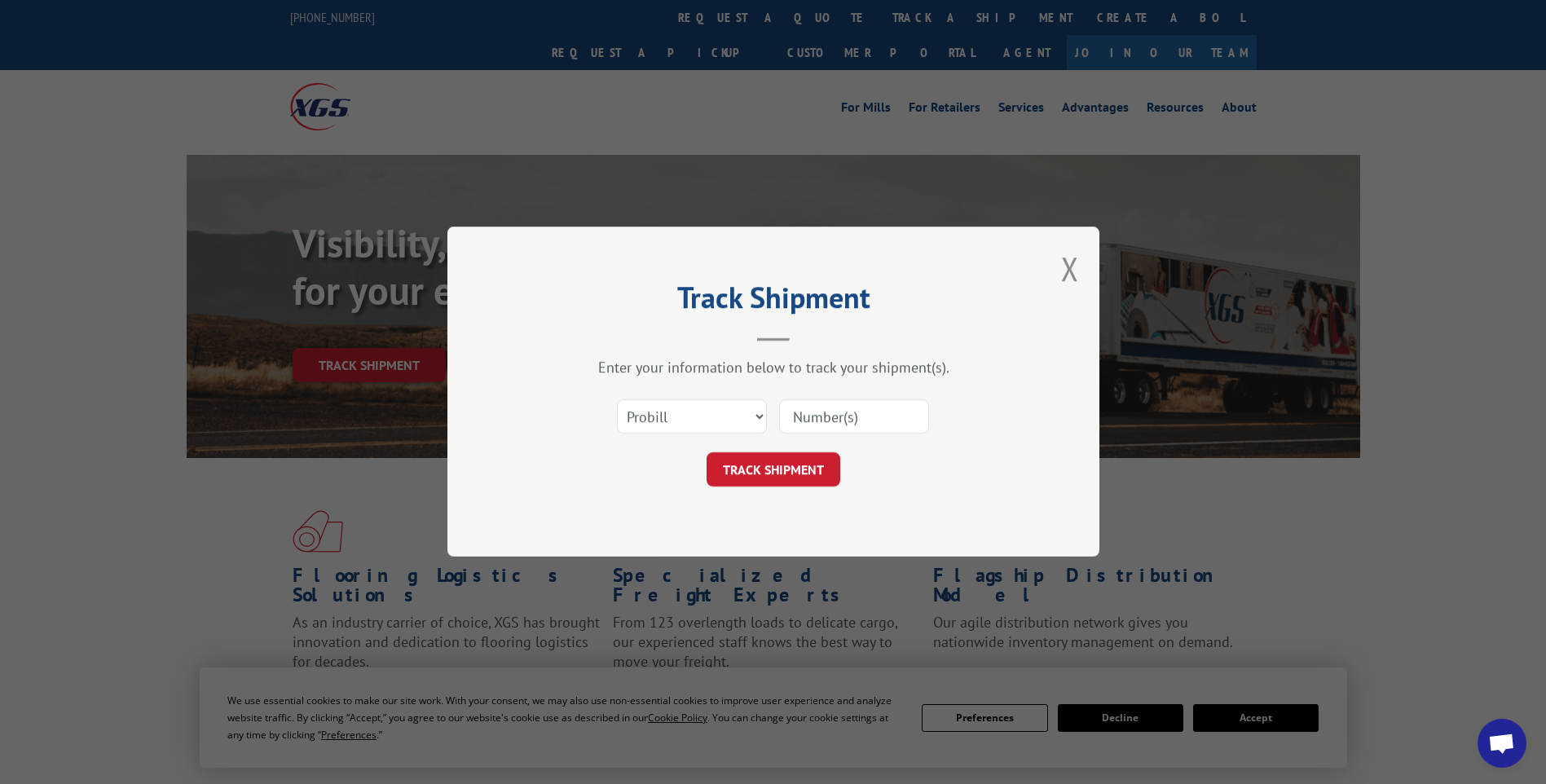
click at [865, 413] on input at bounding box center [854, 417] width 150 height 34
paste input "17014326"
type input "17014326"
click at [822, 473] on button "TRACK SHIPMENT" at bounding box center [773, 469] width 133 height 34
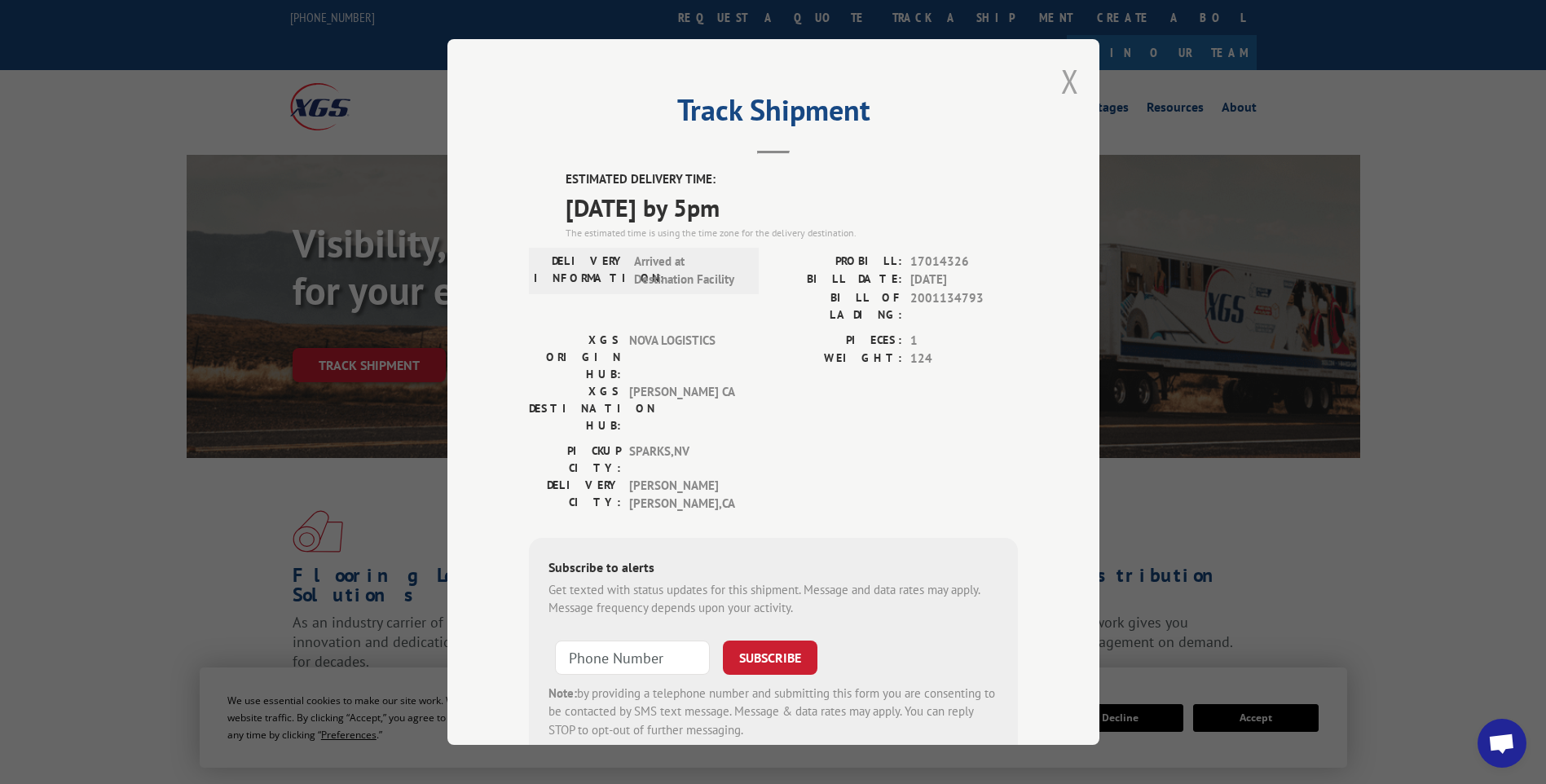
click at [1061, 81] on button "Close modal" at bounding box center [1069, 81] width 18 height 44
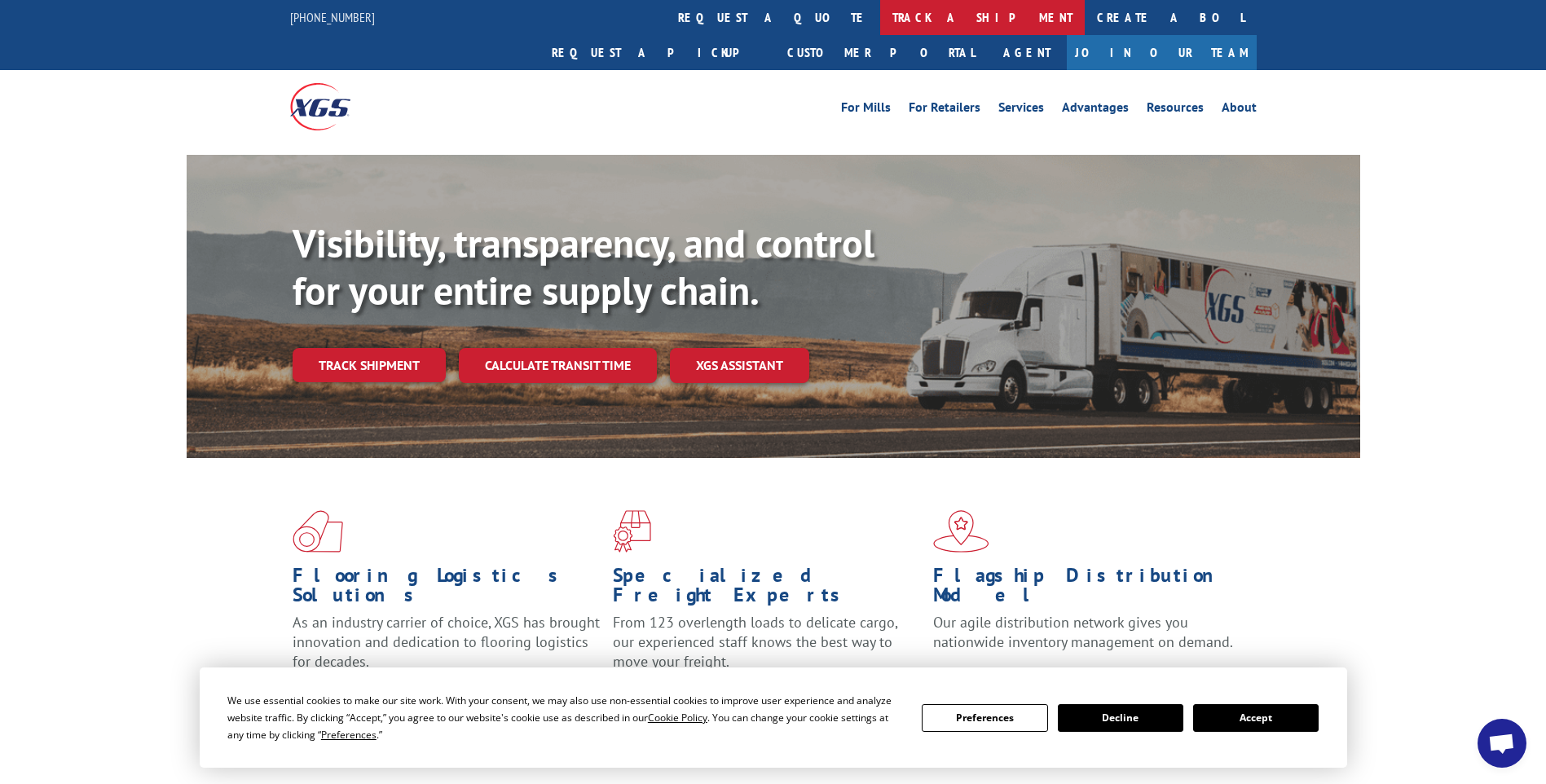
click at [880, 16] on link "track a shipment" at bounding box center [982, 18] width 205 height 35
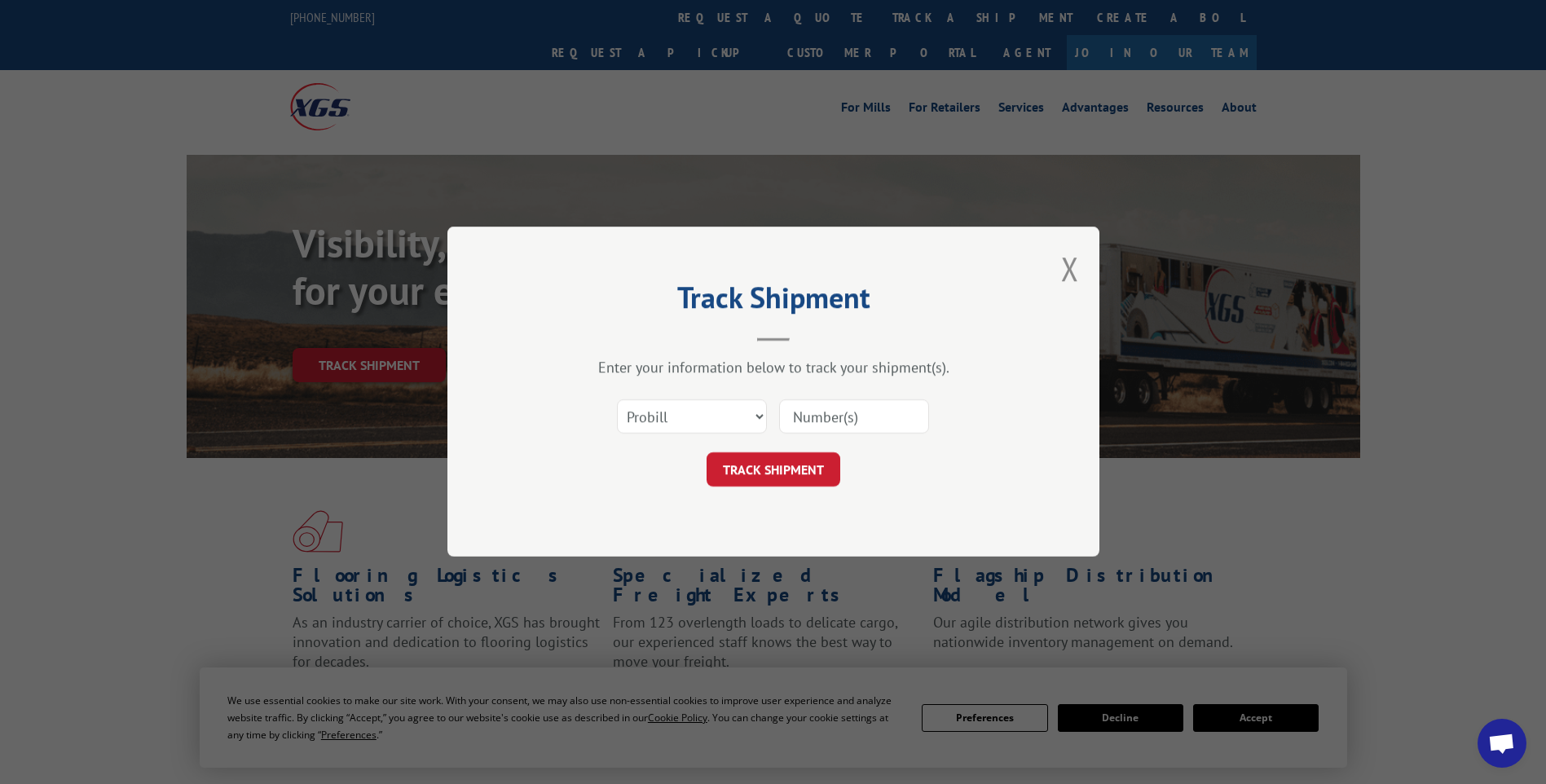
click at [814, 407] on input at bounding box center [854, 417] width 150 height 34
paste input "17014281"
type input "17014281"
click at [791, 451] on form "Select category... Probill BOL PO 17014281 TRACK SHIPMENT" at bounding box center [773, 439] width 489 height 97
click at [820, 463] on button "TRACK SHIPMENT" at bounding box center [773, 469] width 133 height 34
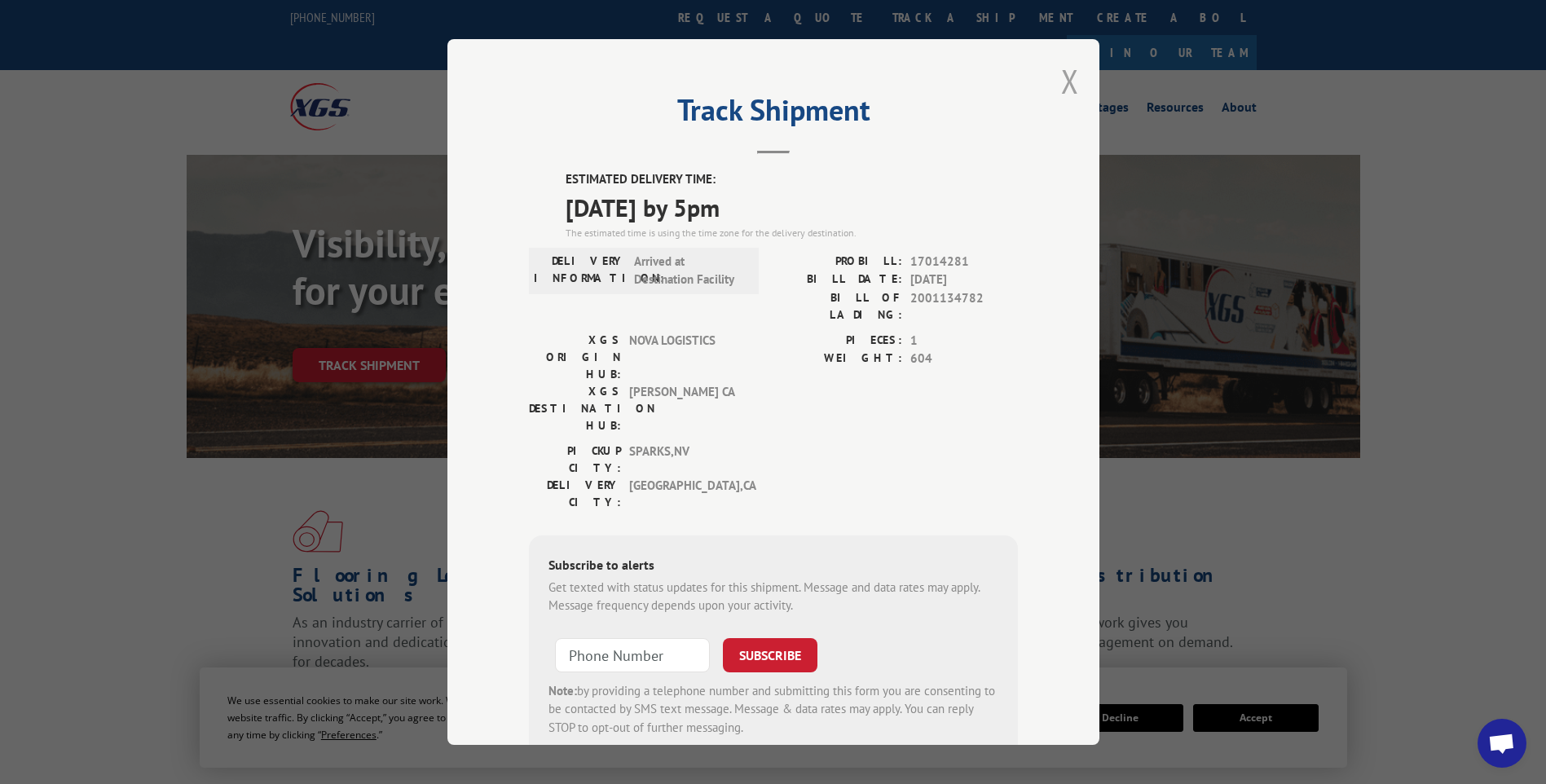
click at [1063, 78] on button "Close modal" at bounding box center [1069, 81] width 18 height 44
